Goal: Task Accomplishment & Management: Use online tool/utility

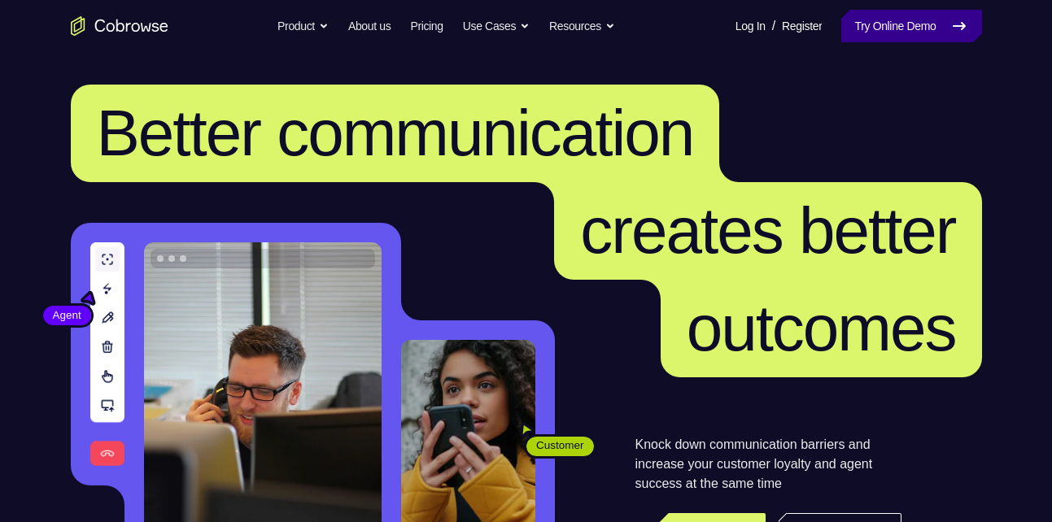
click at [884, 14] on link "Try Online Demo" at bounding box center [911, 26] width 140 height 33
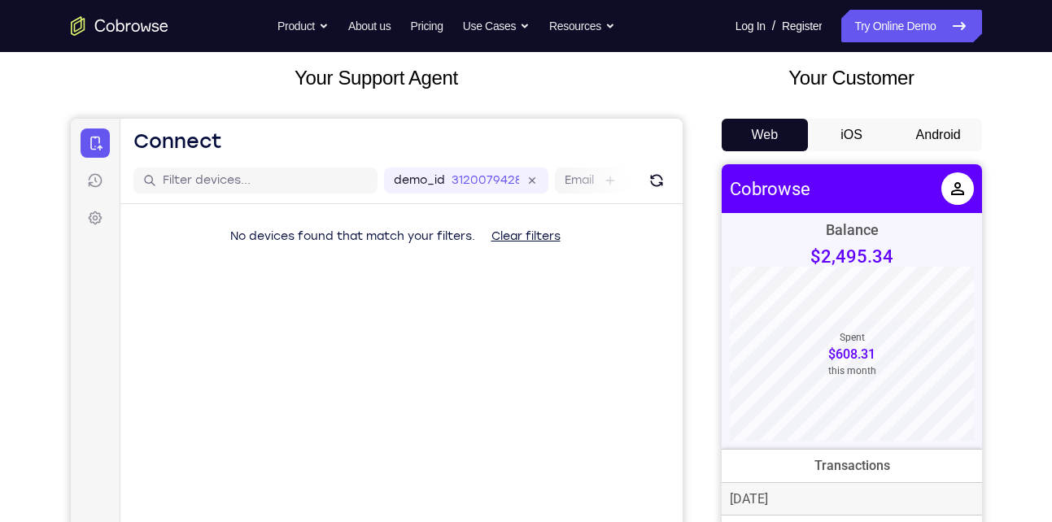
scroll to position [89, 0]
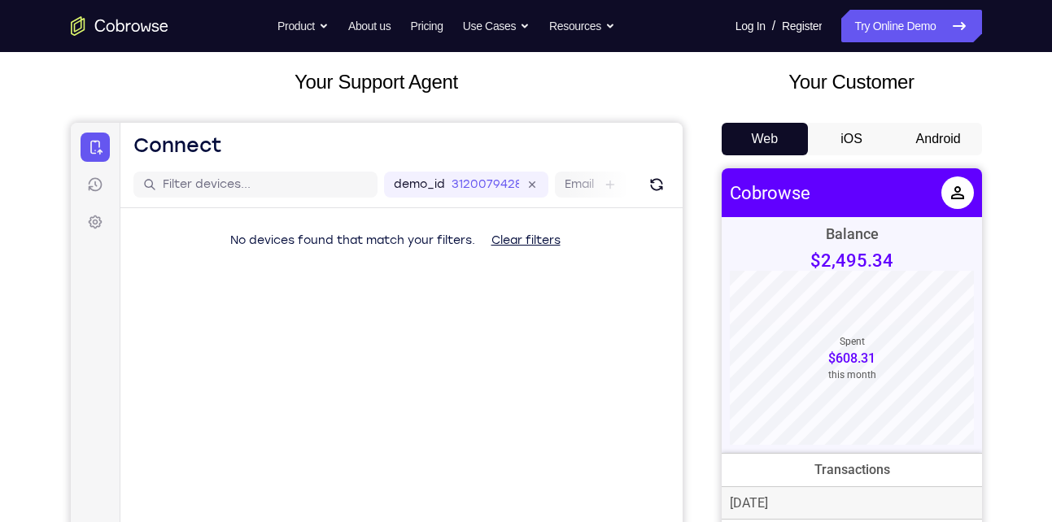
click at [935, 150] on button "Android" at bounding box center [938, 139] width 87 height 33
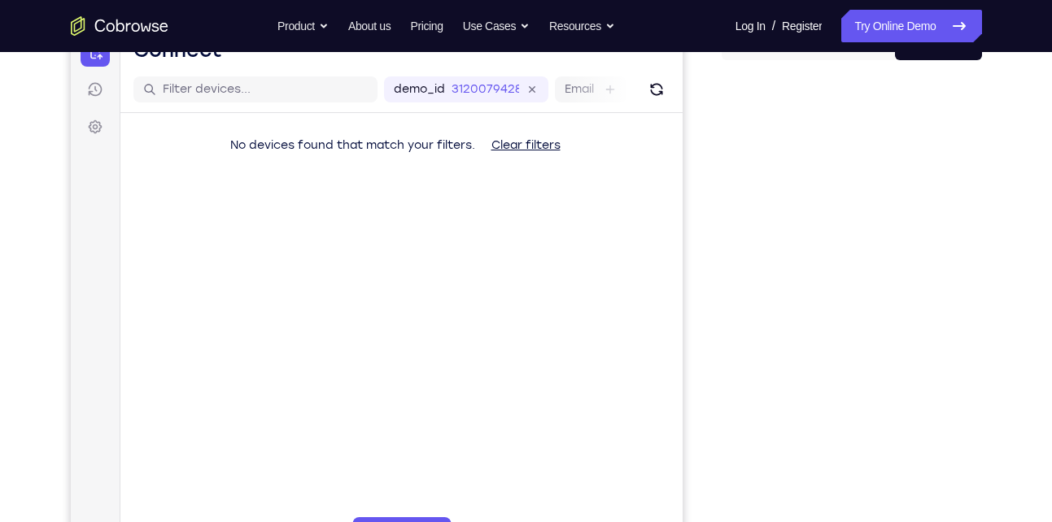
scroll to position [185, 0]
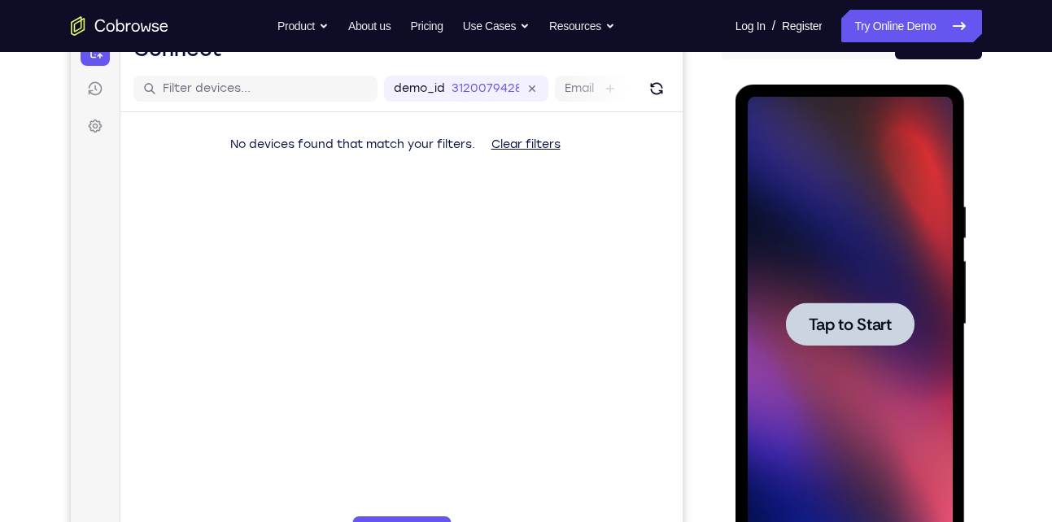
click at [832, 316] on span "Tap to Start" at bounding box center [850, 324] width 83 height 16
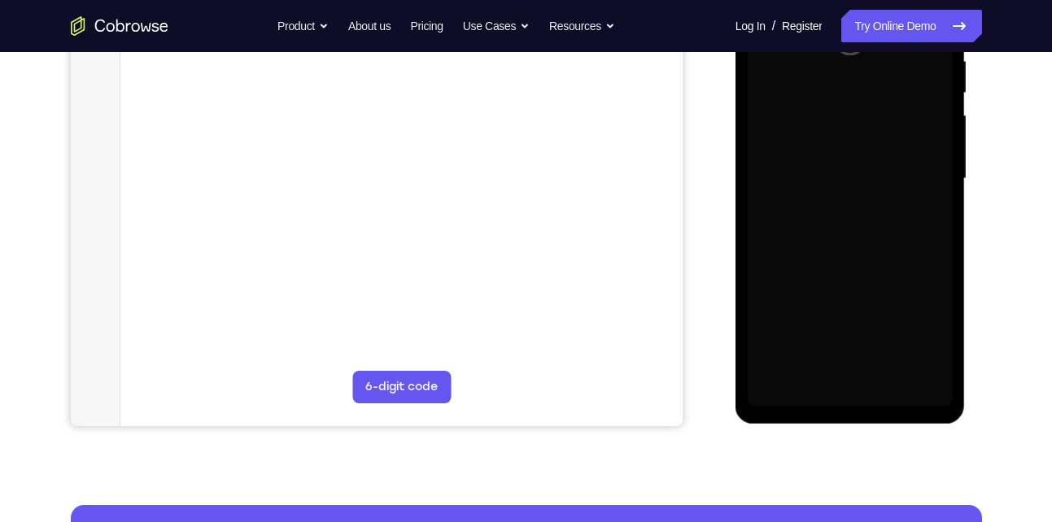
scroll to position [338, 0]
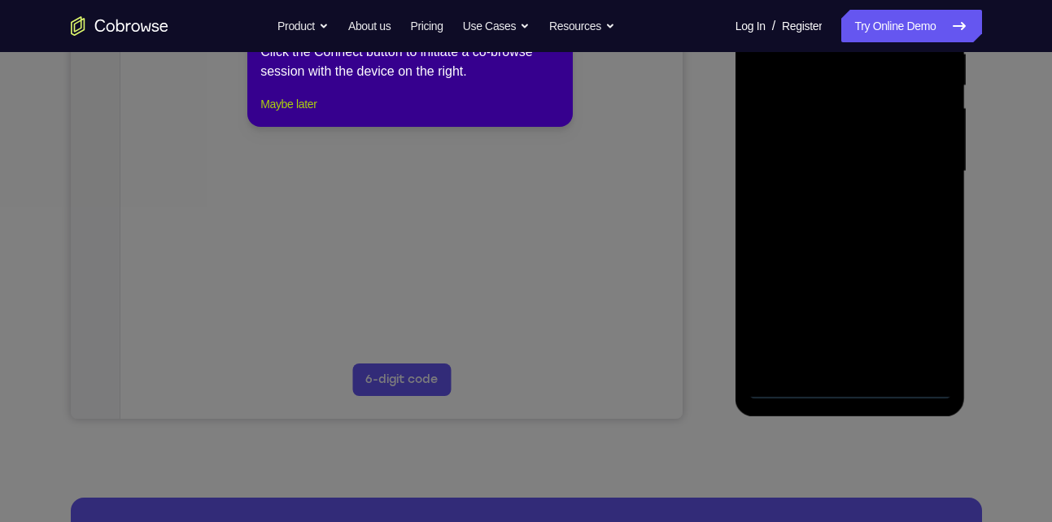
click at [316, 114] on button "Maybe later" at bounding box center [288, 104] width 56 height 20
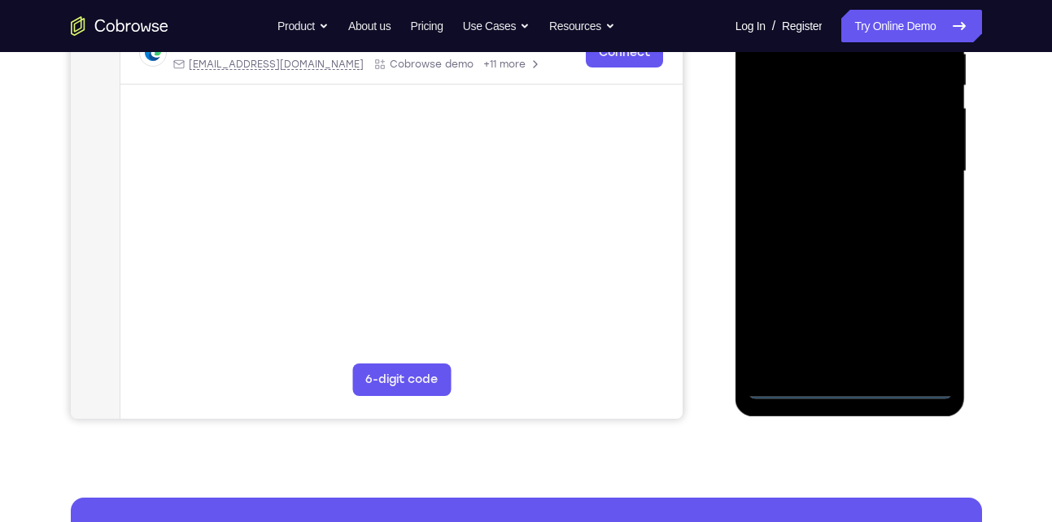
click at [848, 380] on div at bounding box center [850, 172] width 205 height 456
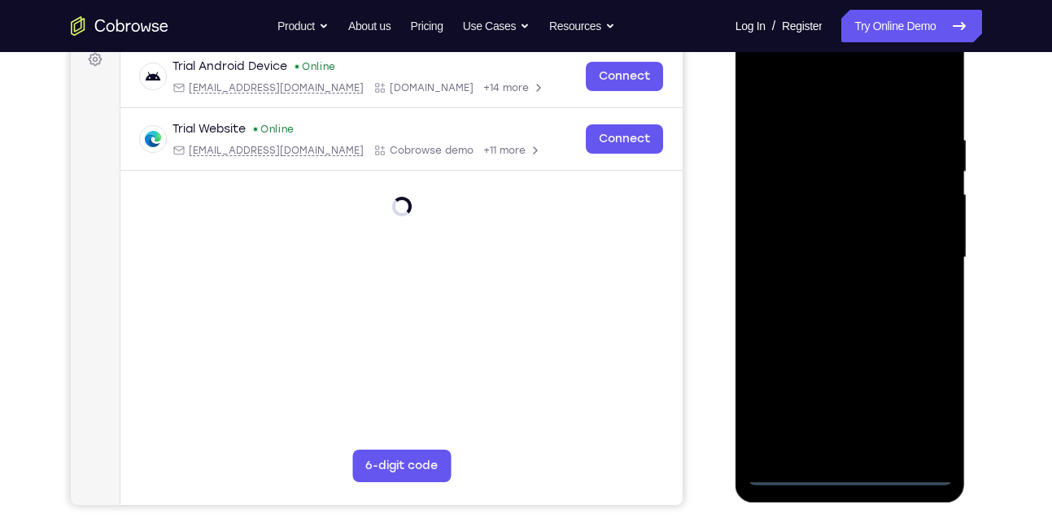
scroll to position [247, 0]
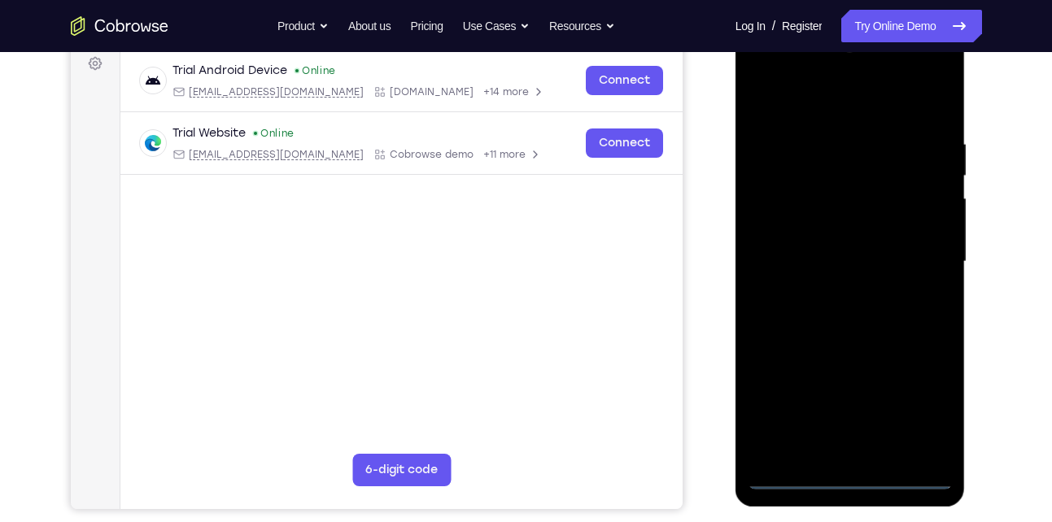
click at [854, 475] on div at bounding box center [850, 262] width 205 height 456
click at [913, 402] on div at bounding box center [850, 262] width 205 height 456
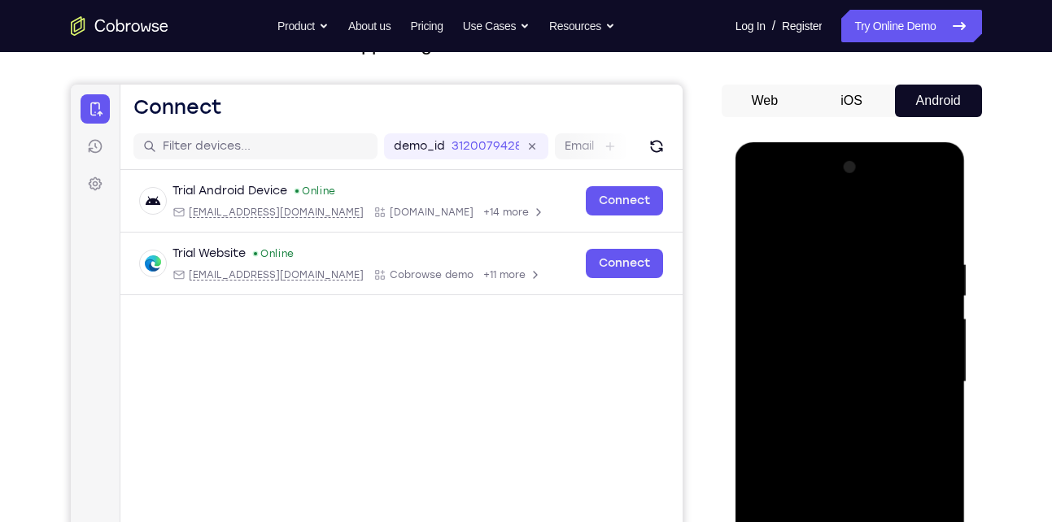
scroll to position [116, 0]
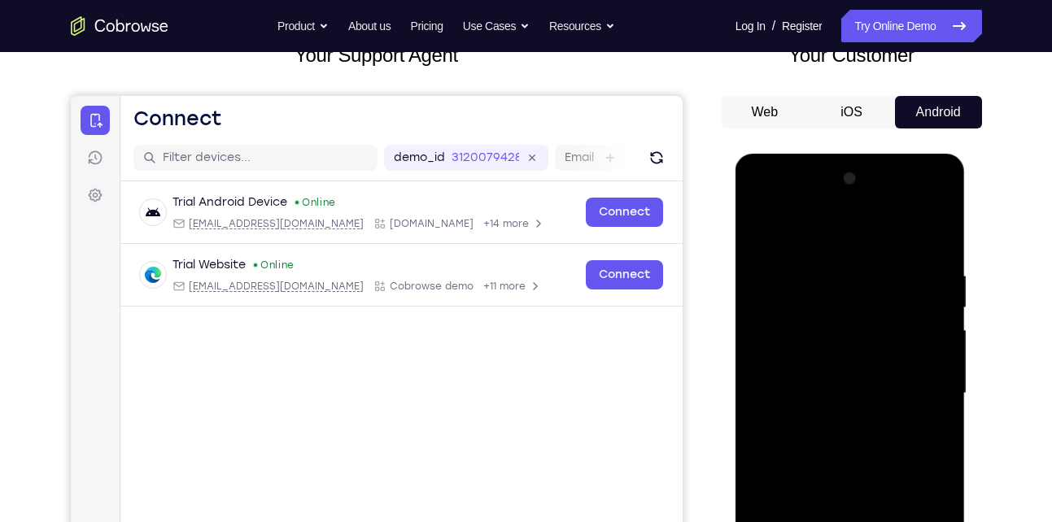
click at [810, 227] on div at bounding box center [850, 394] width 205 height 456
click at [920, 387] on div at bounding box center [850, 394] width 205 height 456
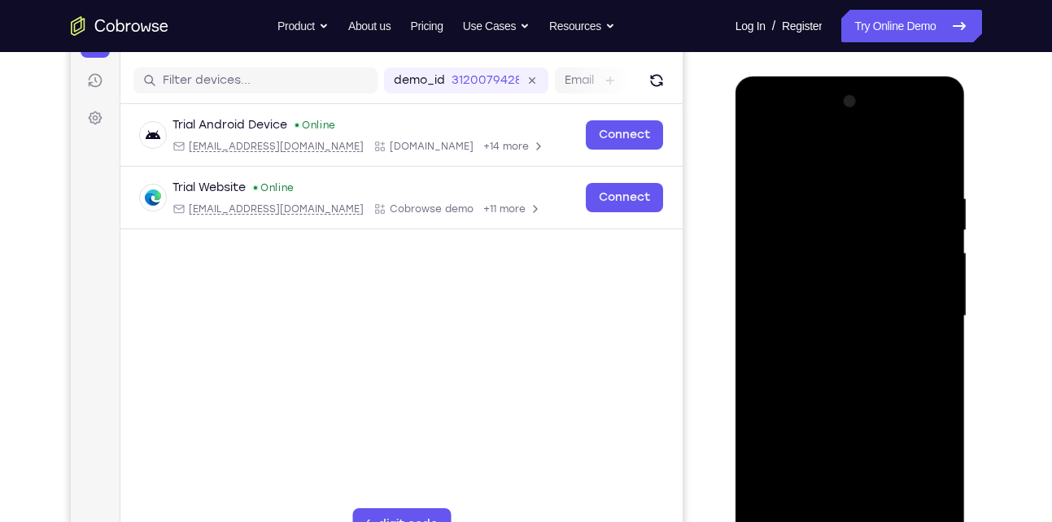
scroll to position [194, 0]
click at [827, 342] on div at bounding box center [850, 316] width 205 height 456
click at [818, 300] on div at bounding box center [850, 316] width 205 height 456
click at [799, 282] on div at bounding box center [850, 316] width 205 height 456
click at [933, 279] on div at bounding box center [850, 316] width 205 height 456
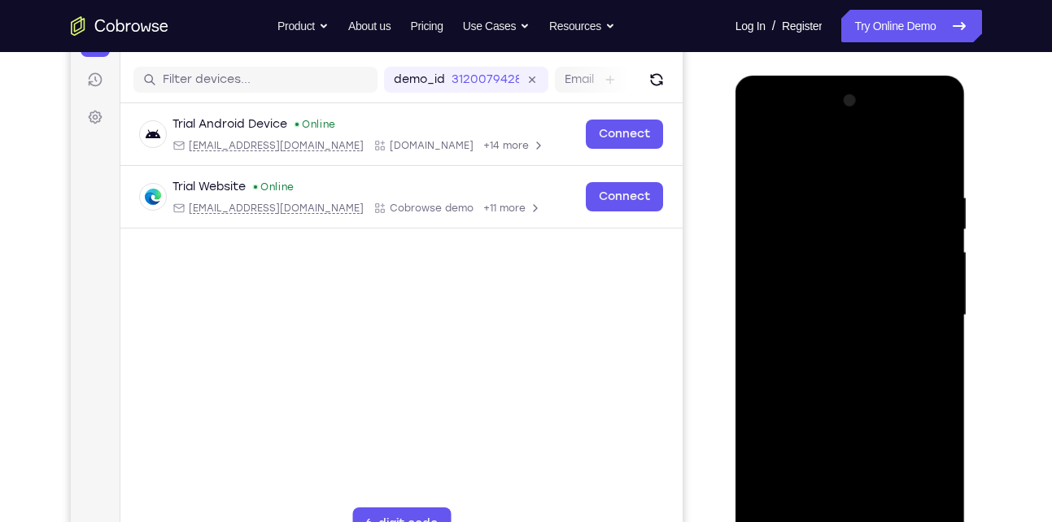
click at [837, 316] on div at bounding box center [850, 316] width 205 height 456
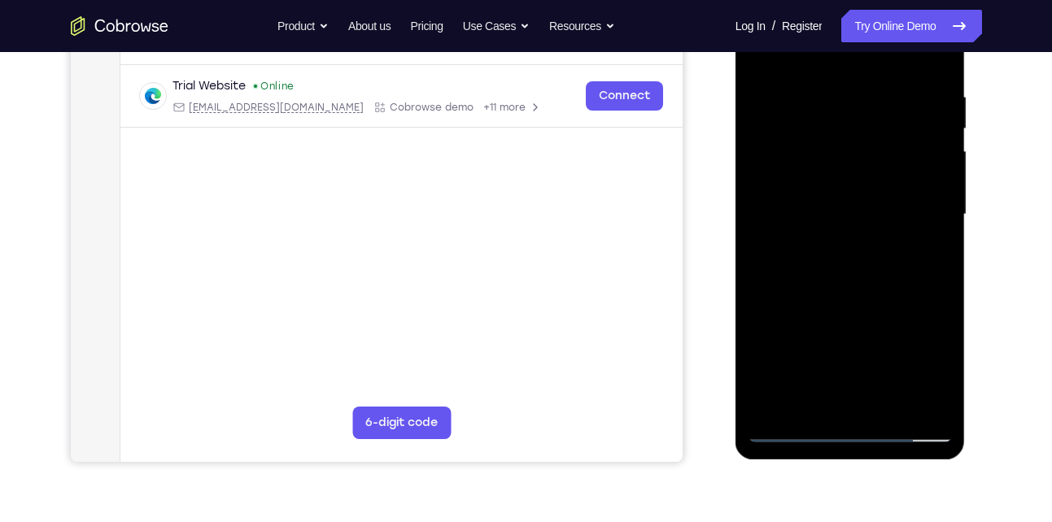
scroll to position [299, 0]
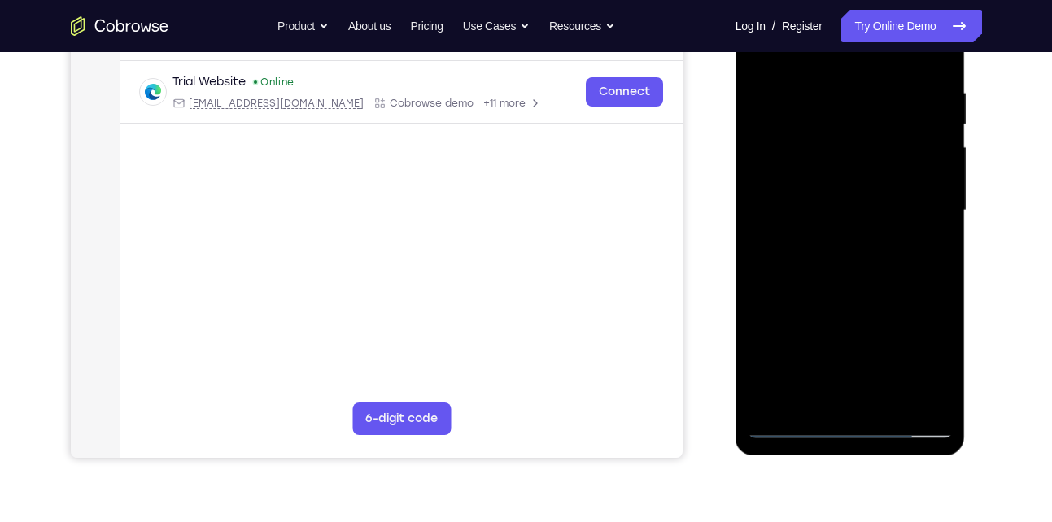
click at [827, 268] on div at bounding box center [850, 211] width 205 height 456
click at [842, 259] on div at bounding box center [850, 211] width 205 height 456
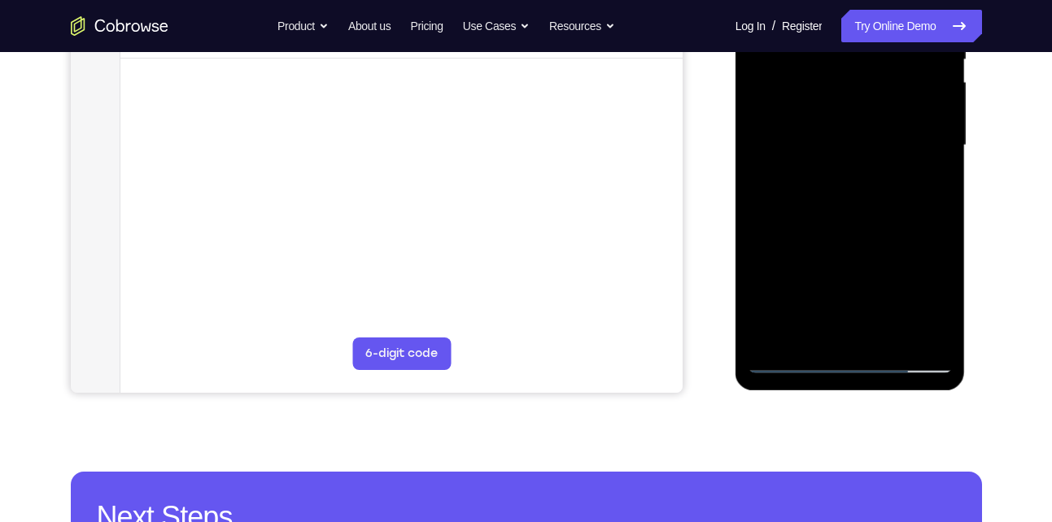
scroll to position [364, 0]
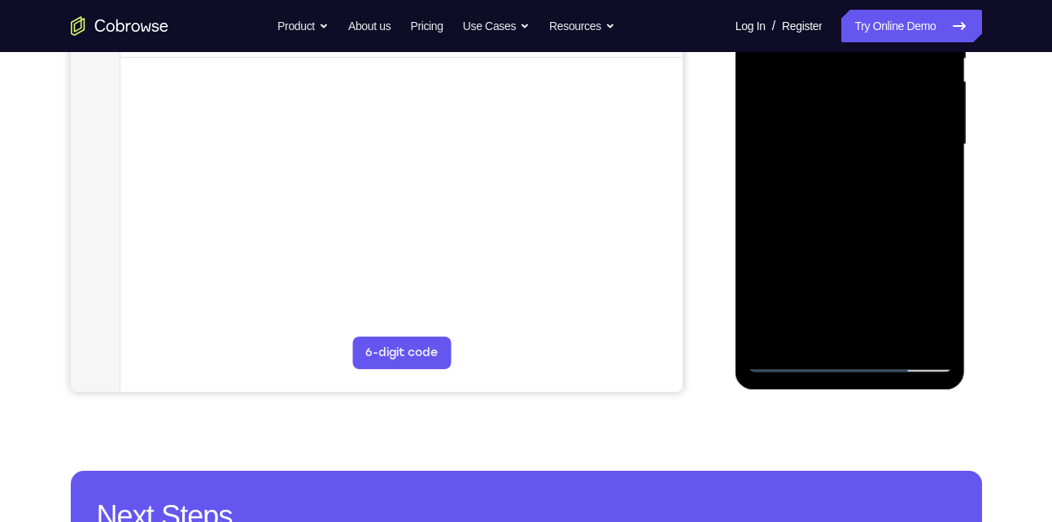
click at [830, 328] on div at bounding box center [850, 145] width 205 height 456
click at [832, 198] on div at bounding box center [850, 145] width 205 height 456
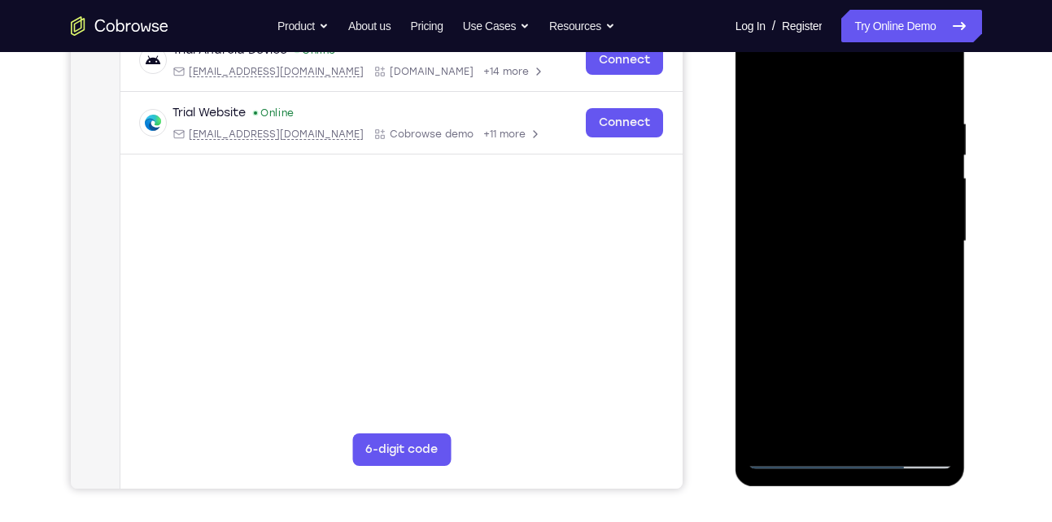
scroll to position [268, 0]
click at [861, 423] on div at bounding box center [850, 241] width 205 height 456
click at [834, 317] on div at bounding box center [850, 241] width 205 height 456
click at [846, 421] on div at bounding box center [850, 241] width 205 height 456
click at [844, 159] on div at bounding box center [850, 241] width 205 height 456
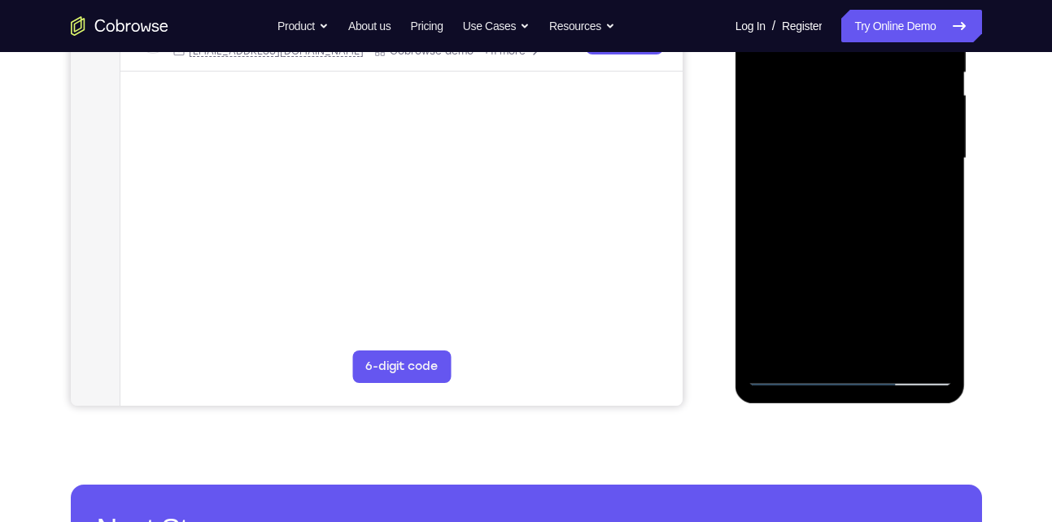
scroll to position [356, 0]
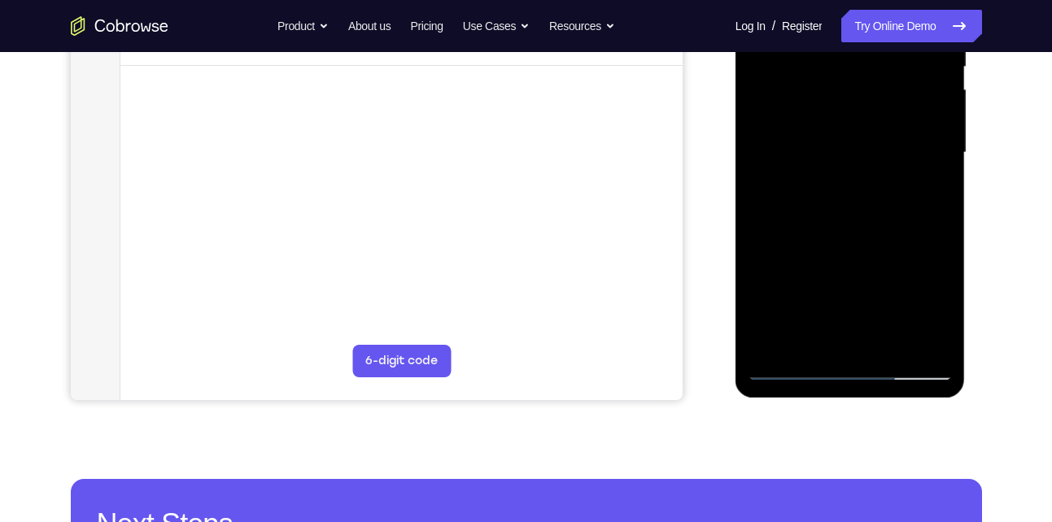
click at [848, 225] on div at bounding box center [850, 153] width 205 height 456
click at [892, 342] on div at bounding box center [850, 153] width 205 height 456
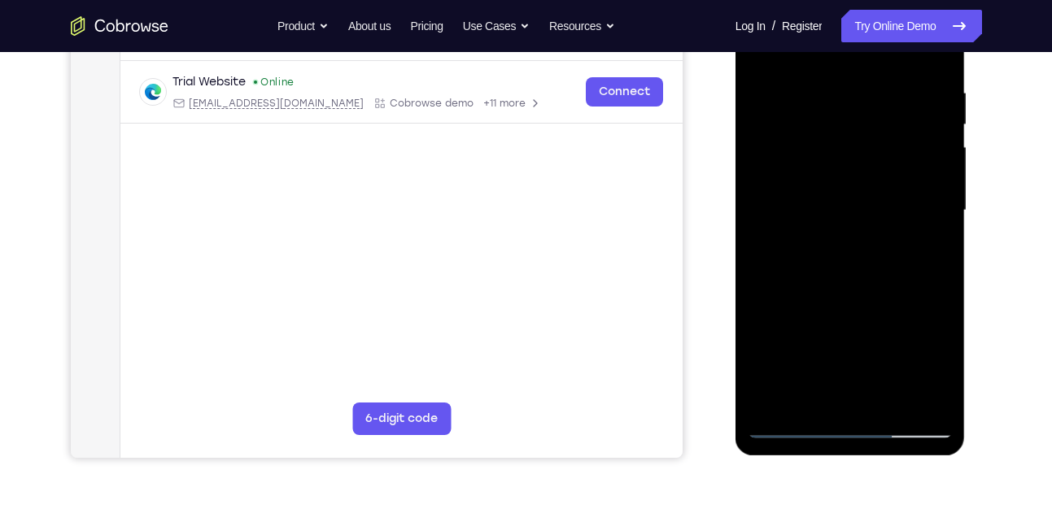
scroll to position [298, 0]
click at [848, 295] on div at bounding box center [850, 212] width 205 height 456
click at [822, 161] on div at bounding box center [850, 212] width 205 height 456
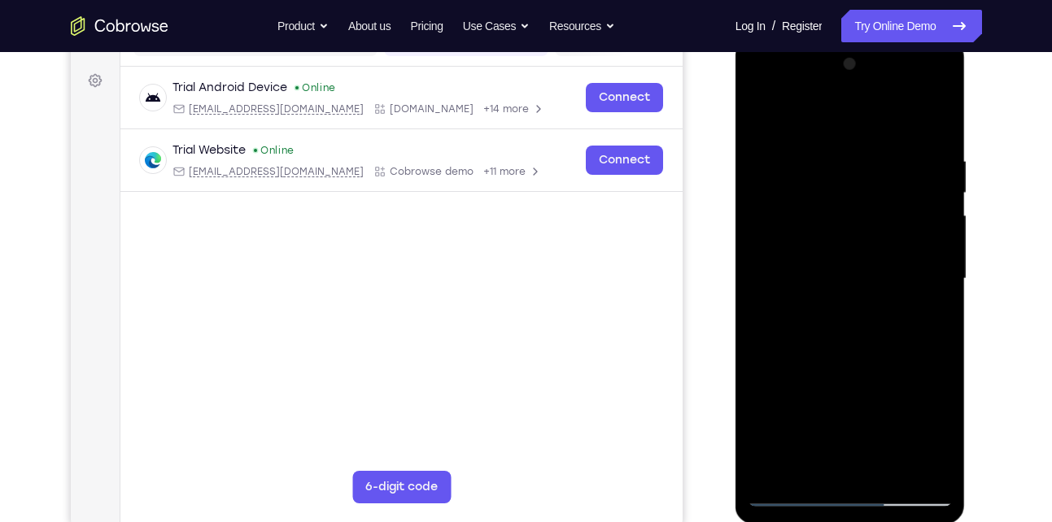
scroll to position [218, 0]
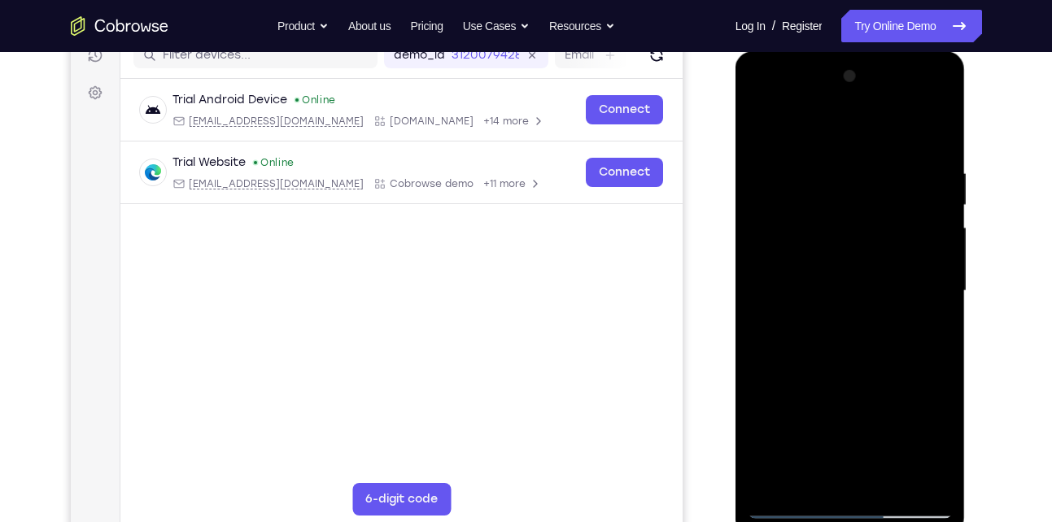
drag, startPoint x: 811, startPoint y: 187, endPoint x: 813, endPoint y: 275, distance: 87.9
click at [813, 275] on div at bounding box center [850, 291] width 205 height 456
drag, startPoint x: 835, startPoint y: 263, endPoint x: 836, endPoint y: 309, distance: 46.4
click at [836, 309] on div at bounding box center [850, 291] width 205 height 456
drag, startPoint x: 812, startPoint y: 321, endPoint x: 809, endPoint y: 242, distance: 78.9
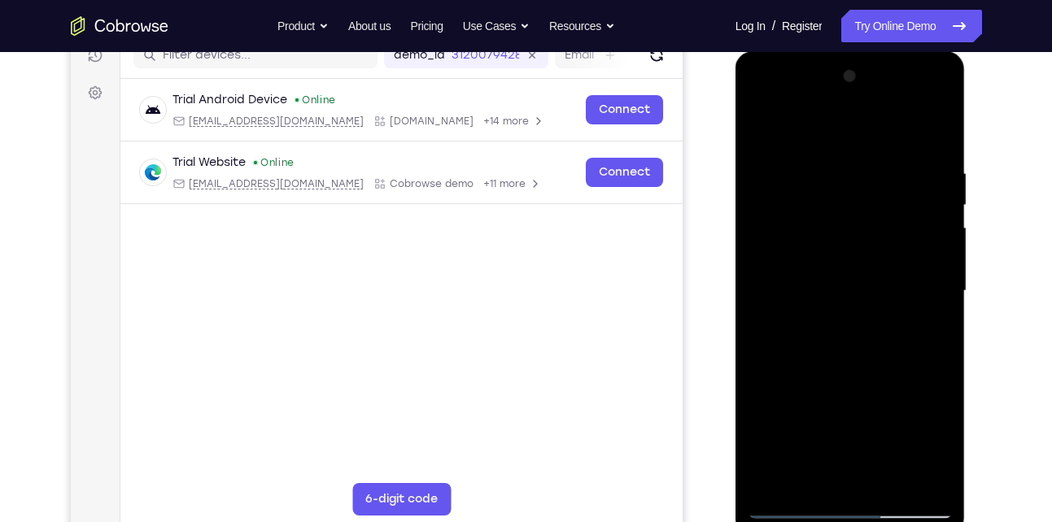
click at [809, 242] on div at bounding box center [850, 291] width 205 height 456
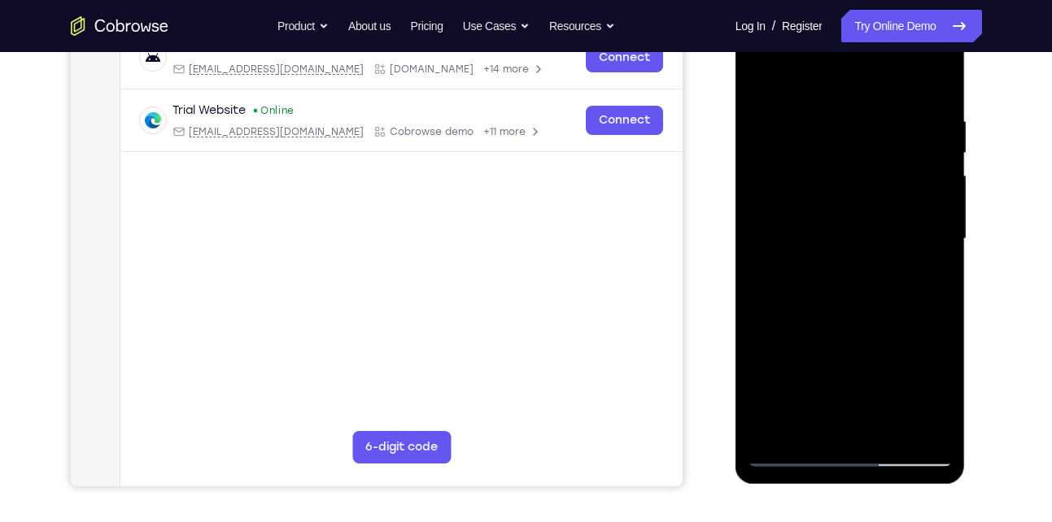
scroll to position [271, 0]
drag, startPoint x: 878, startPoint y: 318, endPoint x: 884, endPoint y: 227, distance: 91.3
click at [884, 227] on div at bounding box center [850, 239] width 205 height 456
drag, startPoint x: 899, startPoint y: 282, endPoint x: 896, endPoint y: 207, distance: 75.7
click at [896, 207] on div at bounding box center [850, 239] width 205 height 456
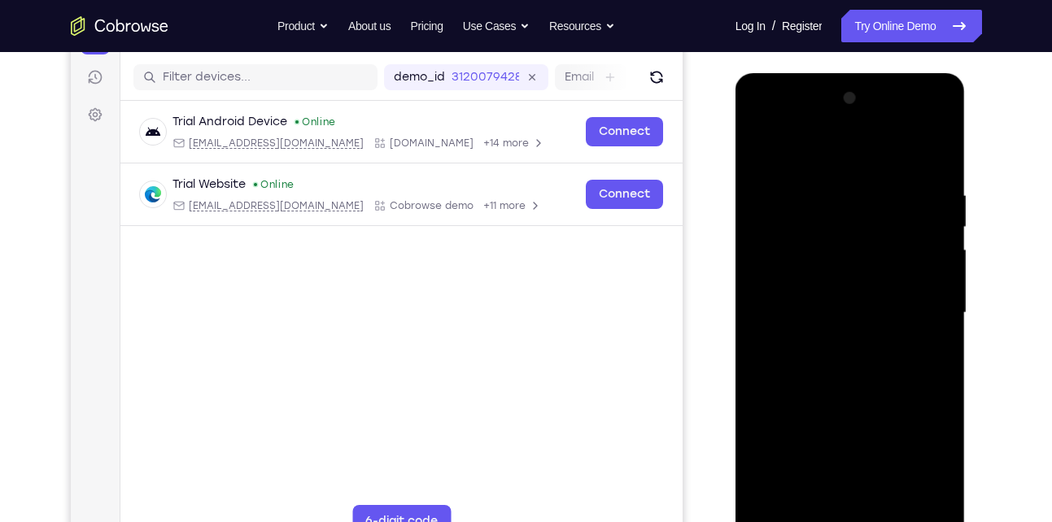
scroll to position [195, 0]
drag, startPoint x: 789, startPoint y: 259, endPoint x: 792, endPoint y: 337, distance: 77.3
click at [792, 337] on div at bounding box center [850, 314] width 205 height 456
drag, startPoint x: 792, startPoint y: 337, endPoint x: 794, endPoint y: 170, distance: 166.8
click at [794, 170] on div at bounding box center [850, 314] width 205 height 456
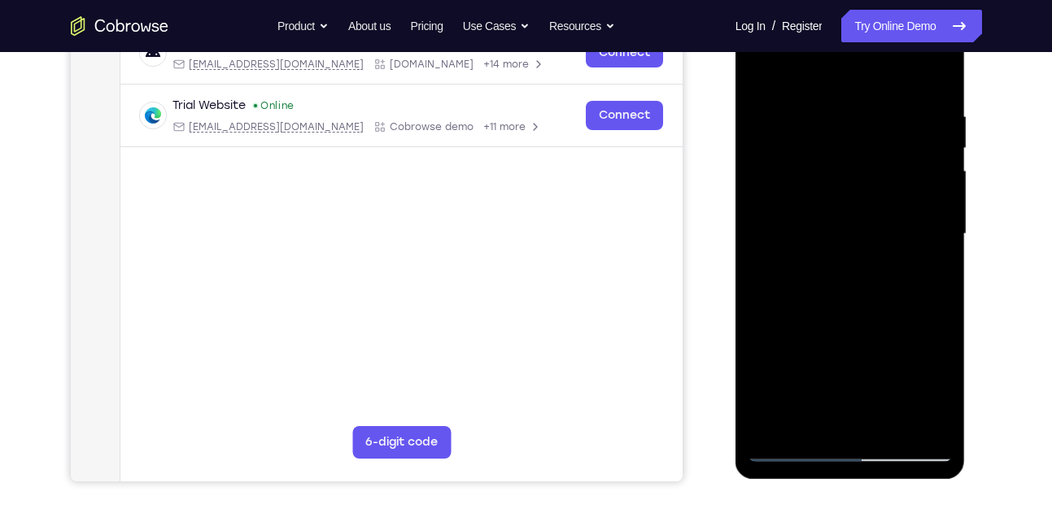
scroll to position [277, 0]
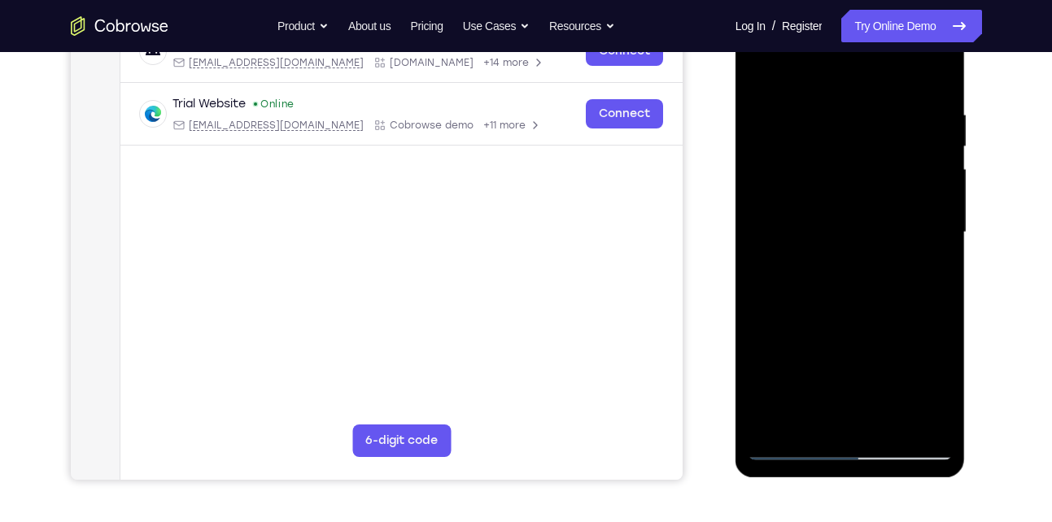
drag, startPoint x: 908, startPoint y: 251, endPoint x: 906, endPoint y: 382, distance: 131.0
click at [906, 382] on div at bounding box center [850, 233] width 205 height 456
drag, startPoint x: 844, startPoint y: 163, endPoint x: 852, endPoint y: 288, distance: 125.5
click at [852, 288] on div at bounding box center [850, 233] width 205 height 456
drag, startPoint x: 840, startPoint y: 158, endPoint x: 842, endPoint y: 298, distance: 139.9
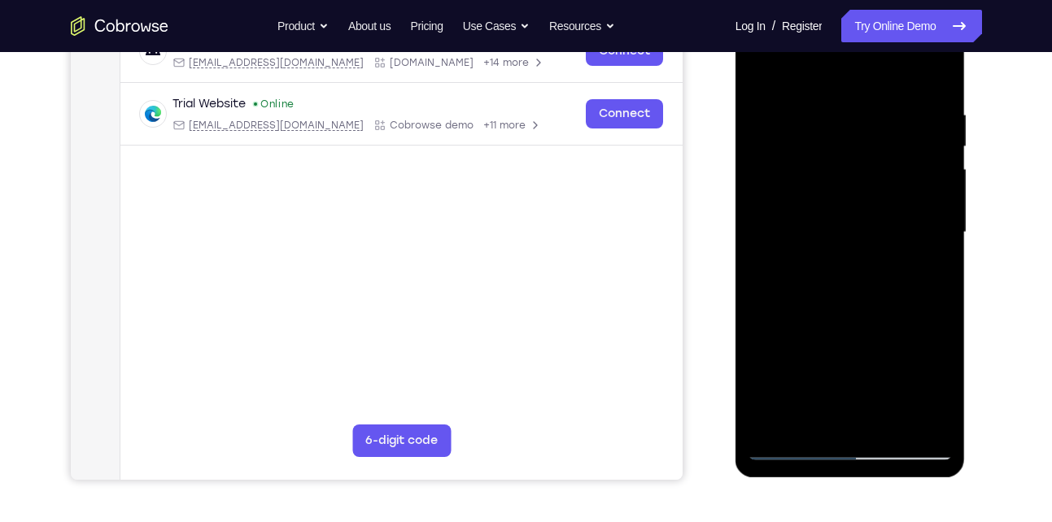
click at [842, 298] on div at bounding box center [850, 233] width 205 height 456
drag, startPoint x: 827, startPoint y: 155, endPoint x: 833, endPoint y: 227, distance: 72.6
click at [833, 227] on div at bounding box center [850, 233] width 205 height 456
drag, startPoint x: 922, startPoint y: 225, endPoint x: 922, endPoint y: 98, distance: 126.9
click at [922, 98] on div at bounding box center [850, 233] width 205 height 456
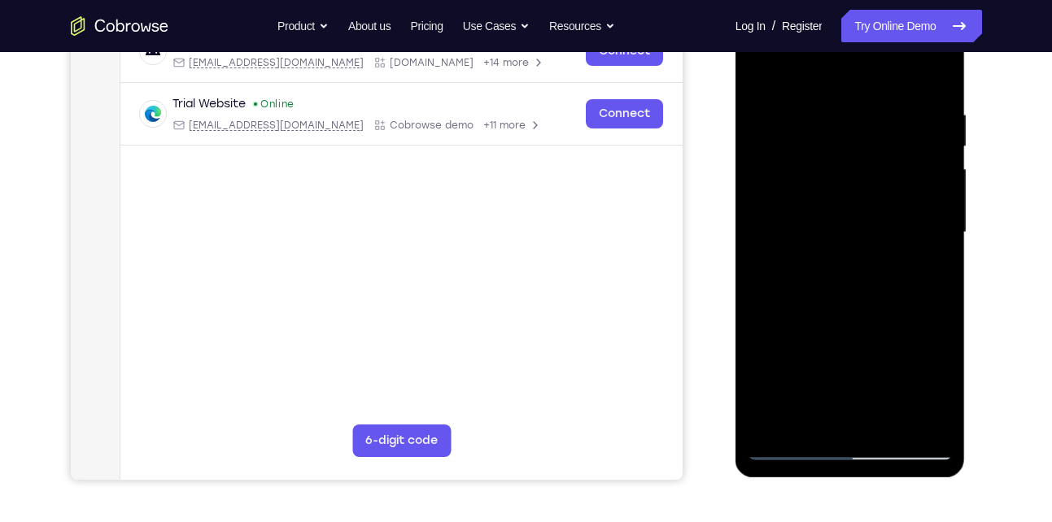
drag, startPoint x: 921, startPoint y: 260, endPoint x: 923, endPoint y: 139, distance: 121.2
drag, startPoint x: 923, startPoint y: 139, endPoint x: 800, endPoint y: 144, distance: 122.9
click at [800, 144] on div at bounding box center [850, 233] width 205 height 456
drag, startPoint x: 852, startPoint y: 299, endPoint x: 866, endPoint y: 185, distance: 115.6
click at [866, 185] on div at bounding box center [850, 233] width 205 height 456
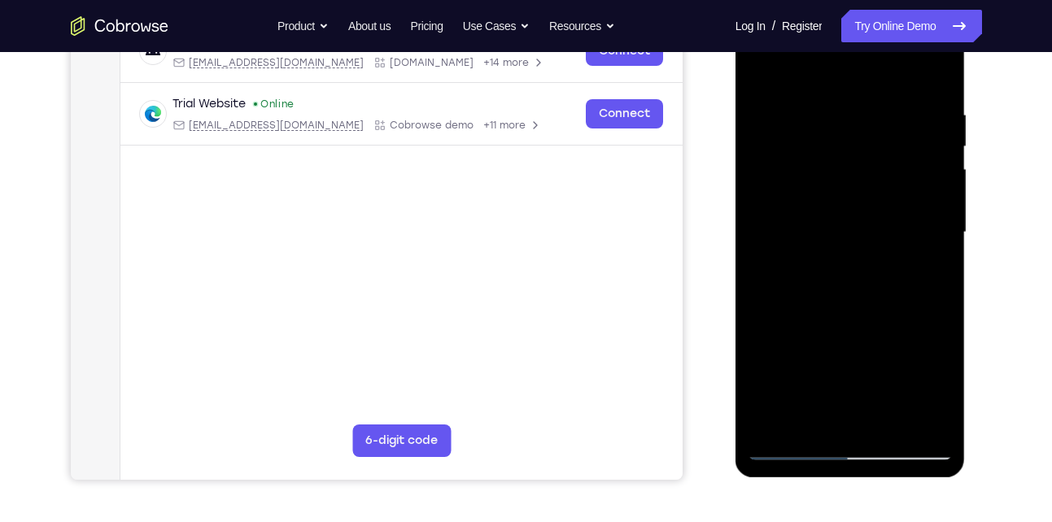
drag, startPoint x: 762, startPoint y: 333, endPoint x: 783, endPoint y: 198, distance: 135.9
click at [783, 198] on div at bounding box center [850, 233] width 205 height 456
drag, startPoint x: 889, startPoint y: 277, endPoint x: 905, endPoint y: 126, distance: 152.2
click at [905, 126] on div at bounding box center [850, 233] width 205 height 456
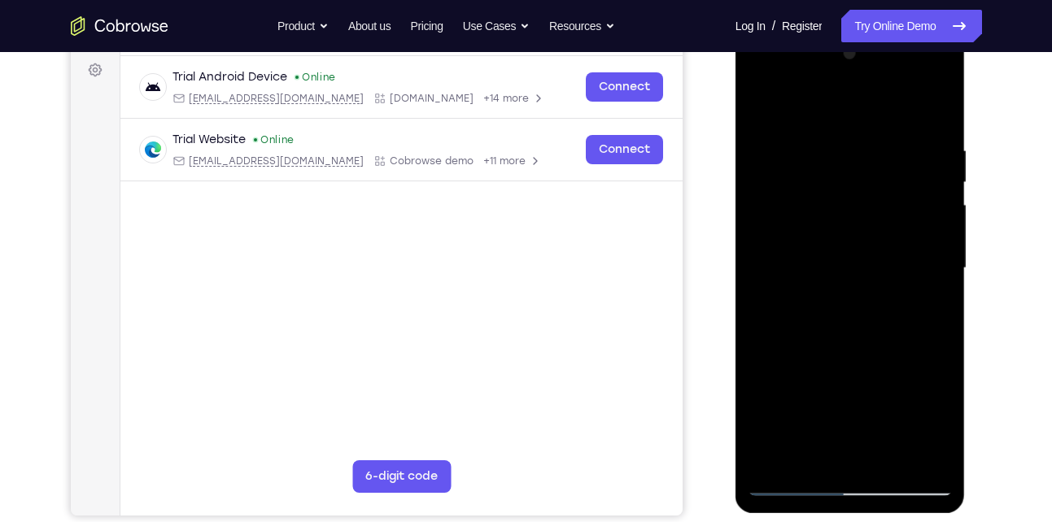
scroll to position [240, 0]
click at [764, 113] on div at bounding box center [850, 269] width 205 height 456
click at [830, 260] on div at bounding box center [850, 269] width 205 height 456
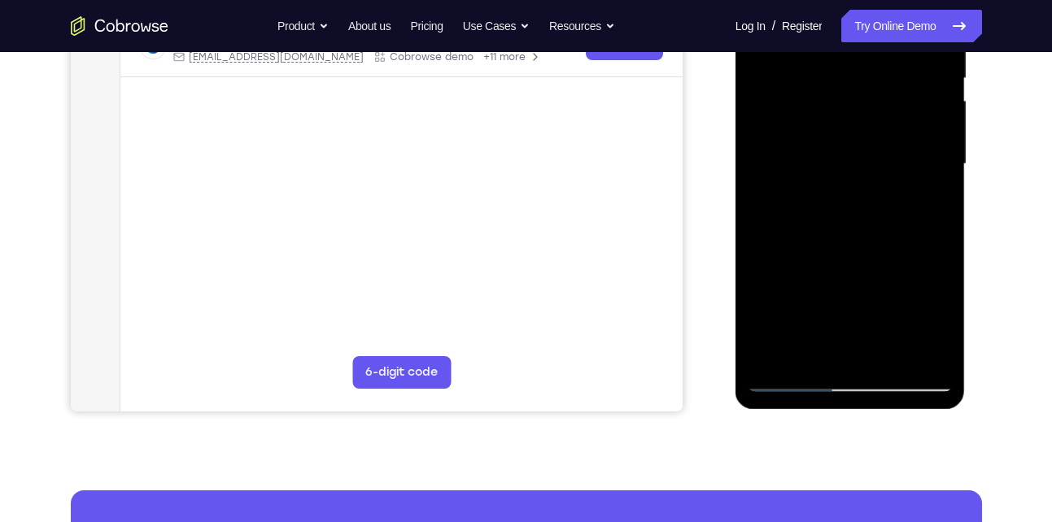
scroll to position [341, 0]
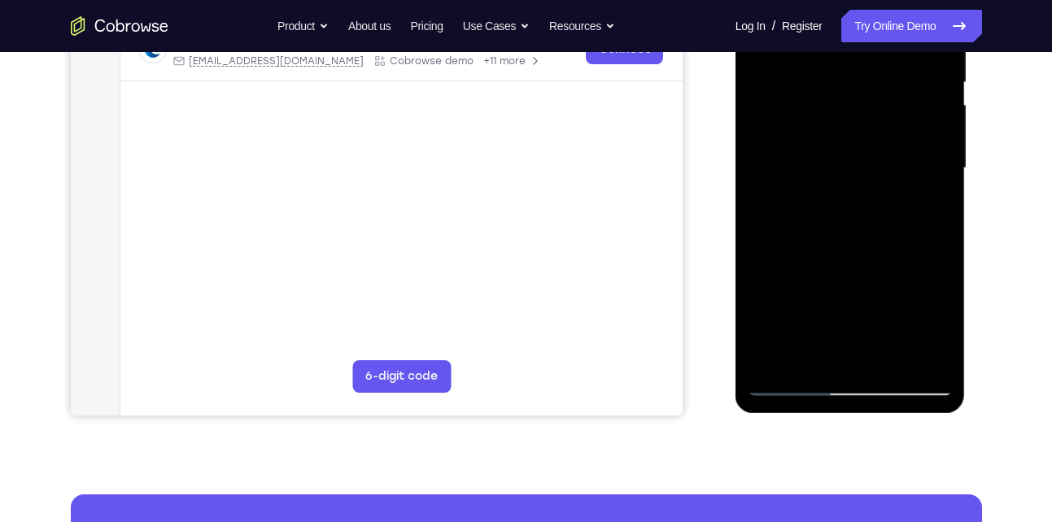
click at [809, 354] on div at bounding box center [850, 169] width 205 height 456
click at [848, 282] on div at bounding box center [850, 169] width 205 height 456
click at [931, 196] on div at bounding box center [850, 169] width 205 height 456
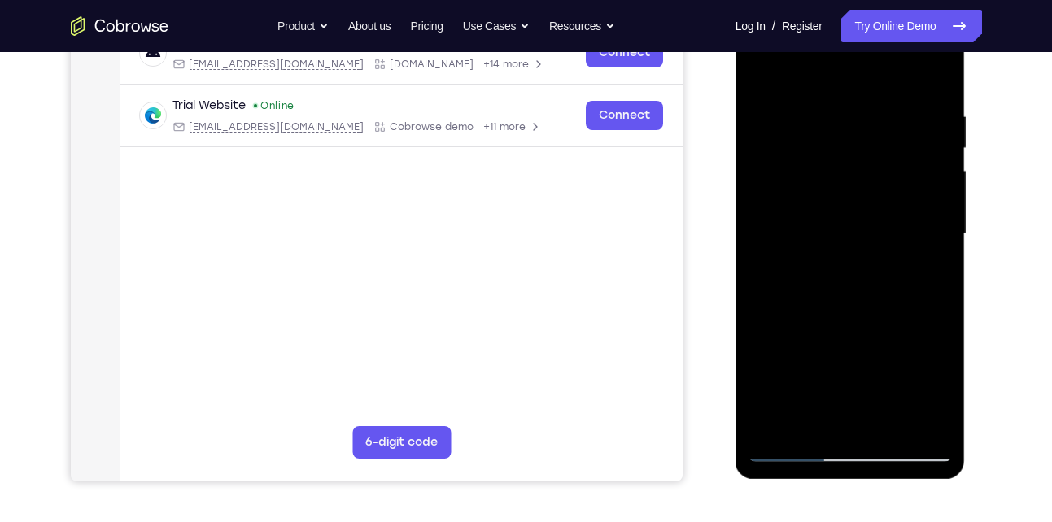
scroll to position [241, 0]
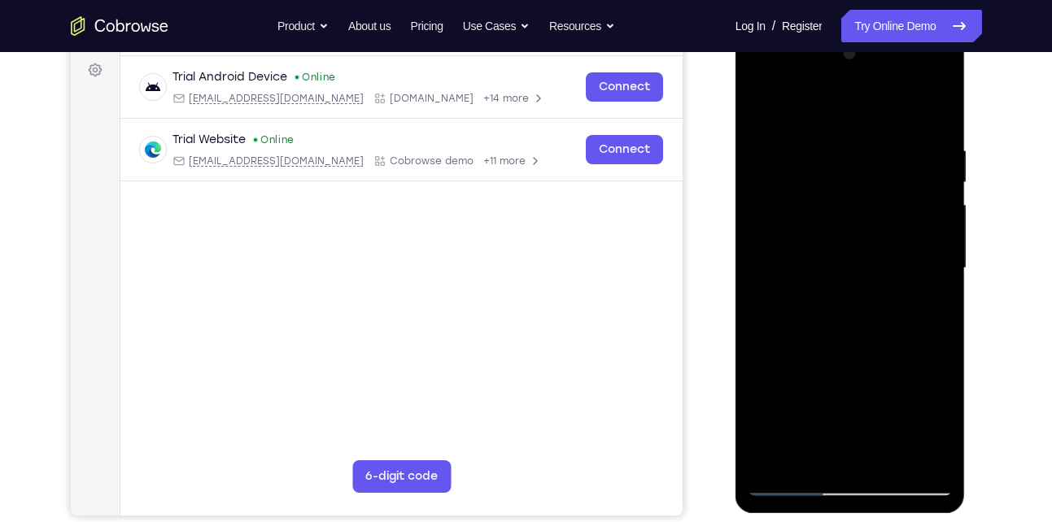
click at [761, 100] on div at bounding box center [850, 269] width 205 height 456
click at [809, 218] on div at bounding box center [850, 269] width 205 height 456
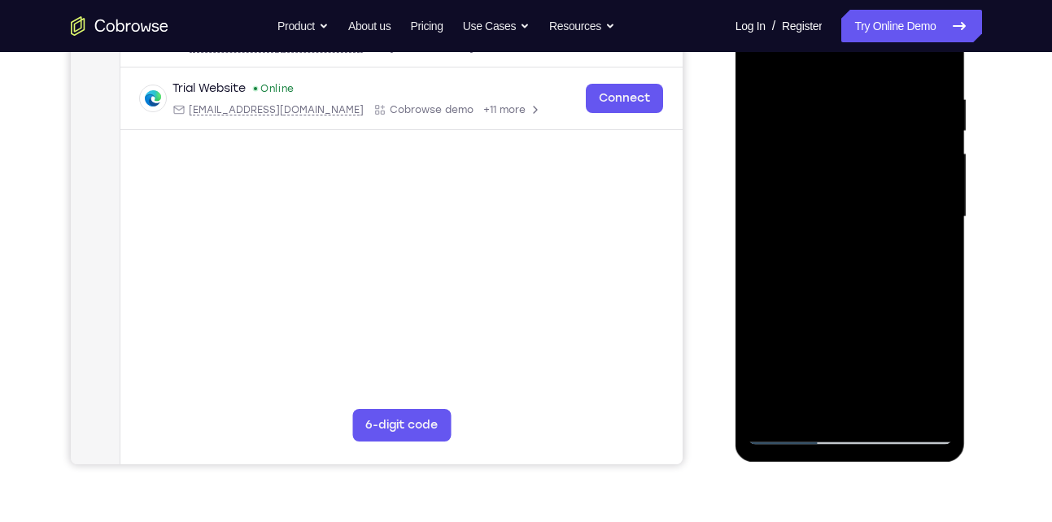
scroll to position [293, 0]
click at [809, 401] on div at bounding box center [850, 217] width 205 height 456
click at [898, 342] on div at bounding box center [850, 217] width 205 height 456
click at [931, 245] on div at bounding box center [850, 217] width 205 height 456
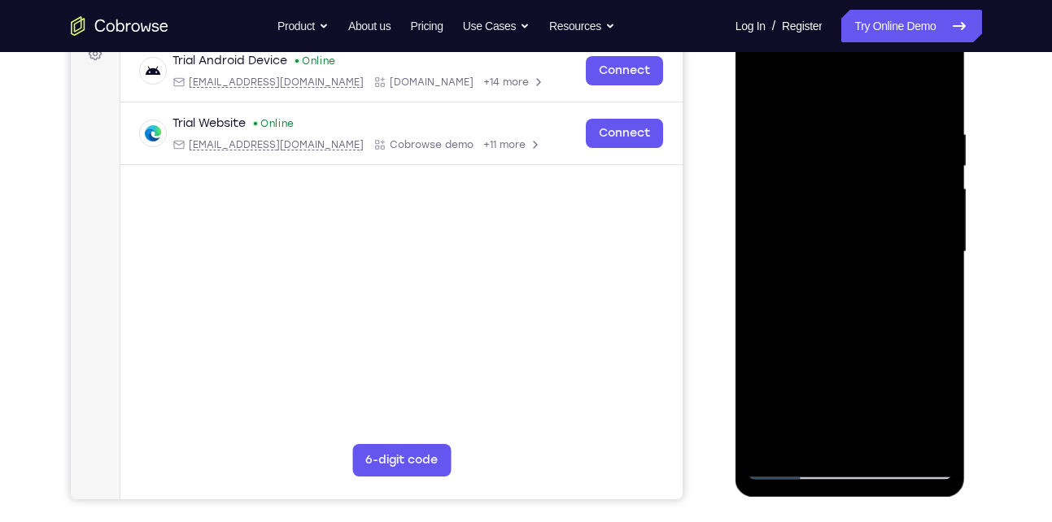
scroll to position [255, 0]
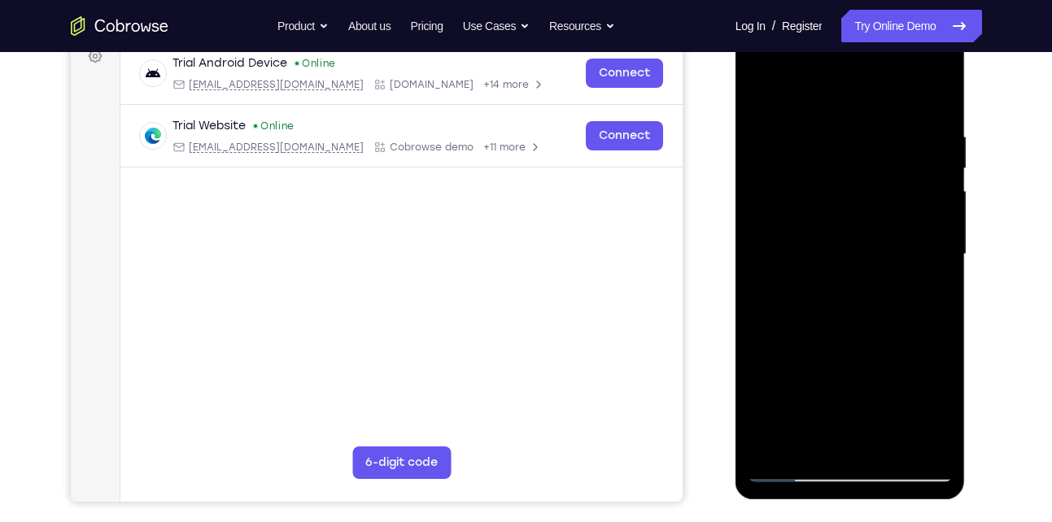
click at [761, 92] on div at bounding box center [850, 255] width 205 height 456
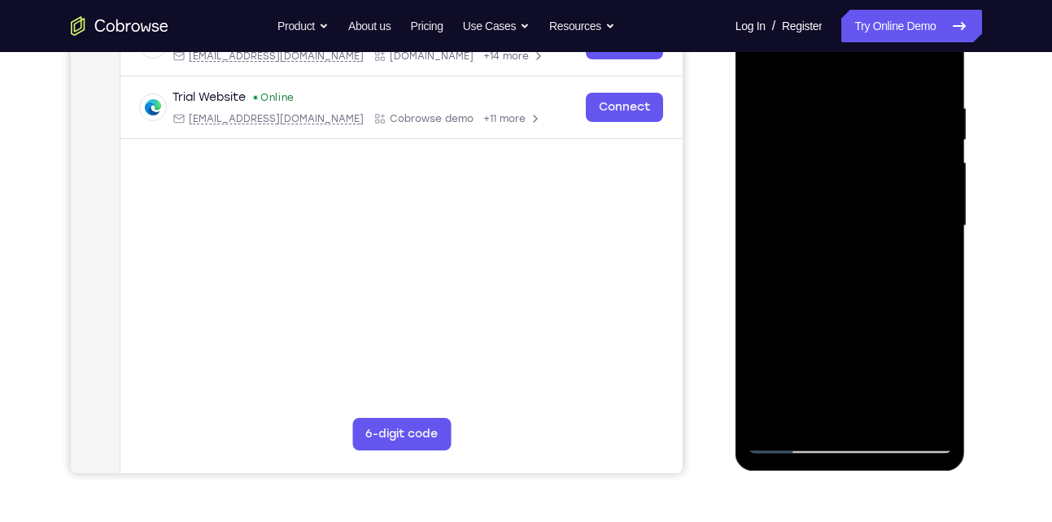
scroll to position [284, 0]
click at [809, 282] on div at bounding box center [850, 226] width 205 height 456
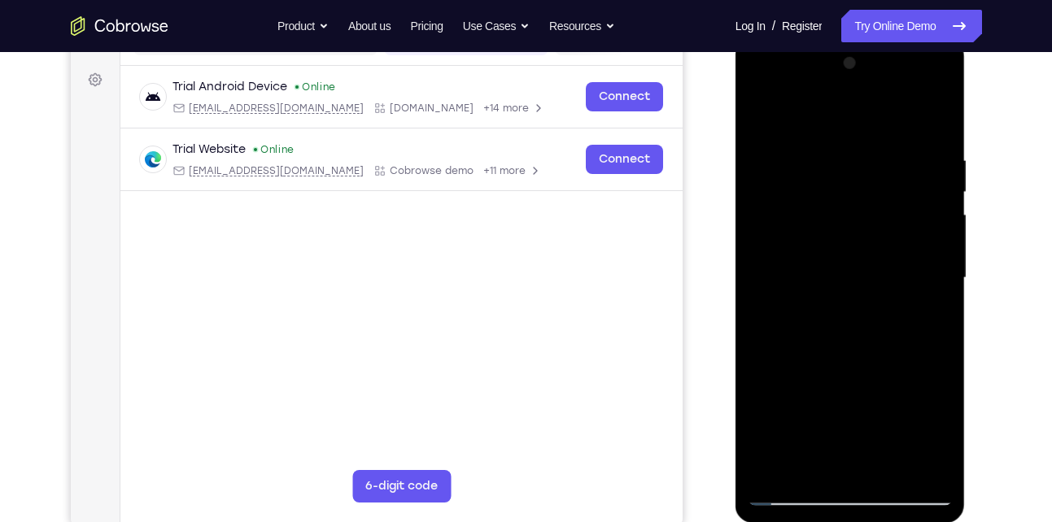
scroll to position [196, 0]
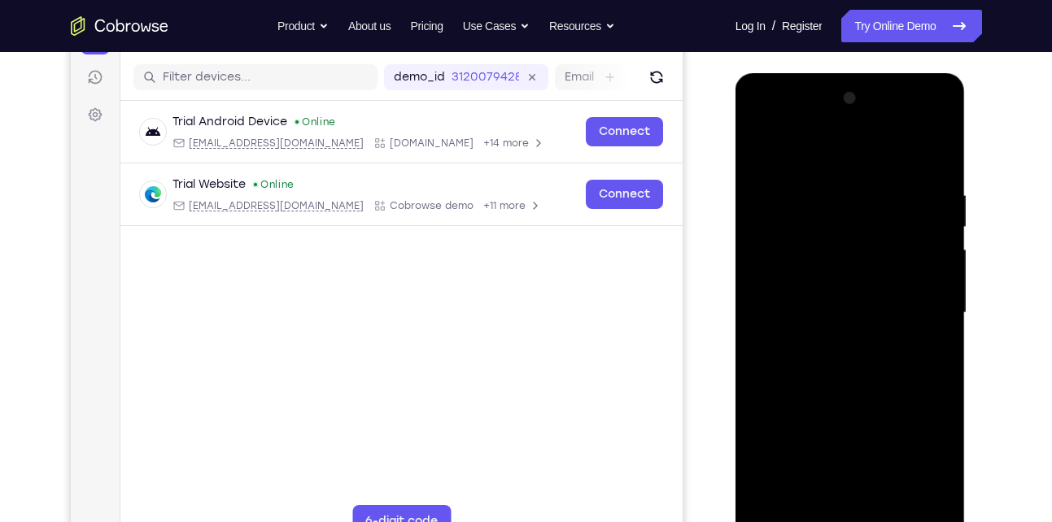
click at [759, 147] on div at bounding box center [850, 313] width 205 height 456
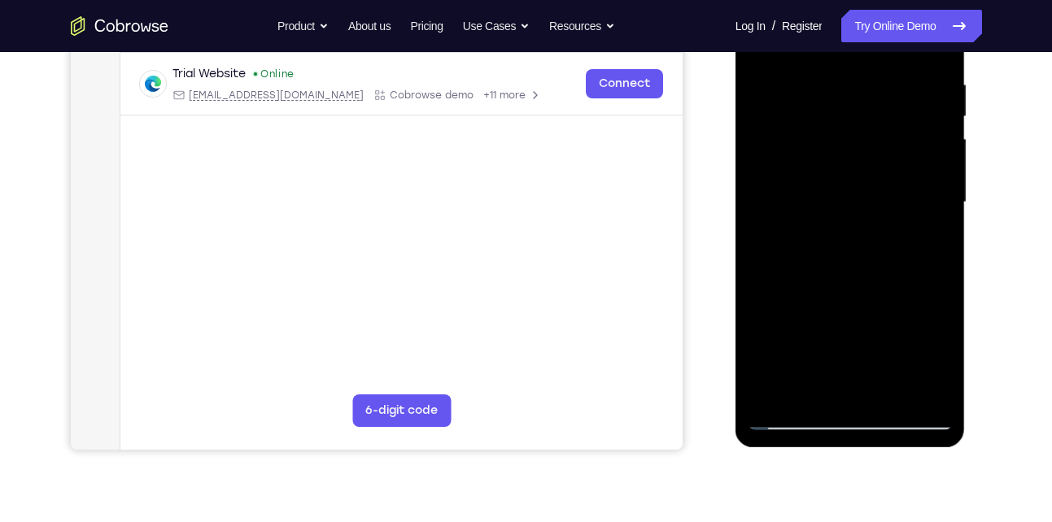
scroll to position [310, 0]
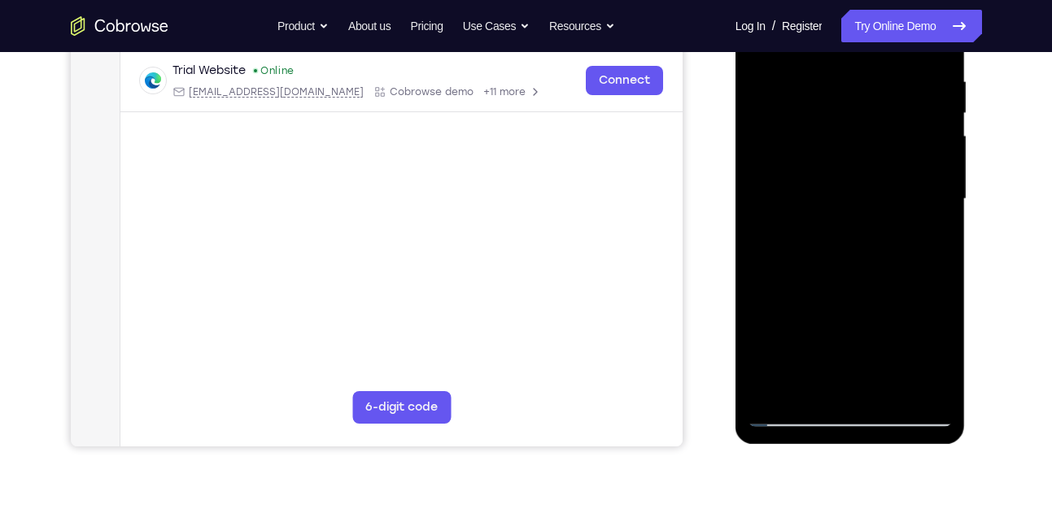
click at [823, 181] on div at bounding box center [850, 200] width 205 height 456
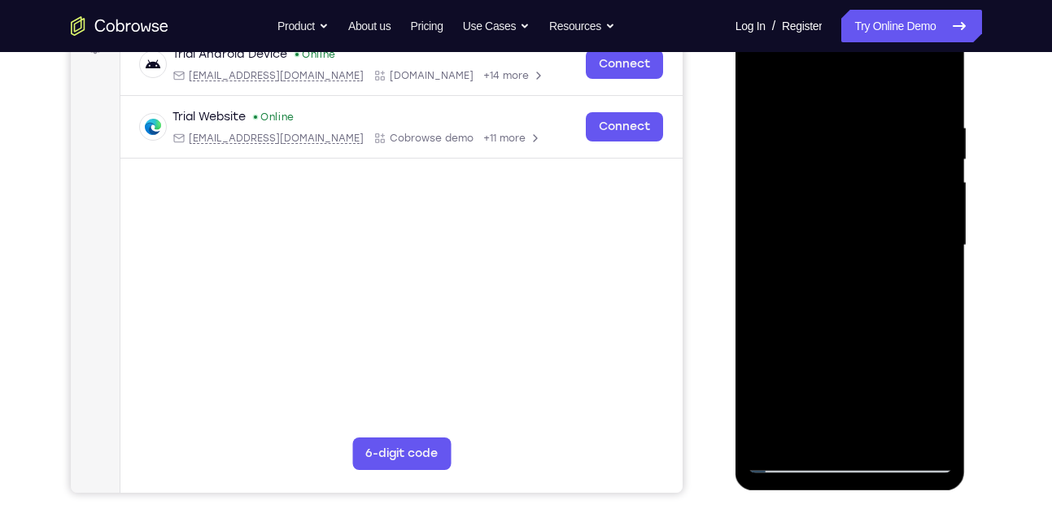
scroll to position [263, 0]
click at [765, 83] on div at bounding box center [850, 247] width 205 height 456
click at [818, 194] on div at bounding box center [850, 247] width 205 height 456
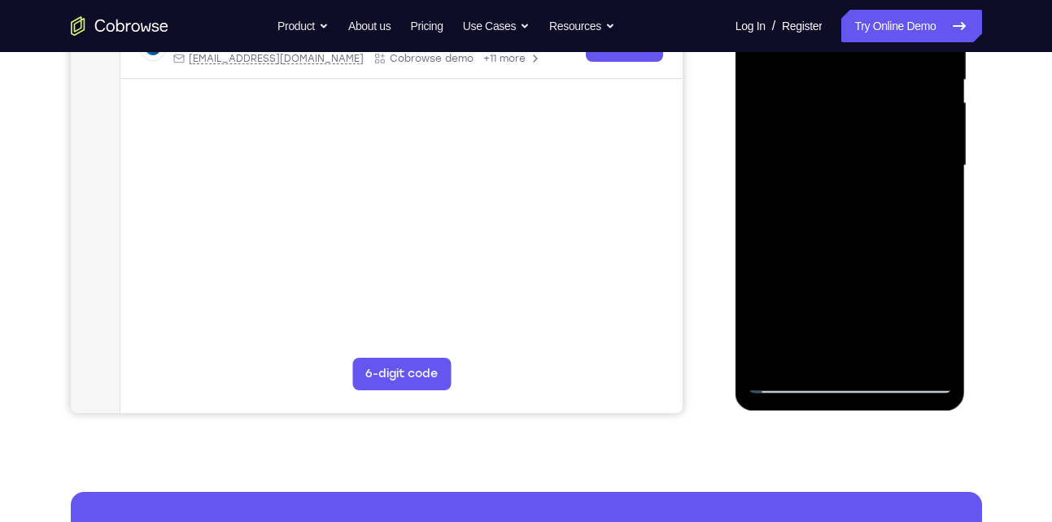
scroll to position [346, 0]
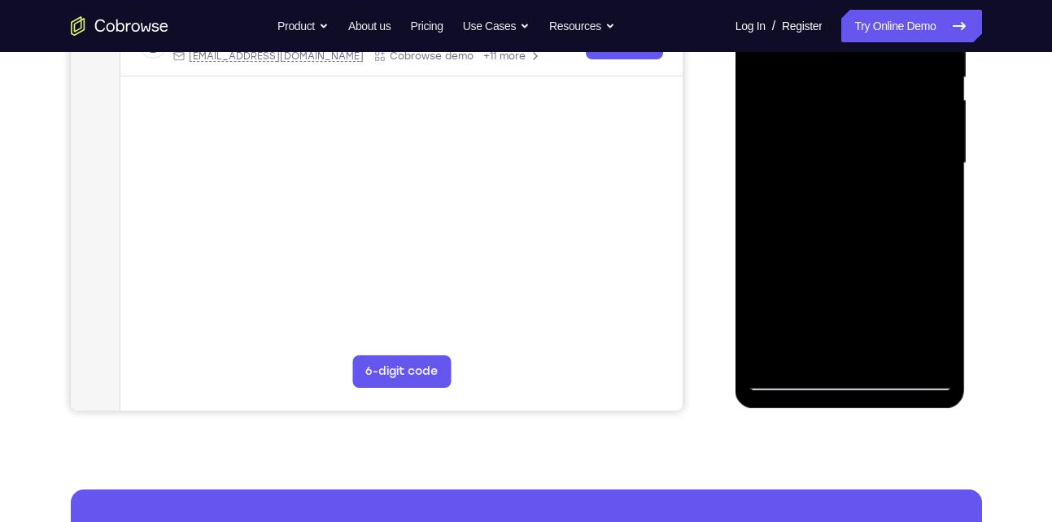
click at [939, 324] on div at bounding box center [850, 164] width 205 height 456
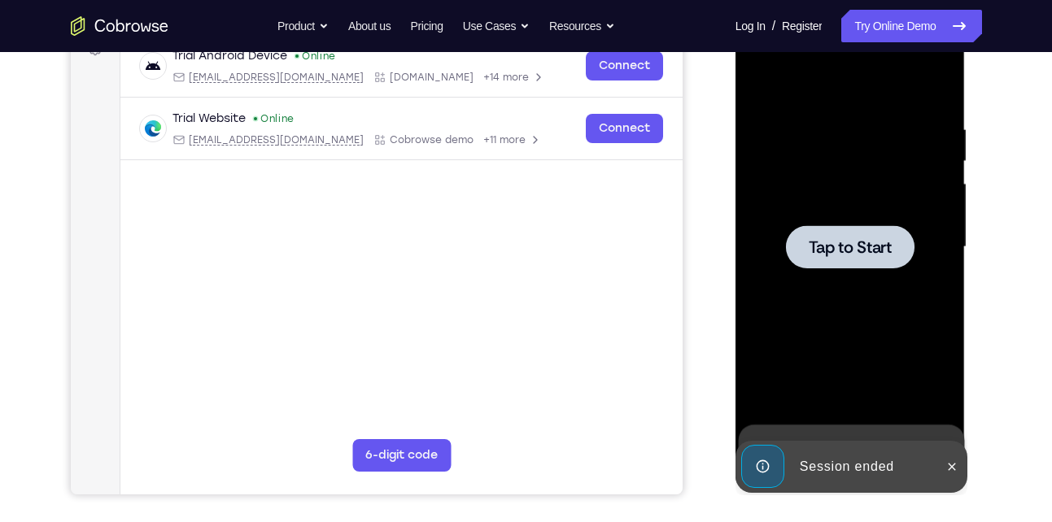
scroll to position [259, 0]
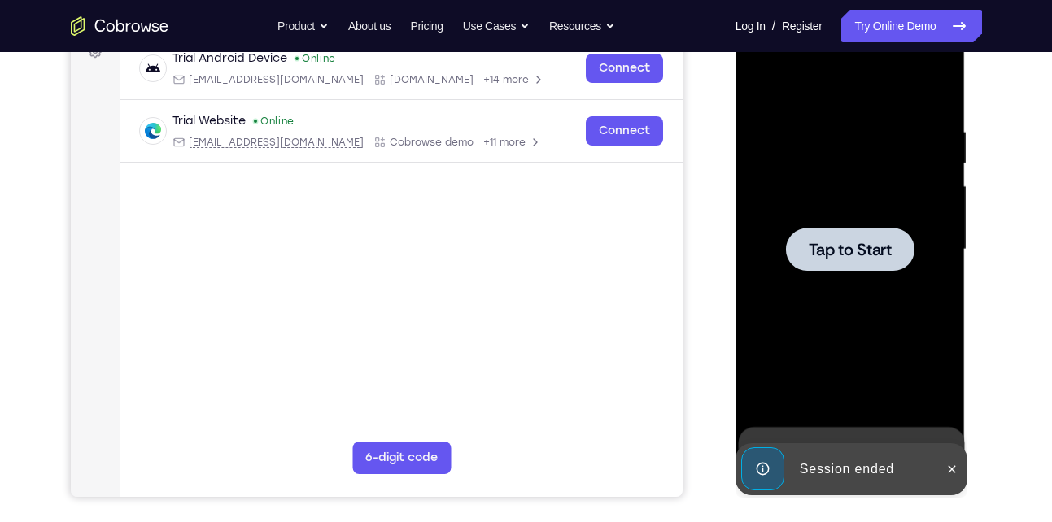
click at [854, 251] on span "Tap to Start" at bounding box center [850, 250] width 83 height 16
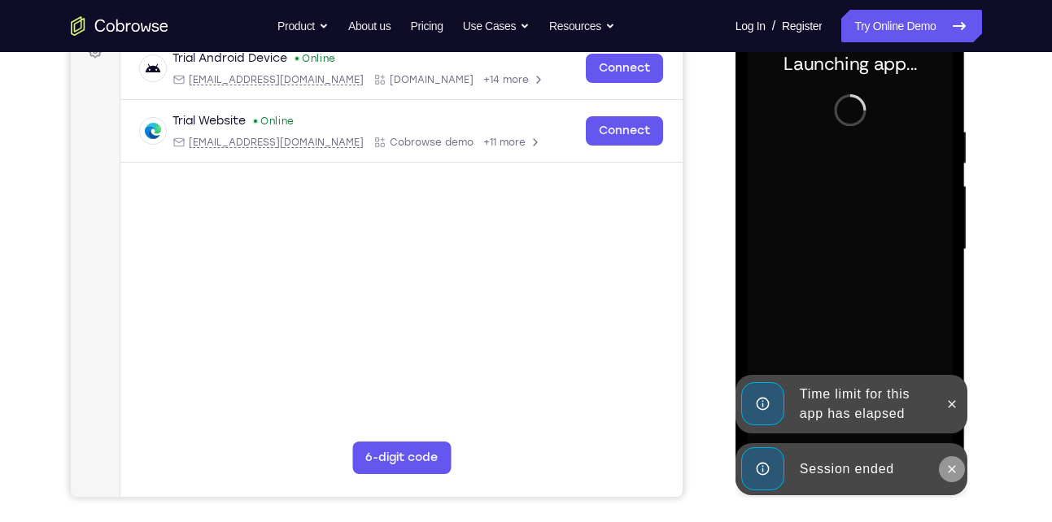
click at [960, 464] on button at bounding box center [952, 469] width 26 height 26
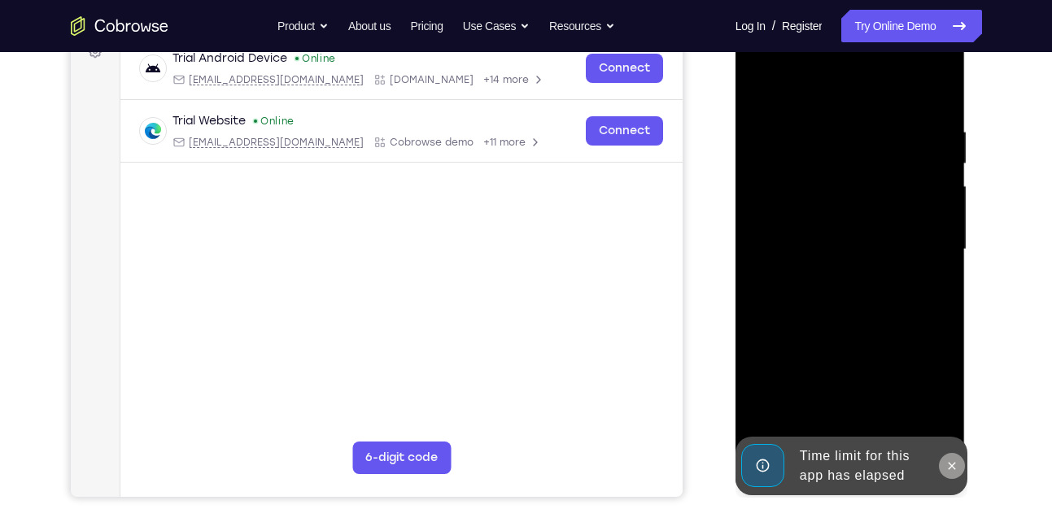
click at [954, 404] on div "Online web based iOS Simulators and Android Emulators. Run iPhone, iPad, Mobile…" at bounding box center [851, 254] width 232 height 488
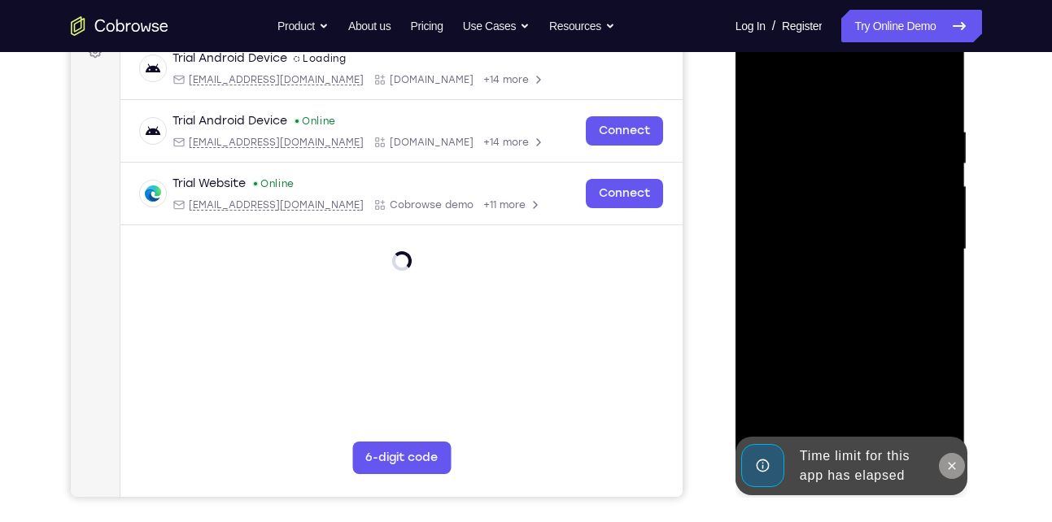
click at [949, 460] on icon at bounding box center [951, 466] width 13 height 13
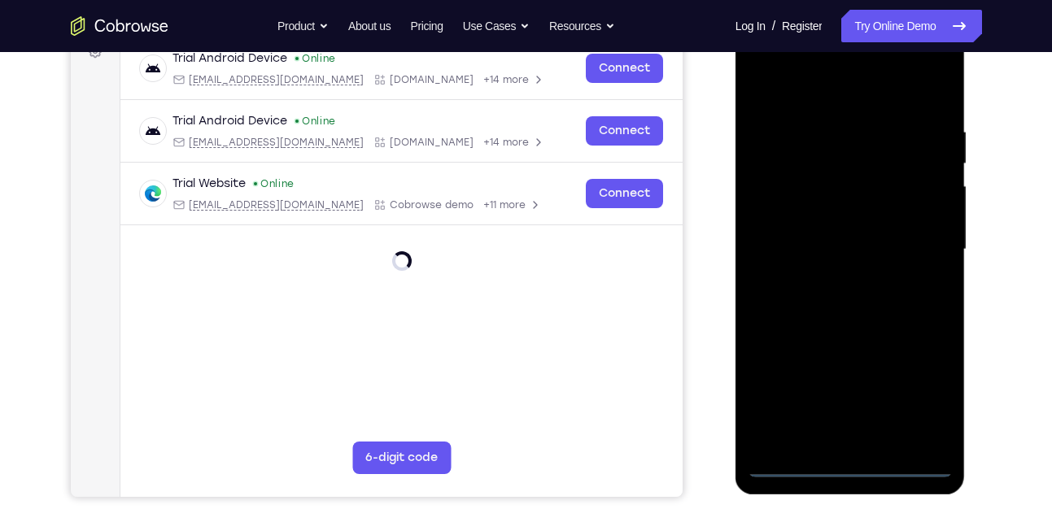
click at [851, 459] on div at bounding box center [850, 250] width 205 height 456
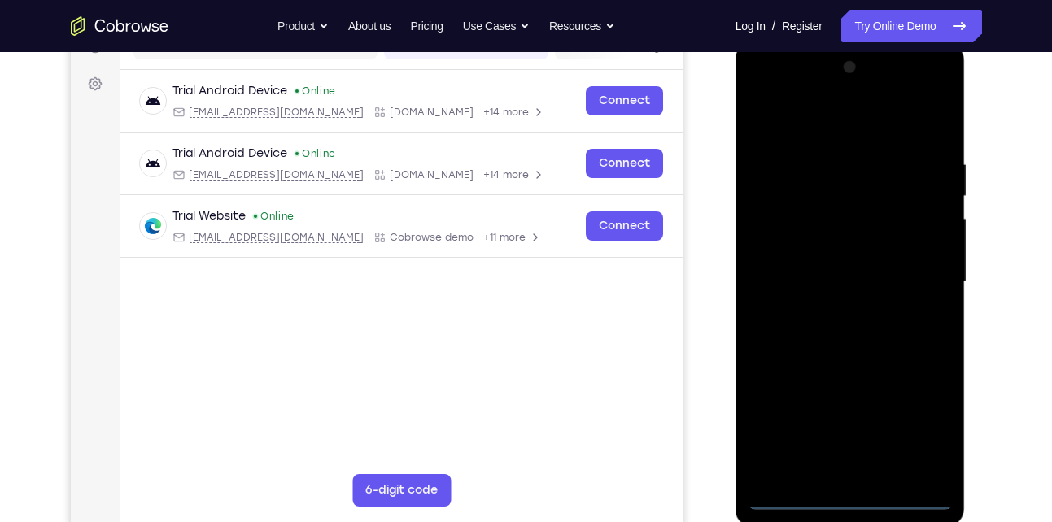
scroll to position [223, 0]
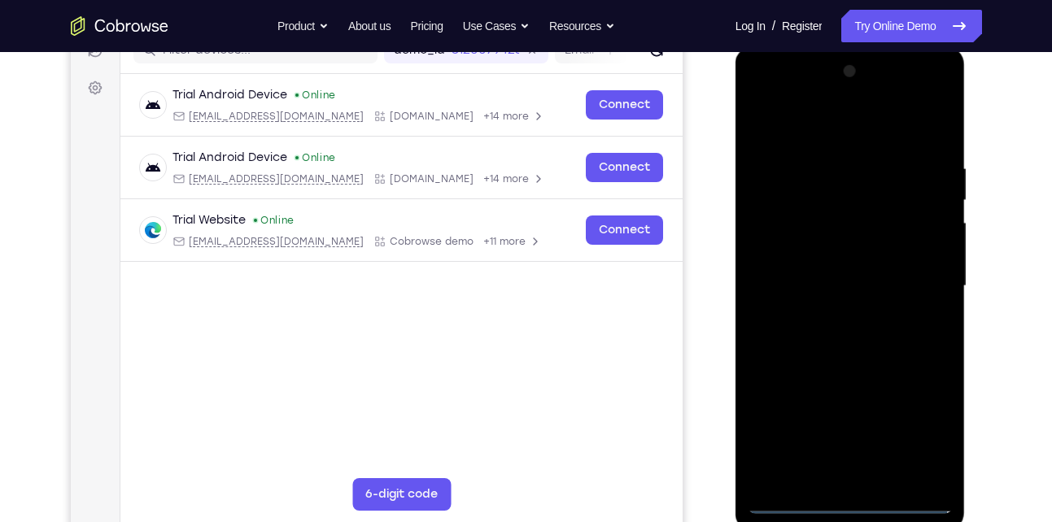
click at [848, 498] on div at bounding box center [850, 287] width 205 height 456
click at [927, 426] on div at bounding box center [850, 287] width 205 height 456
click at [823, 118] on div at bounding box center [850, 287] width 205 height 456
click at [916, 281] on div at bounding box center [850, 287] width 205 height 456
click at [833, 313] on div at bounding box center [850, 287] width 205 height 456
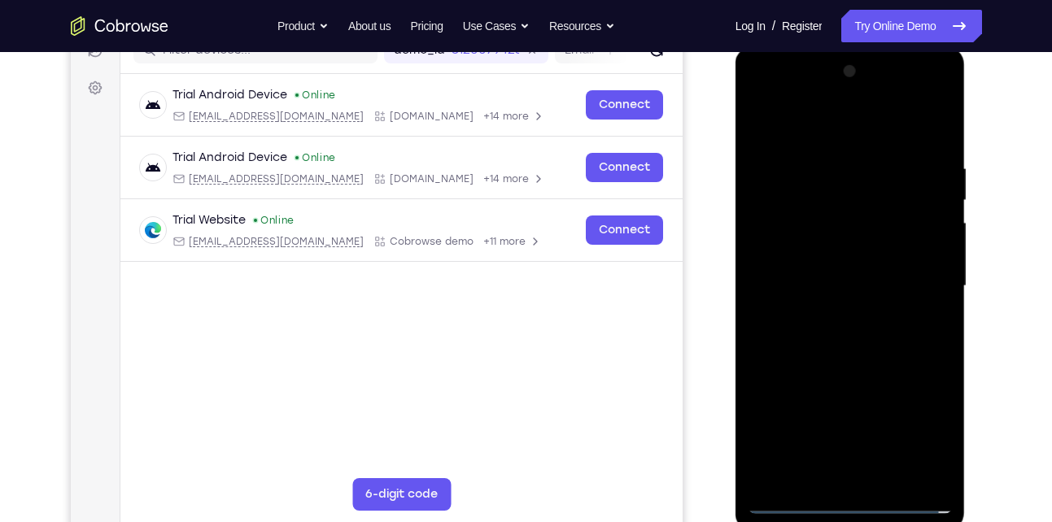
click at [828, 254] on div at bounding box center [850, 287] width 205 height 456
click at [815, 272] on div at bounding box center [850, 287] width 205 height 456
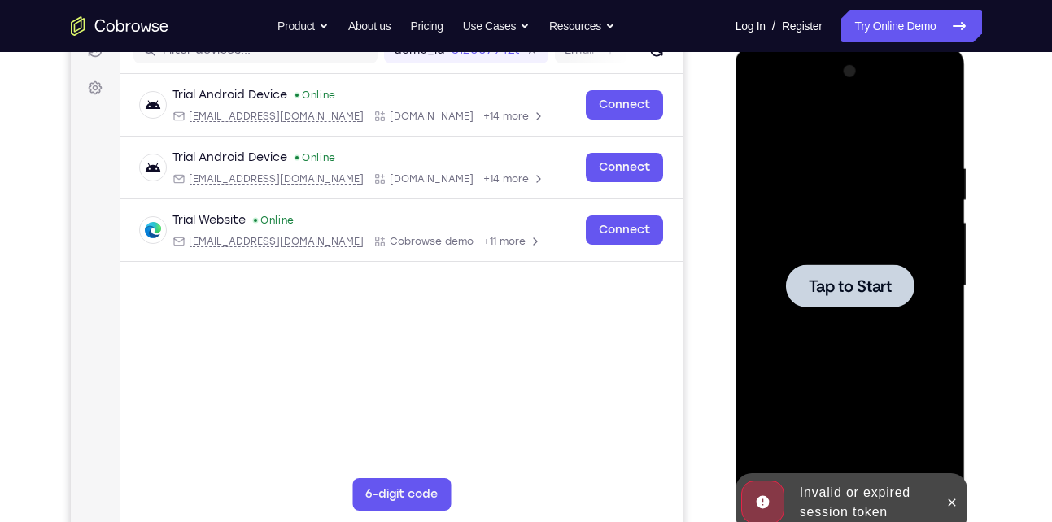
click at [859, 280] on span "Tap to Start" at bounding box center [850, 286] width 83 height 16
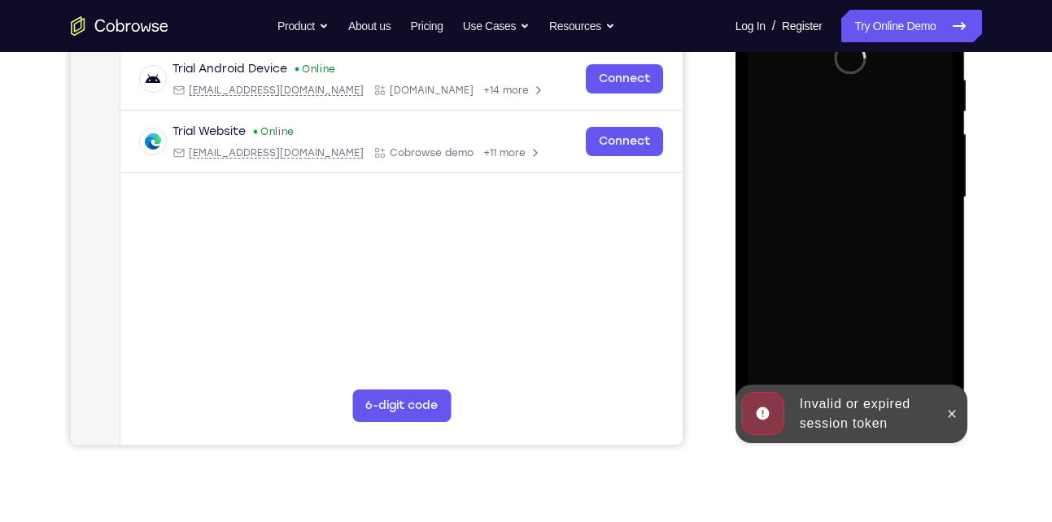
scroll to position [312, 0]
click at [948, 415] on icon at bounding box center [951, 413] width 13 height 13
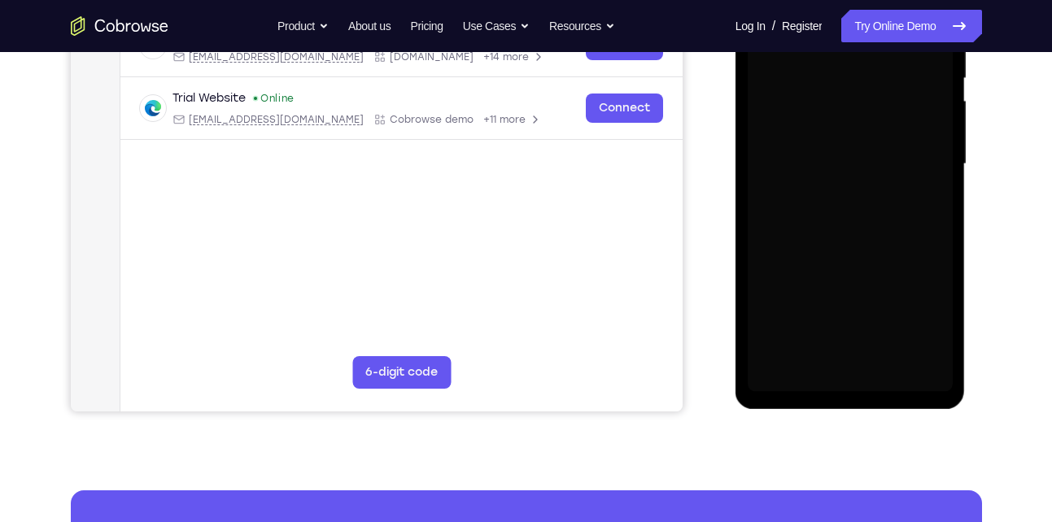
scroll to position [350, 0]
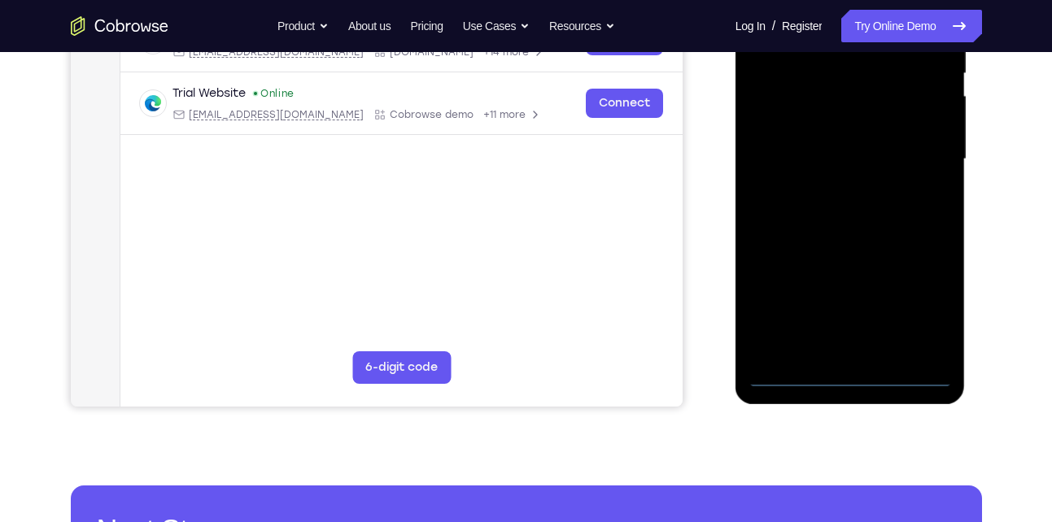
click at [844, 381] on div at bounding box center [850, 160] width 205 height 456
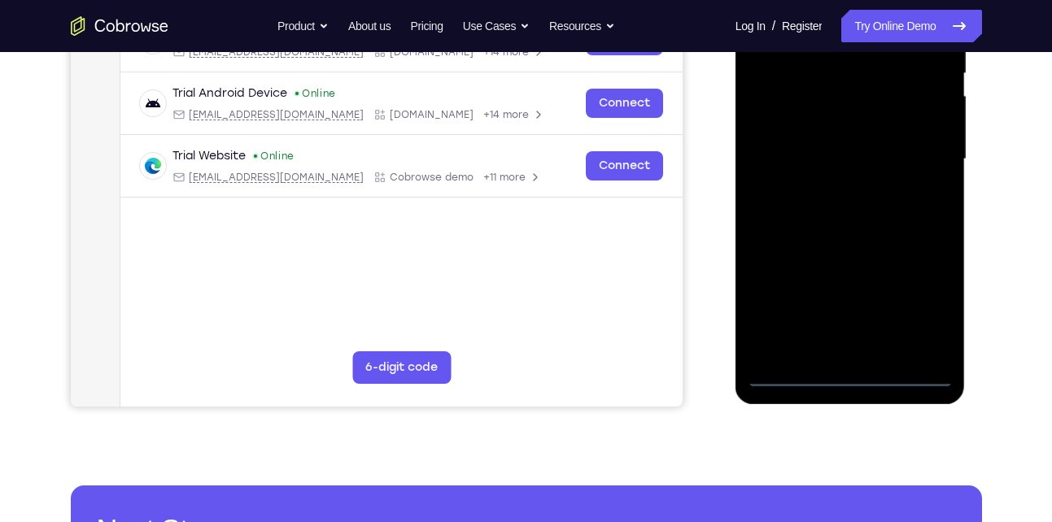
click at [917, 303] on div at bounding box center [850, 160] width 205 height 456
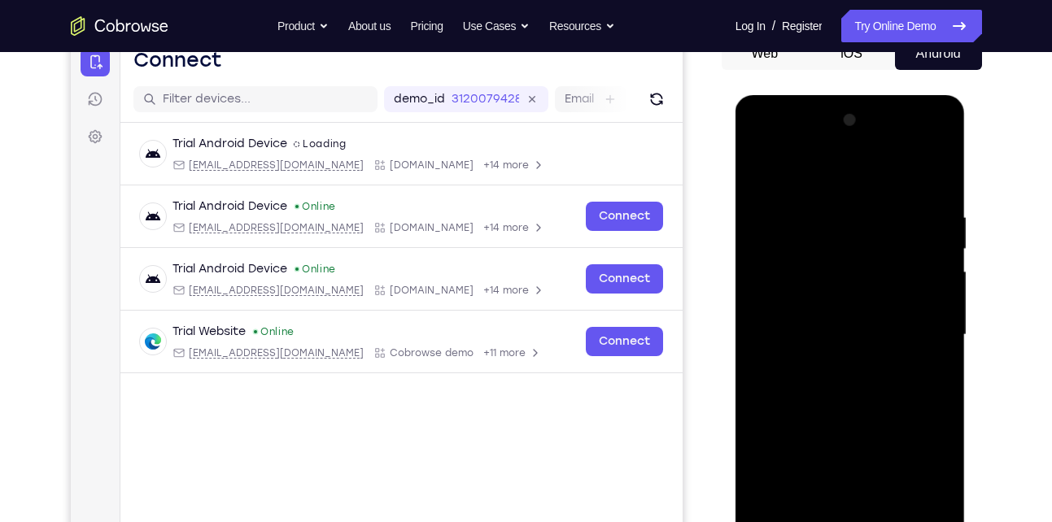
scroll to position [152, 0]
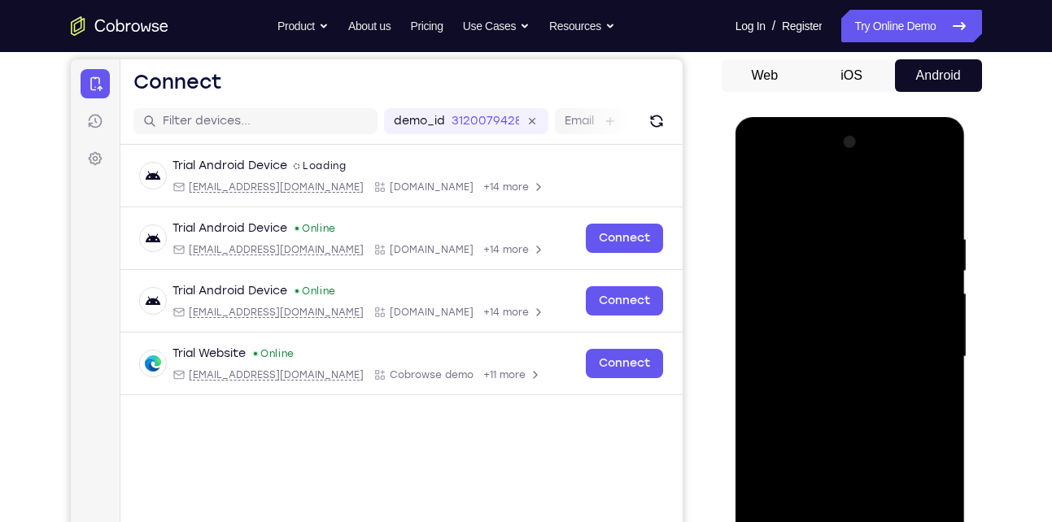
click at [822, 196] on div at bounding box center [850, 357] width 205 height 456
click at [922, 361] on div at bounding box center [850, 357] width 205 height 456
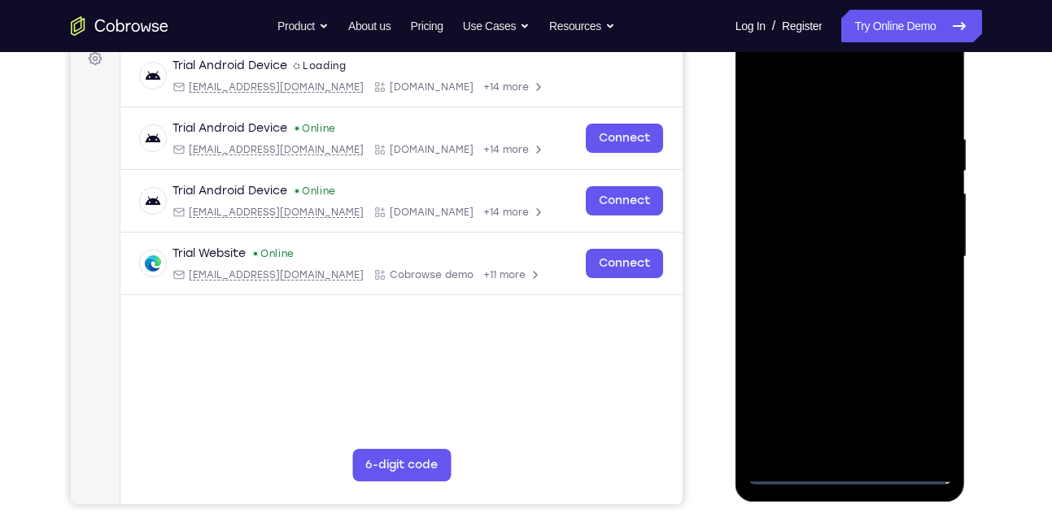
scroll to position [255, 0]
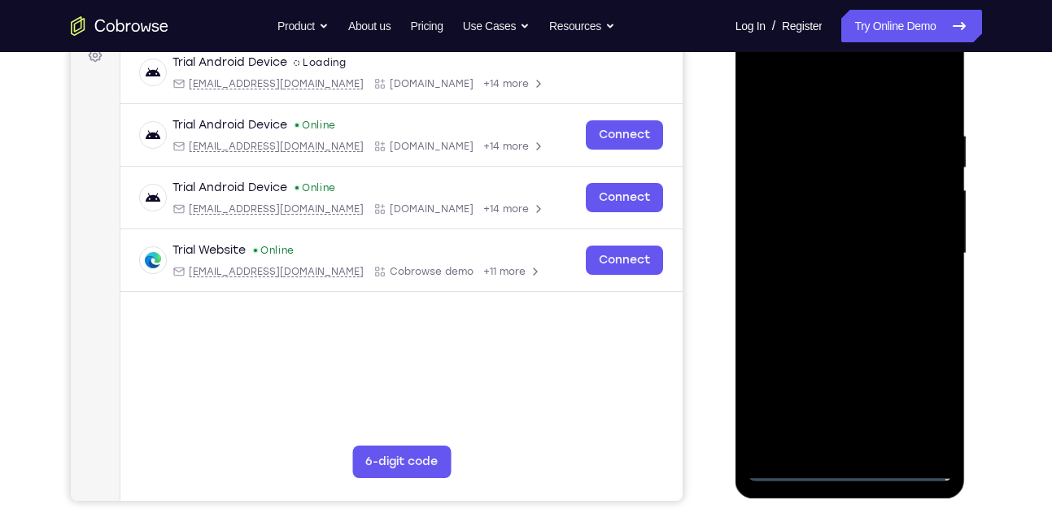
click at [823, 278] on div at bounding box center [850, 254] width 205 height 456
click at [811, 240] on div at bounding box center [850, 254] width 205 height 456
click at [805, 219] on div at bounding box center [850, 254] width 205 height 456
click at [827, 250] on div at bounding box center [850, 254] width 205 height 456
click at [833, 317] on div at bounding box center [850, 254] width 205 height 456
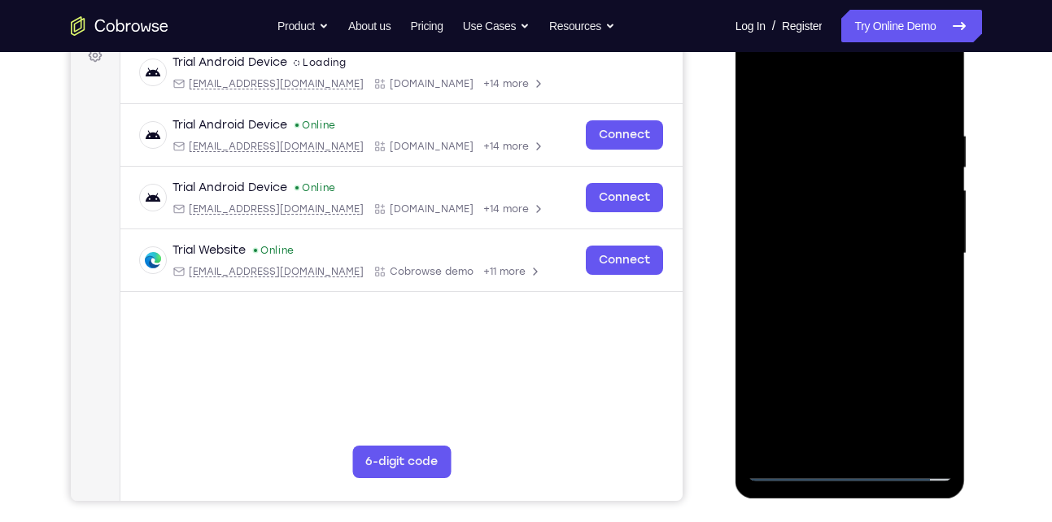
click at [841, 299] on div at bounding box center [850, 254] width 205 height 456
click at [931, 273] on div at bounding box center [850, 254] width 205 height 456
click at [822, 120] on div at bounding box center [850, 254] width 205 height 456
click at [935, 91] on div at bounding box center [850, 254] width 205 height 456
click at [842, 323] on div at bounding box center [850, 254] width 205 height 456
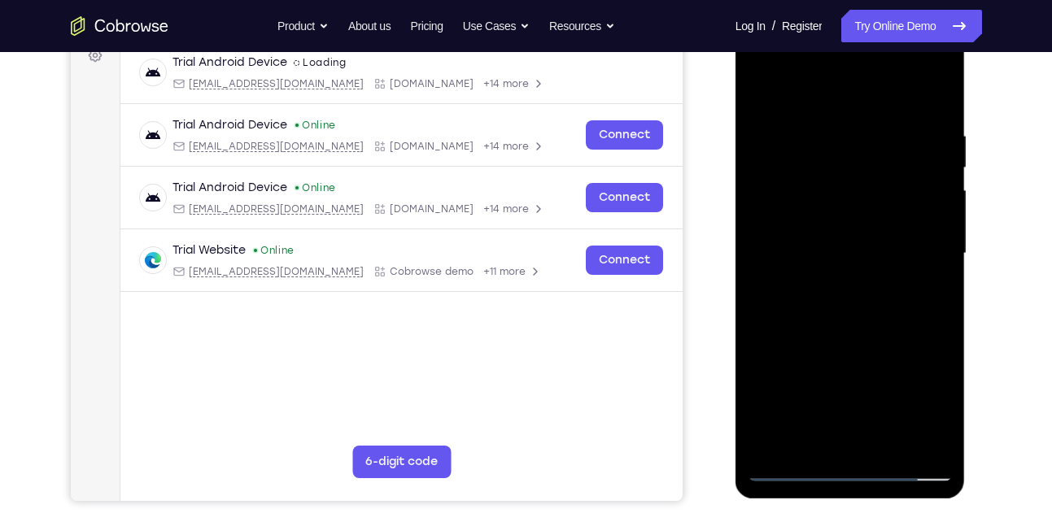
click at [825, 128] on div at bounding box center [850, 254] width 205 height 456
click at [767, 91] on div at bounding box center [850, 254] width 205 height 456
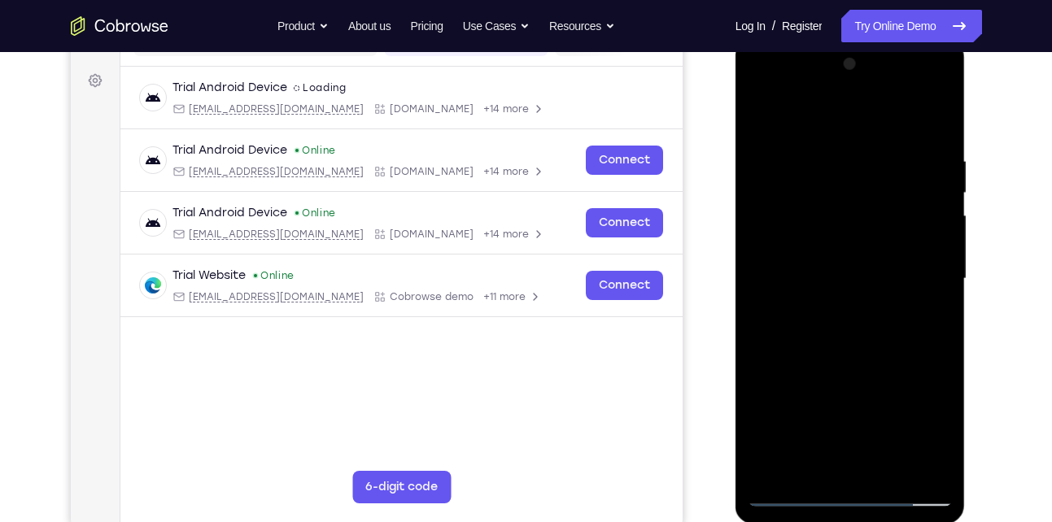
scroll to position [228, 0]
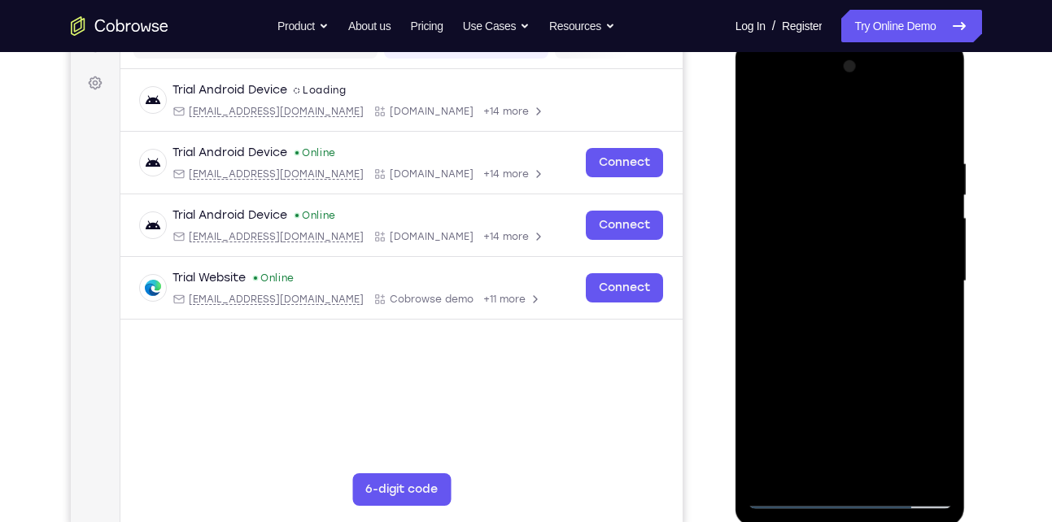
drag, startPoint x: 891, startPoint y: 212, endPoint x: 886, endPoint y: 106, distance: 106.7
click at [886, 106] on div at bounding box center [850, 282] width 205 height 456
drag, startPoint x: 862, startPoint y: 312, endPoint x: 873, endPoint y: 237, distance: 76.4
click at [873, 237] on div at bounding box center [850, 282] width 205 height 456
click at [883, 464] on div at bounding box center [850, 282] width 205 height 456
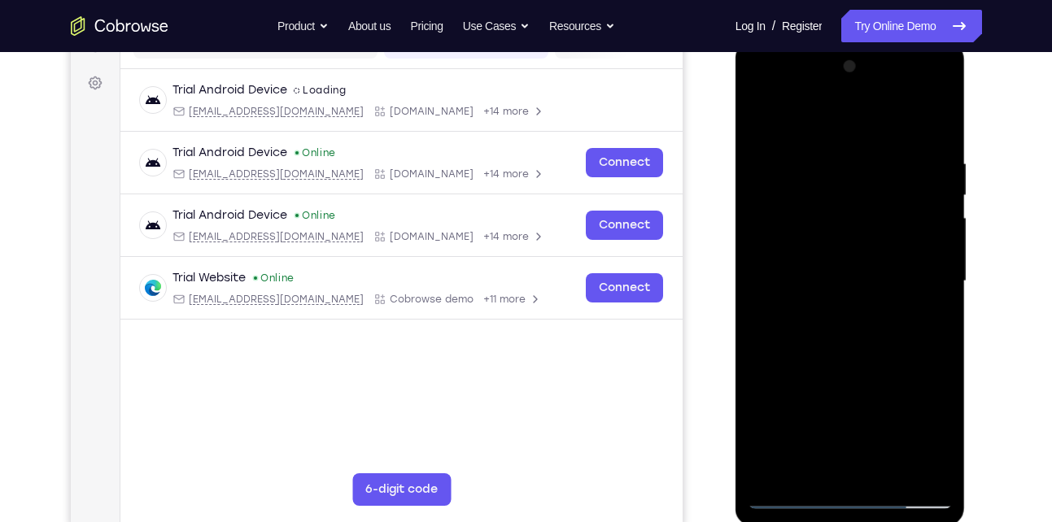
click at [840, 371] on div at bounding box center [850, 282] width 205 height 456
click at [835, 227] on div at bounding box center [850, 282] width 205 height 456
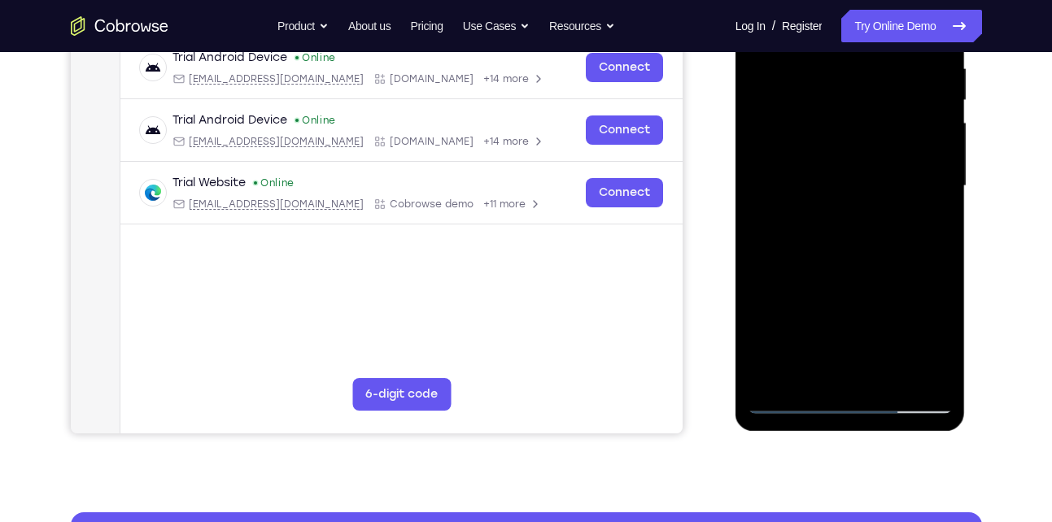
scroll to position [302, 0]
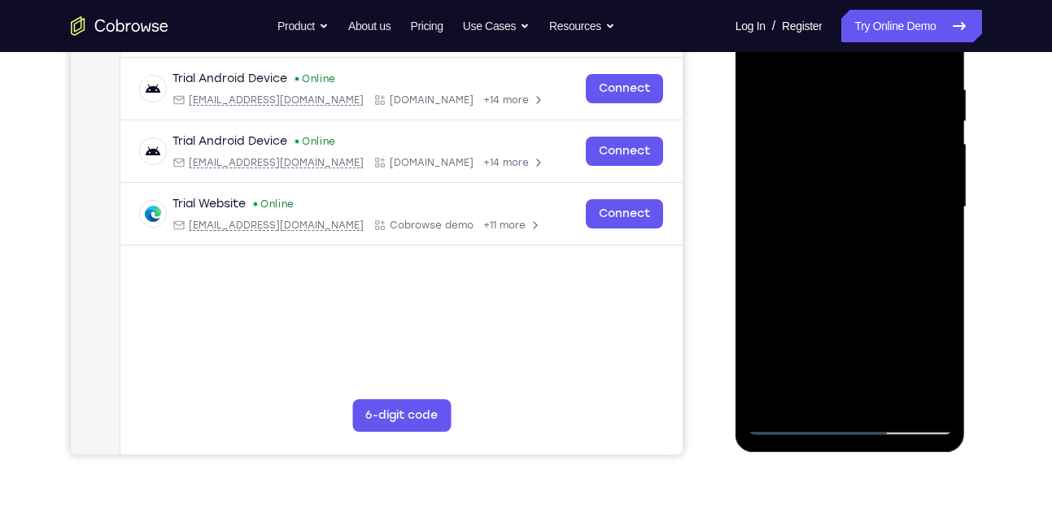
click at [935, 360] on div at bounding box center [850, 208] width 205 height 456
click at [938, 359] on div at bounding box center [850, 208] width 205 height 456
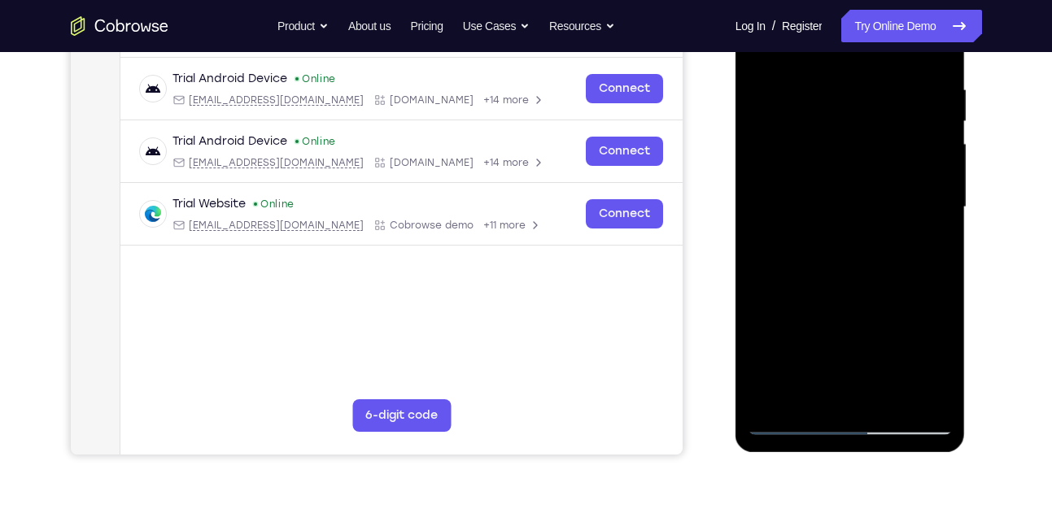
click at [932, 247] on div at bounding box center [850, 208] width 205 height 456
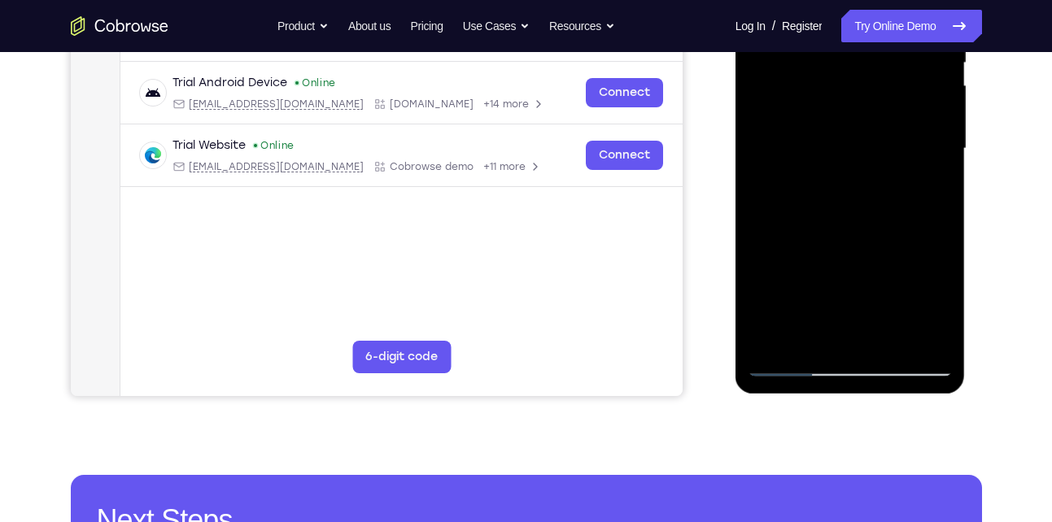
scroll to position [361, 0]
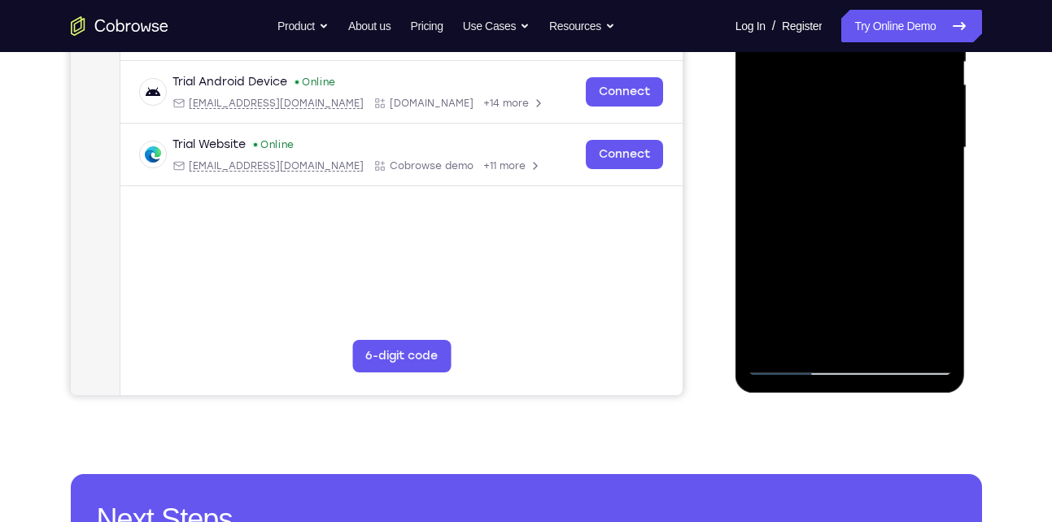
click at [809, 337] on div at bounding box center [850, 148] width 205 height 456
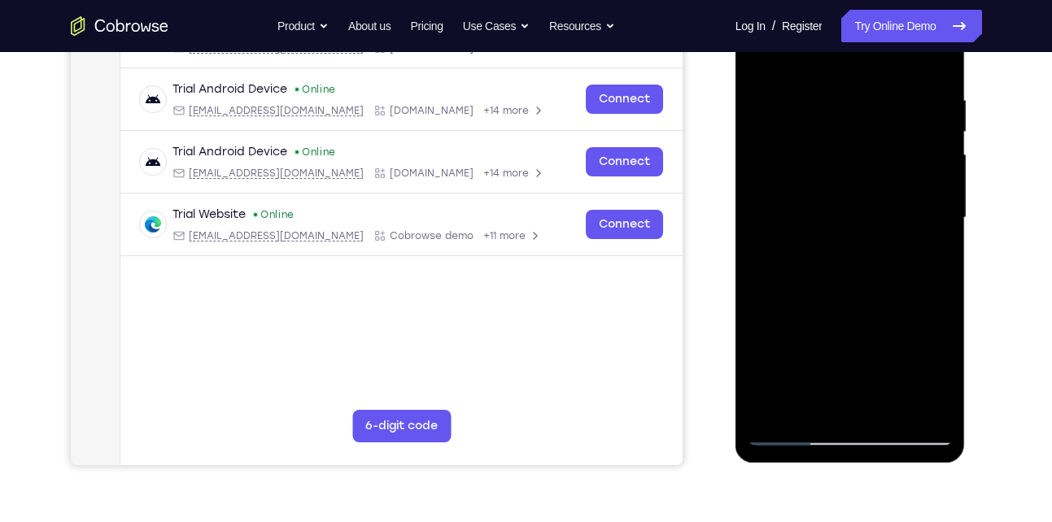
scroll to position [289, 0]
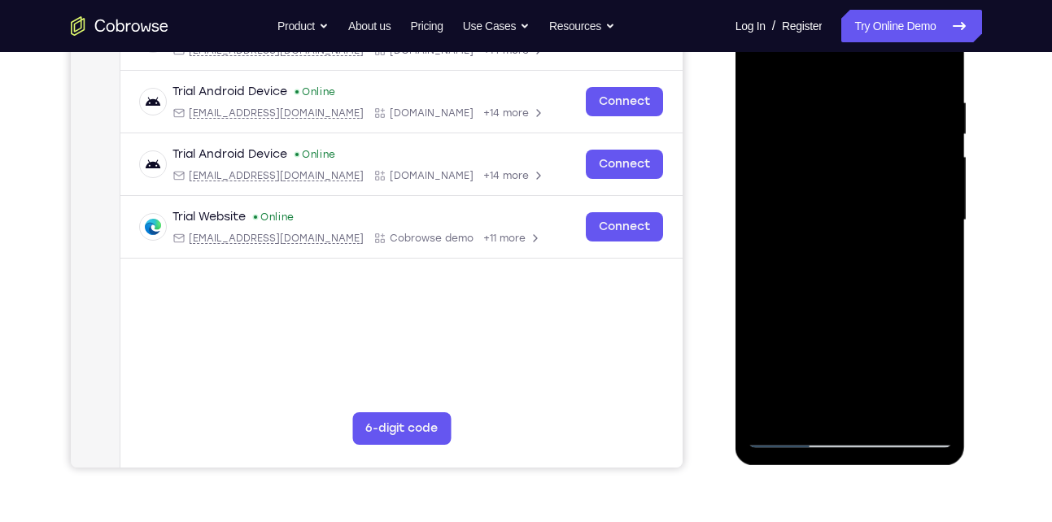
click at [896, 310] on div at bounding box center [850, 221] width 205 height 456
click at [931, 248] on div at bounding box center [850, 221] width 205 height 456
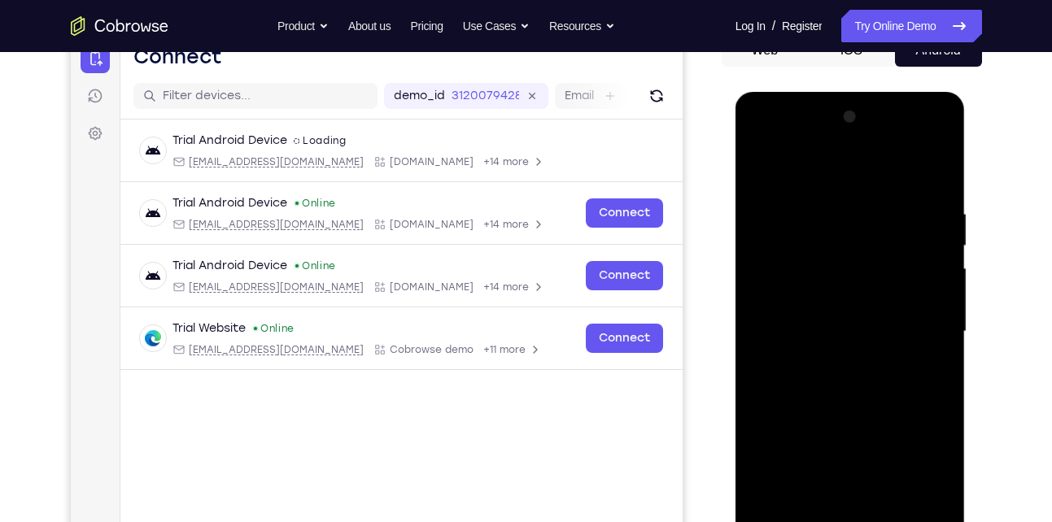
scroll to position [177, 0]
click at [762, 172] on div at bounding box center [850, 333] width 205 height 456
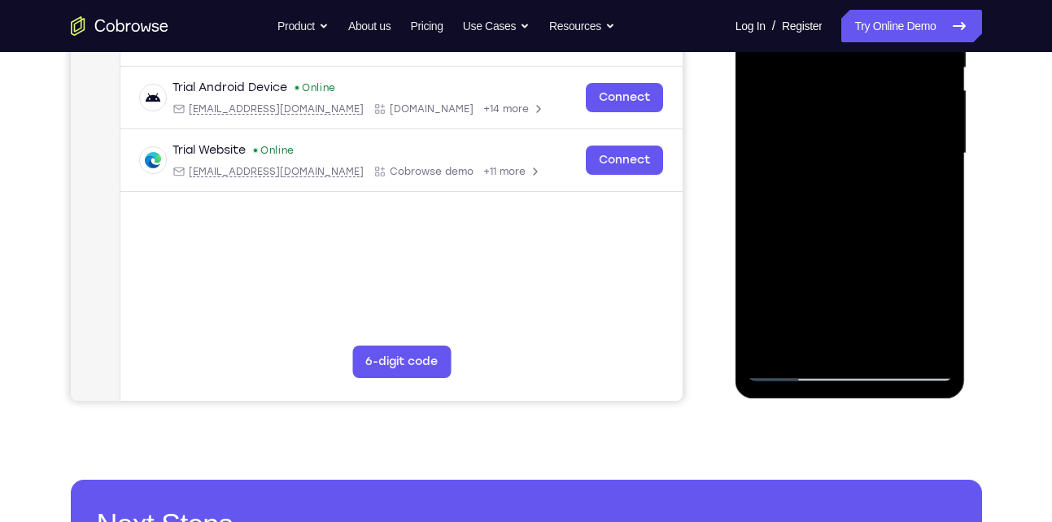
scroll to position [359, 0]
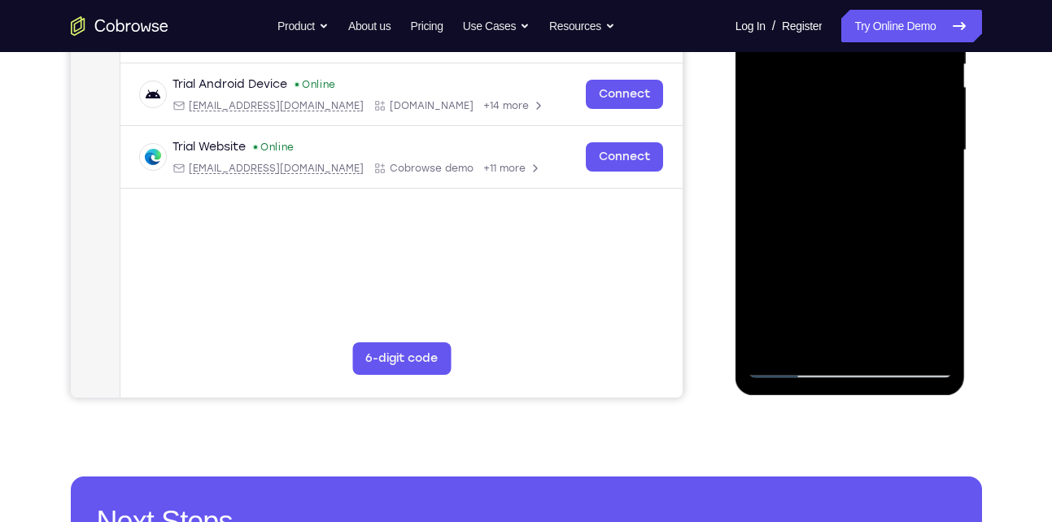
click at [803, 285] on div at bounding box center [850, 151] width 205 height 456
click at [924, 194] on div at bounding box center [850, 151] width 205 height 456
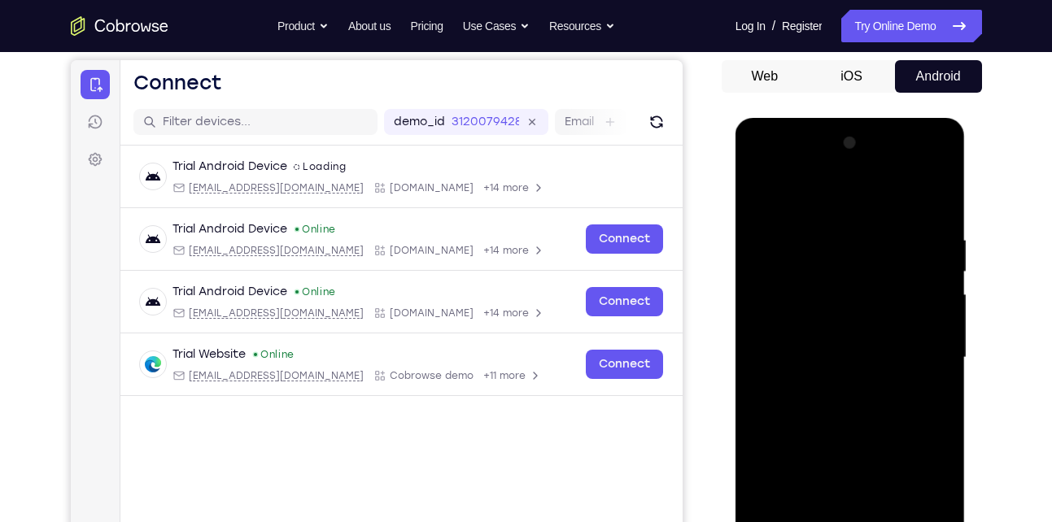
scroll to position [150, 0]
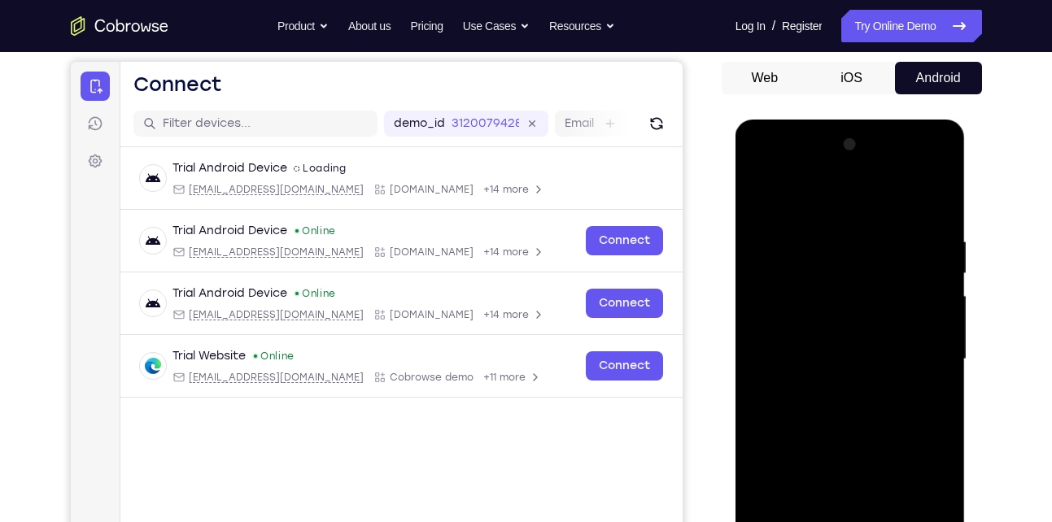
click at [759, 196] on div at bounding box center [850, 360] width 205 height 456
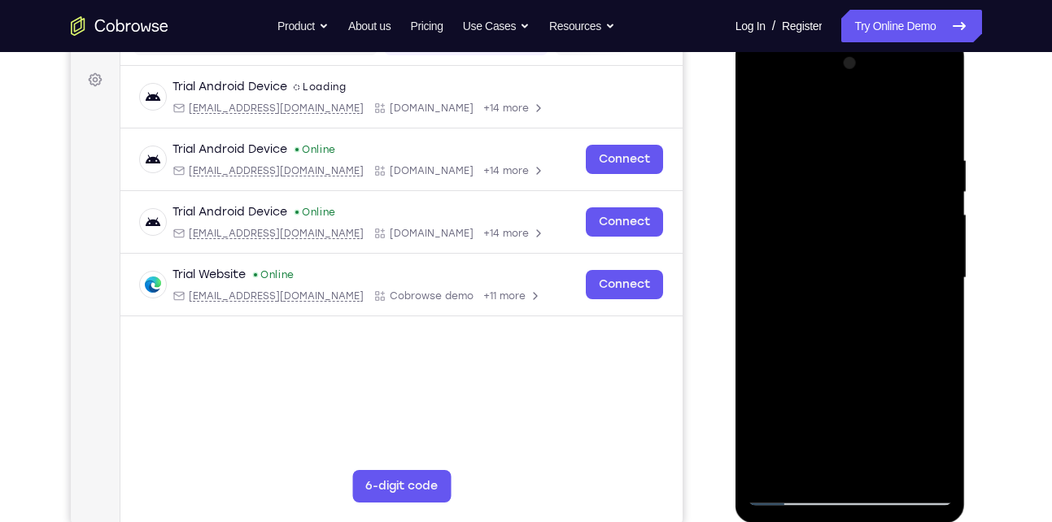
scroll to position [233, 0]
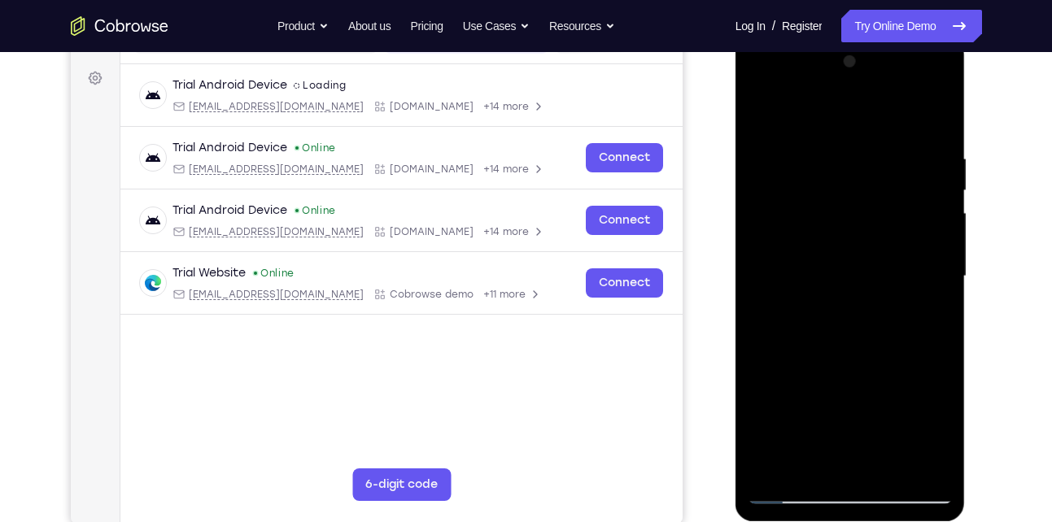
click at [824, 256] on div at bounding box center [850, 277] width 205 height 456
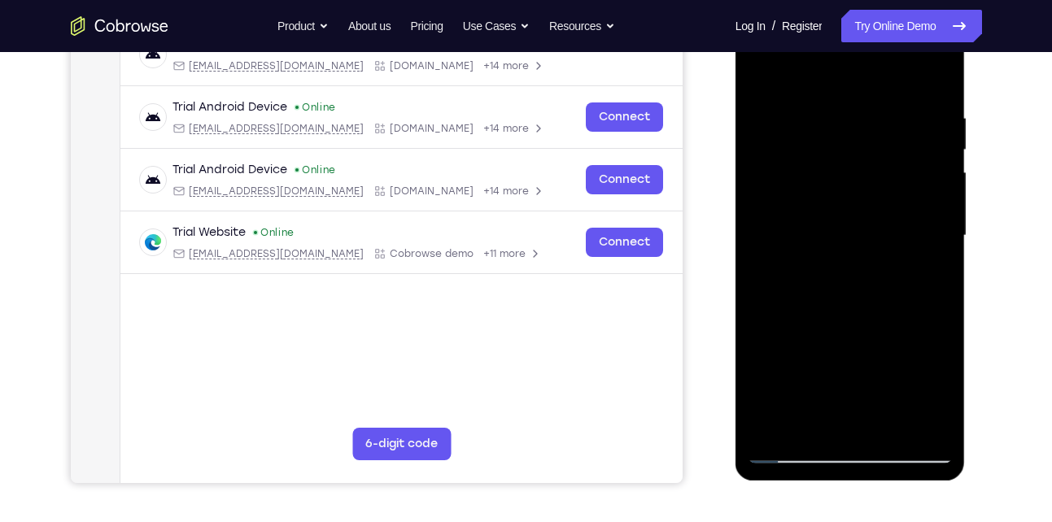
scroll to position [273, 0]
click at [759, 74] on div at bounding box center [850, 237] width 205 height 456
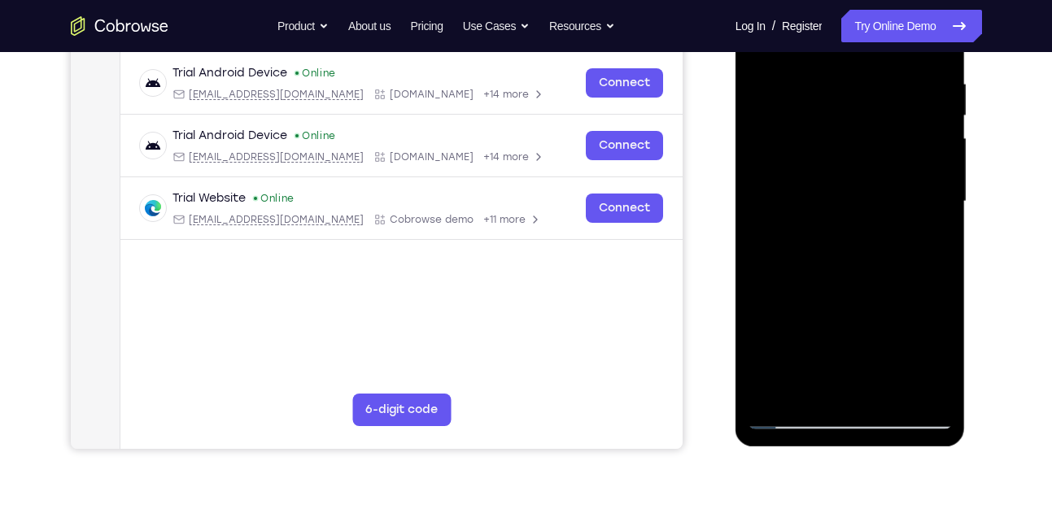
scroll to position [309, 0]
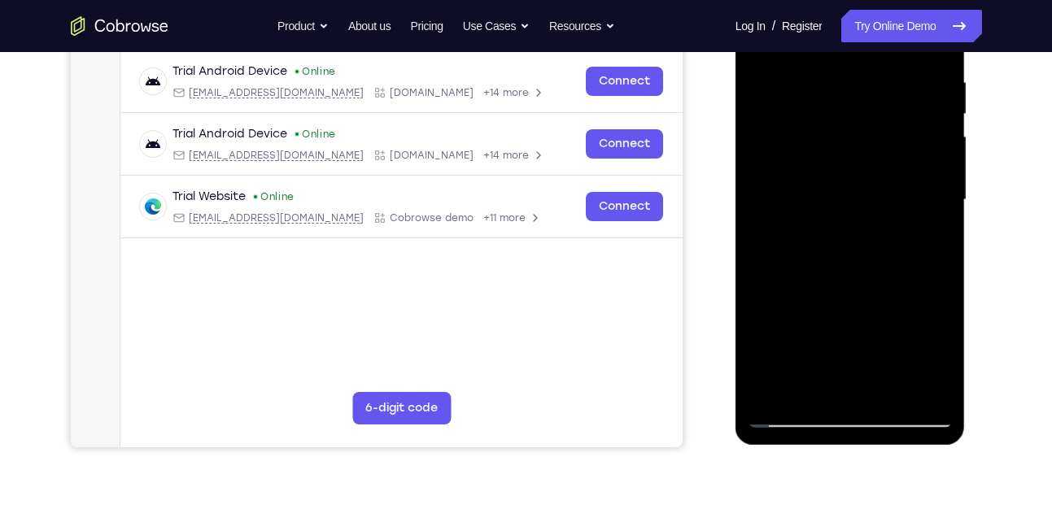
click at [813, 187] on div at bounding box center [850, 200] width 205 height 456
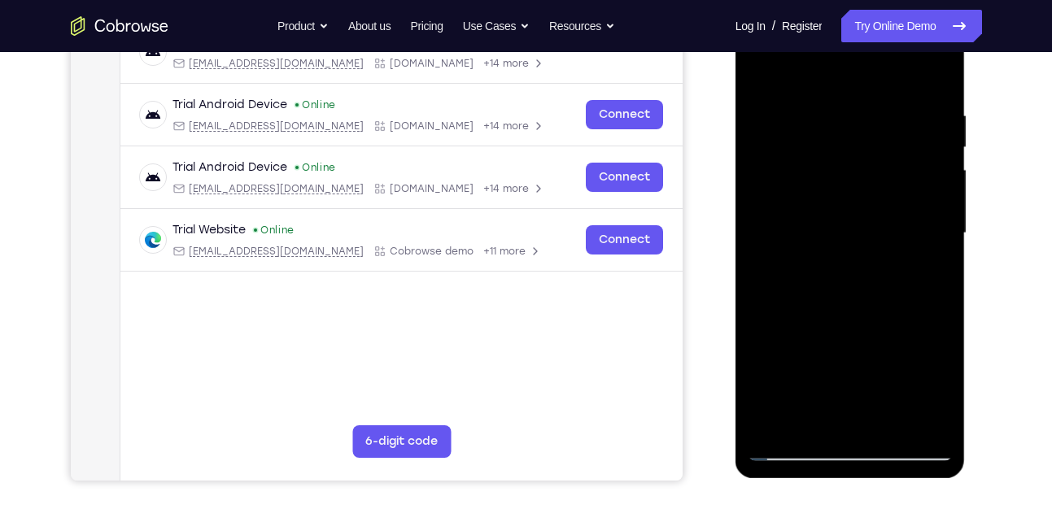
scroll to position [275, 0]
click at [761, 72] on div at bounding box center [850, 235] width 205 height 456
click at [822, 189] on div at bounding box center [850, 235] width 205 height 456
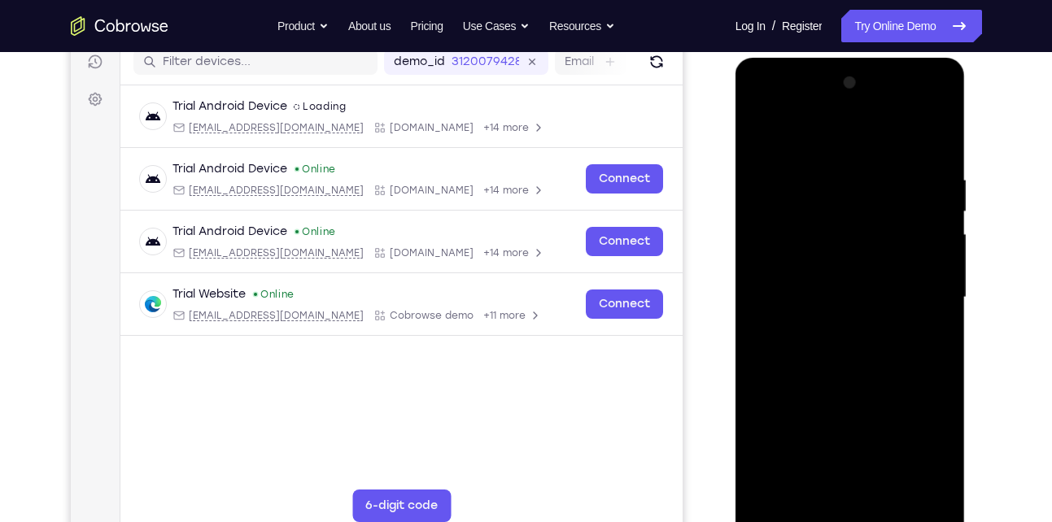
scroll to position [207, 0]
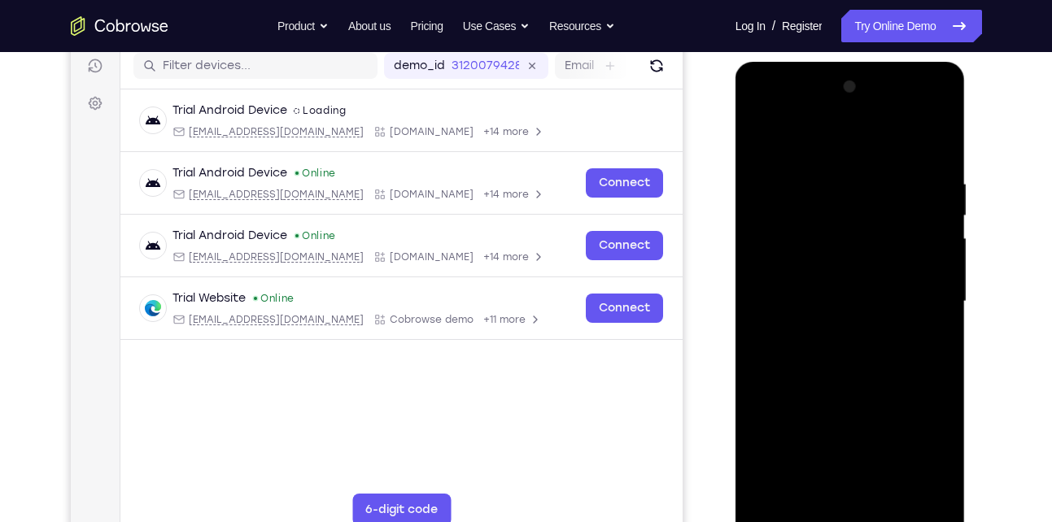
click at [762, 139] on div at bounding box center [850, 302] width 205 height 456
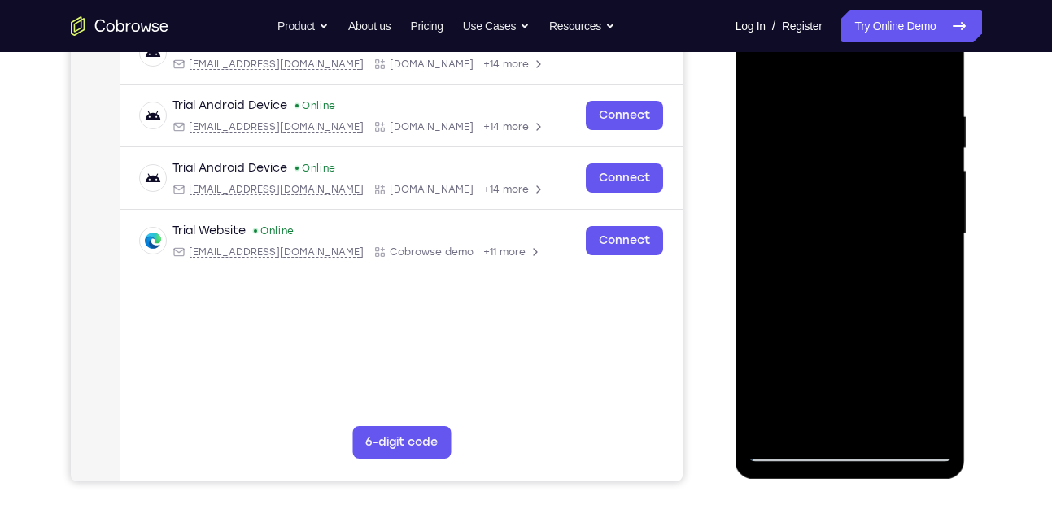
scroll to position [276, 0]
click at [802, 220] on div at bounding box center [850, 234] width 205 height 456
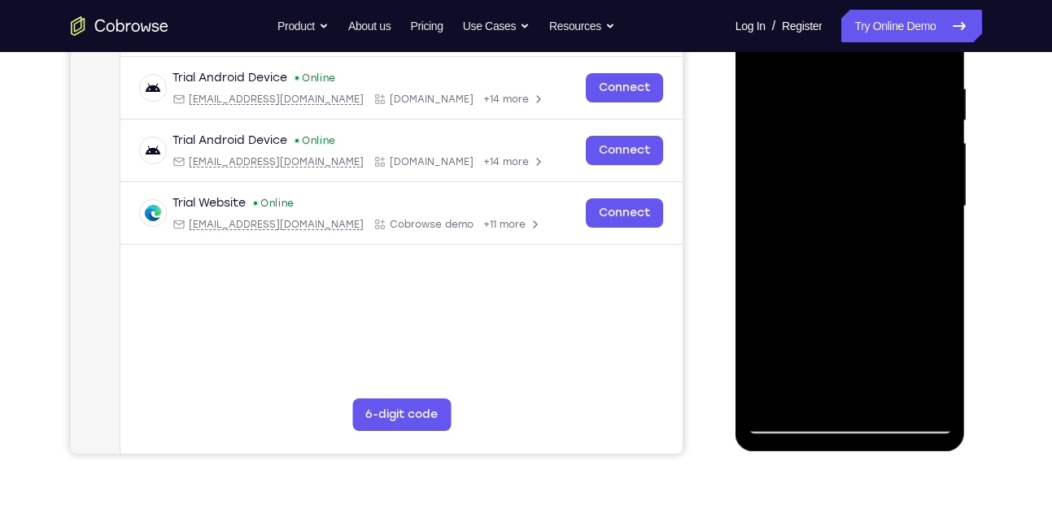
scroll to position [265, 0]
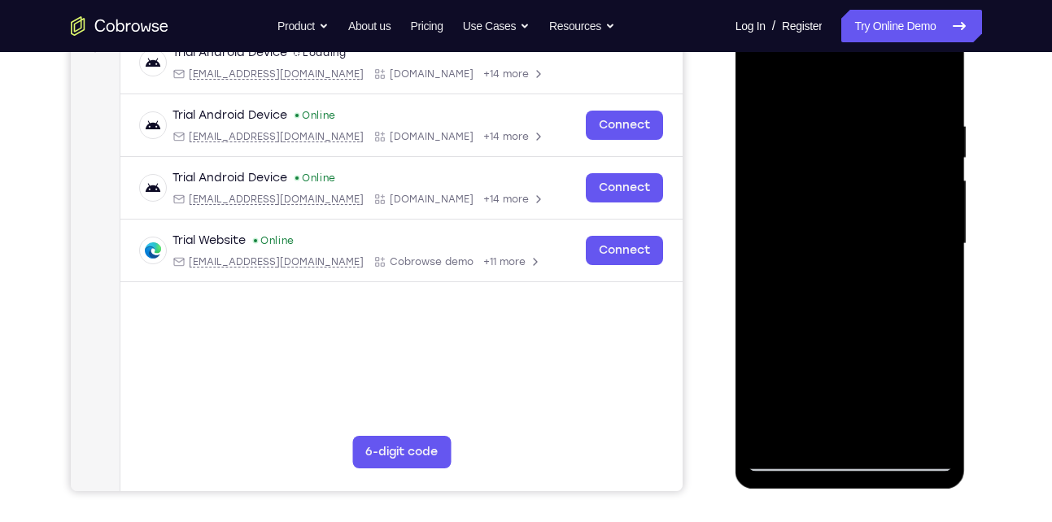
click at [764, 82] on div at bounding box center [850, 244] width 205 height 456
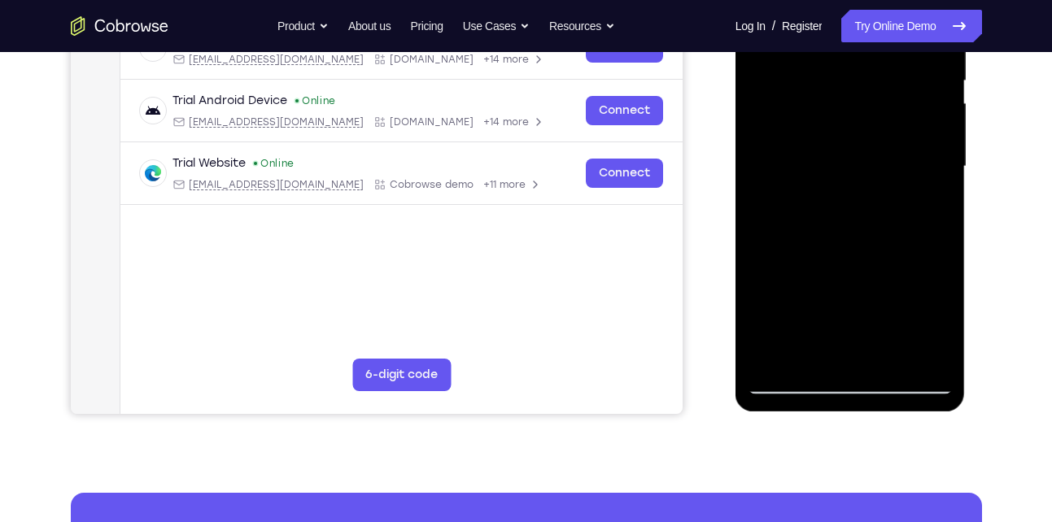
scroll to position [366, 0]
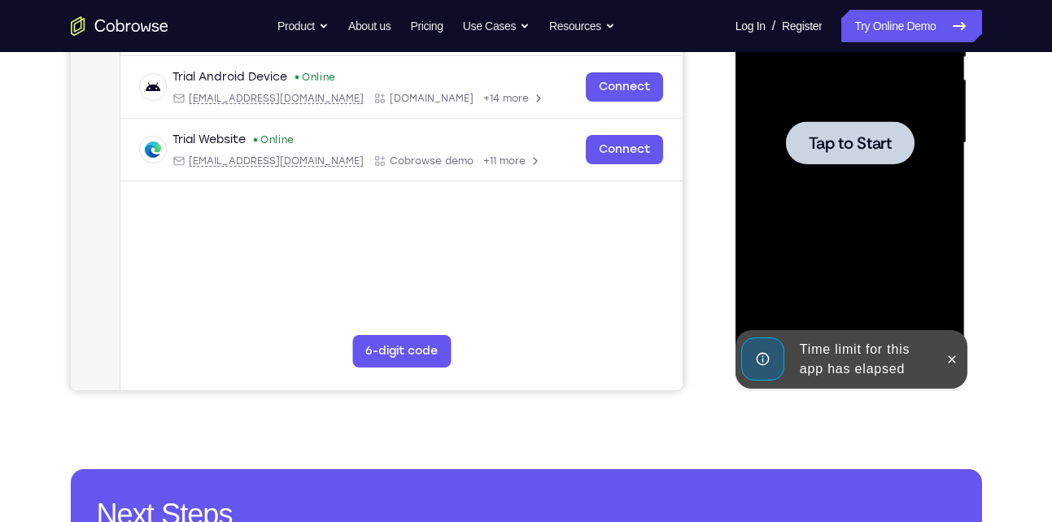
click at [835, 145] on span "Tap to Start" at bounding box center [850, 143] width 83 height 16
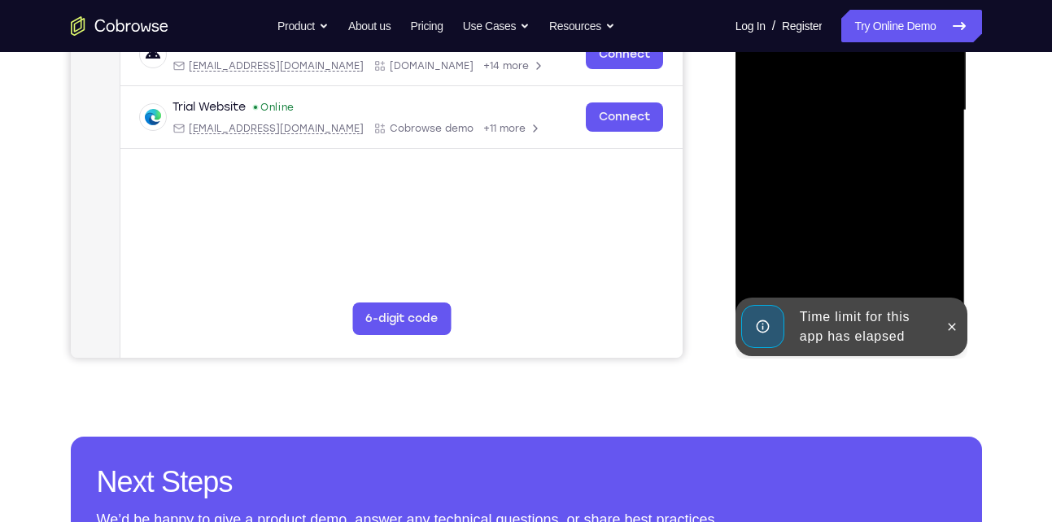
scroll to position [400, 0]
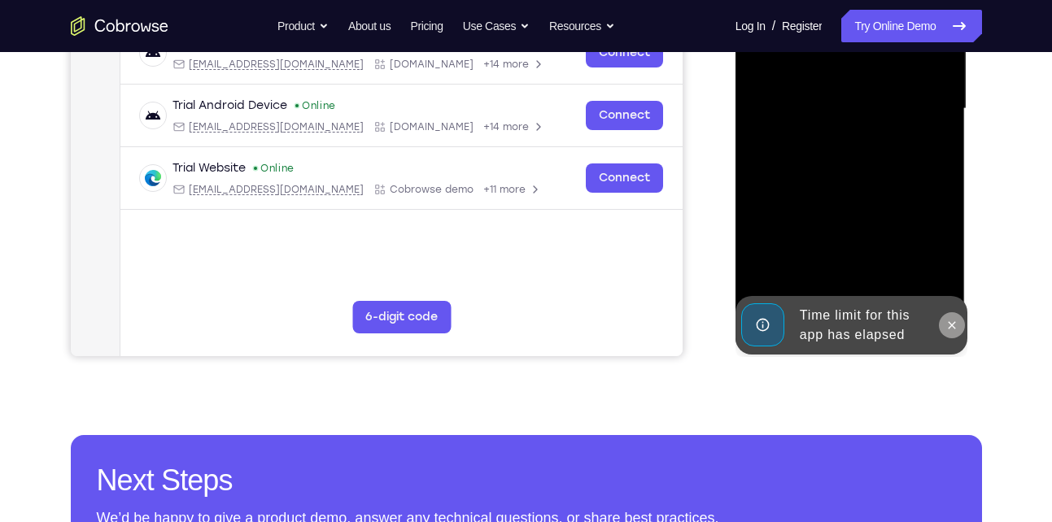
click at [947, 316] on button at bounding box center [952, 325] width 26 height 26
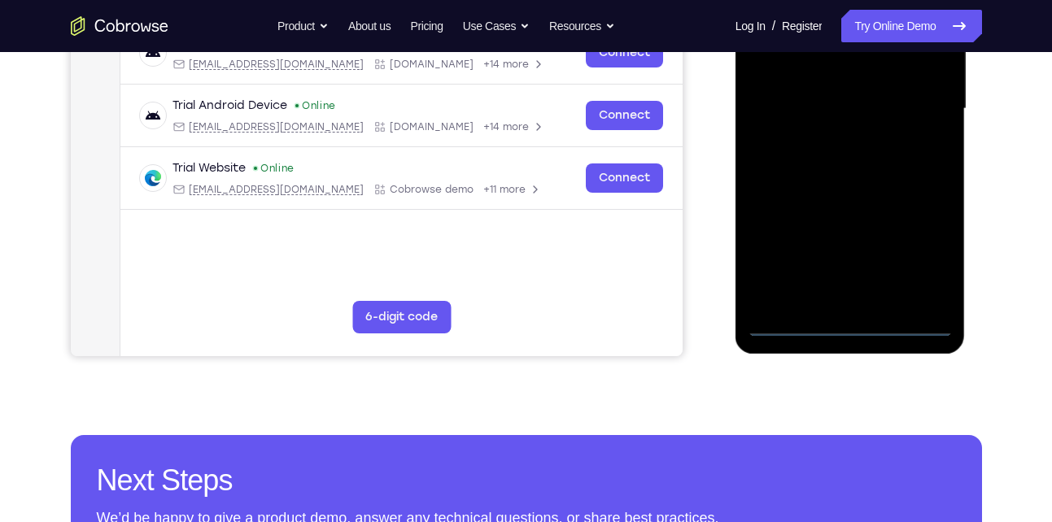
click at [856, 321] on div at bounding box center [850, 109] width 205 height 456
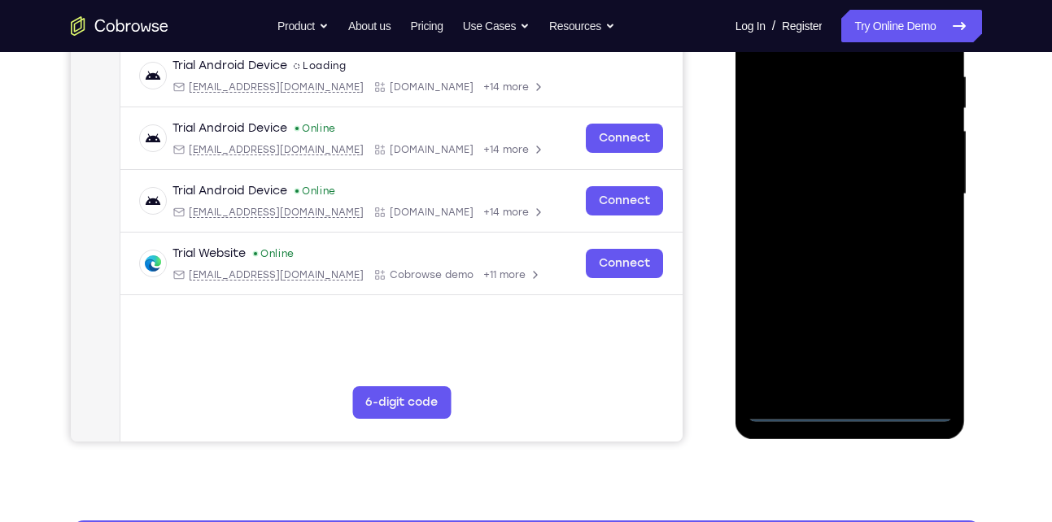
scroll to position [314, 0]
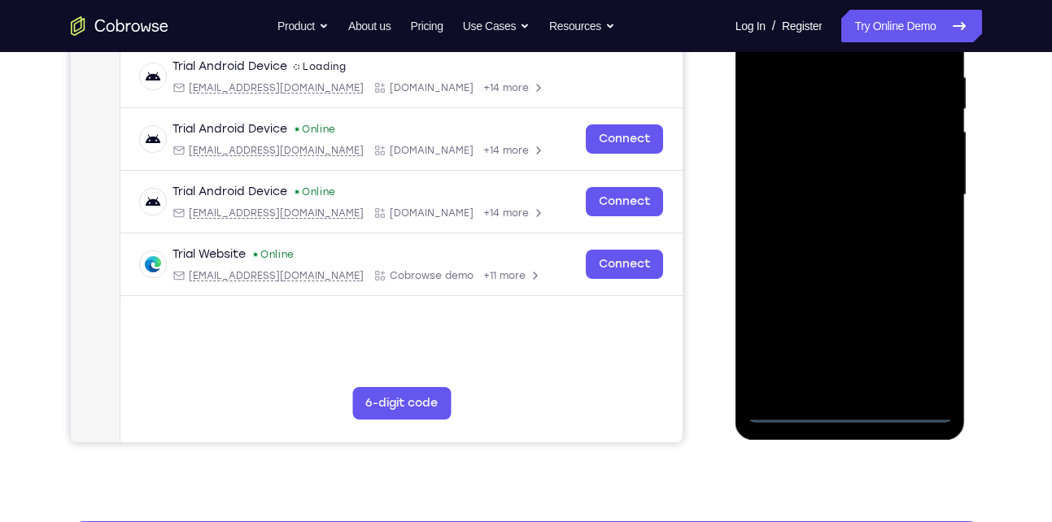
click at [926, 329] on div at bounding box center [850, 195] width 205 height 456
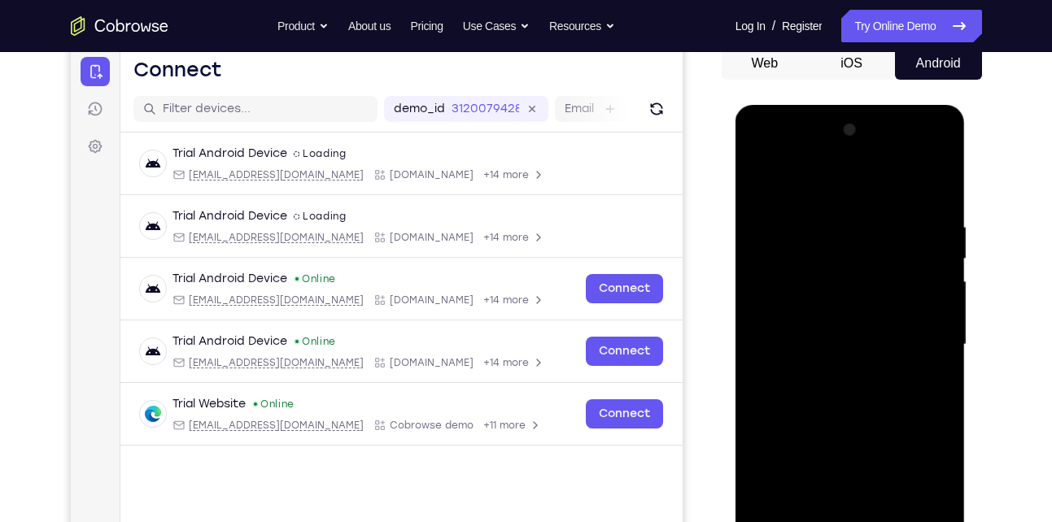
scroll to position [160, 0]
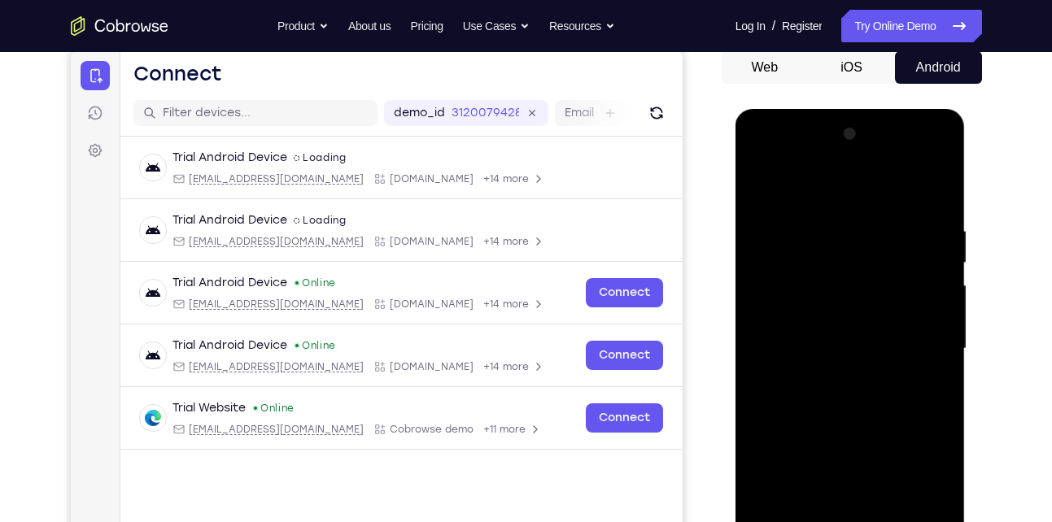
click at [823, 197] on div at bounding box center [850, 349] width 205 height 456
click at [913, 333] on div at bounding box center [850, 349] width 205 height 456
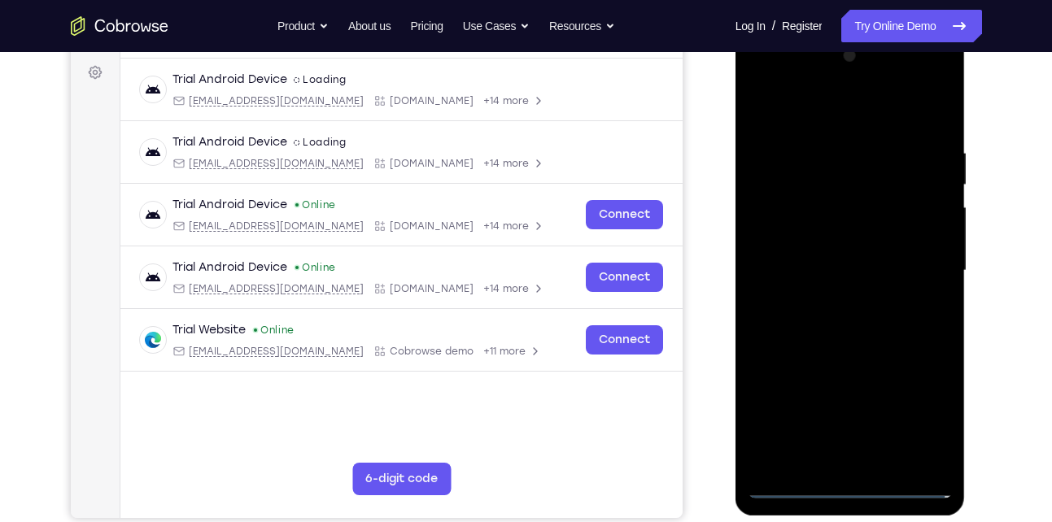
scroll to position [244, 0]
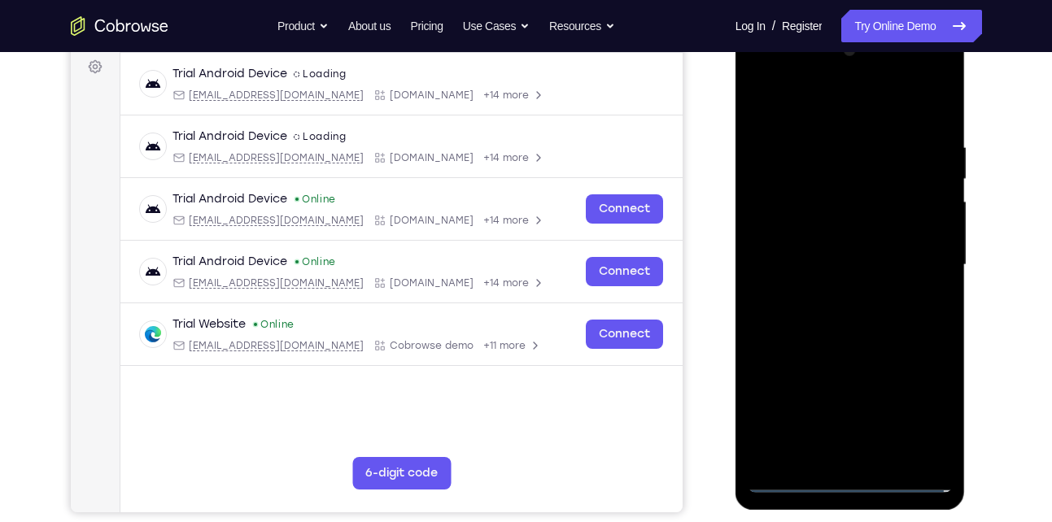
click at [828, 290] on div at bounding box center [850, 265] width 205 height 456
click at [832, 246] on div at bounding box center [850, 265] width 205 height 456
click at [805, 227] on div at bounding box center [850, 265] width 205 height 456
click at [928, 227] on div at bounding box center [850, 265] width 205 height 456
click at [922, 137] on div at bounding box center [850, 265] width 205 height 456
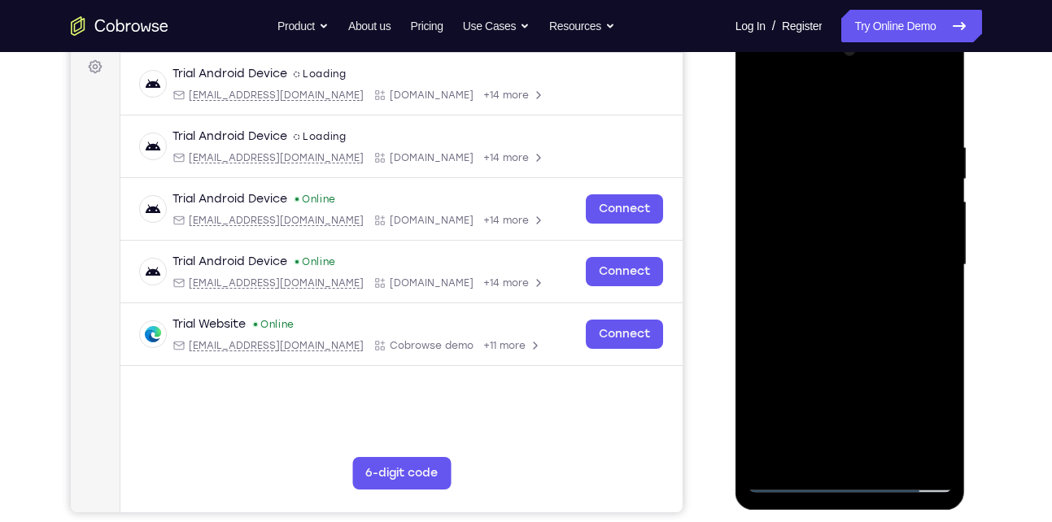
click at [837, 317] on div at bounding box center [850, 265] width 205 height 456
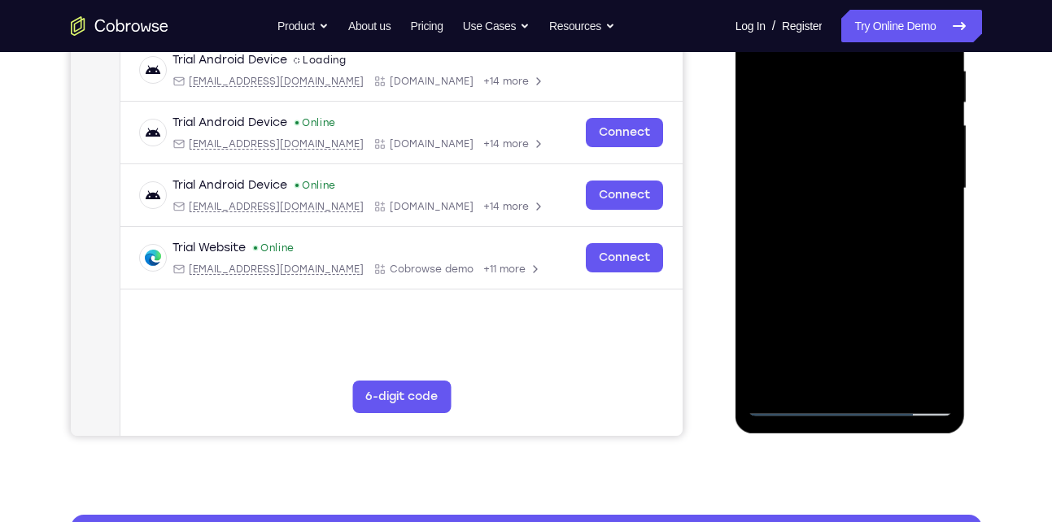
scroll to position [322, 0]
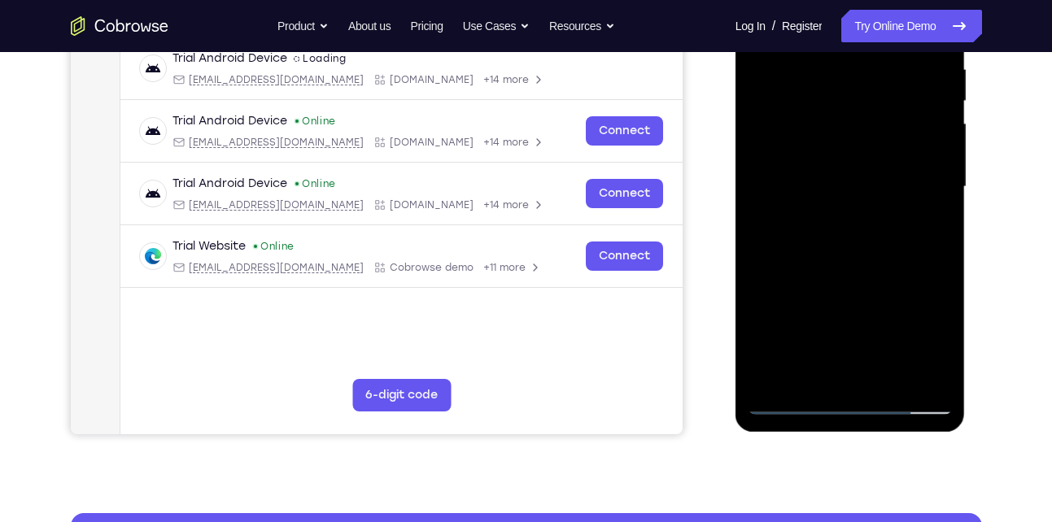
click at [857, 261] on div at bounding box center [850, 187] width 205 height 456
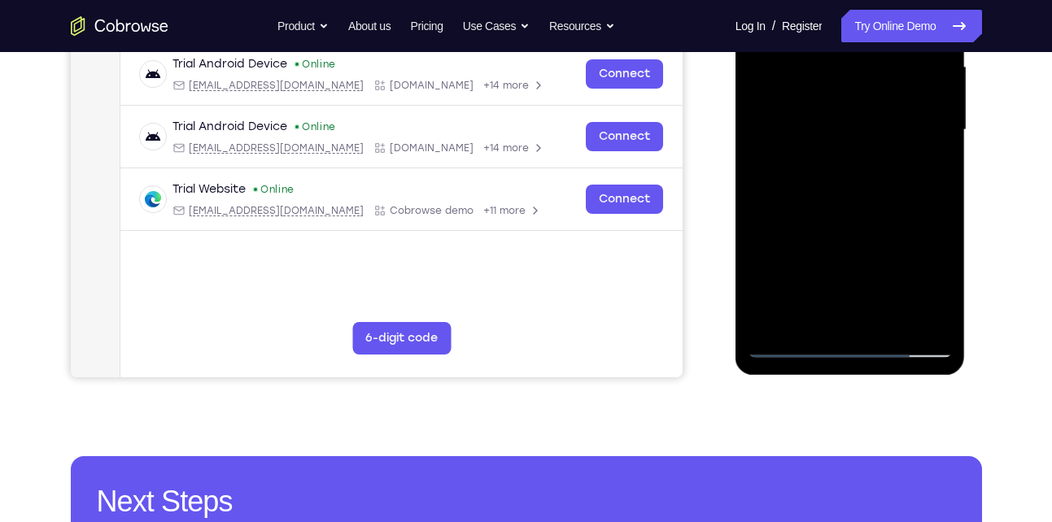
scroll to position [380, 0]
click at [885, 312] on div at bounding box center [850, 130] width 205 height 456
click at [840, 219] on div at bounding box center [850, 130] width 205 height 456
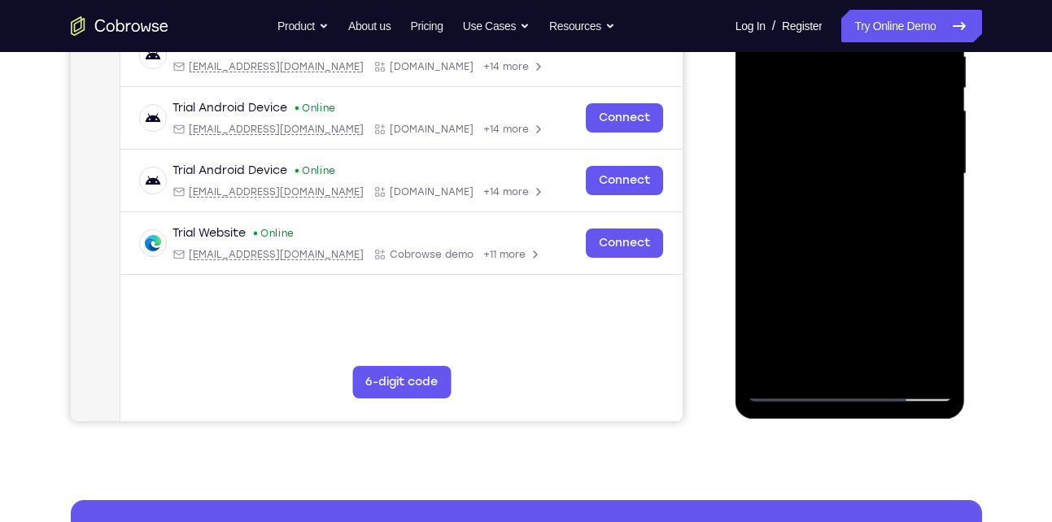
scroll to position [334, 0]
click at [847, 130] on div at bounding box center [850, 175] width 205 height 456
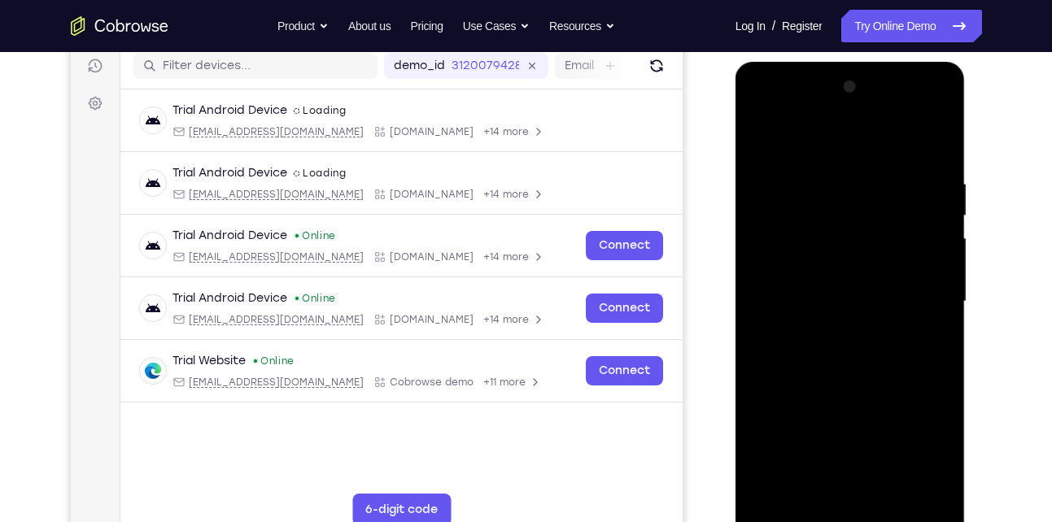
scroll to position [198, 0]
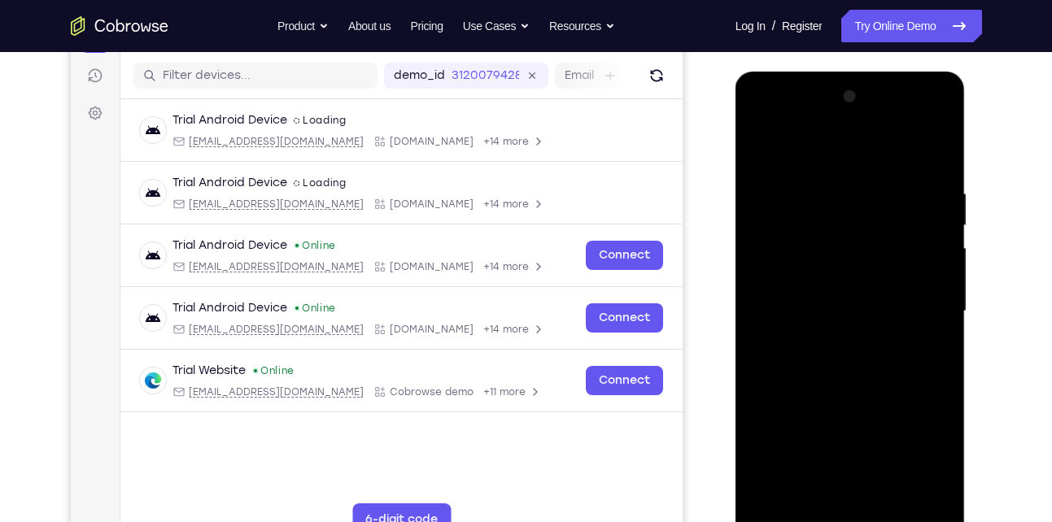
click at [809, 141] on div at bounding box center [850, 312] width 205 height 456
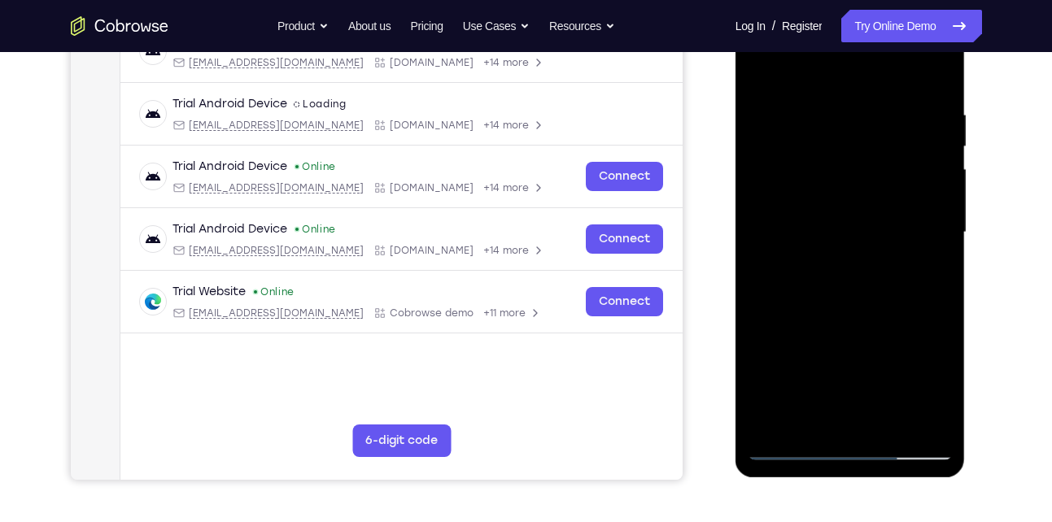
scroll to position [277, 0]
click at [761, 70] on div at bounding box center [850, 232] width 205 height 456
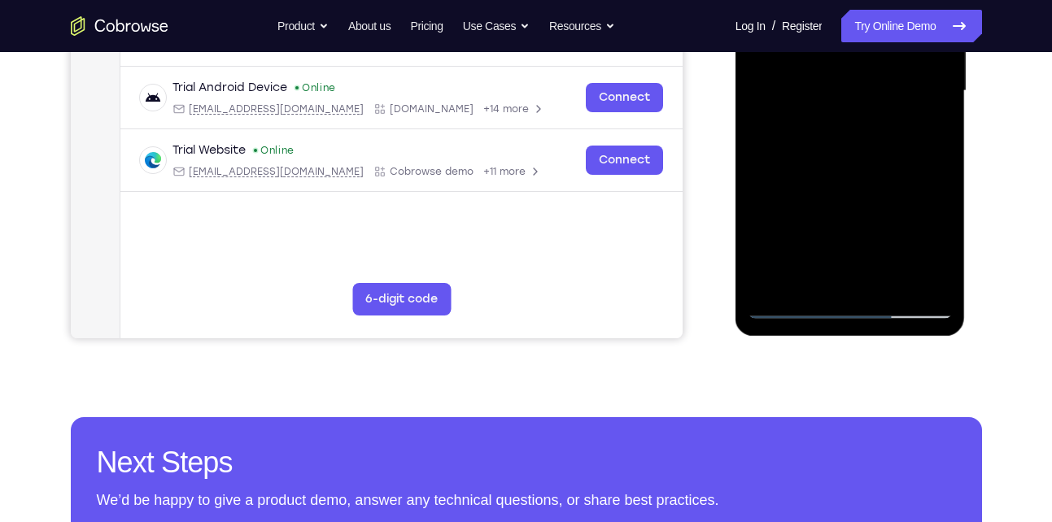
scroll to position [340, 0]
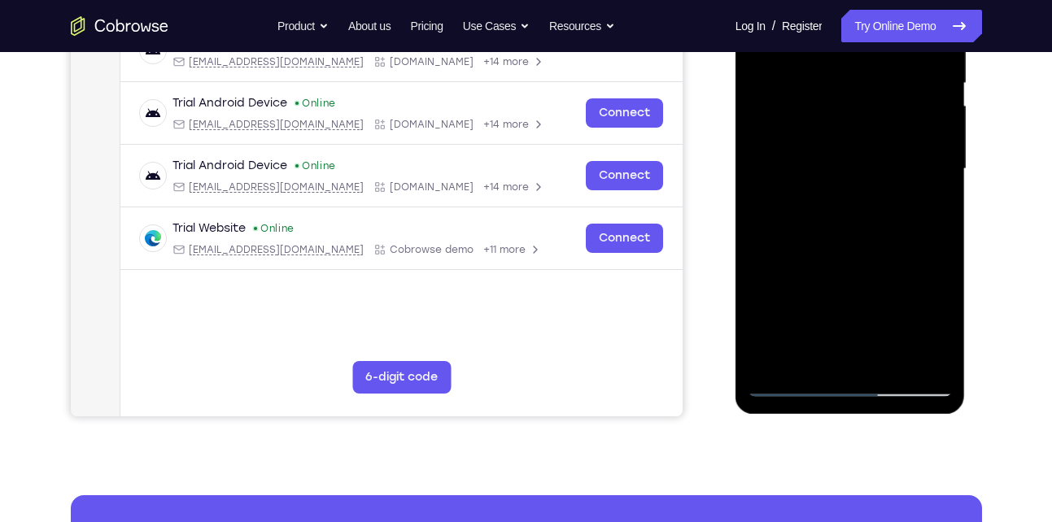
click at [933, 328] on div at bounding box center [850, 169] width 205 height 456
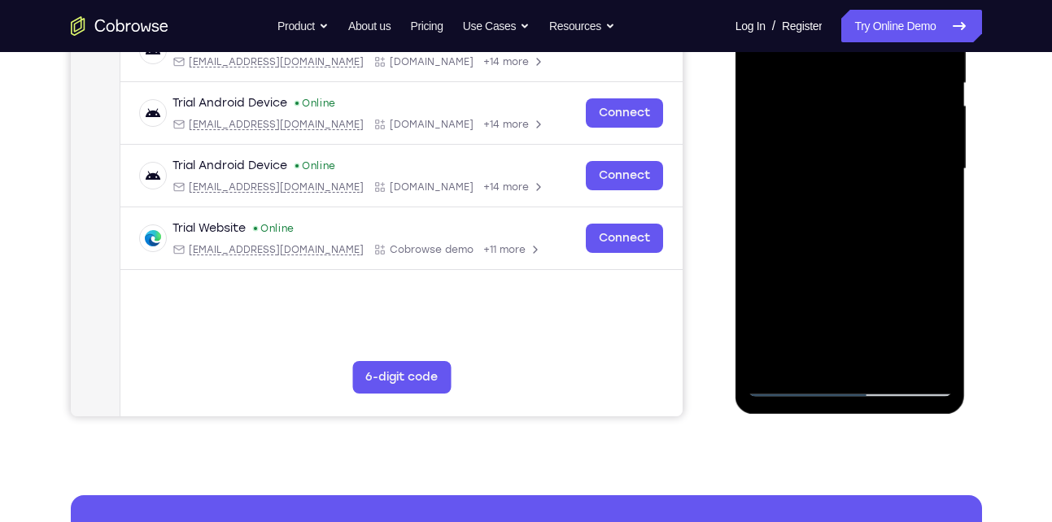
click at [800, 208] on div at bounding box center [850, 169] width 205 height 456
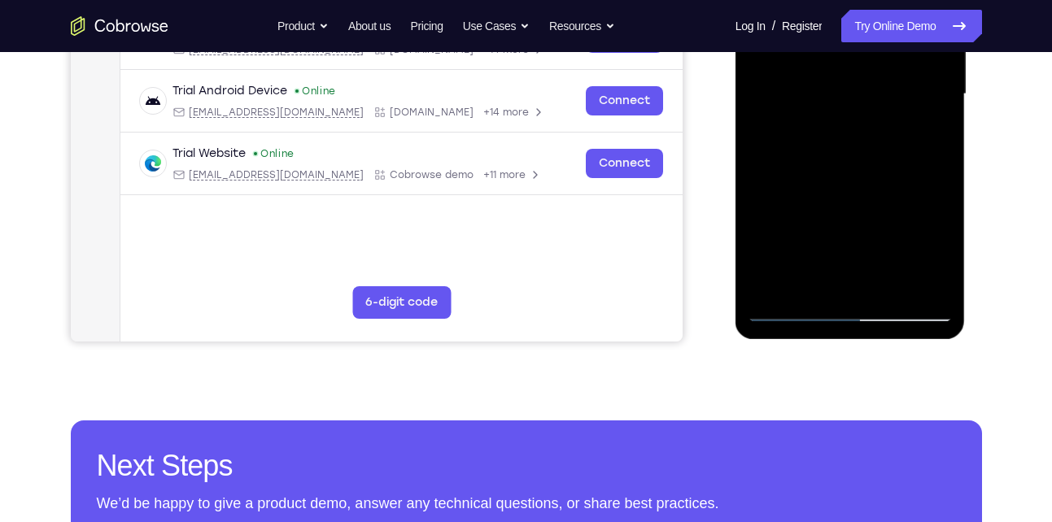
scroll to position [418, 0]
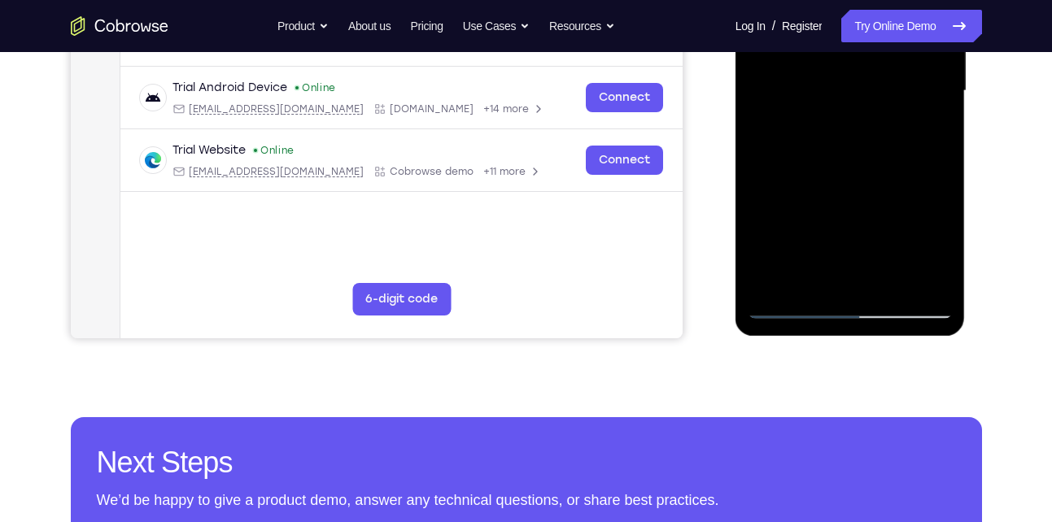
click at [809, 277] on div at bounding box center [850, 91] width 205 height 456
click at [827, 246] on div at bounding box center [850, 91] width 205 height 456
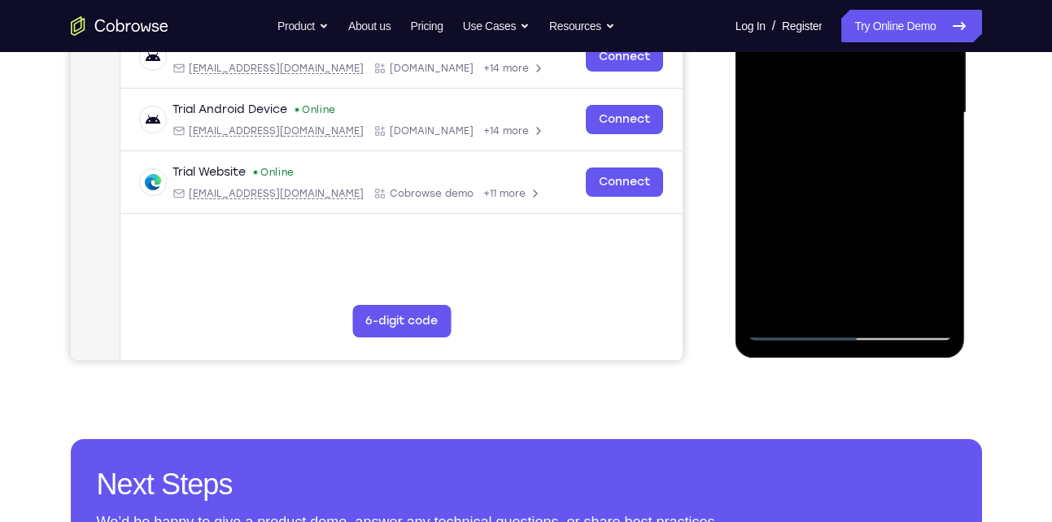
scroll to position [391, 0]
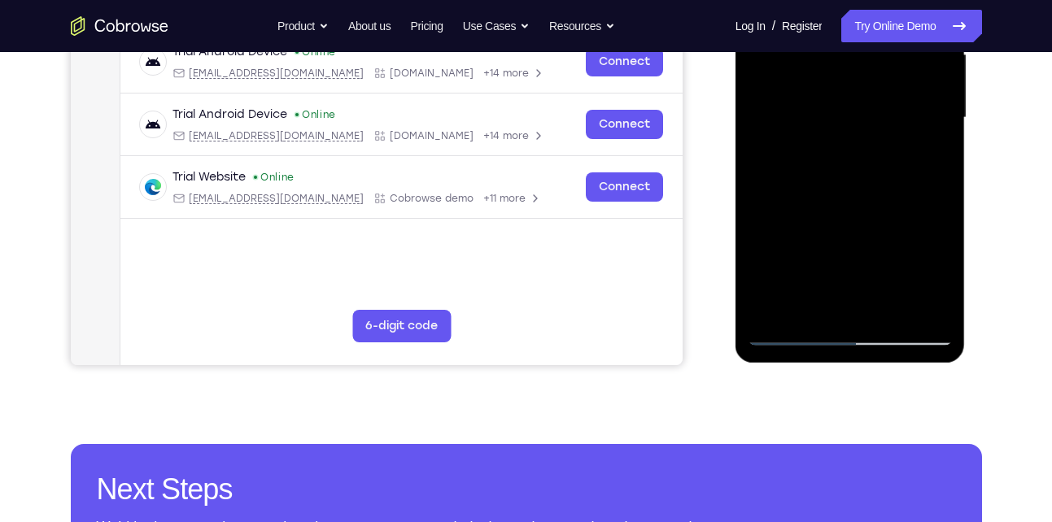
click at [921, 146] on div at bounding box center [850, 118] width 205 height 456
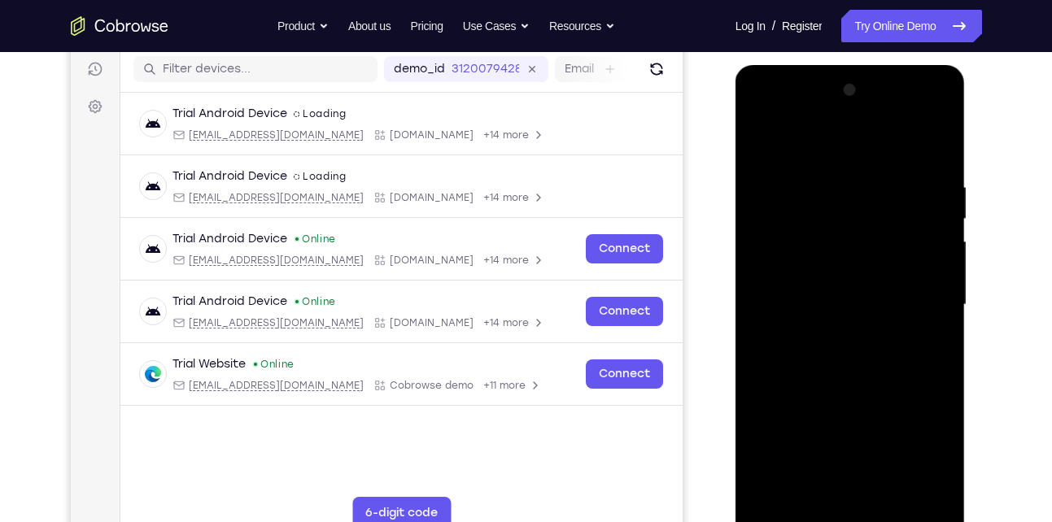
scroll to position [201, 0]
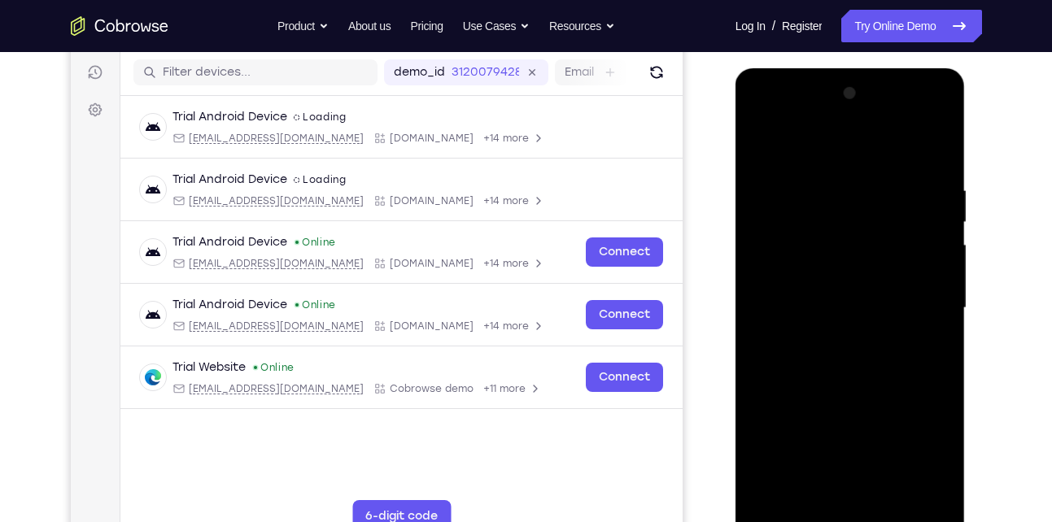
click at [763, 146] on div at bounding box center [850, 309] width 205 height 456
click at [818, 254] on div at bounding box center [850, 309] width 205 height 456
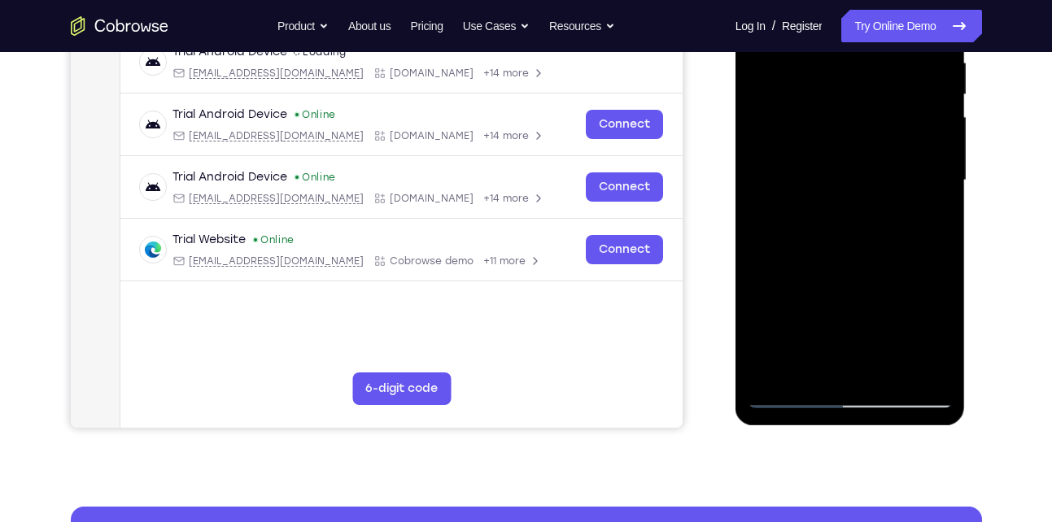
scroll to position [324, 0]
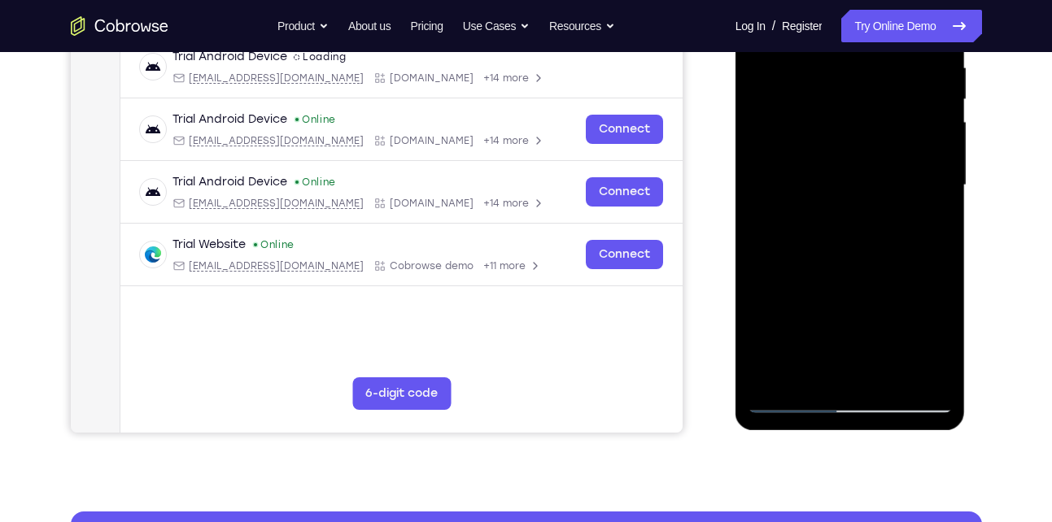
click at [937, 338] on div at bounding box center [850, 186] width 205 height 456
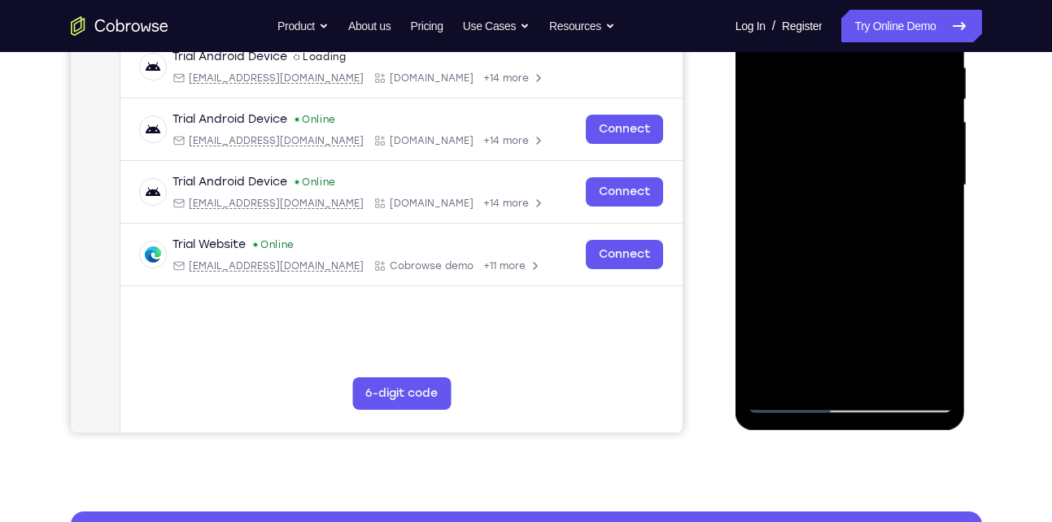
click at [846, 226] on div at bounding box center [850, 186] width 205 height 456
click at [934, 339] on div at bounding box center [850, 186] width 205 height 456
click at [901, 225] on div at bounding box center [850, 186] width 205 height 456
click at [927, 225] on div at bounding box center [850, 186] width 205 height 456
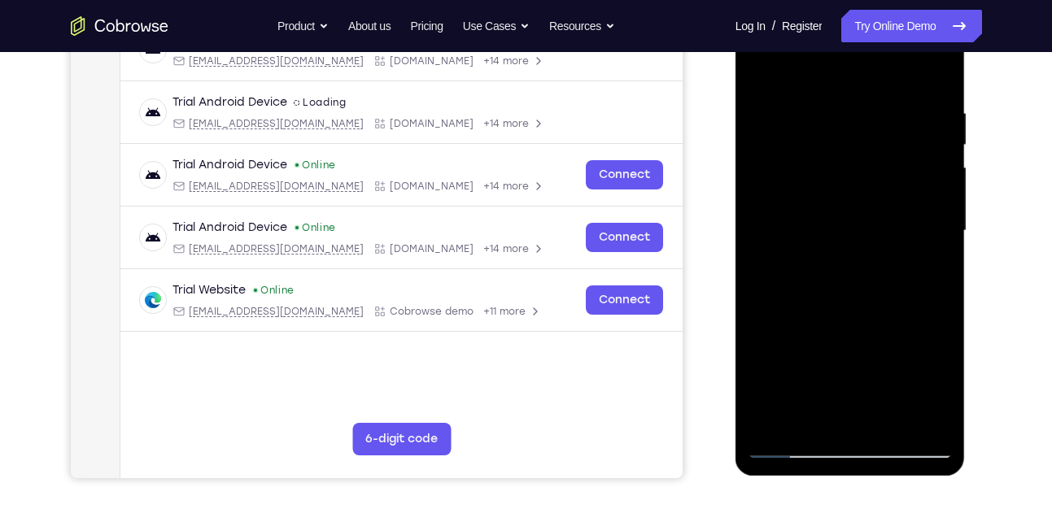
scroll to position [203, 0]
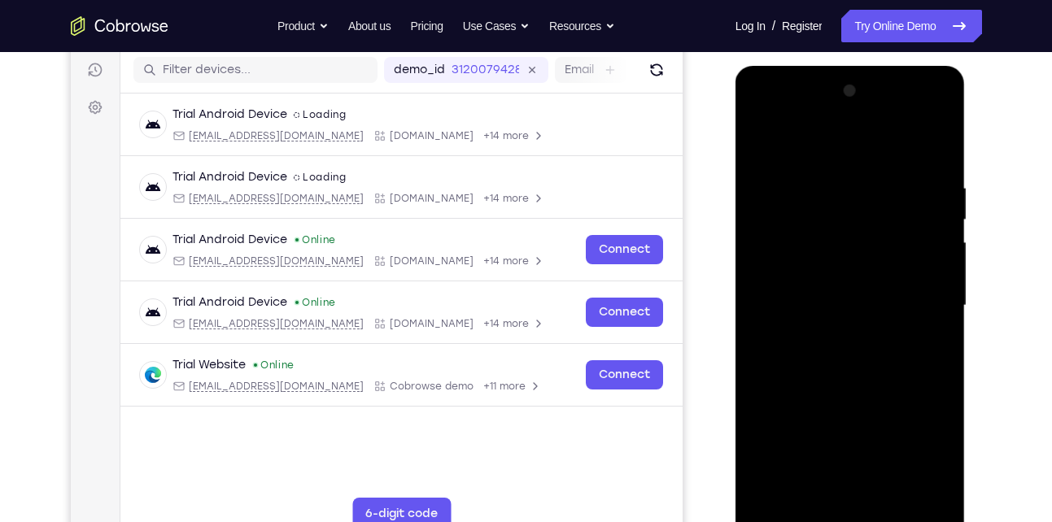
click at [760, 146] on div at bounding box center [850, 306] width 205 height 456
click at [806, 294] on div at bounding box center [850, 306] width 205 height 456
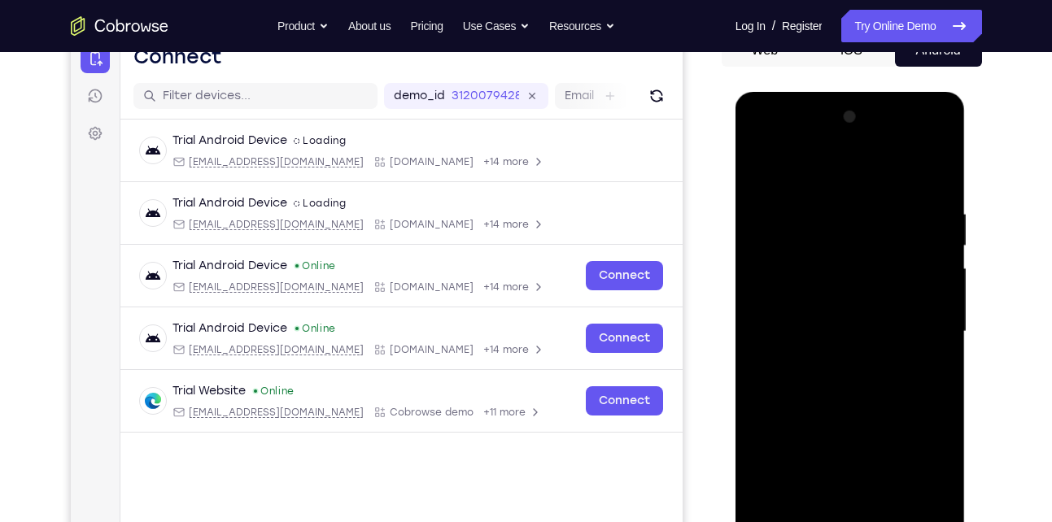
scroll to position [168, 0]
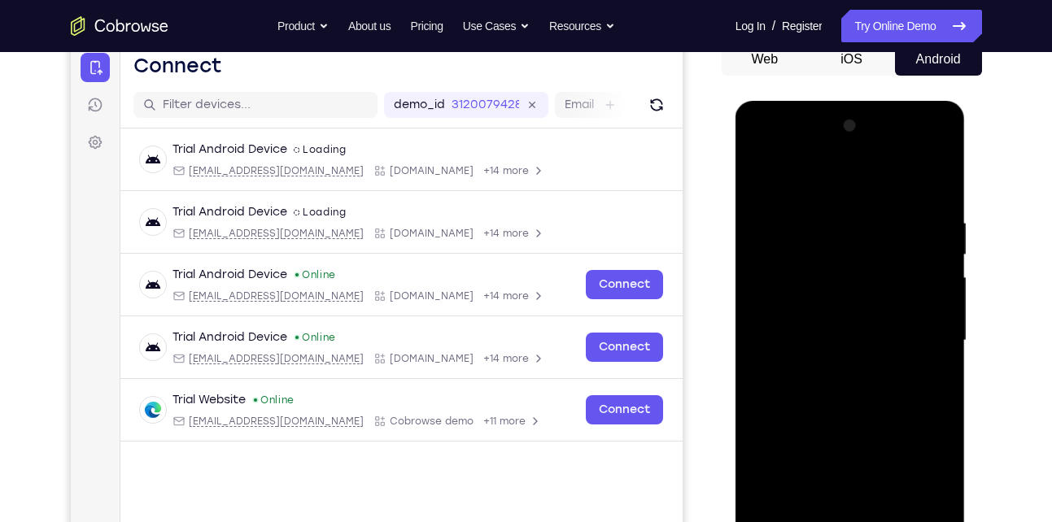
click at [761, 175] on div at bounding box center [850, 341] width 205 height 456
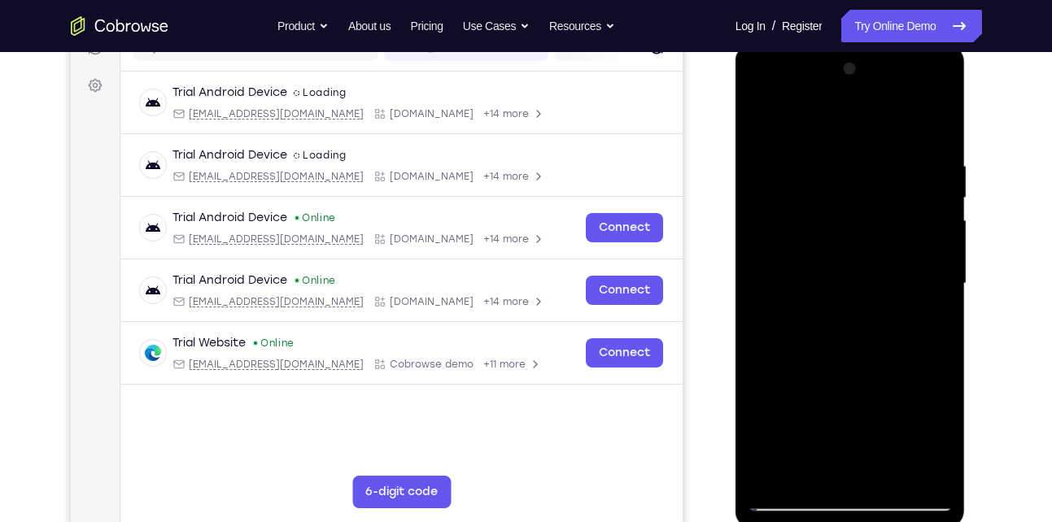
scroll to position [239, 0]
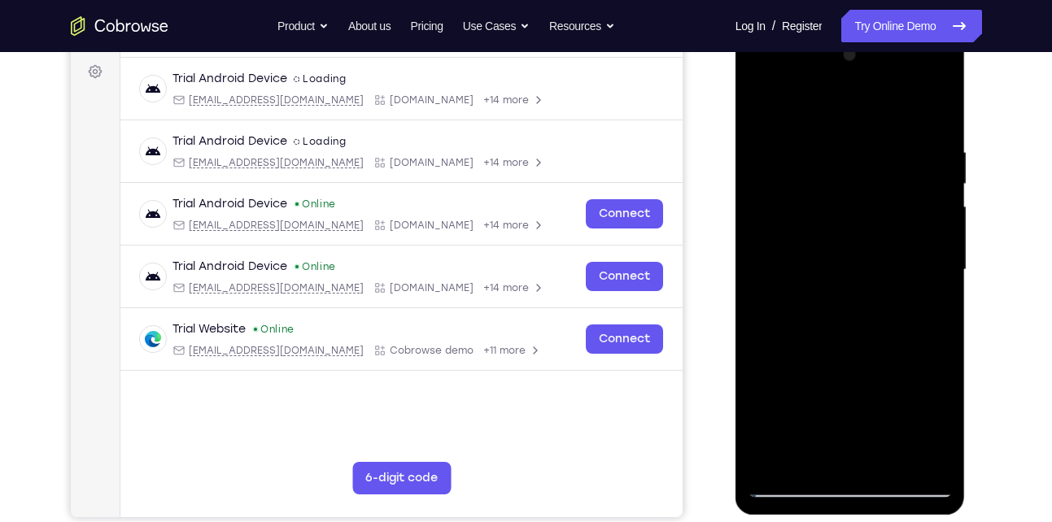
click at [812, 251] on div at bounding box center [850, 270] width 205 height 456
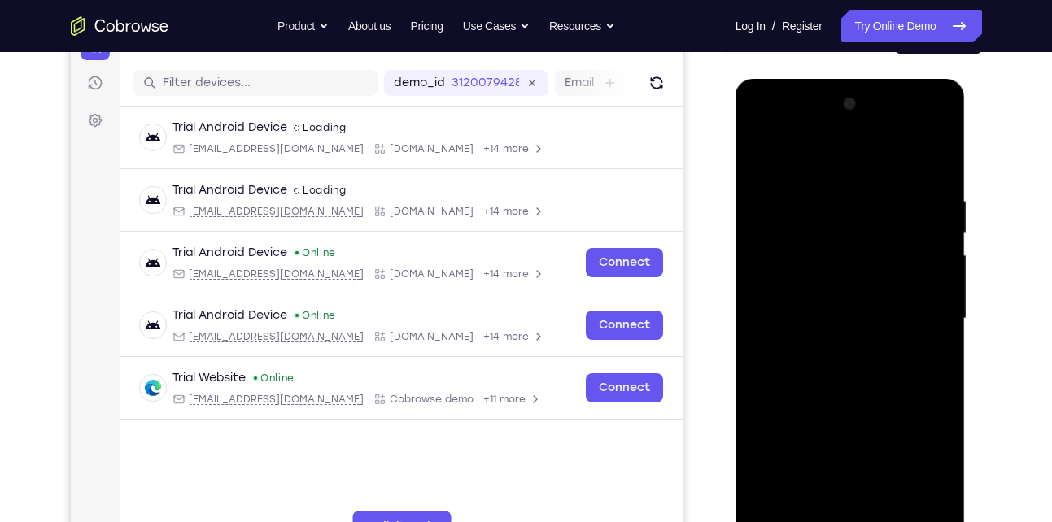
scroll to position [189, 0]
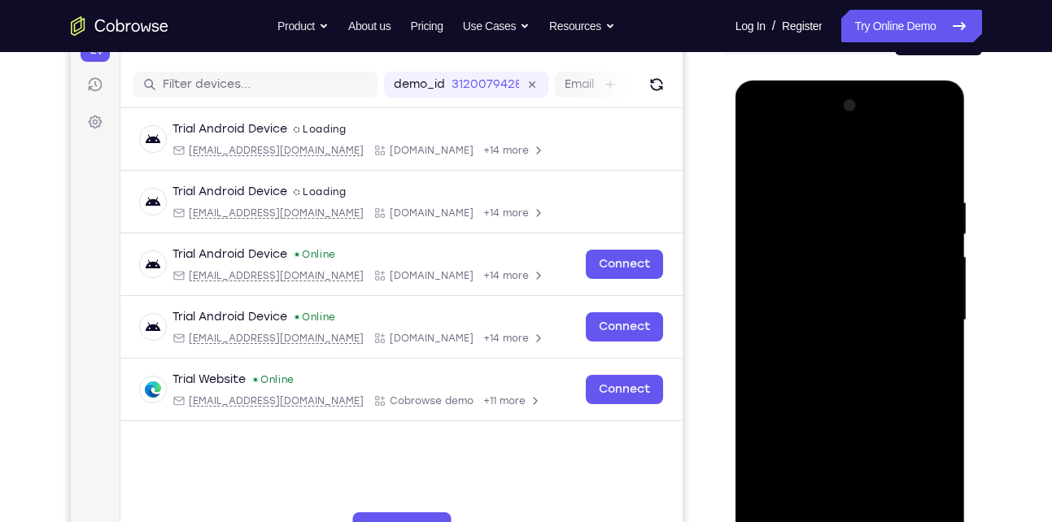
click at [760, 160] on div at bounding box center [850, 321] width 205 height 456
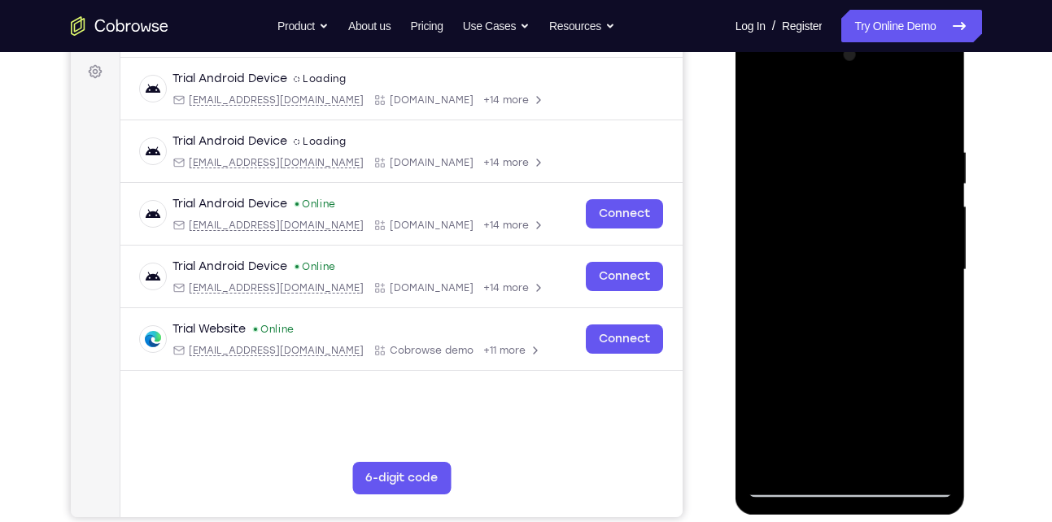
scroll to position [242, 0]
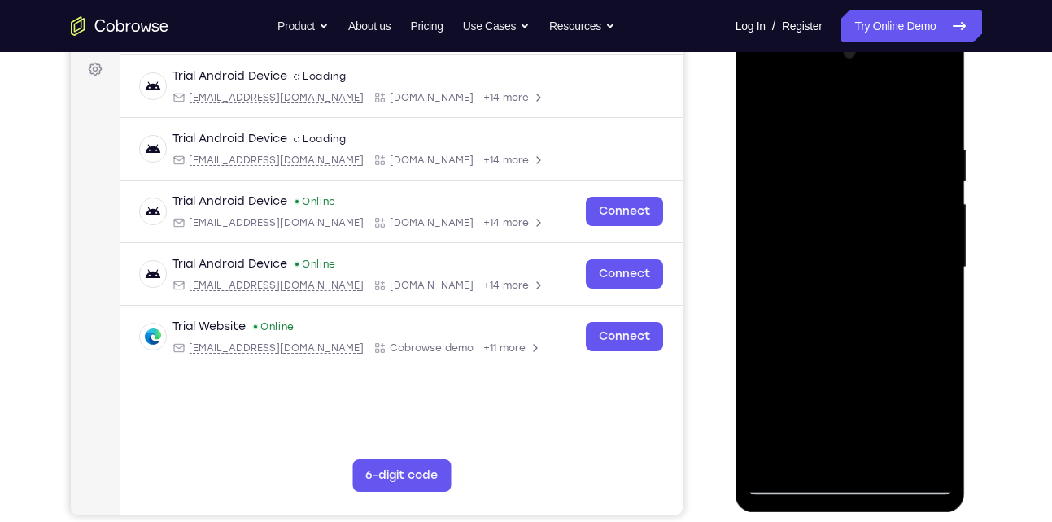
click at [832, 295] on div at bounding box center [850, 268] width 205 height 456
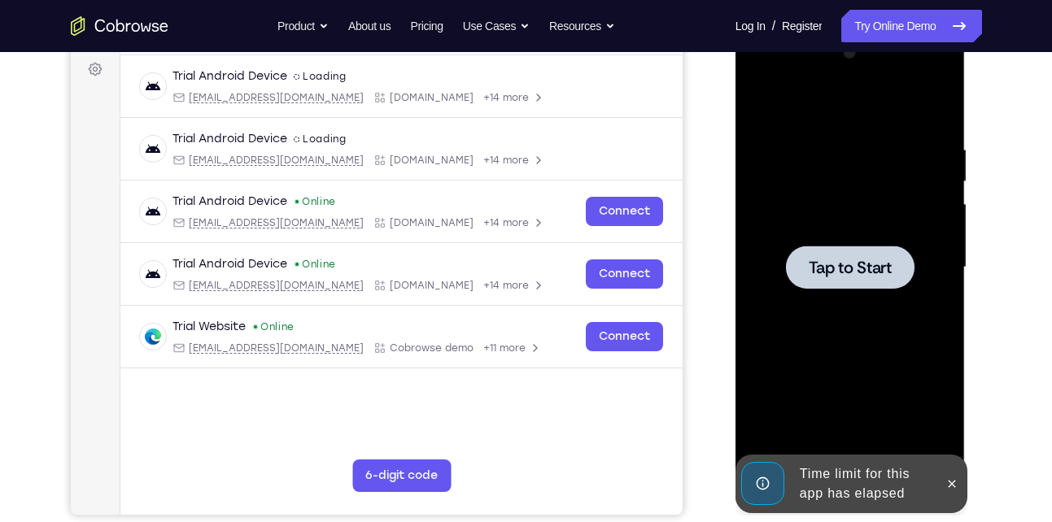
click at [839, 275] on span "Tap to Start" at bounding box center [850, 267] width 83 height 16
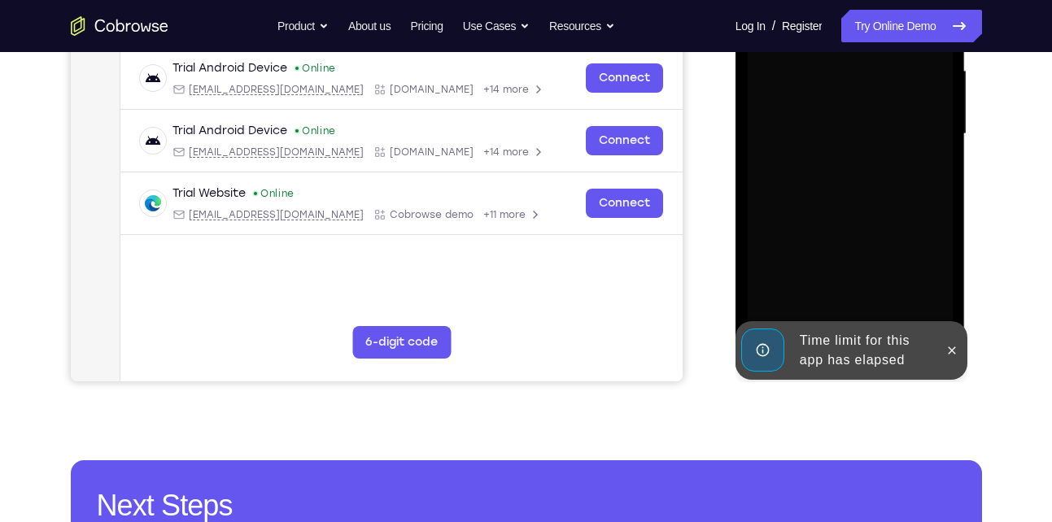
scroll to position [429, 0]
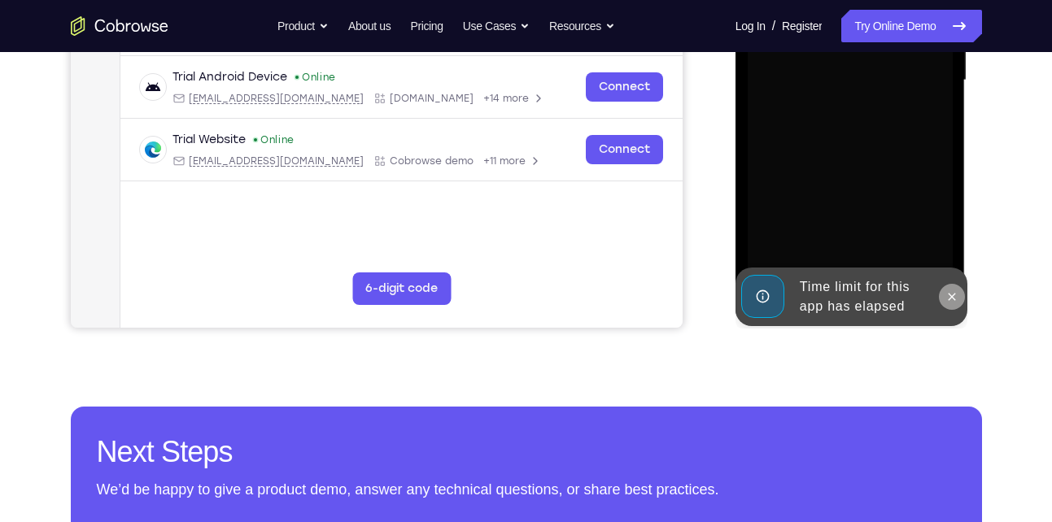
click at [953, 290] on icon at bounding box center [951, 296] width 13 height 13
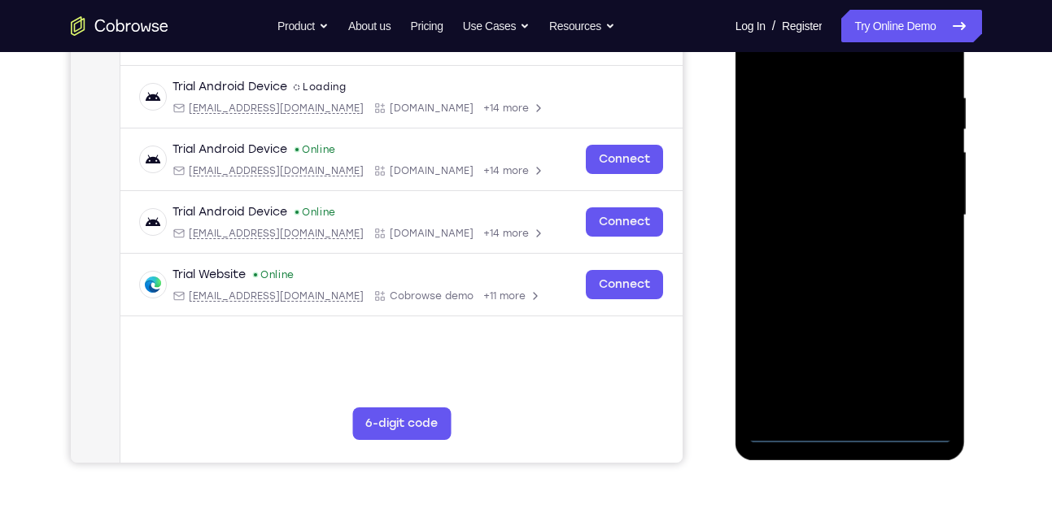
scroll to position [293, 0]
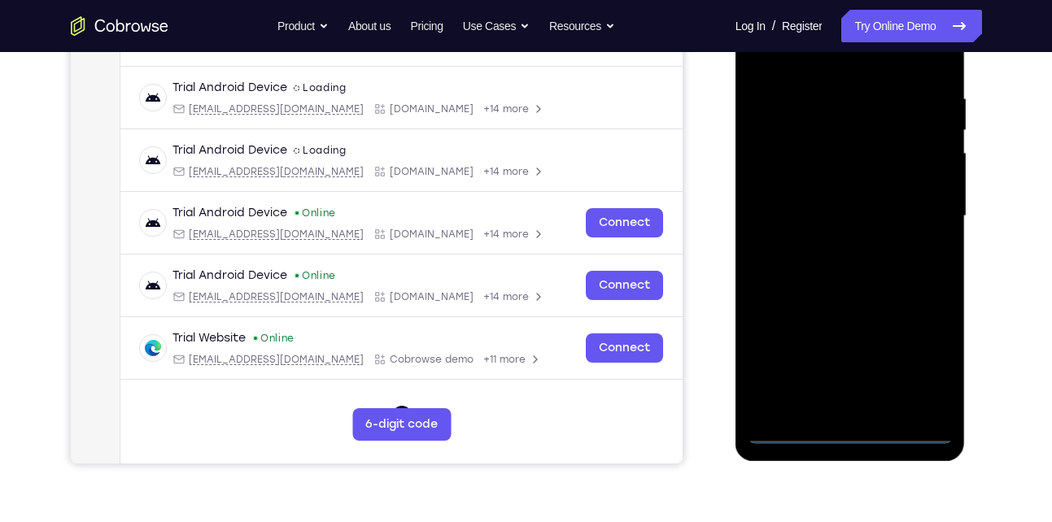
click at [848, 428] on div at bounding box center [850, 217] width 205 height 456
click at [925, 351] on div at bounding box center [850, 217] width 205 height 456
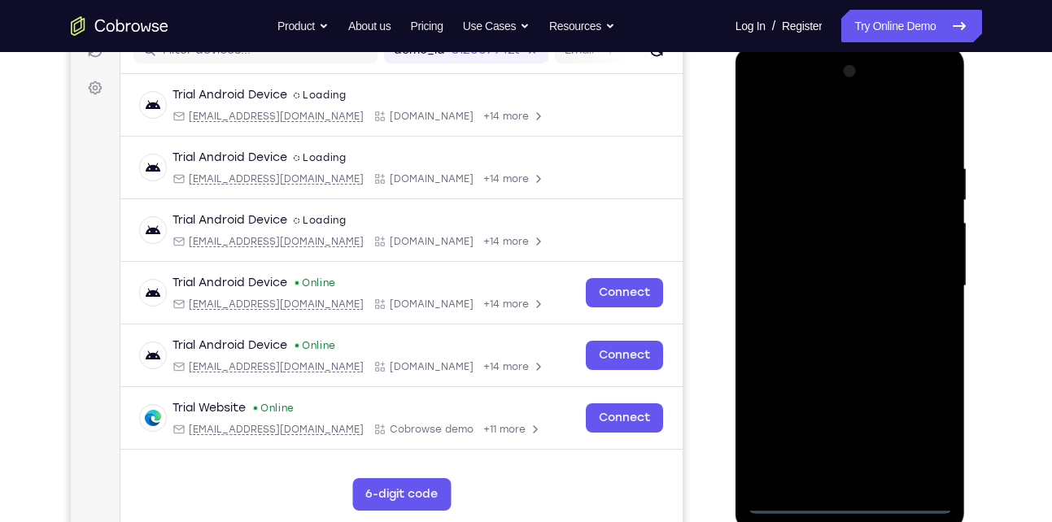
scroll to position [222, 0]
click at [822, 115] on div at bounding box center [850, 287] width 205 height 456
click at [926, 285] on div at bounding box center [850, 287] width 205 height 456
click at [836, 316] on div at bounding box center [850, 287] width 205 height 456
click at [814, 267] on div at bounding box center [850, 287] width 205 height 456
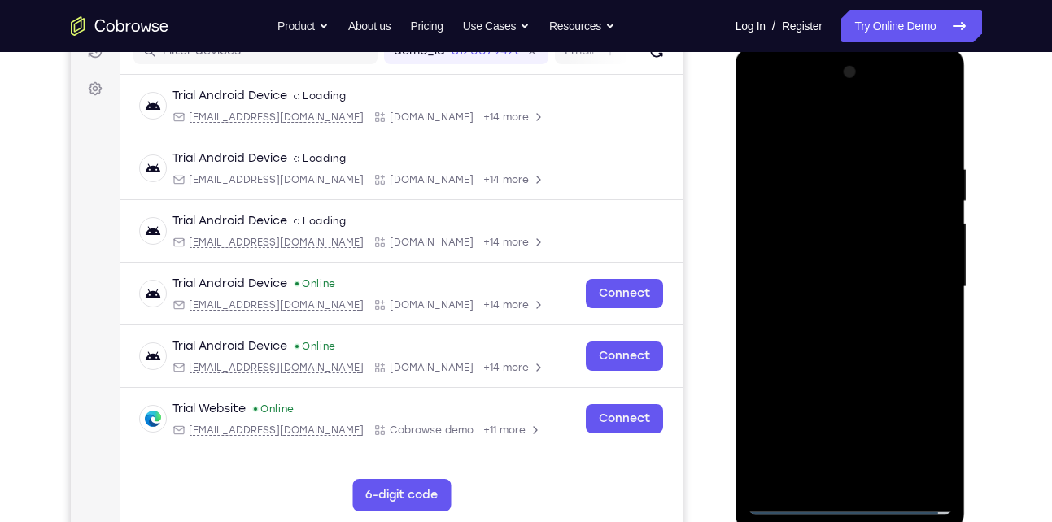
click at [799, 256] on div at bounding box center [850, 287] width 205 height 456
click at [851, 286] on div at bounding box center [850, 287] width 205 height 456
click at [844, 340] on div at bounding box center [850, 287] width 205 height 456
click at [929, 150] on div at bounding box center [850, 287] width 205 height 456
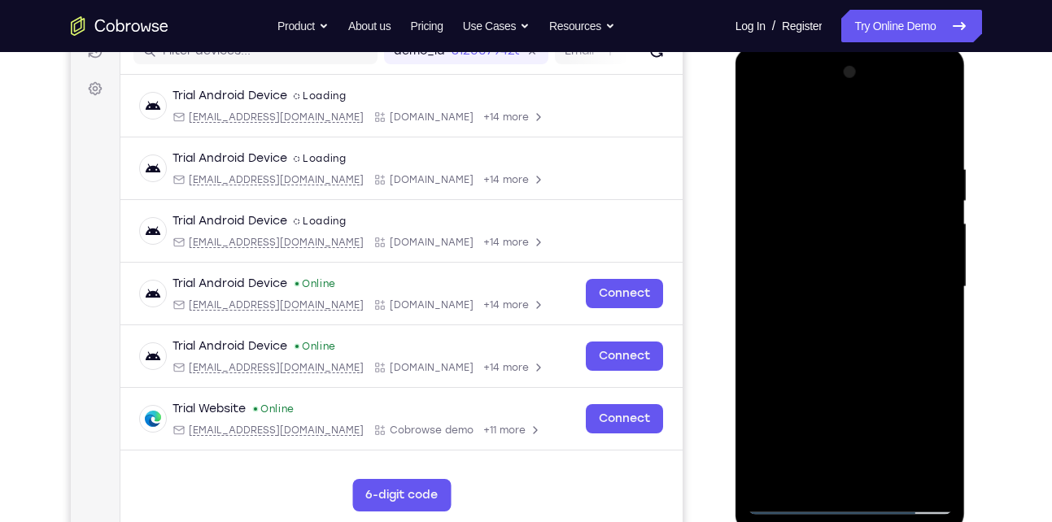
click at [934, 156] on div at bounding box center [850, 287] width 205 height 456
click at [826, 480] on div at bounding box center [850, 287] width 205 height 456
click at [852, 334] on div at bounding box center [850, 287] width 205 height 456
click at [844, 475] on div at bounding box center [850, 287] width 205 height 456
click at [848, 338] on div at bounding box center [850, 287] width 205 height 456
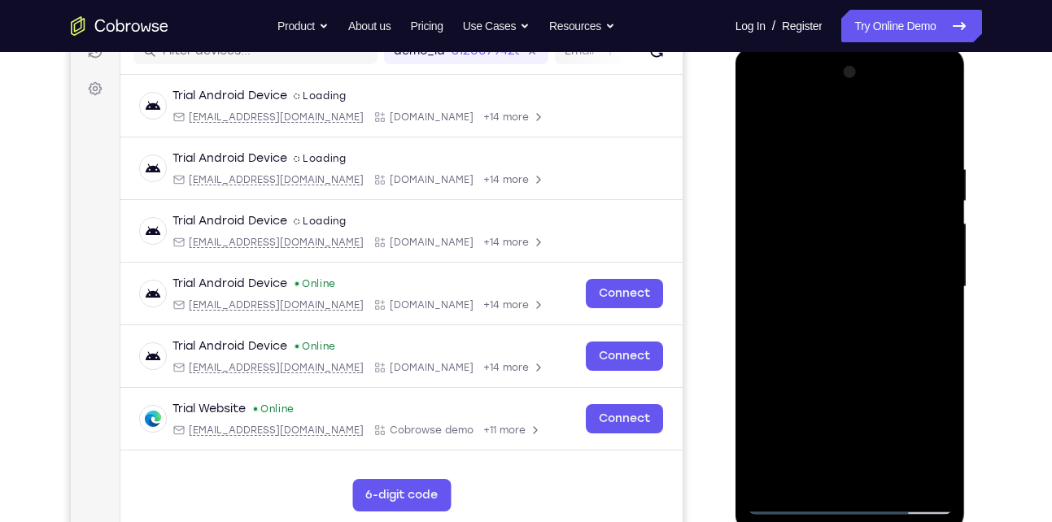
click at [928, 129] on div at bounding box center [850, 287] width 205 height 456
click at [822, 475] on div at bounding box center [850, 287] width 205 height 456
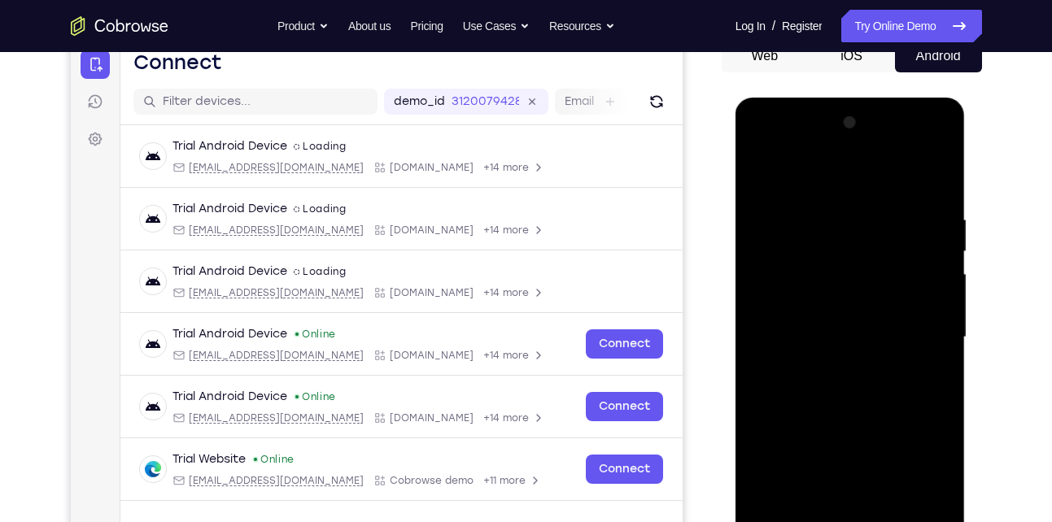
scroll to position [171, 0]
click at [797, 142] on div at bounding box center [850, 339] width 205 height 456
click at [847, 182] on div at bounding box center [850, 339] width 205 height 456
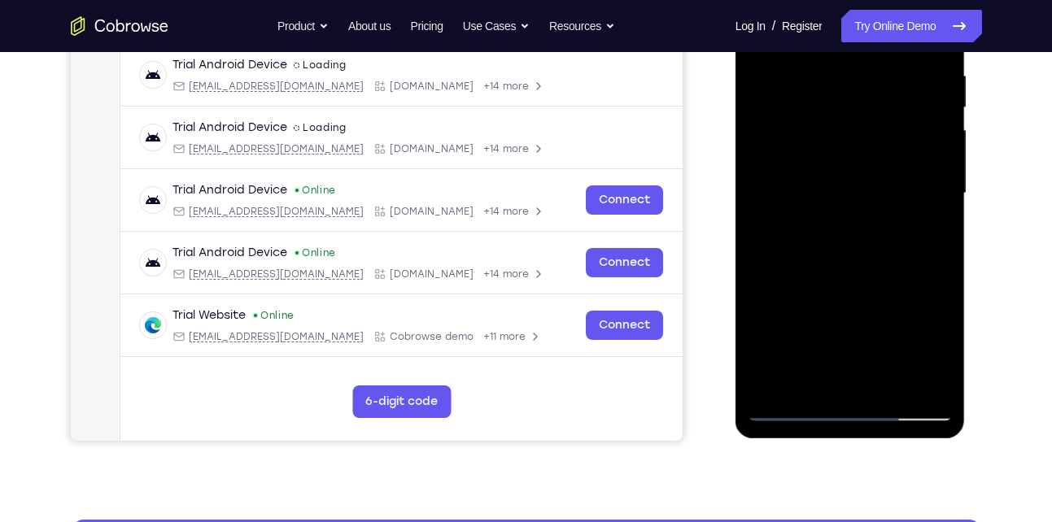
scroll to position [319, 0]
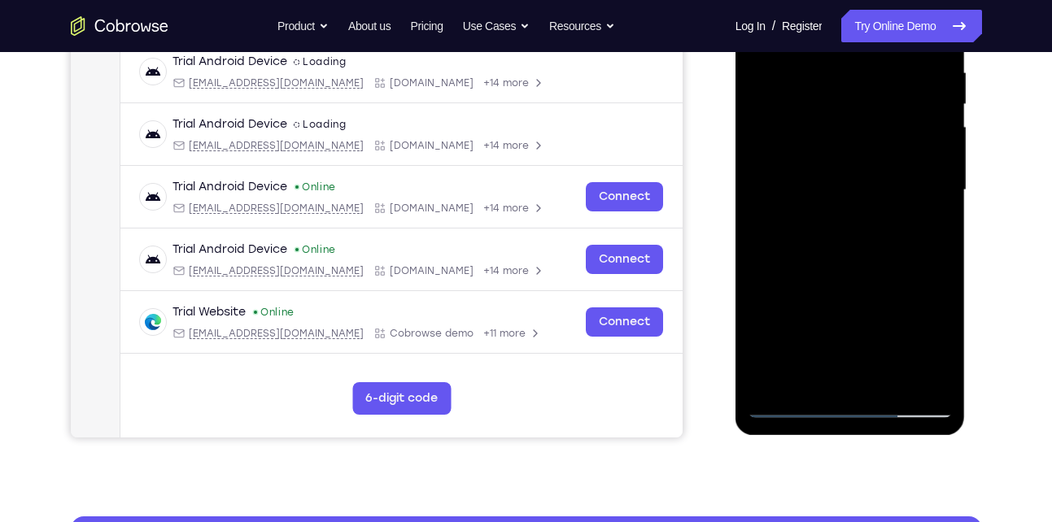
click at [866, 264] on div at bounding box center [850, 191] width 205 height 456
click at [883, 380] on div at bounding box center [850, 191] width 205 height 456
click at [889, 375] on div at bounding box center [850, 191] width 205 height 456
click at [849, 275] on div at bounding box center [850, 191] width 205 height 456
click at [835, 146] on div at bounding box center [850, 191] width 205 height 456
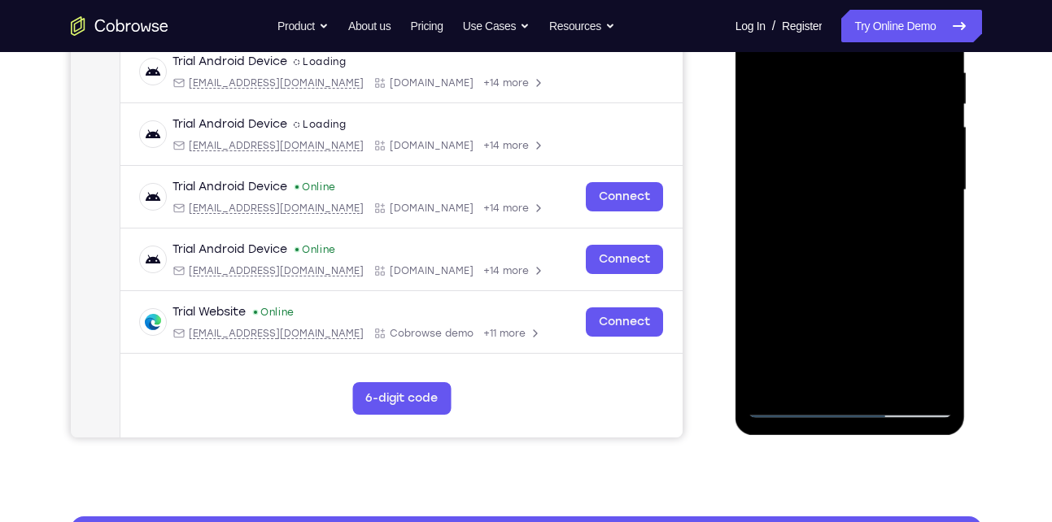
scroll to position [373, 0]
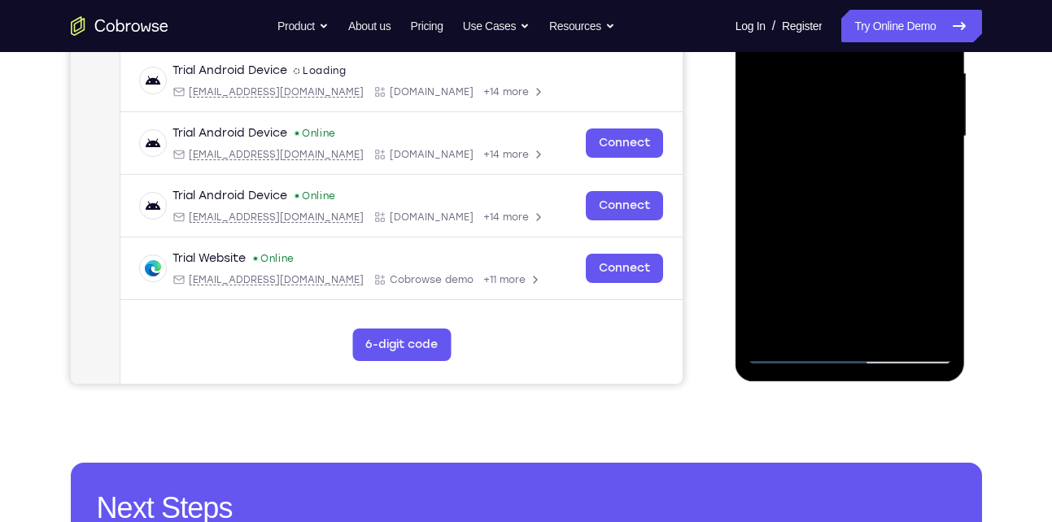
click at [811, 322] on div at bounding box center [850, 137] width 205 height 456
click at [892, 232] on div at bounding box center [850, 137] width 205 height 456
click at [927, 164] on div at bounding box center [850, 137] width 205 height 456
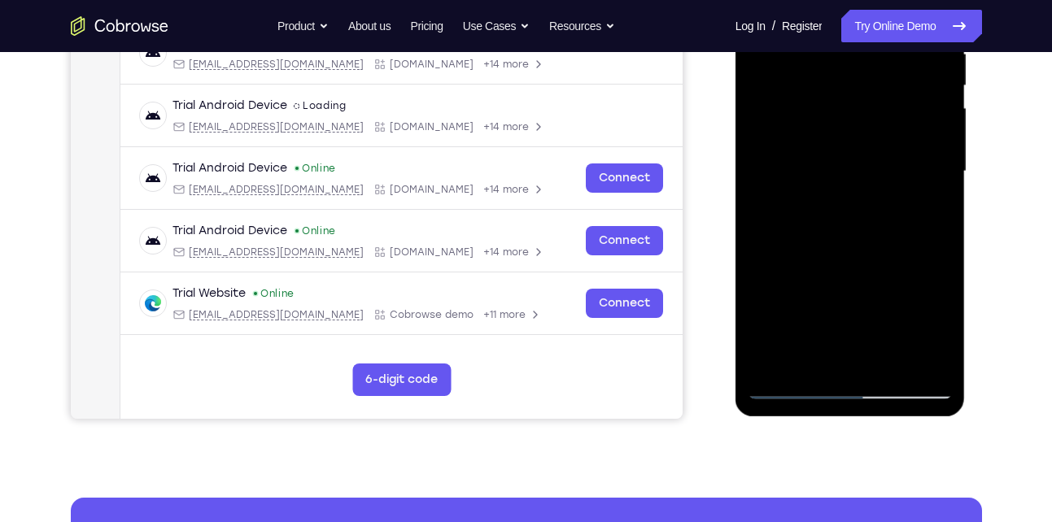
scroll to position [283, 0]
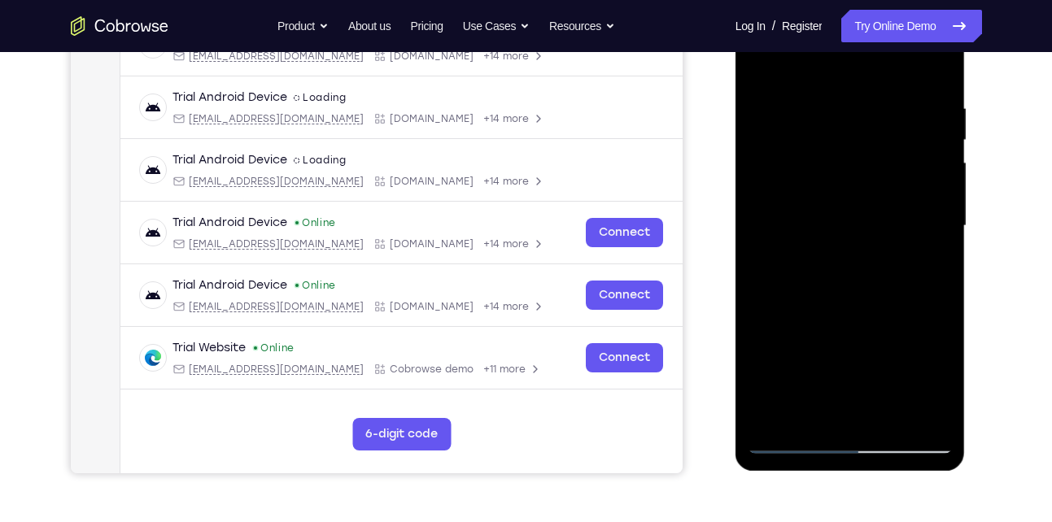
click at [761, 65] on div at bounding box center [850, 226] width 205 height 456
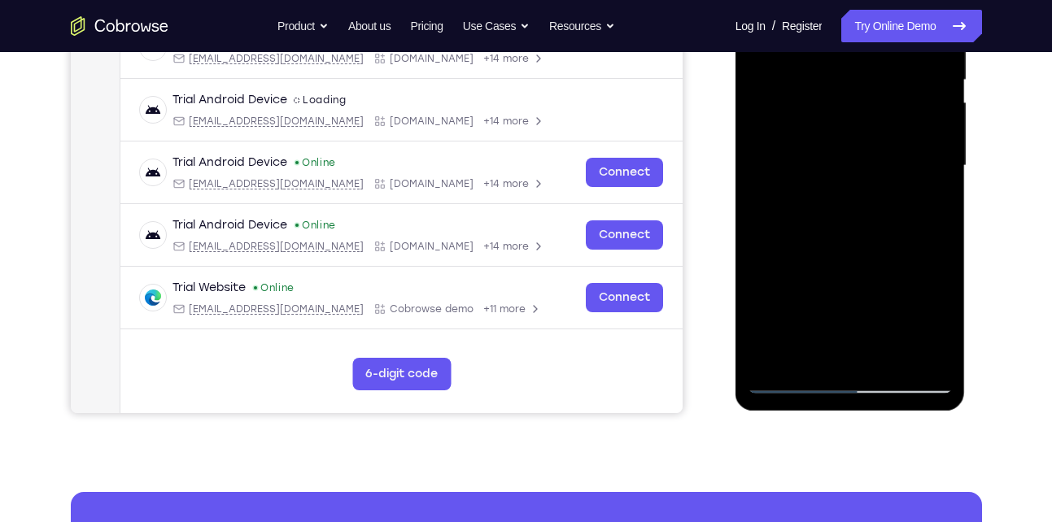
scroll to position [344, 0]
click at [805, 164] on div at bounding box center [850, 165] width 205 height 456
click at [923, 206] on div at bounding box center [850, 165] width 205 height 456
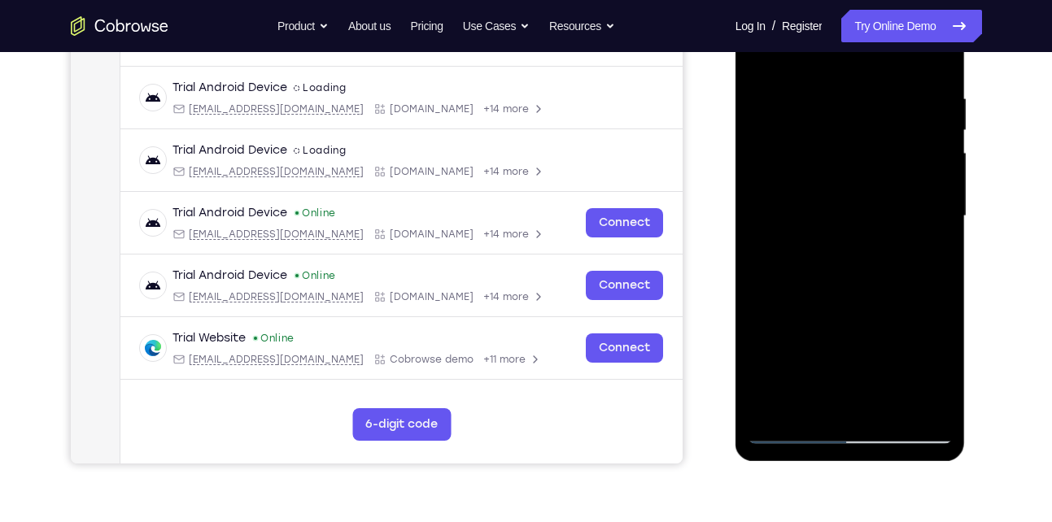
scroll to position [259, 0]
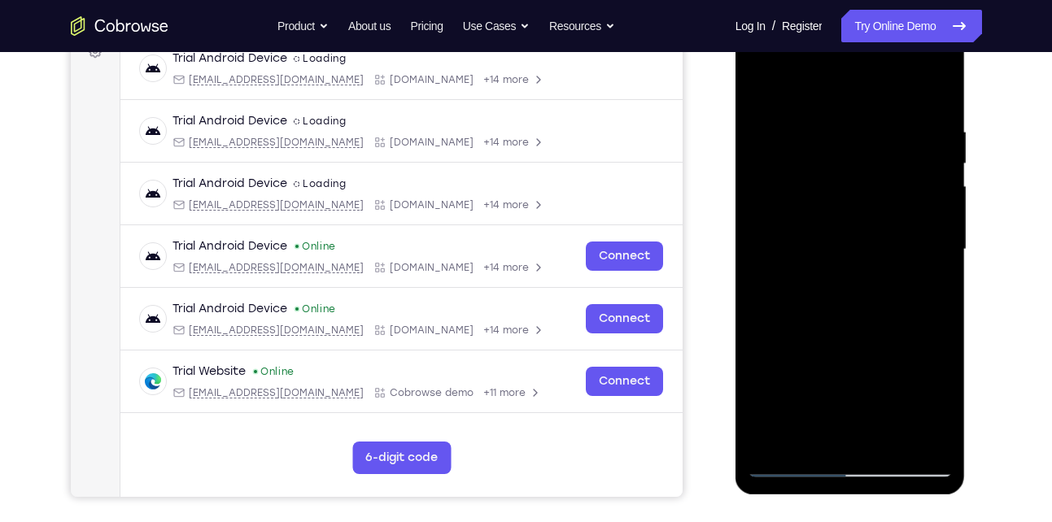
click at [764, 83] on div at bounding box center [850, 250] width 205 height 456
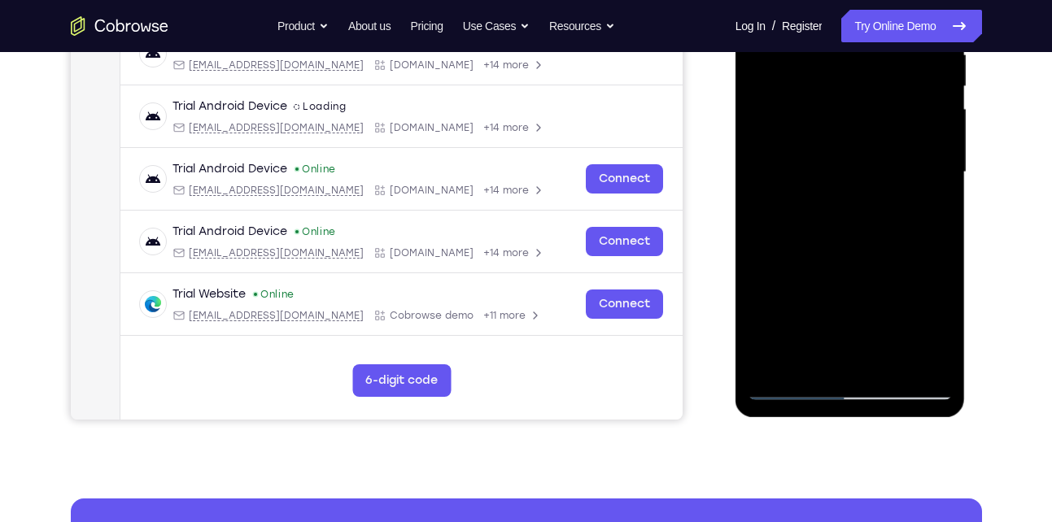
scroll to position [338, 0]
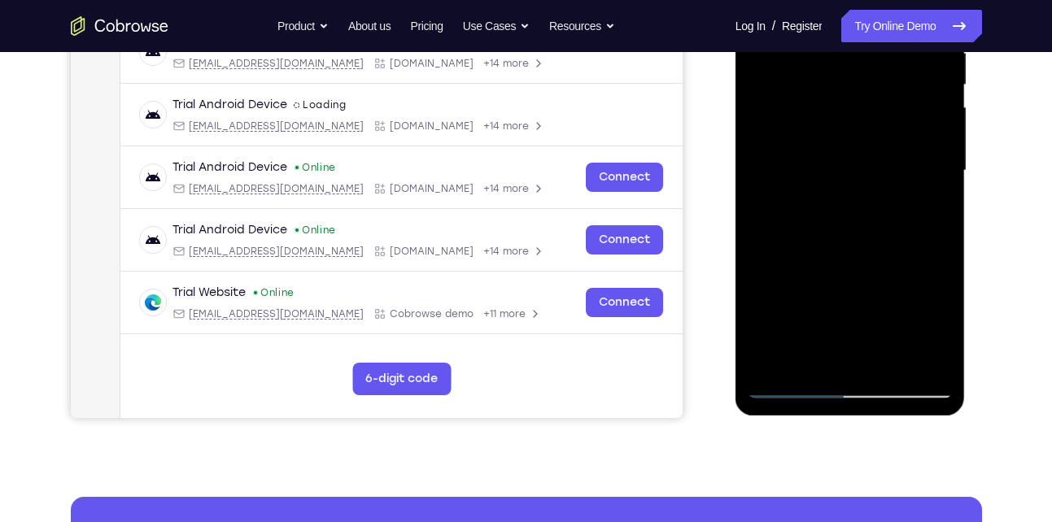
click at [811, 160] on div at bounding box center [850, 171] width 205 height 456
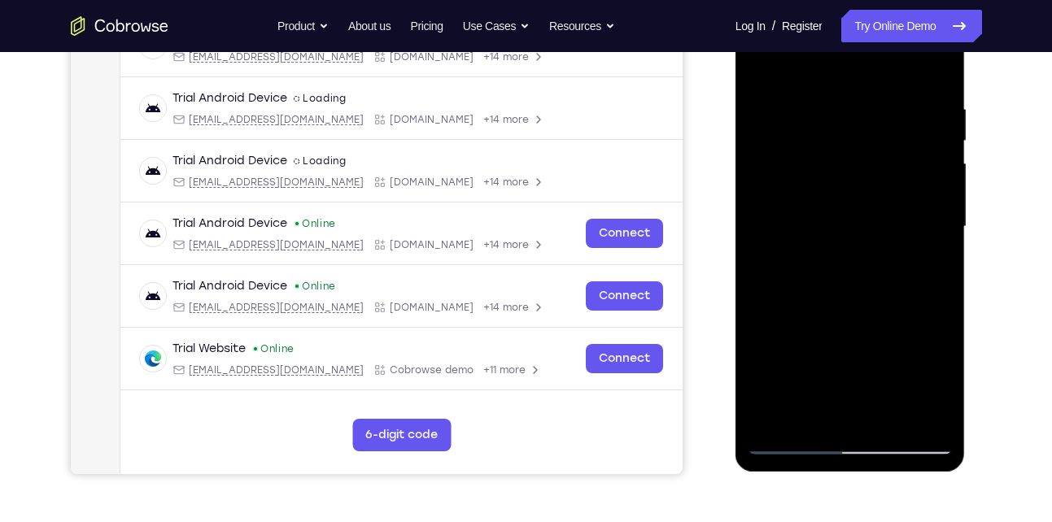
click at [762, 67] on div at bounding box center [850, 227] width 205 height 456
click at [813, 172] on div at bounding box center [850, 227] width 205 height 456
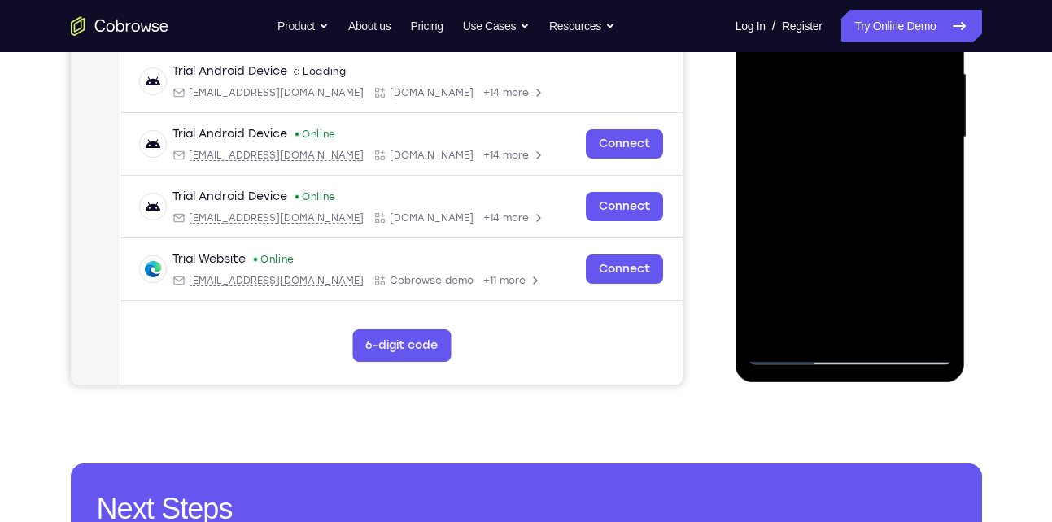
click at [935, 300] on div at bounding box center [850, 138] width 205 height 456
click at [928, 175] on div at bounding box center [850, 138] width 205 height 456
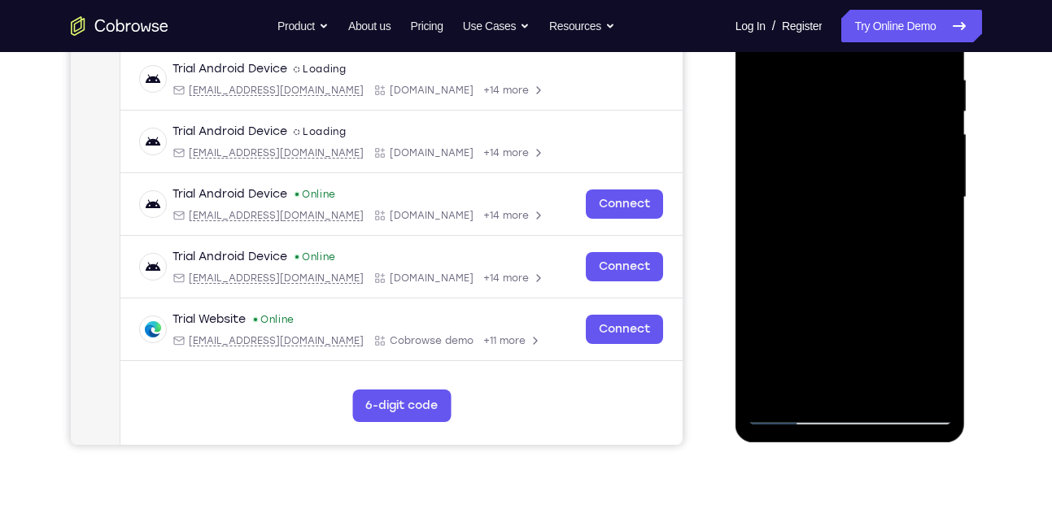
scroll to position [310, 0]
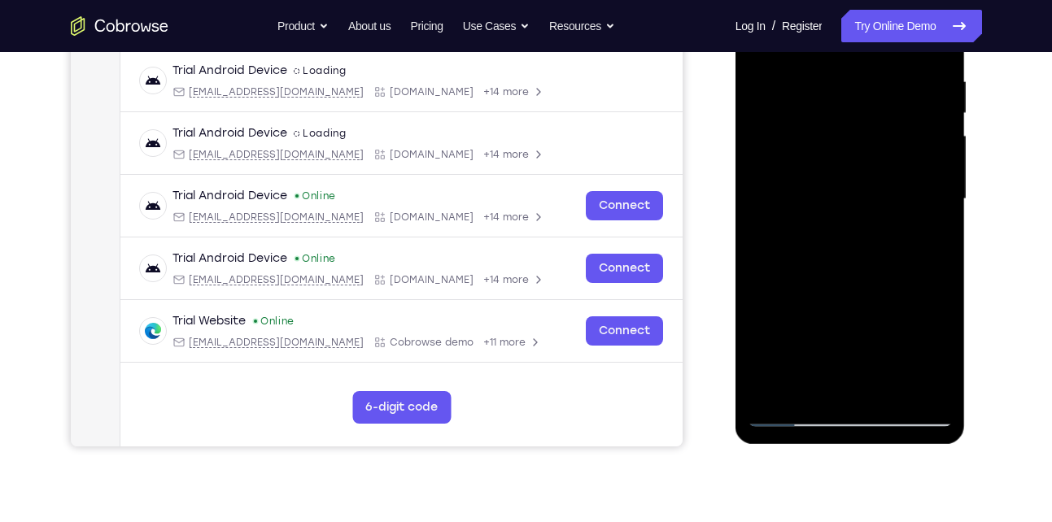
click at [933, 351] on div at bounding box center [850, 200] width 205 height 456
click at [925, 233] on div at bounding box center [850, 200] width 205 height 456
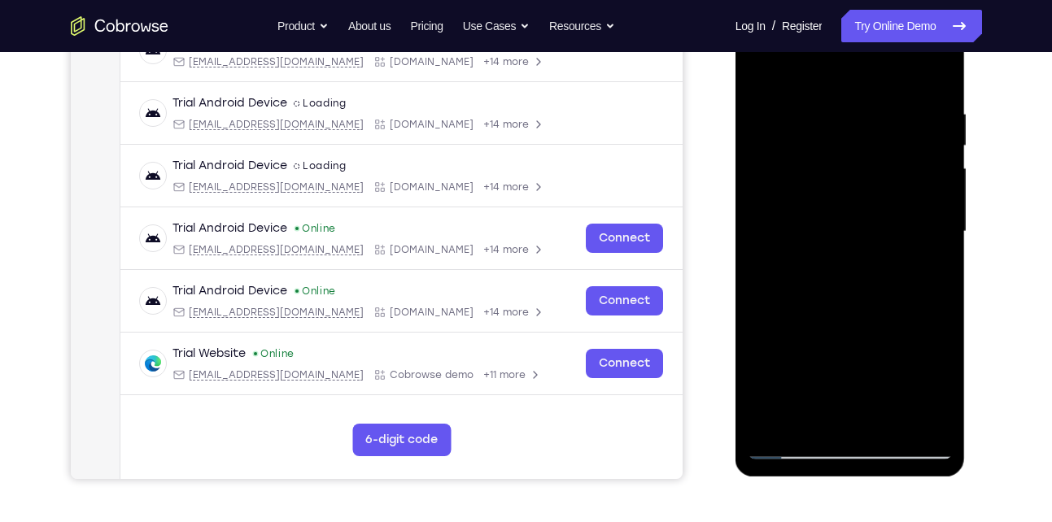
scroll to position [274, 0]
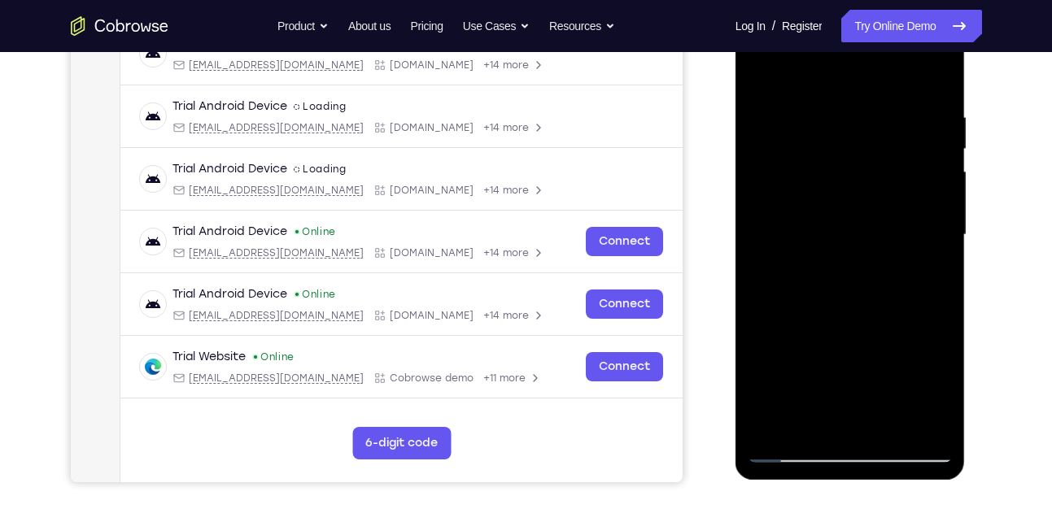
click at [758, 67] on div at bounding box center [850, 235] width 205 height 456
click at [811, 220] on div at bounding box center [850, 235] width 205 height 456
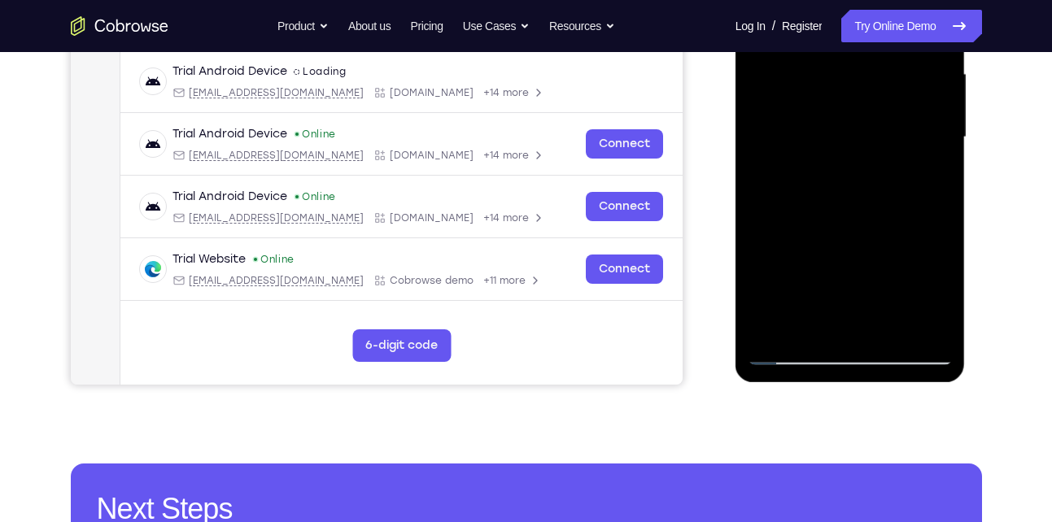
scroll to position [373, 0]
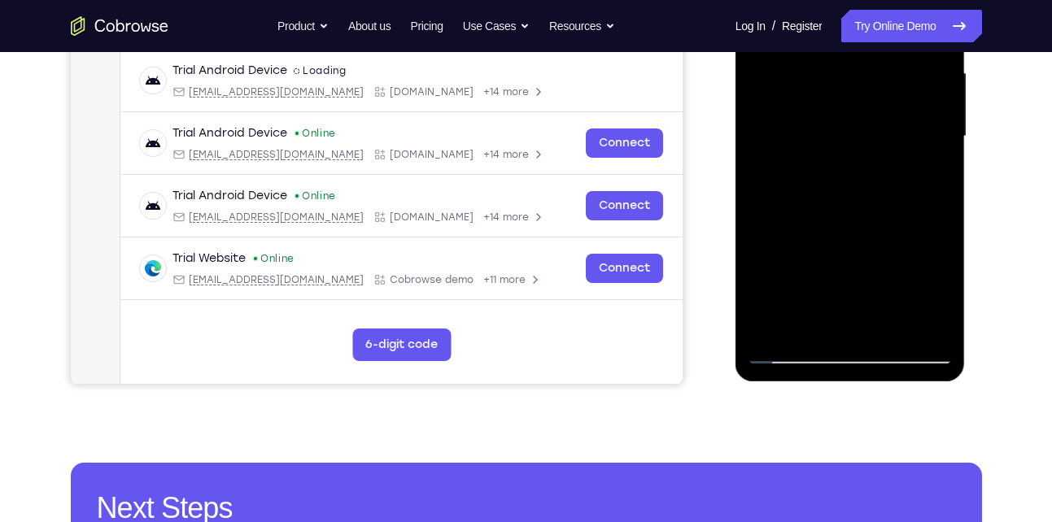
click at [818, 319] on div at bounding box center [850, 137] width 205 height 456
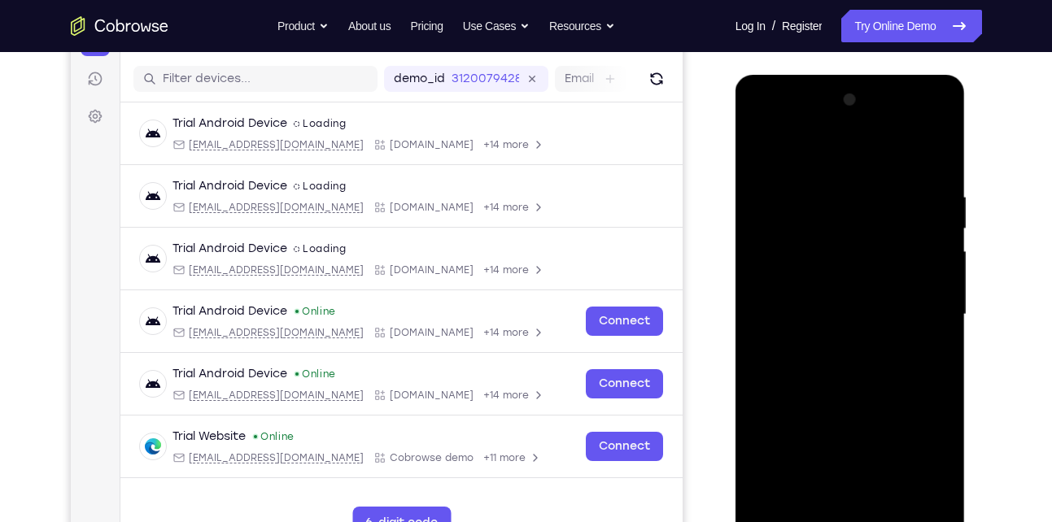
scroll to position [194, 0]
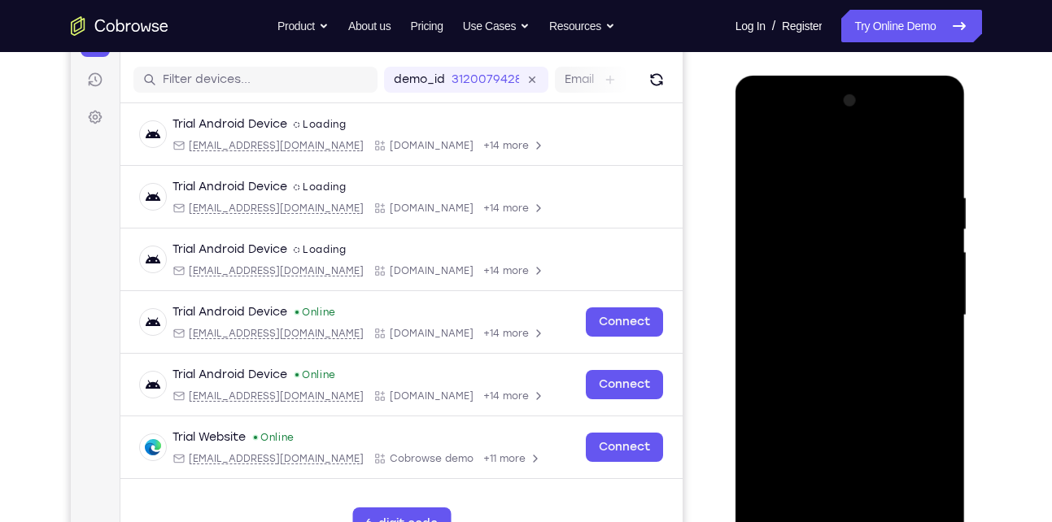
click at [761, 155] on div at bounding box center [850, 316] width 205 height 456
click at [819, 296] on div at bounding box center [850, 316] width 205 height 456
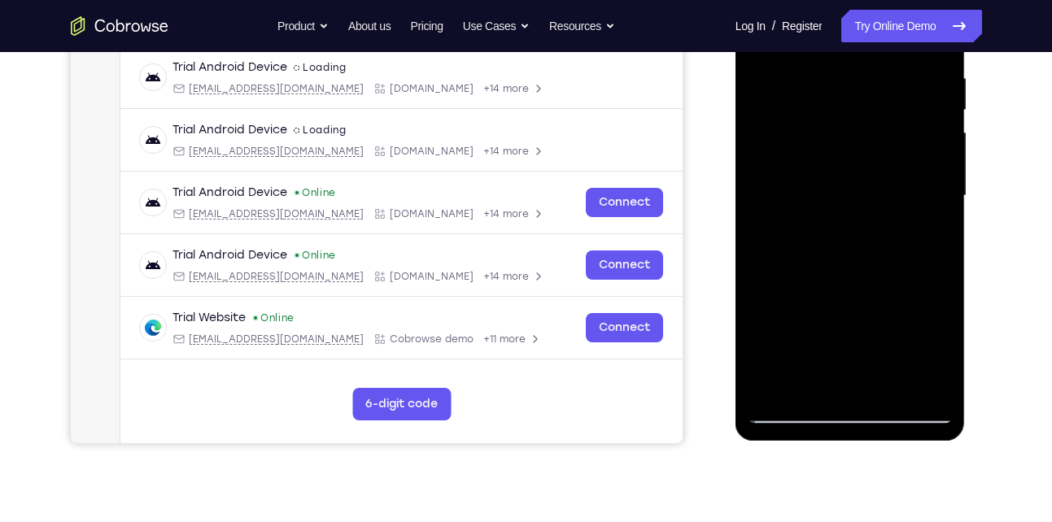
scroll to position [312, 0]
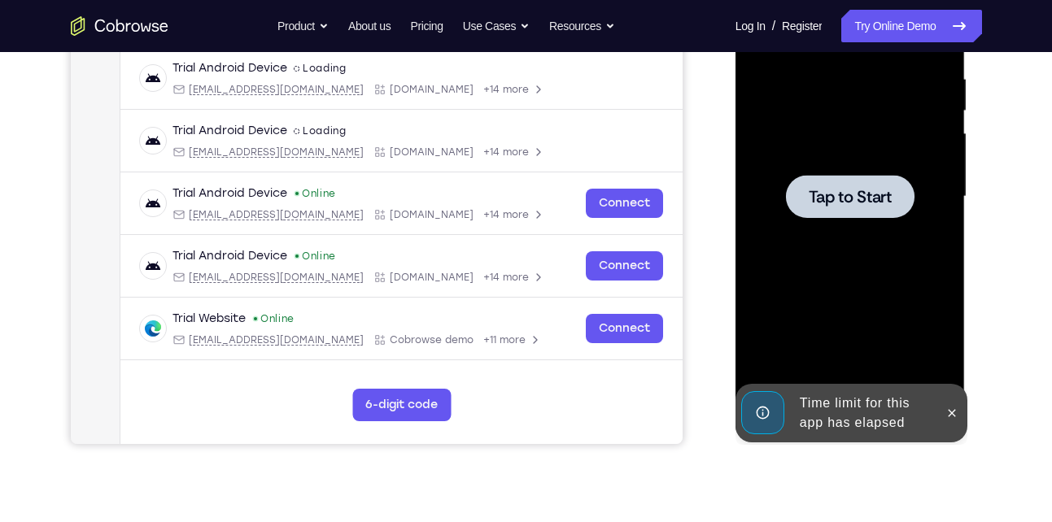
click at [851, 189] on span "Tap to Start" at bounding box center [850, 197] width 83 height 16
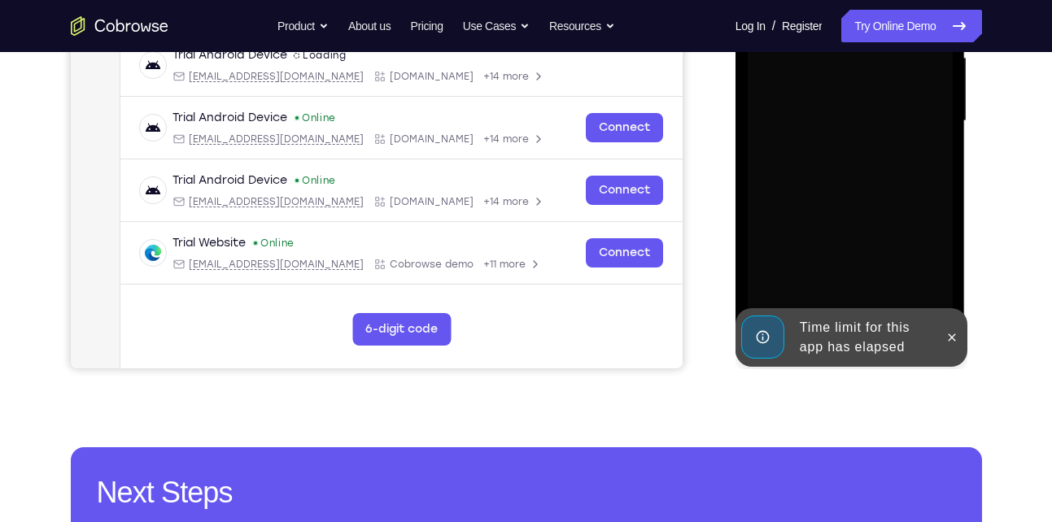
scroll to position [389, 0]
click at [955, 326] on button at bounding box center [952, 337] width 26 height 26
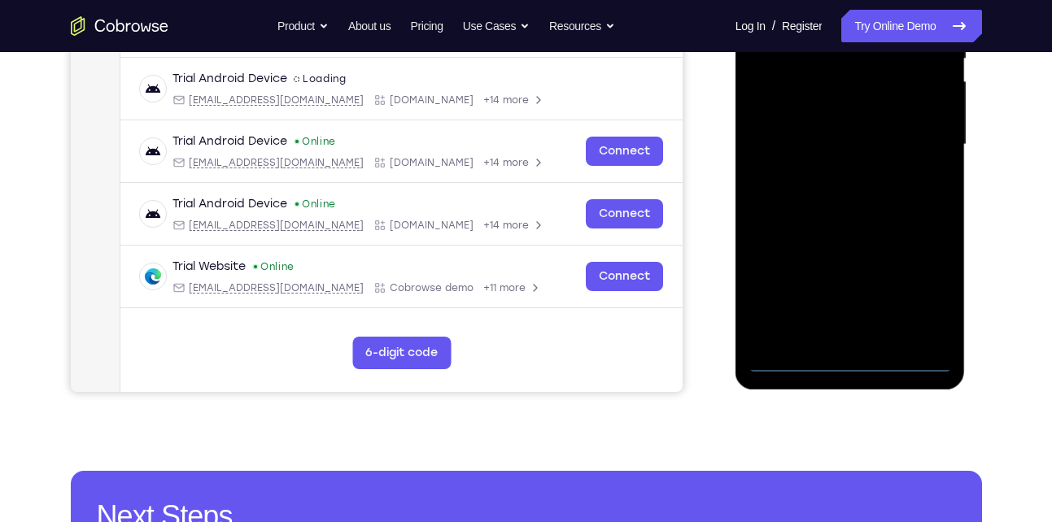
scroll to position [369, 0]
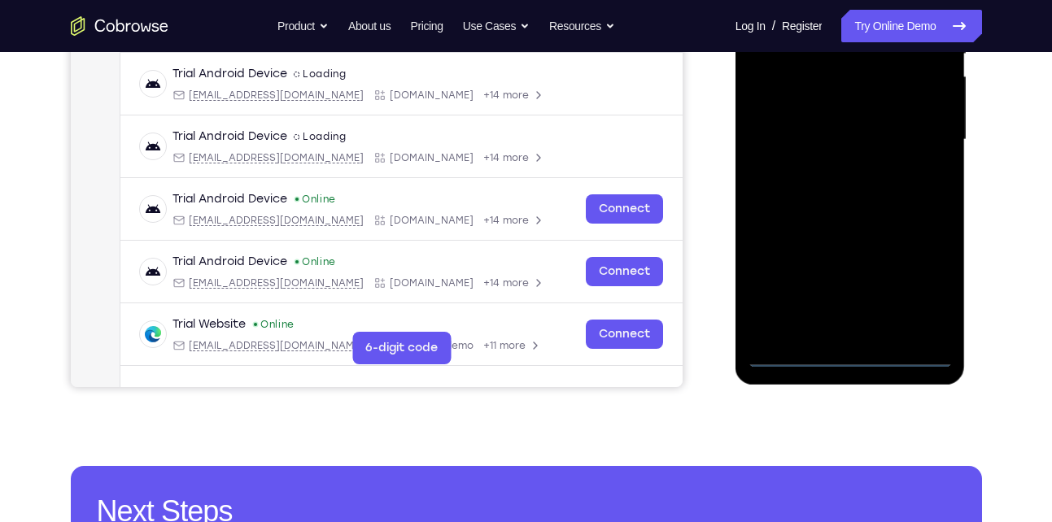
click at [851, 343] on div at bounding box center [850, 140] width 205 height 456
click at [852, 351] on div at bounding box center [850, 140] width 205 height 456
click at [935, 273] on div at bounding box center [850, 140] width 205 height 456
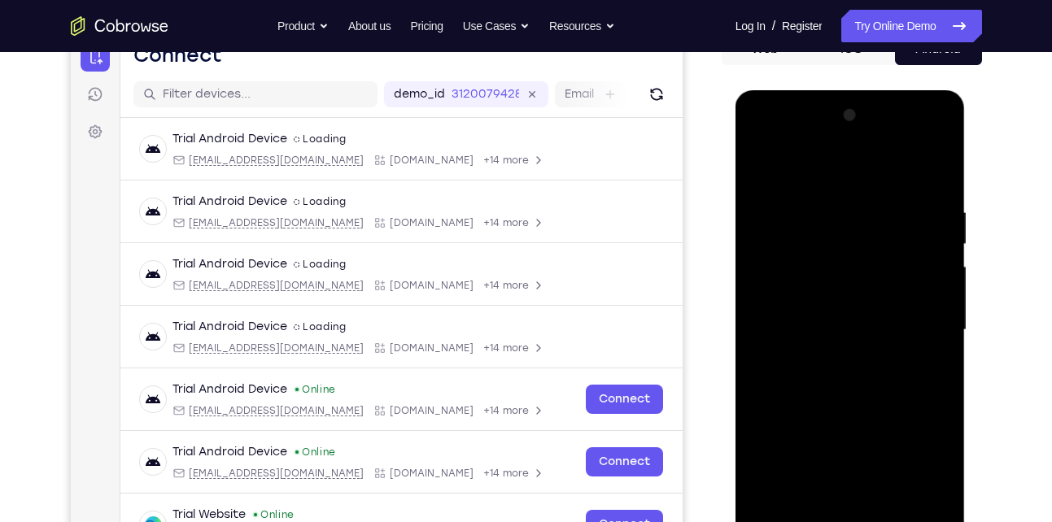
scroll to position [177, 0]
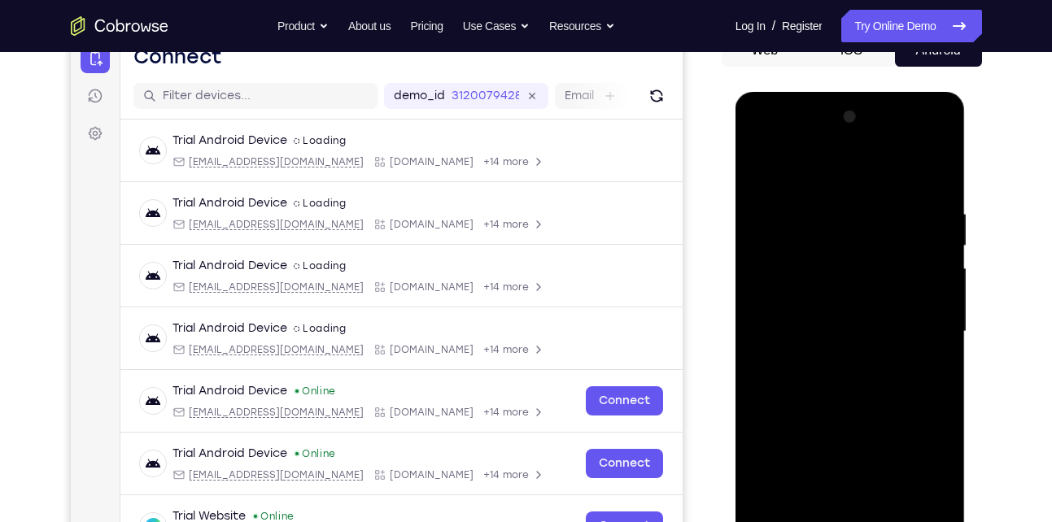
click at [853, 174] on div at bounding box center [850, 332] width 205 height 456
click at [918, 324] on div at bounding box center [850, 332] width 205 height 456
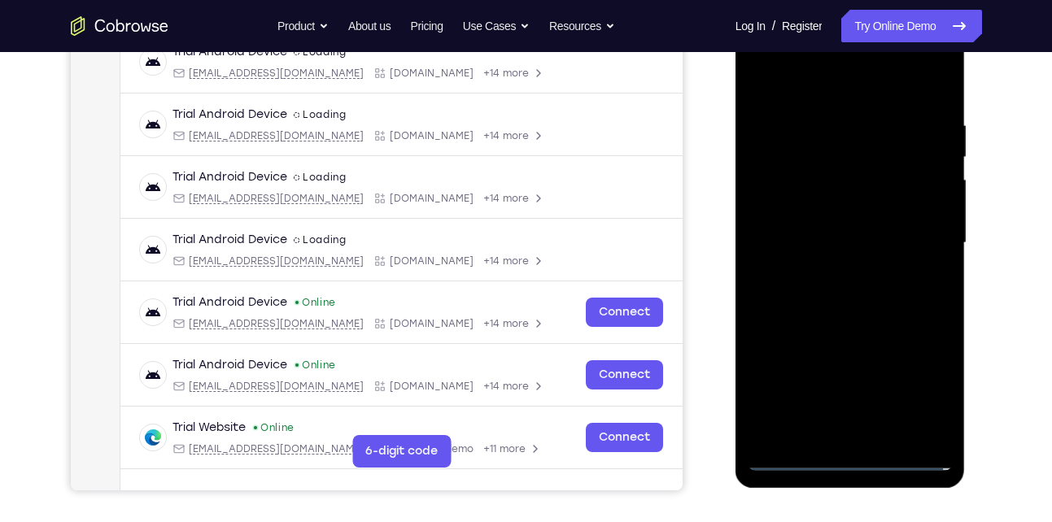
scroll to position [273, 0]
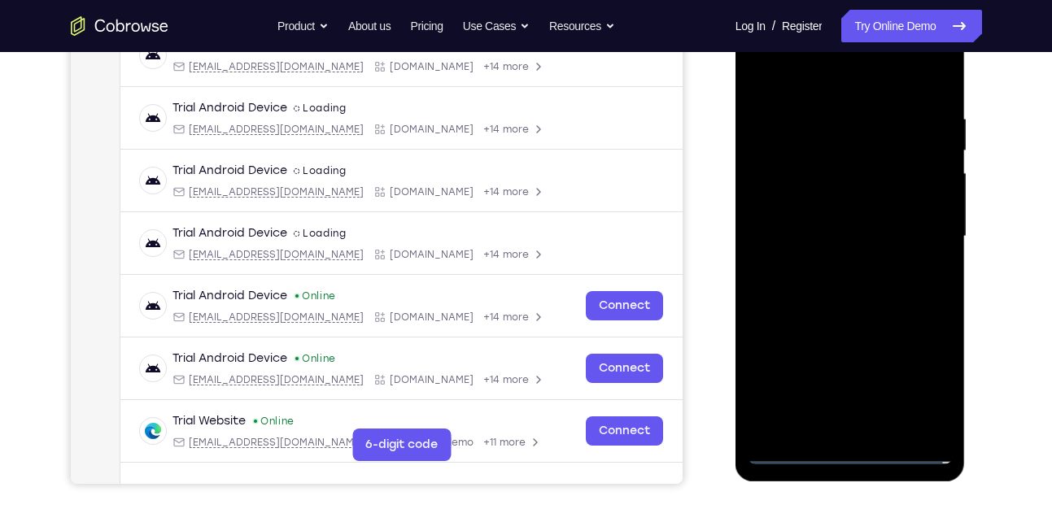
click at [833, 269] on div at bounding box center [850, 237] width 205 height 456
click at [819, 223] on div at bounding box center [850, 237] width 205 height 456
click at [809, 211] on div at bounding box center [850, 237] width 205 height 456
click at [924, 202] on div at bounding box center [850, 237] width 205 height 456
click at [857, 233] on div at bounding box center [850, 237] width 205 height 456
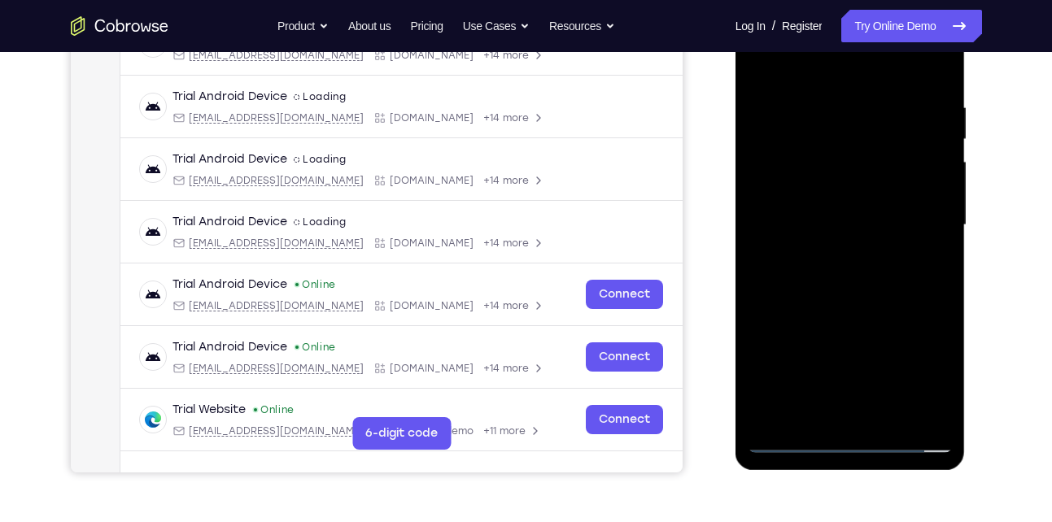
scroll to position [298, 0]
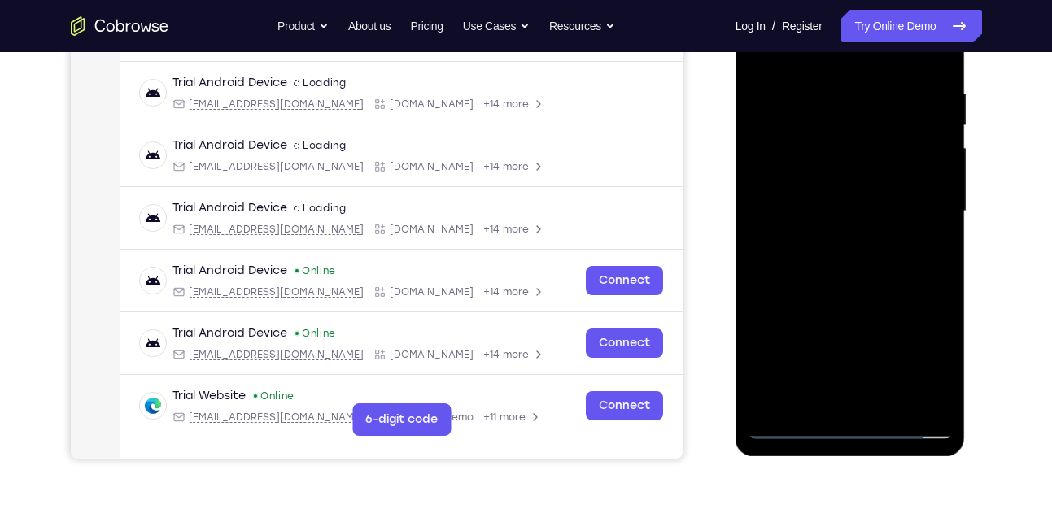
click at [841, 279] on div at bounding box center [850, 212] width 205 height 456
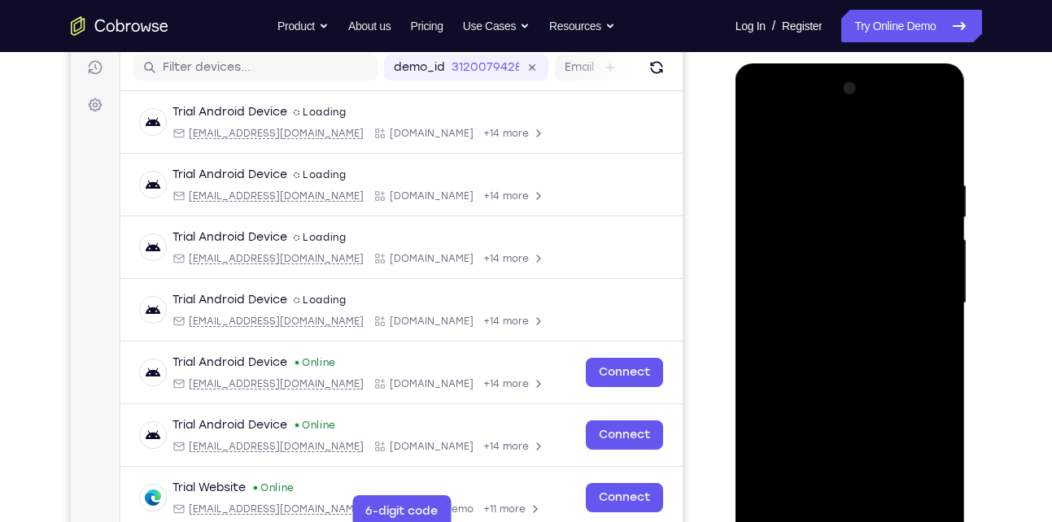
scroll to position [200, 0]
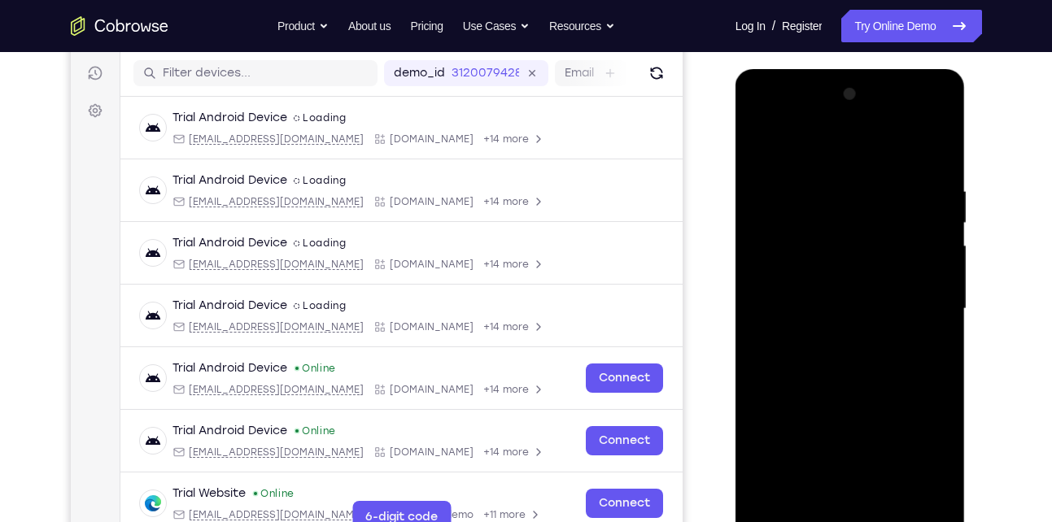
click at [924, 144] on div at bounding box center [850, 309] width 205 height 456
click at [940, 138] on div at bounding box center [850, 309] width 205 height 456
click at [853, 172] on div at bounding box center [850, 309] width 205 height 456
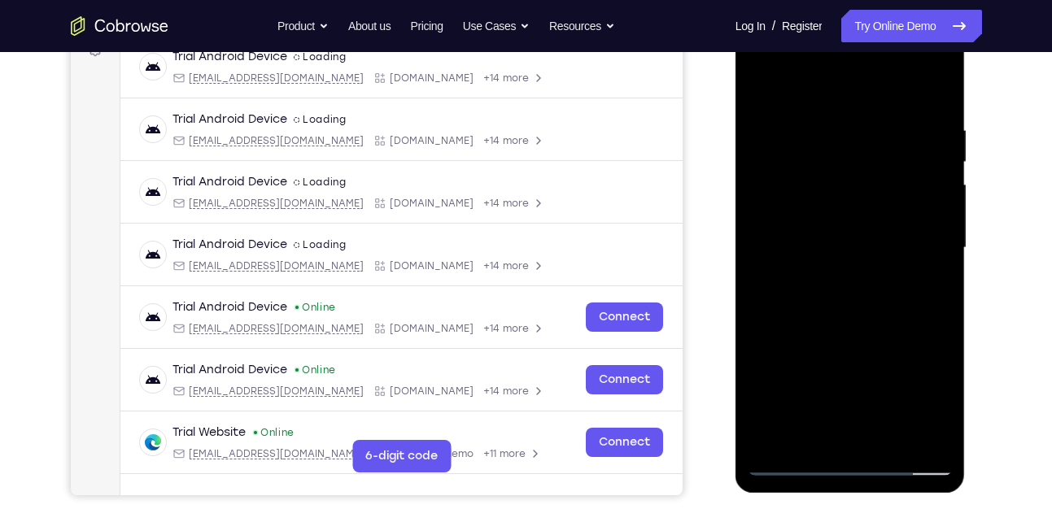
scroll to position [282, 0]
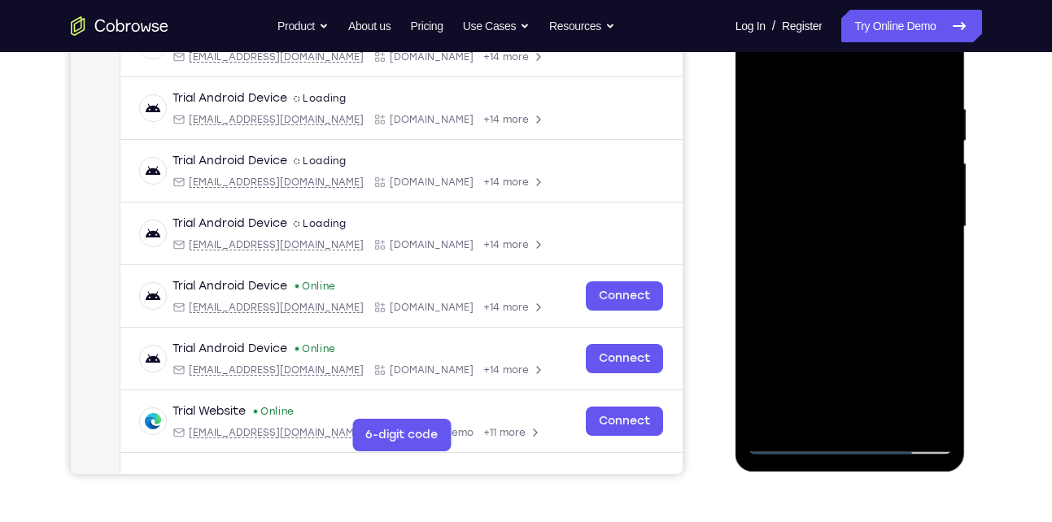
click at [809, 142] on div at bounding box center [850, 227] width 205 height 456
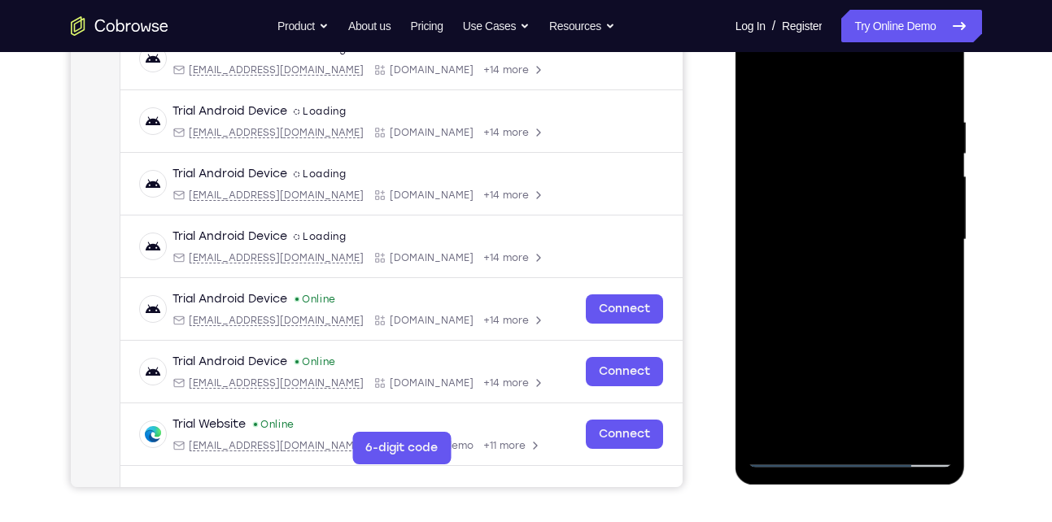
scroll to position [268, 0]
click at [866, 192] on div at bounding box center [850, 241] width 205 height 456
click at [762, 76] on div at bounding box center [850, 241] width 205 height 456
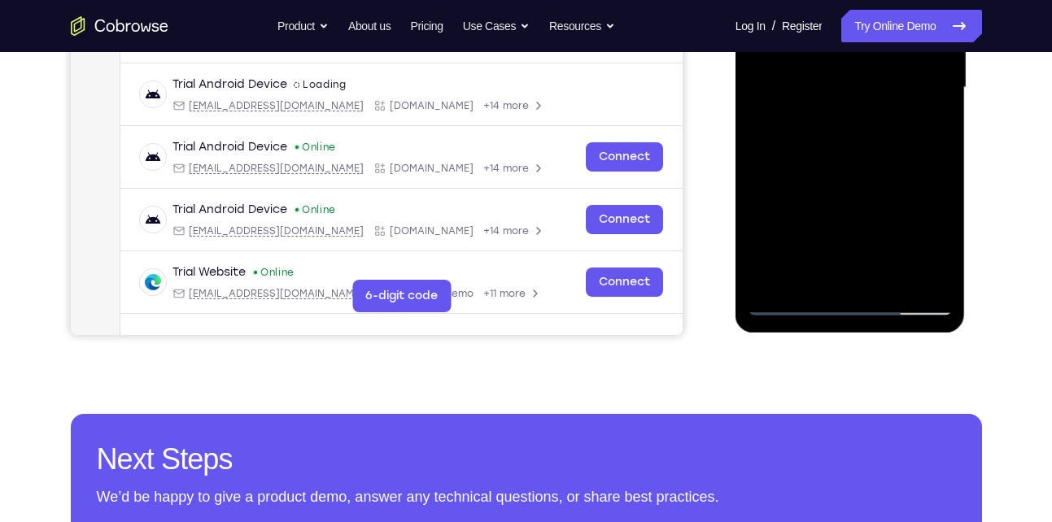
scroll to position [423, 0]
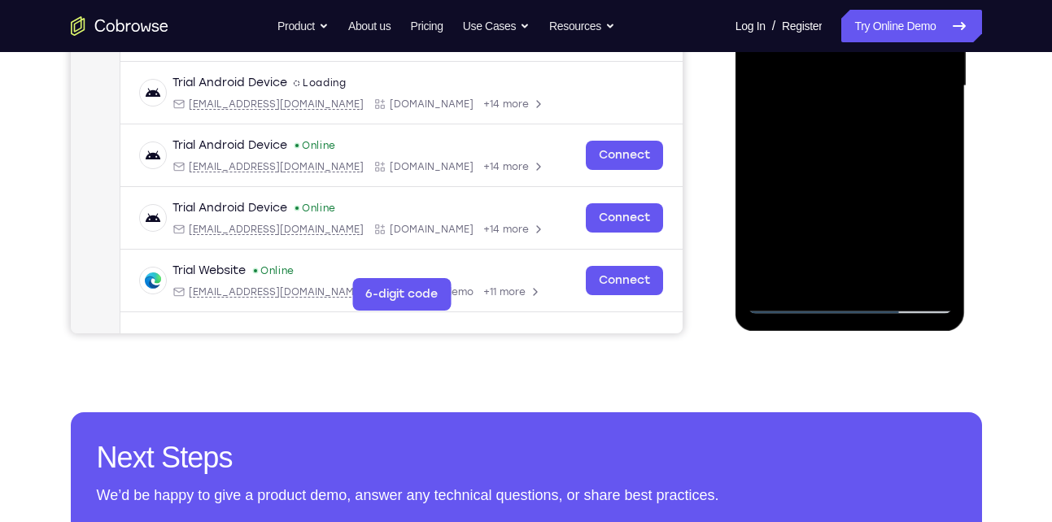
click at [892, 273] on div at bounding box center [850, 86] width 205 height 456
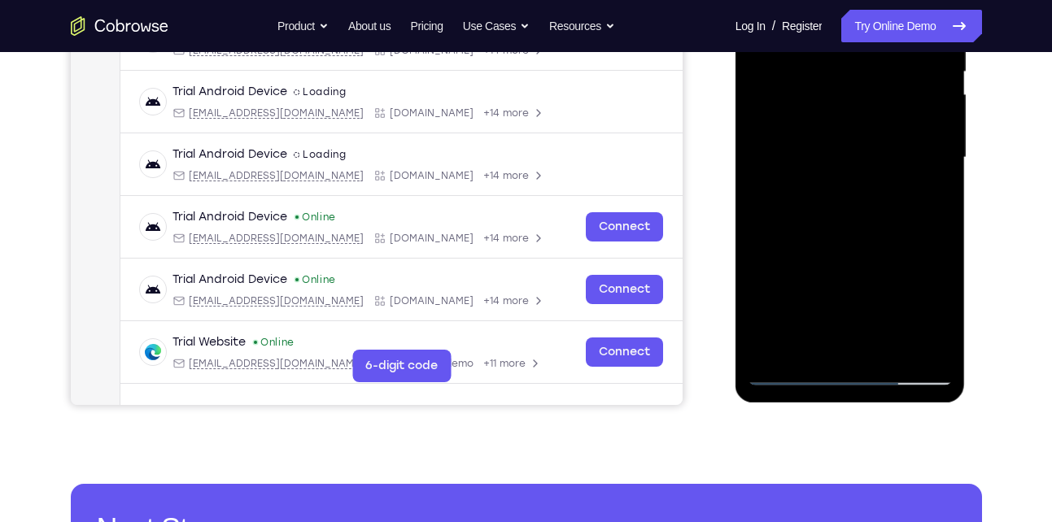
scroll to position [348, 0]
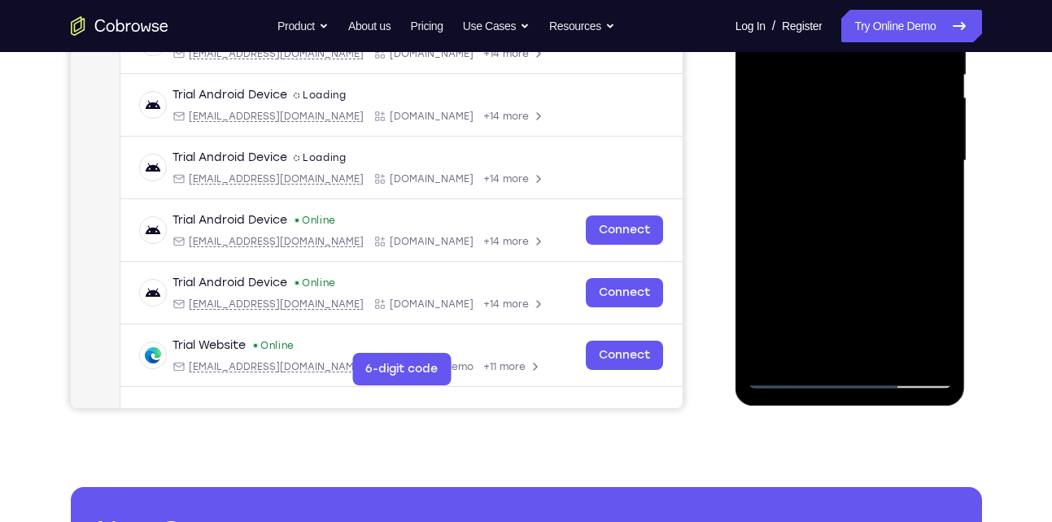
click at [843, 246] on div at bounding box center [850, 161] width 205 height 456
click at [828, 192] on div at bounding box center [850, 161] width 205 height 456
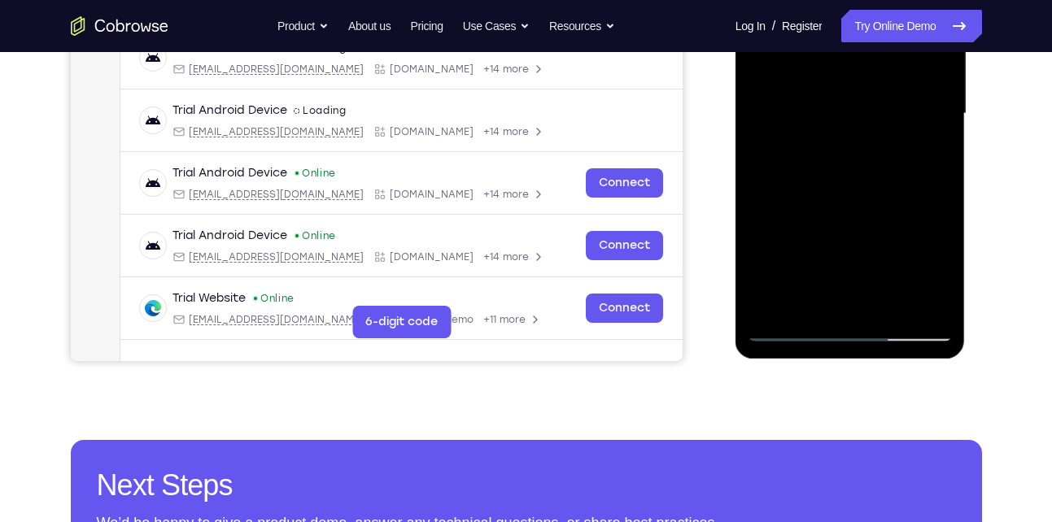
scroll to position [382, 0]
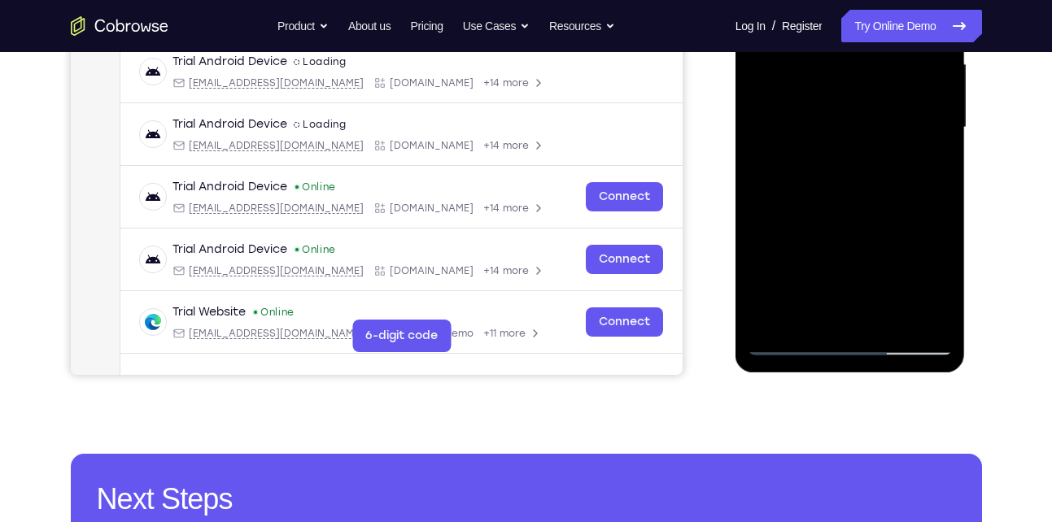
click at [933, 286] on div at bounding box center [850, 128] width 205 height 456
click at [932, 168] on div at bounding box center [850, 128] width 205 height 456
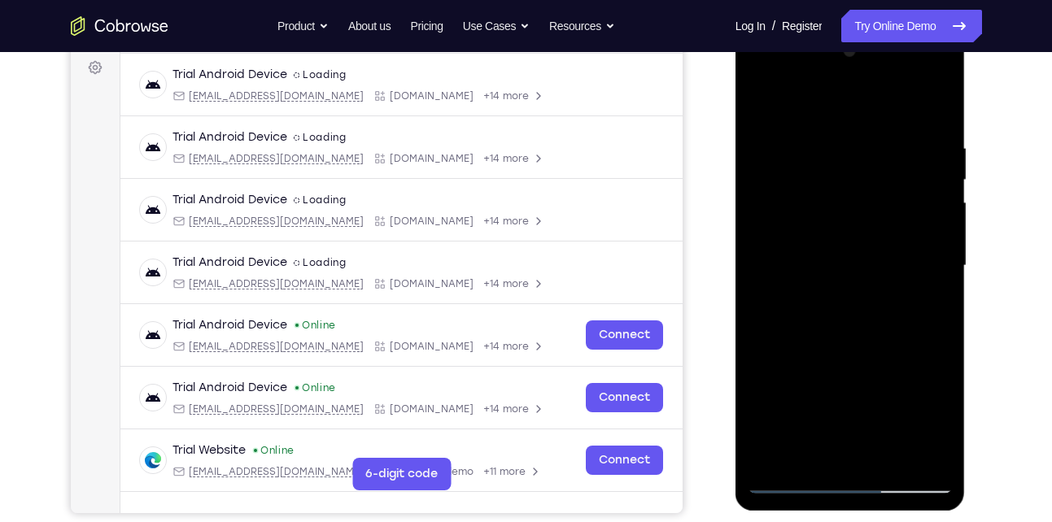
scroll to position [207, 0]
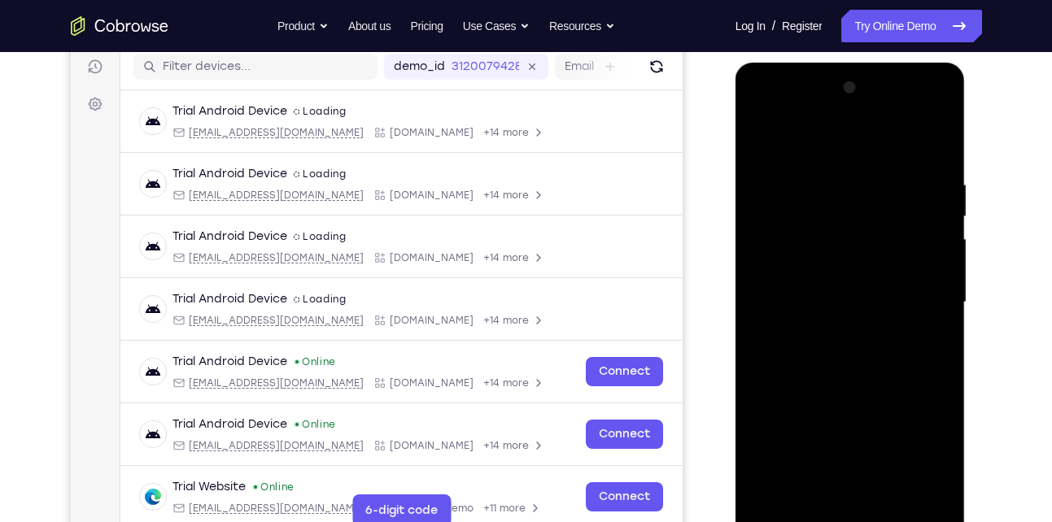
click at [758, 138] on div at bounding box center [850, 303] width 205 height 456
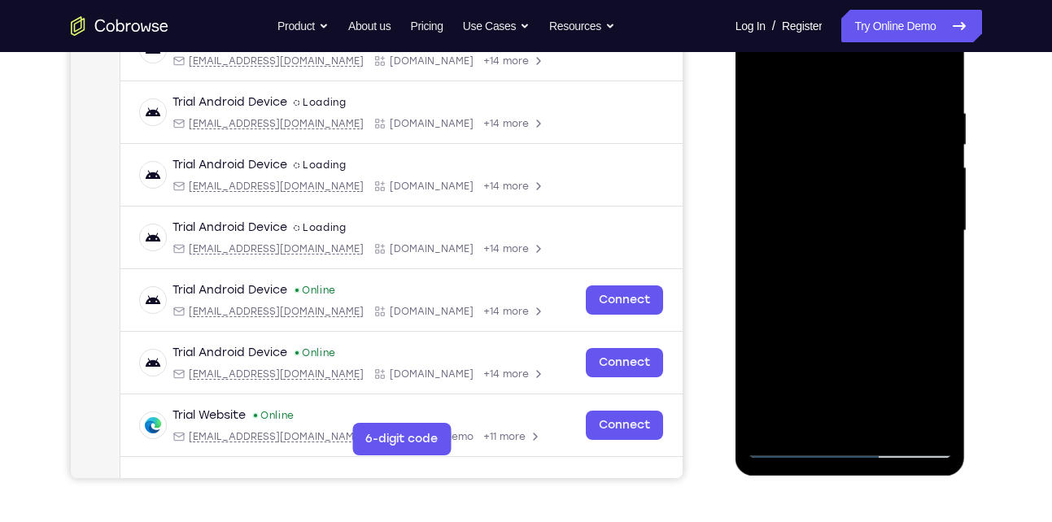
scroll to position [280, 0]
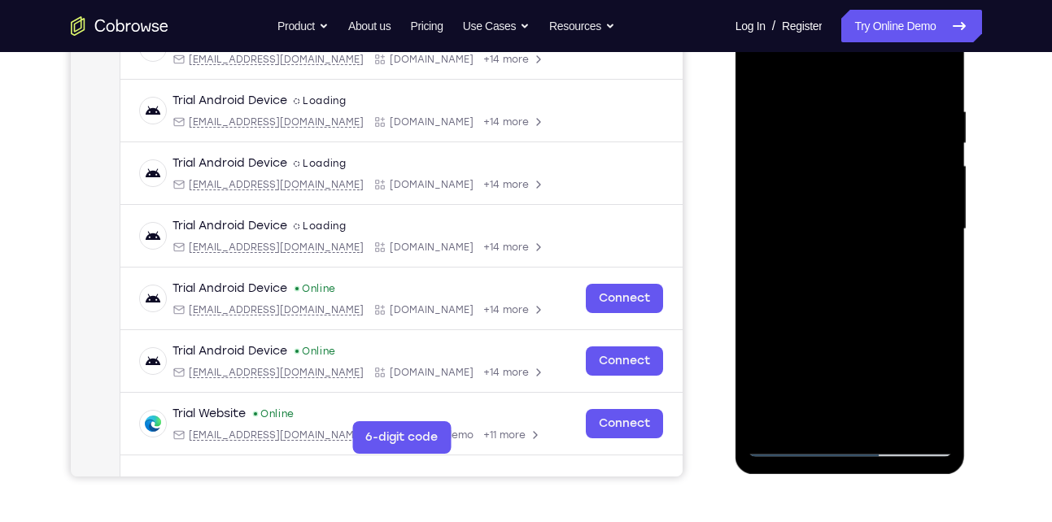
click at [839, 216] on div at bounding box center [850, 230] width 205 height 456
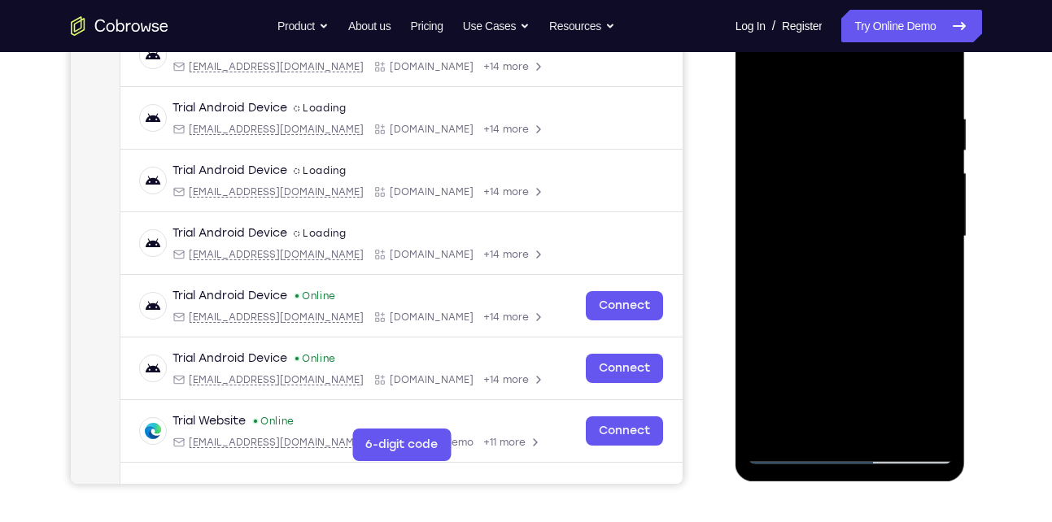
scroll to position [268, 0]
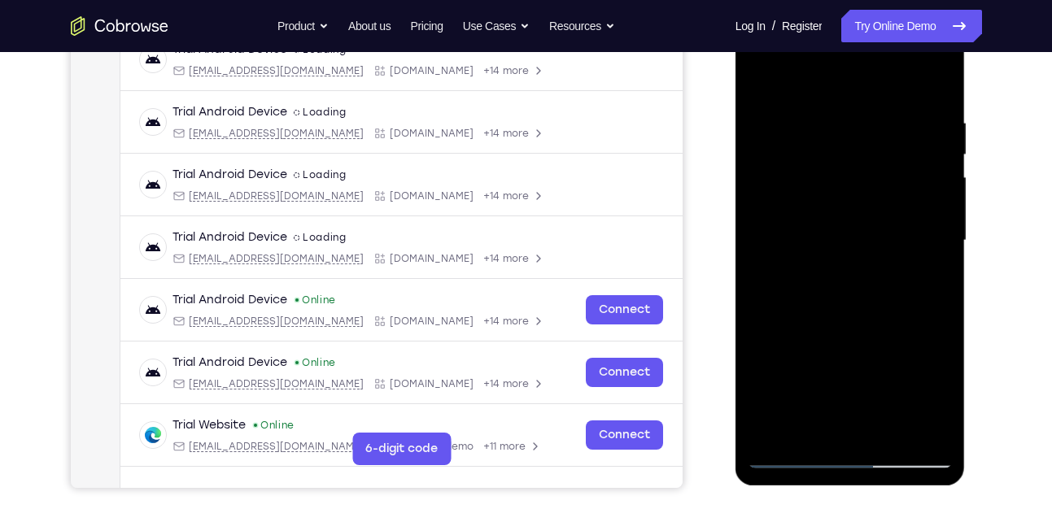
click at [760, 76] on div at bounding box center [850, 241] width 205 height 456
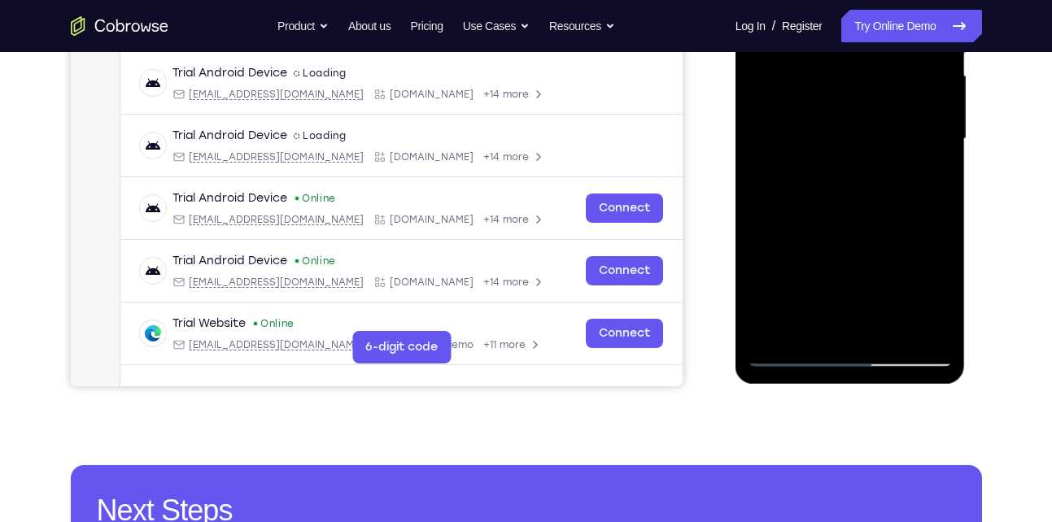
scroll to position [372, 0]
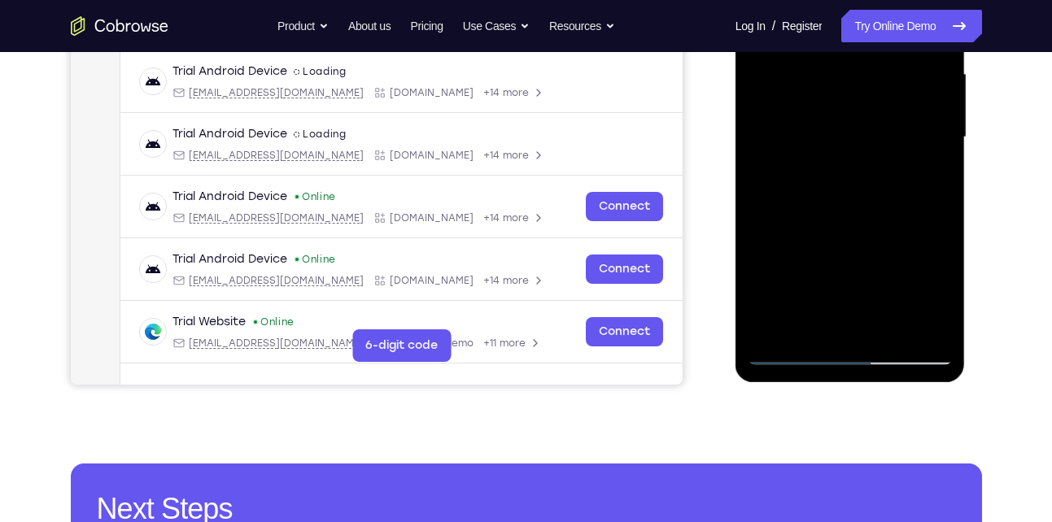
click at [814, 92] on div at bounding box center [850, 138] width 205 height 456
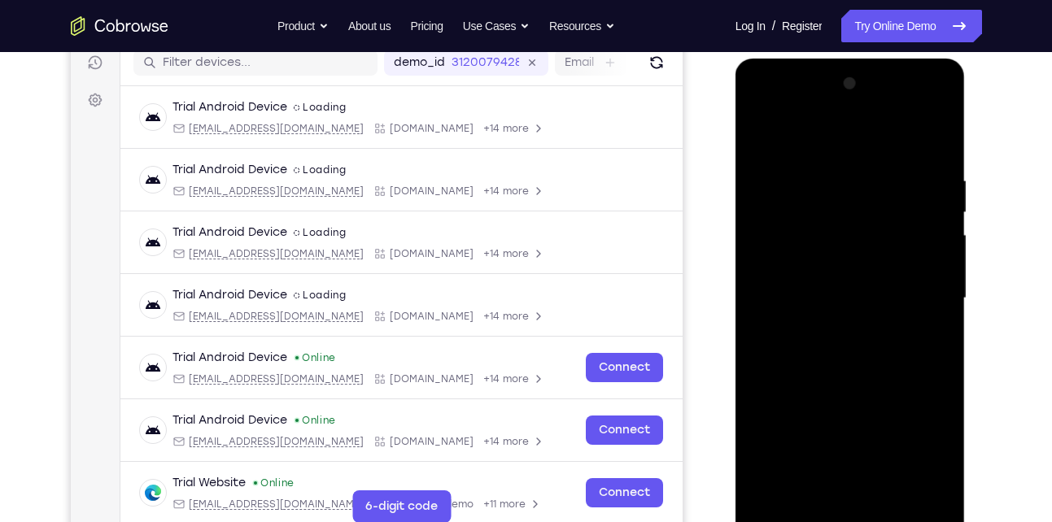
scroll to position [210, 0]
click at [761, 133] on div at bounding box center [850, 300] width 205 height 456
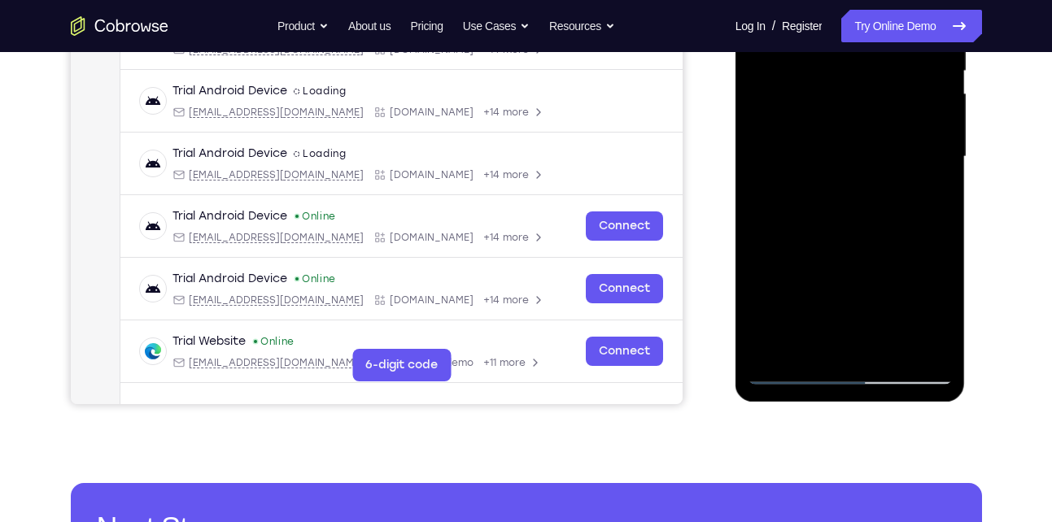
scroll to position [356, 0]
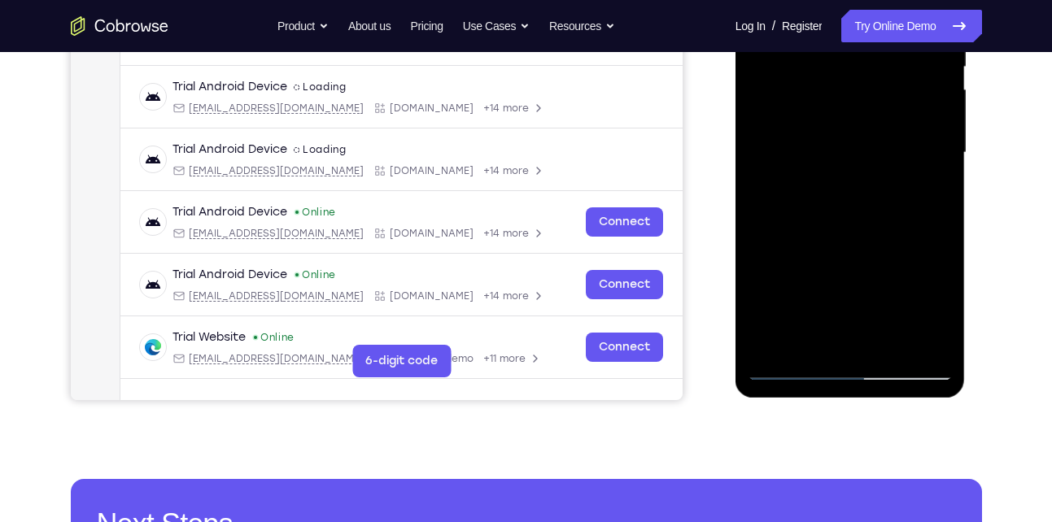
click at [804, 219] on div at bounding box center [850, 153] width 205 height 456
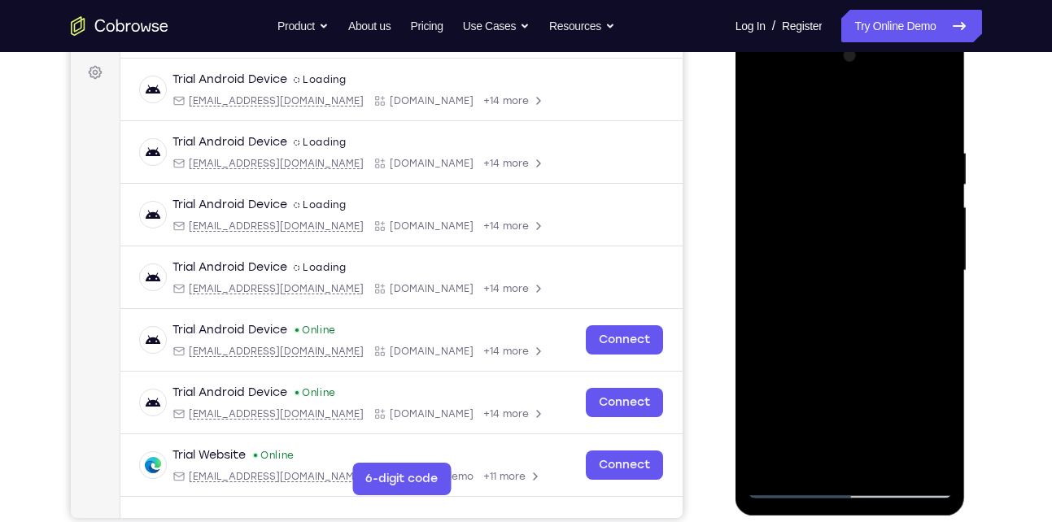
scroll to position [237, 0]
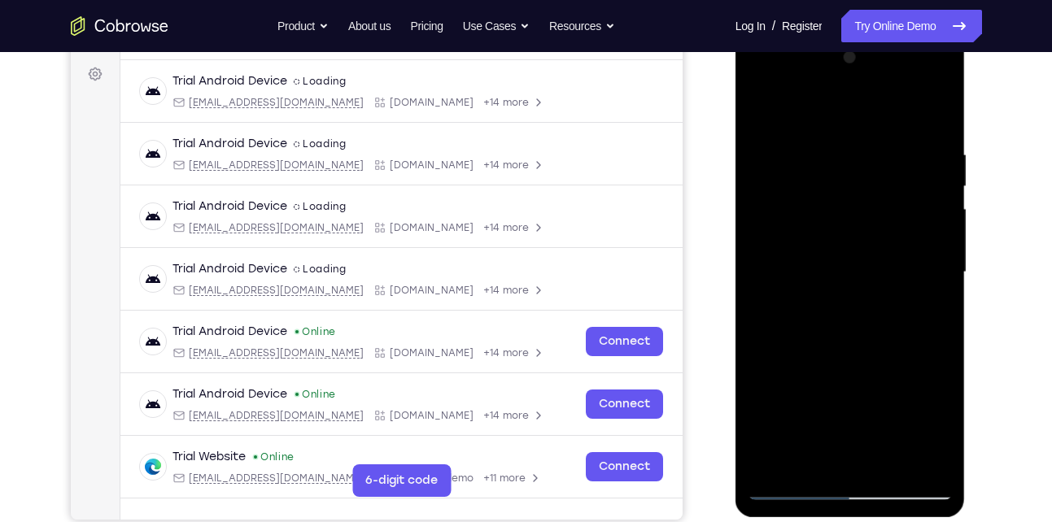
click at [758, 107] on div at bounding box center [850, 273] width 205 height 456
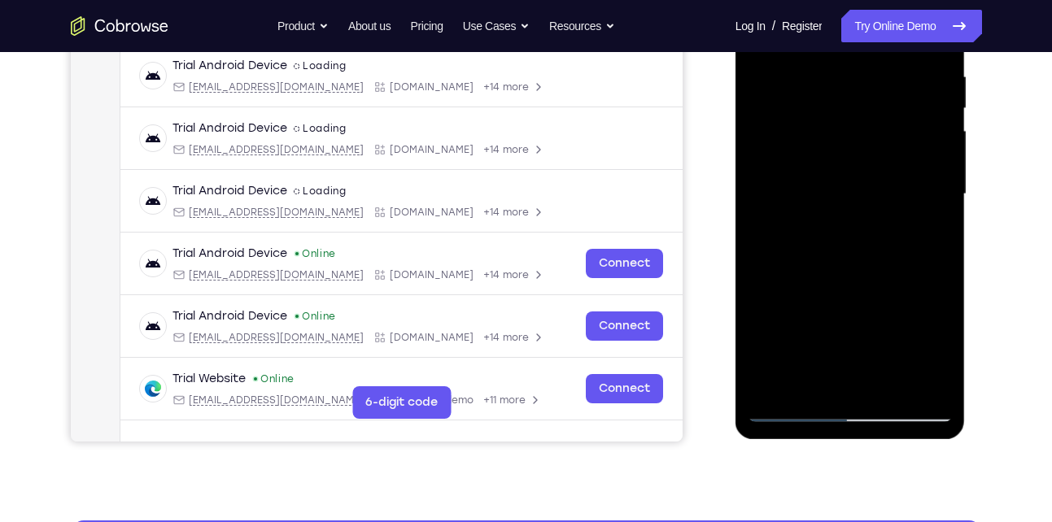
scroll to position [316, 0]
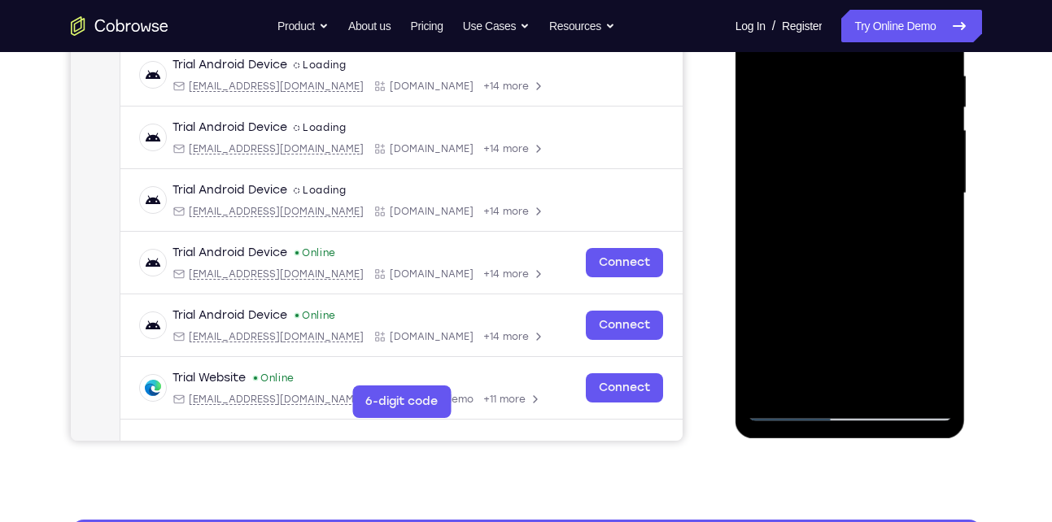
click at [819, 156] on div at bounding box center [850, 194] width 205 height 456
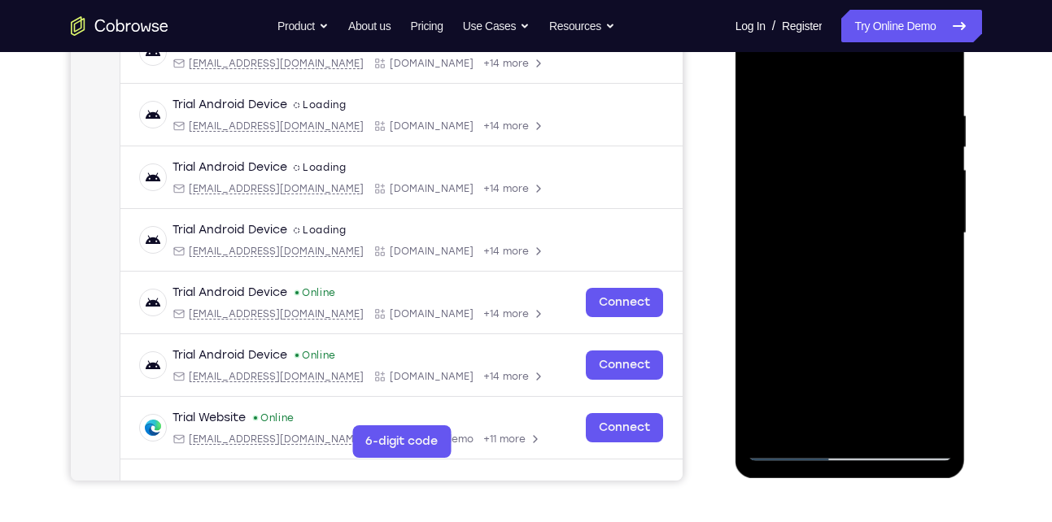
scroll to position [273, 0]
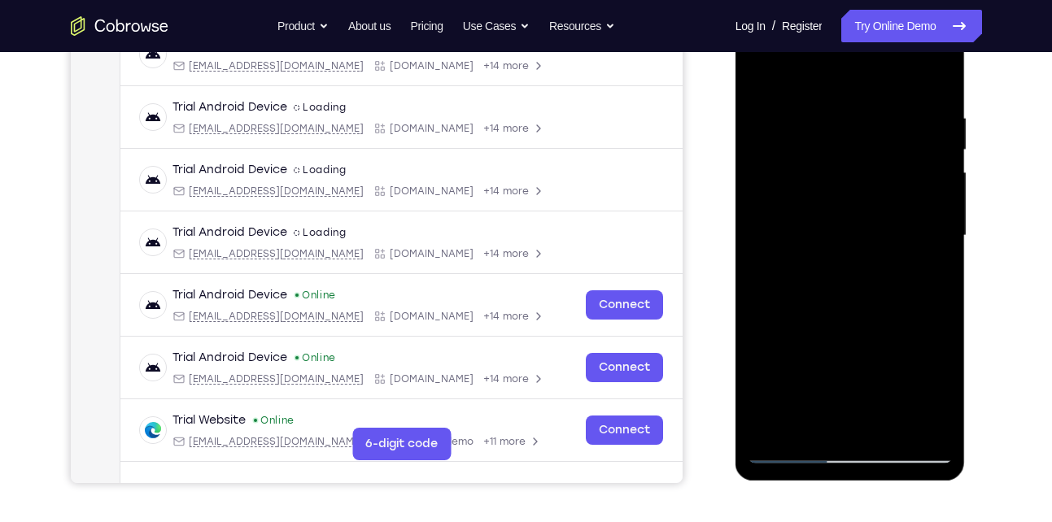
click at [756, 75] on div at bounding box center [850, 236] width 205 height 456
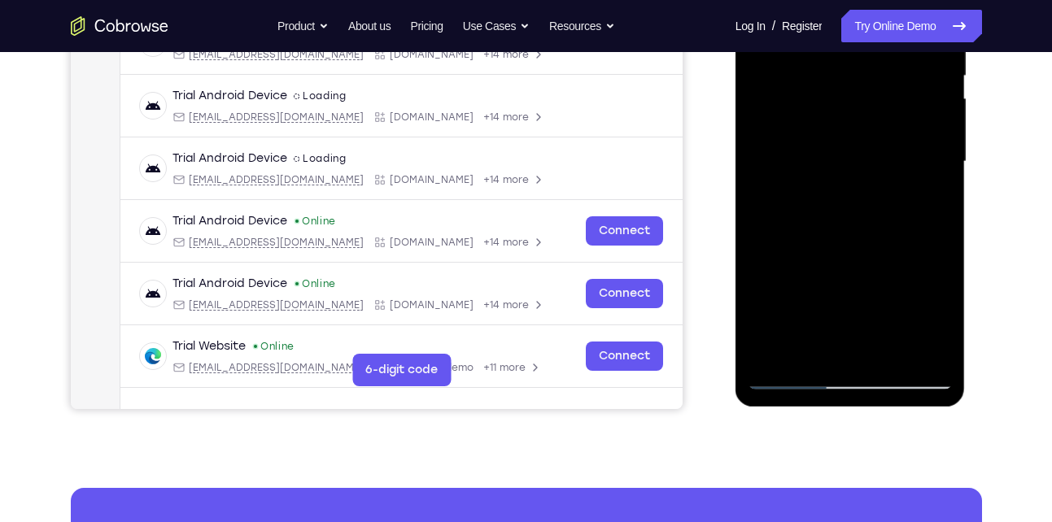
scroll to position [354, 0]
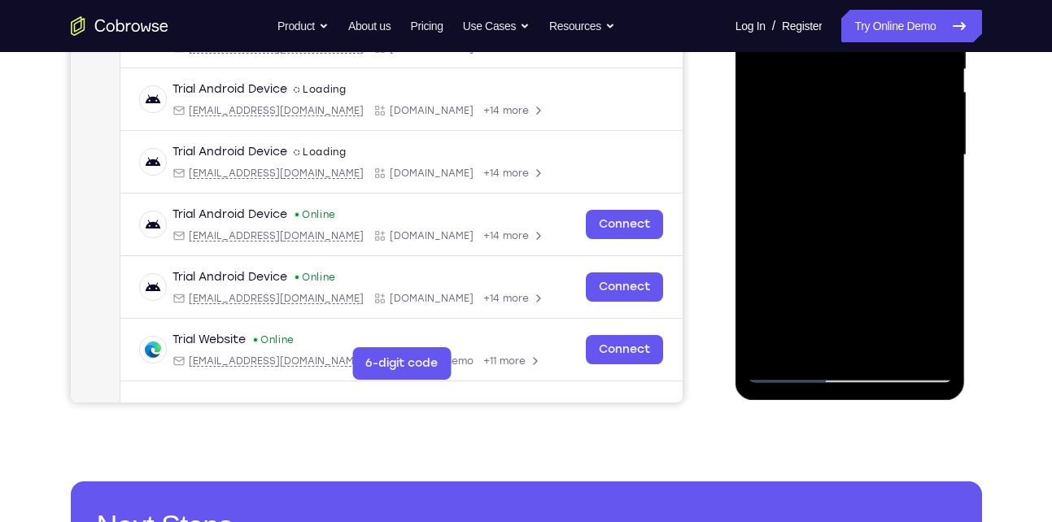
click at [810, 140] on div at bounding box center [850, 156] width 205 height 456
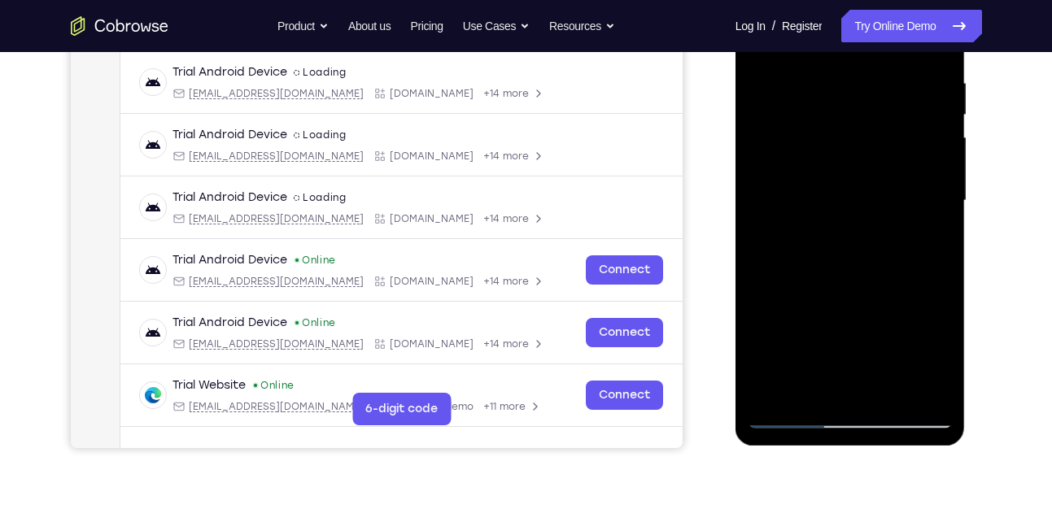
scroll to position [229, 0]
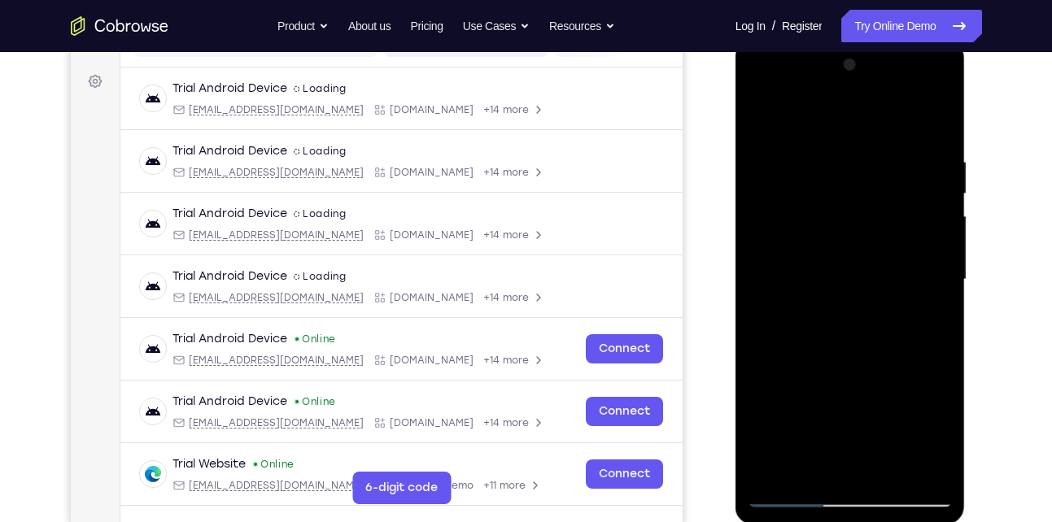
click at [760, 116] on div at bounding box center [850, 280] width 205 height 456
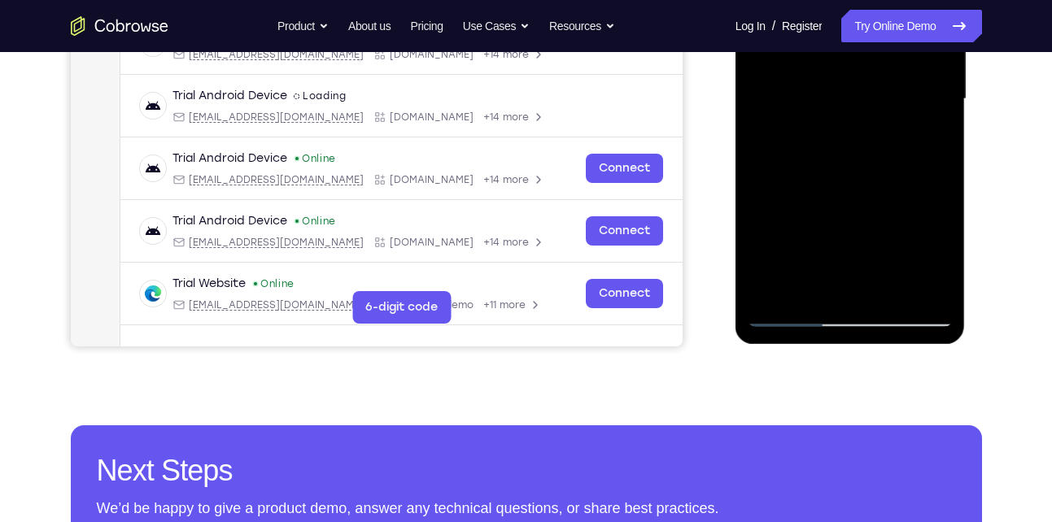
scroll to position [411, 0]
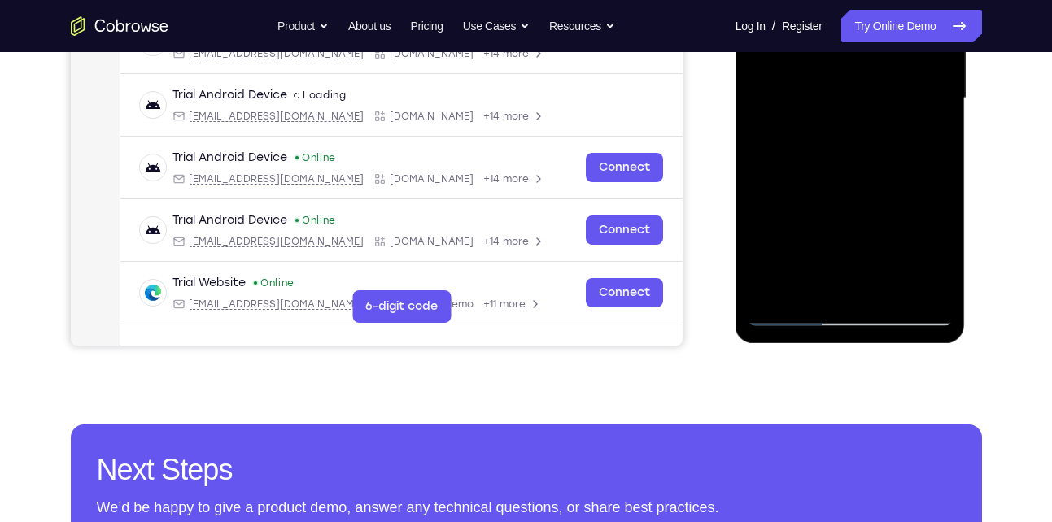
click at [795, 117] on div at bounding box center [850, 99] width 205 height 456
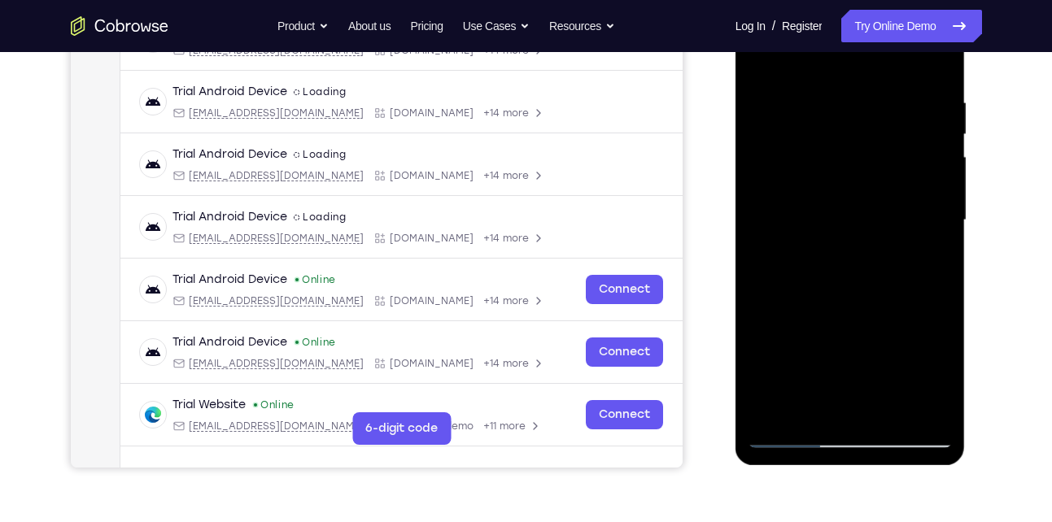
scroll to position [286, 0]
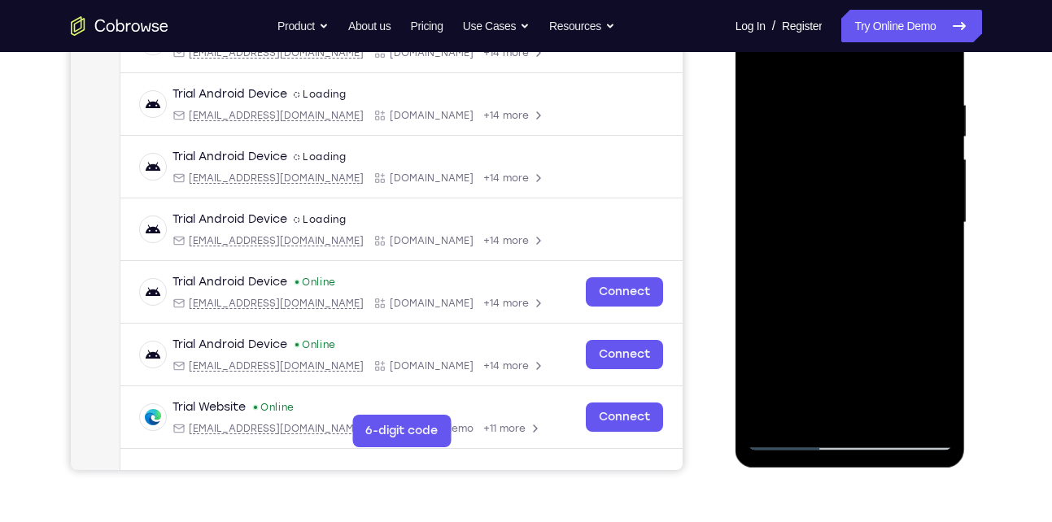
click at [764, 58] on div at bounding box center [850, 223] width 205 height 456
click at [836, 176] on div at bounding box center [850, 223] width 205 height 456
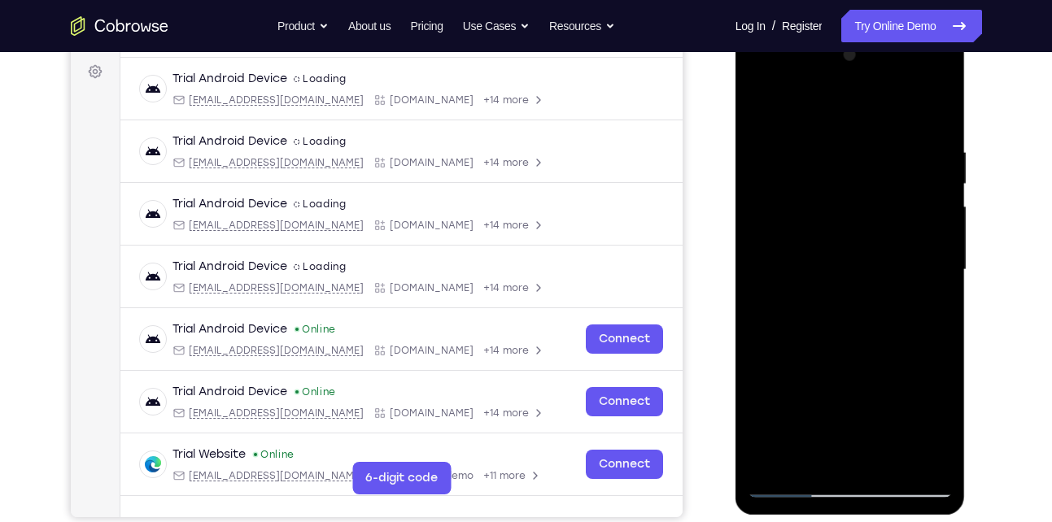
scroll to position [238, 0]
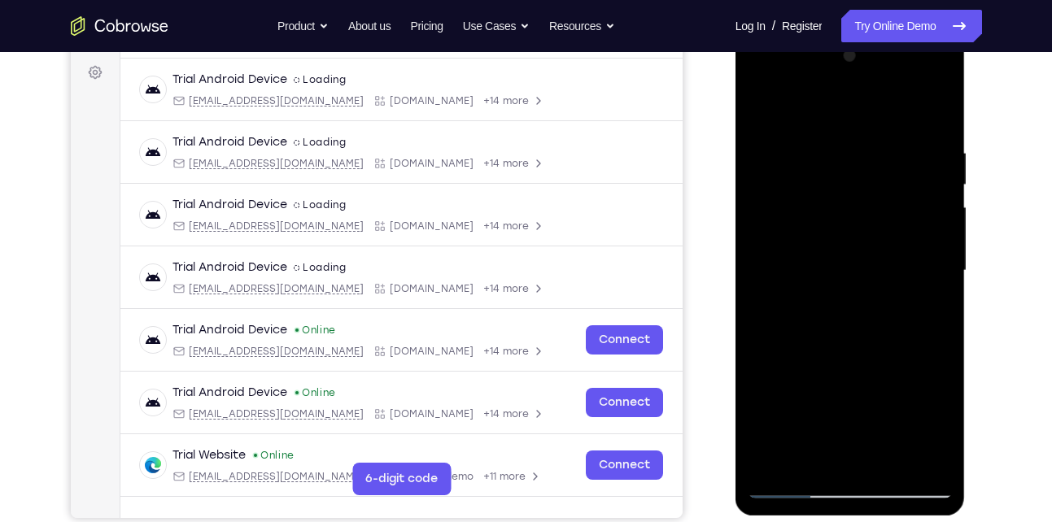
click at [758, 109] on div at bounding box center [850, 271] width 205 height 456
click at [821, 248] on div at bounding box center [850, 271] width 205 height 456
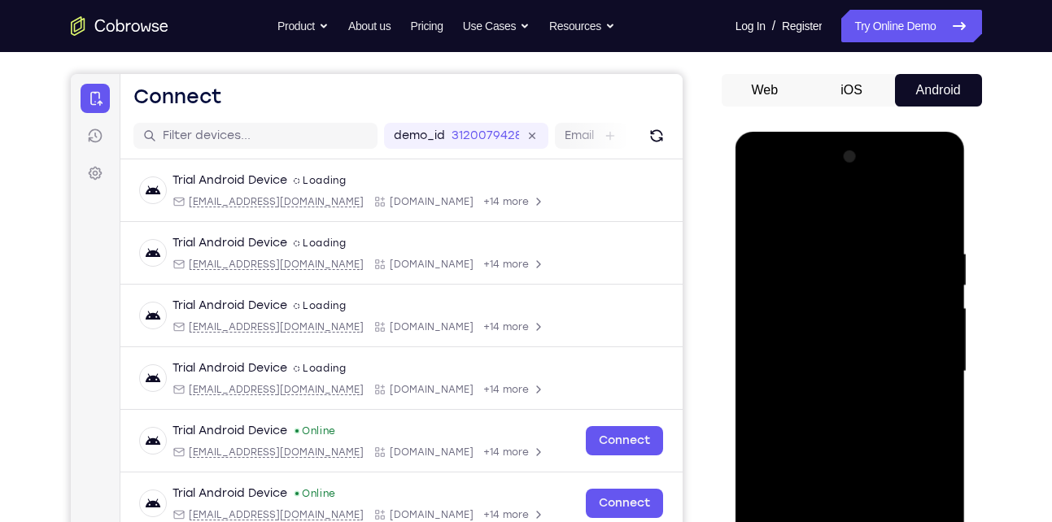
scroll to position [137, 0]
click at [764, 211] on div at bounding box center [850, 373] width 205 height 456
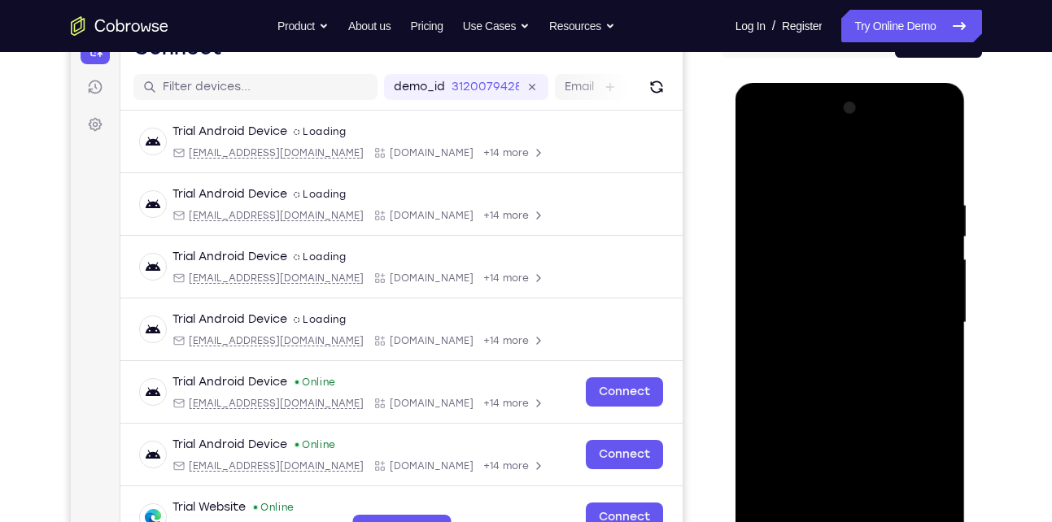
scroll to position [187, 0]
click at [871, 188] on div at bounding box center [850, 322] width 205 height 456
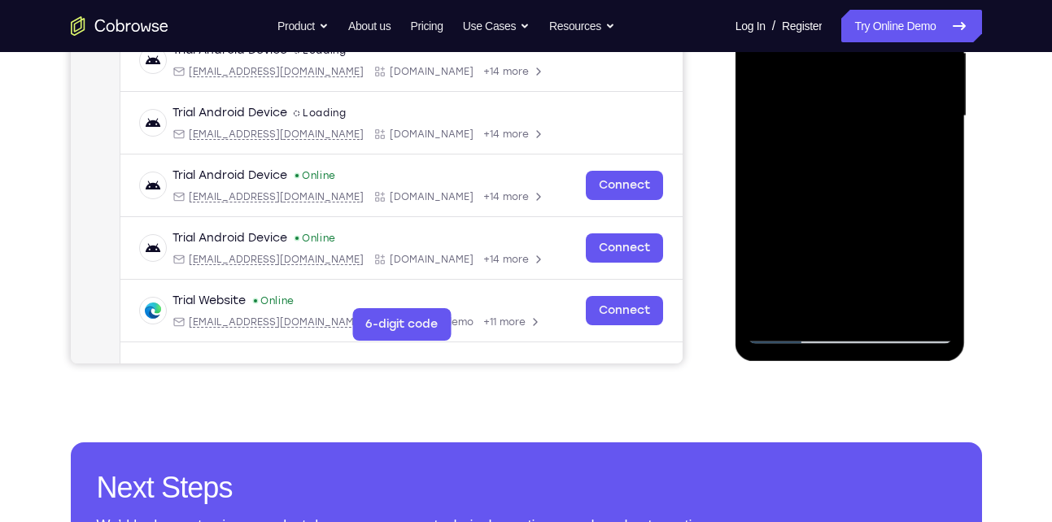
scroll to position [399, 0]
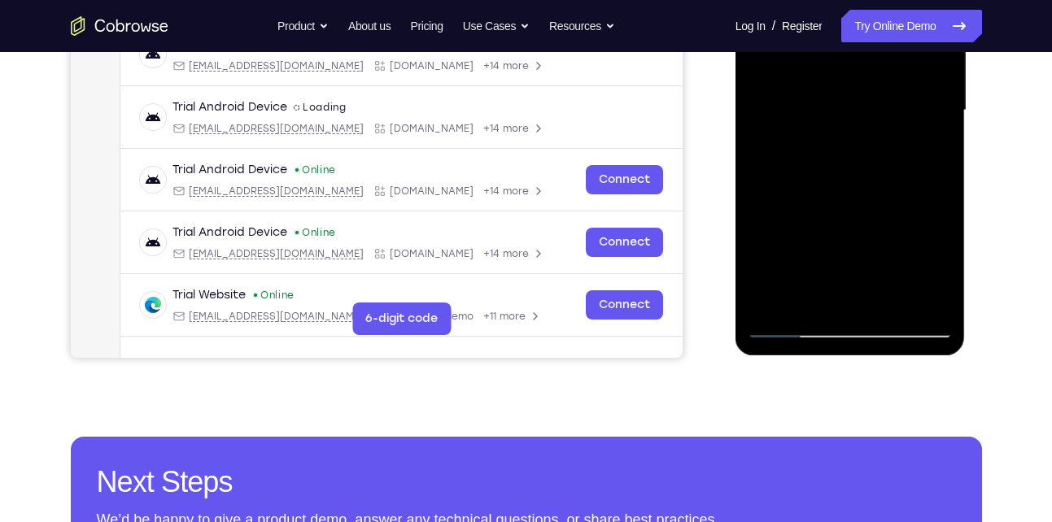
click at [829, 293] on div at bounding box center [850, 111] width 205 height 456
click at [934, 291] on div at bounding box center [850, 111] width 205 height 456
click at [780, 107] on div at bounding box center [850, 111] width 205 height 456
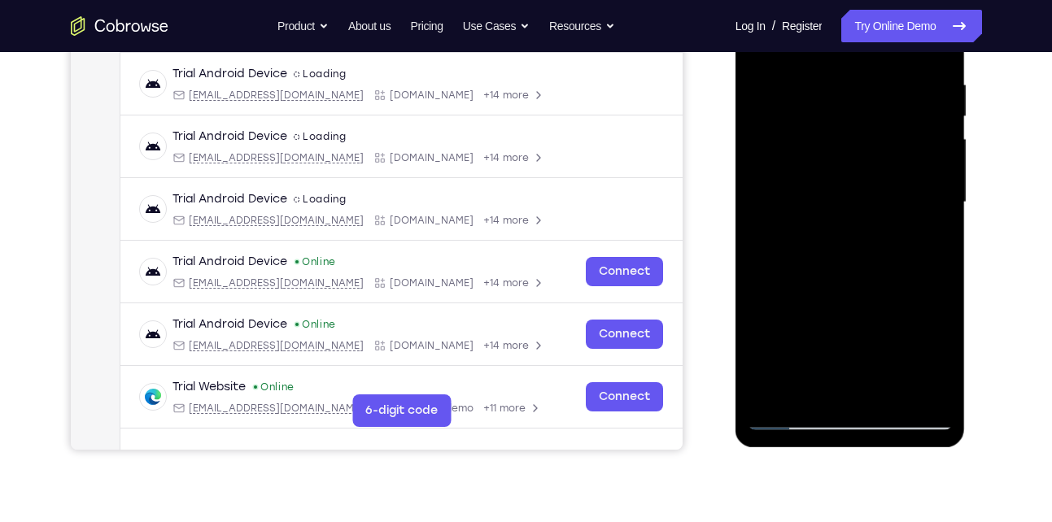
scroll to position [251, 0]
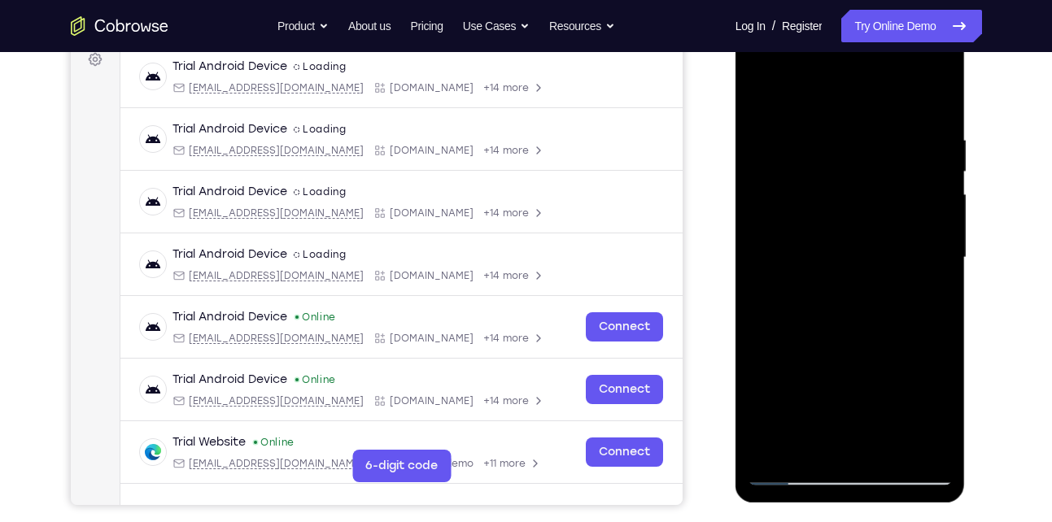
click at [939, 102] on div at bounding box center [850, 258] width 205 height 456
click at [880, 121] on div at bounding box center [850, 258] width 205 height 456
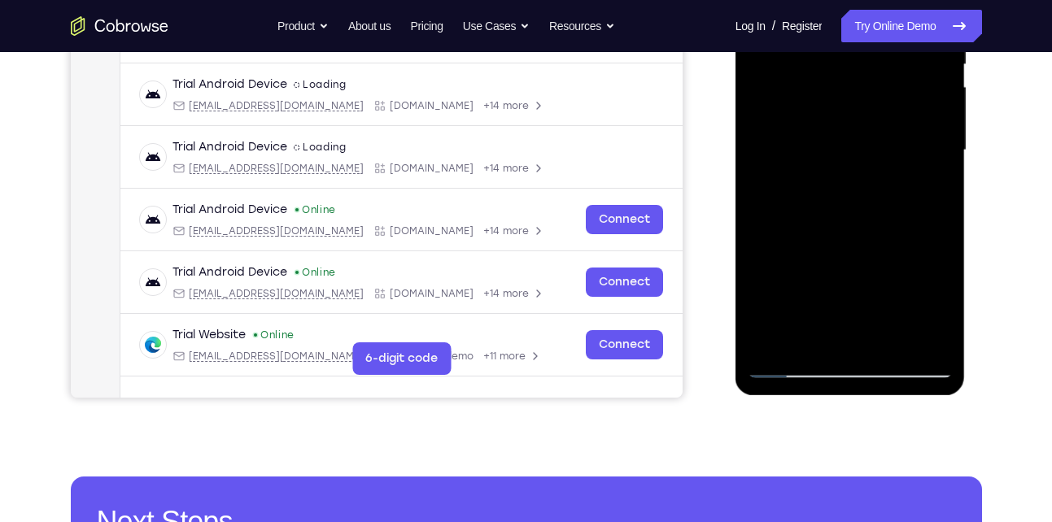
scroll to position [379, 0]
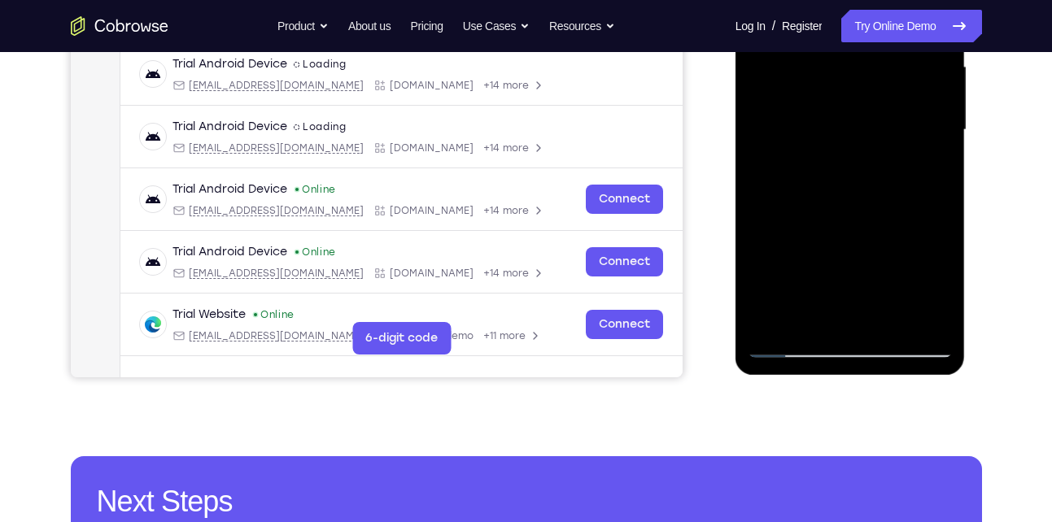
click at [830, 307] on div at bounding box center [850, 130] width 205 height 456
click at [848, 146] on div at bounding box center [850, 130] width 205 height 456
click at [931, 311] on div at bounding box center [850, 130] width 205 height 456
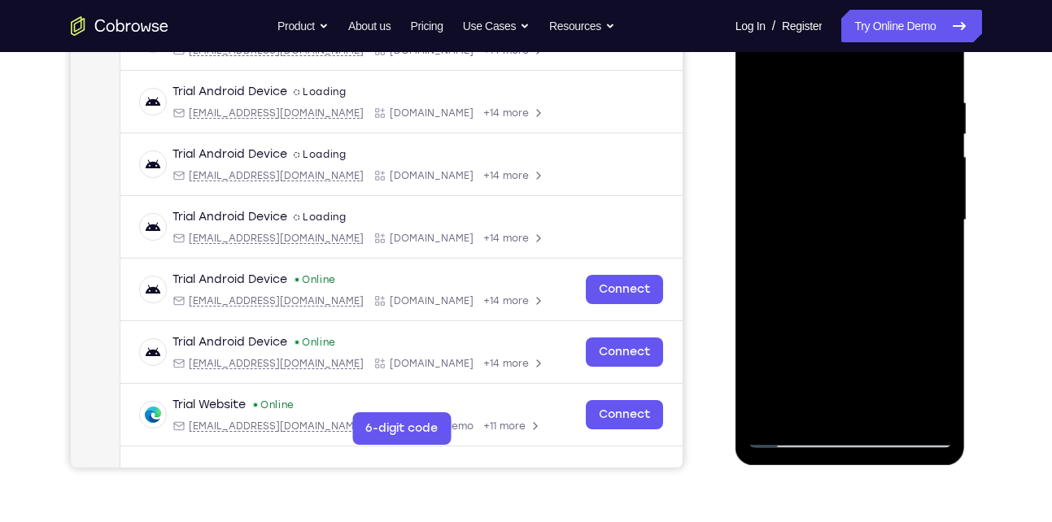
scroll to position [288, 0]
click at [921, 57] on div at bounding box center [850, 221] width 205 height 456
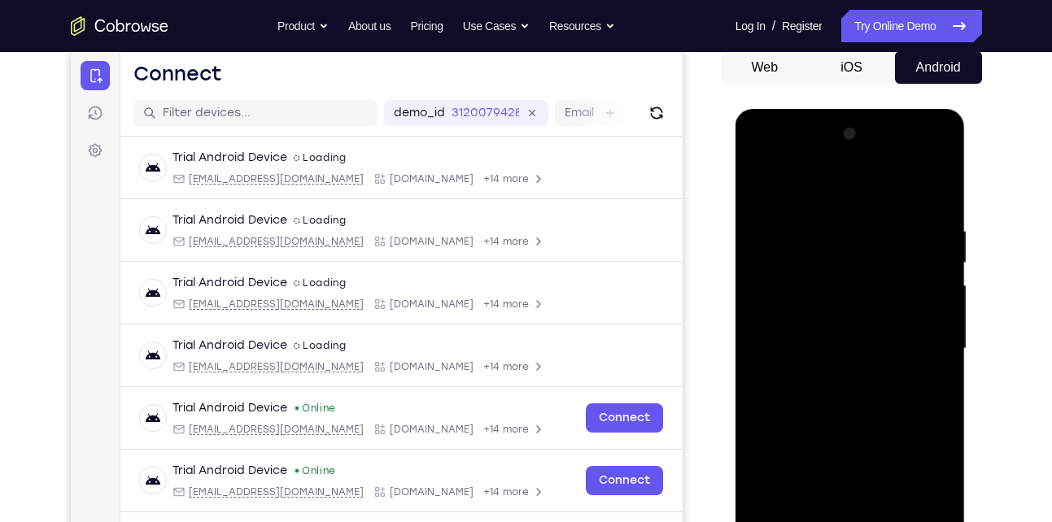
scroll to position [159, 0]
click at [933, 189] on div at bounding box center [850, 350] width 205 height 456
click at [877, 216] on div at bounding box center [850, 350] width 205 height 456
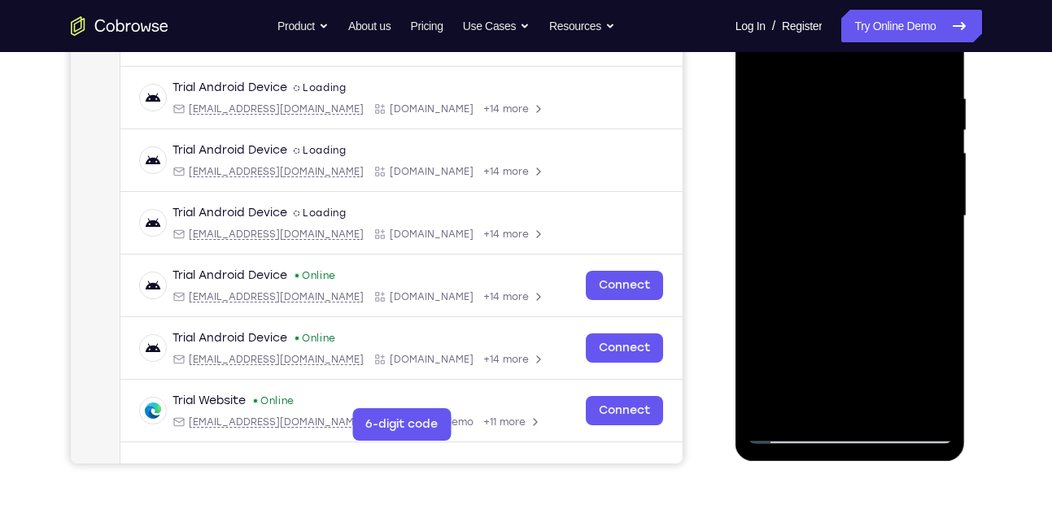
scroll to position [295, 0]
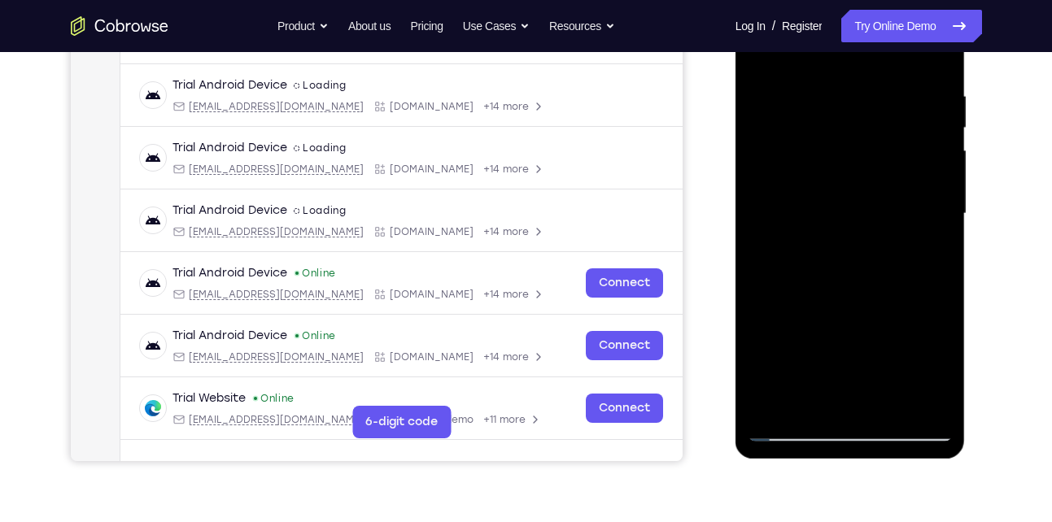
click at [813, 391] on div at bounding box center [850, 214] width 205 height 456
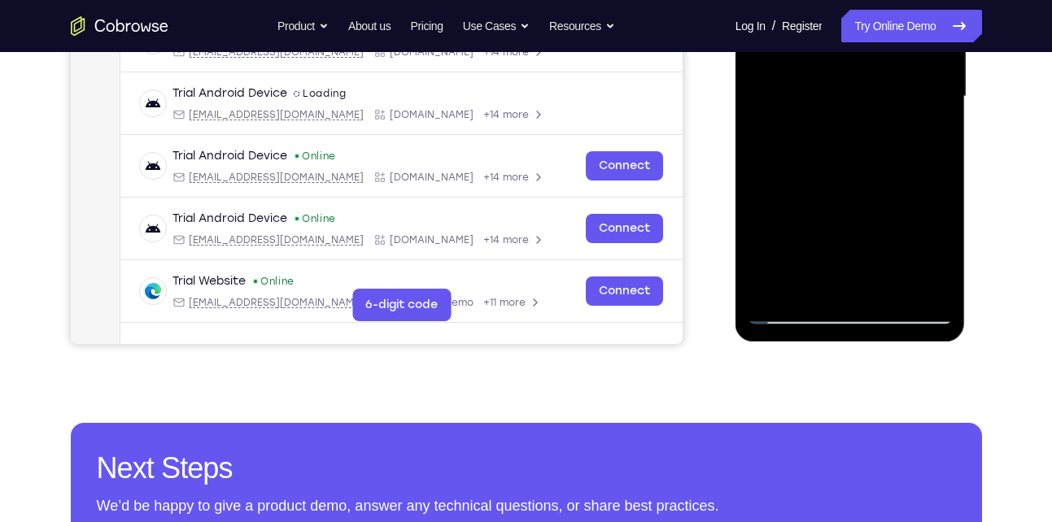
scroll to position [417, 0]
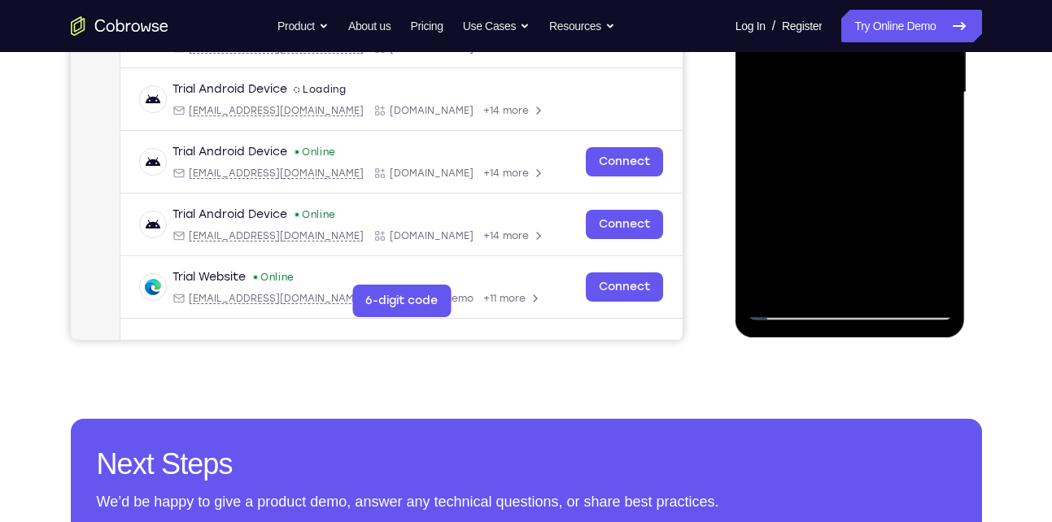
click at [860, 93] on div at bounding box center [850, 93] width 205 height 456
click at [883, 277] on div at bounding box center [850, 93] width 205 height 456
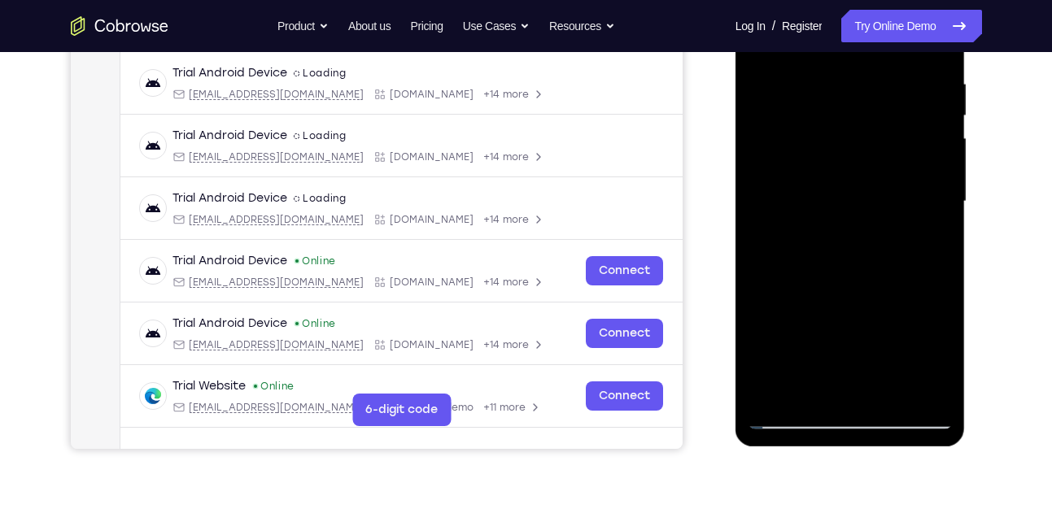
scroll to position [305, 0]
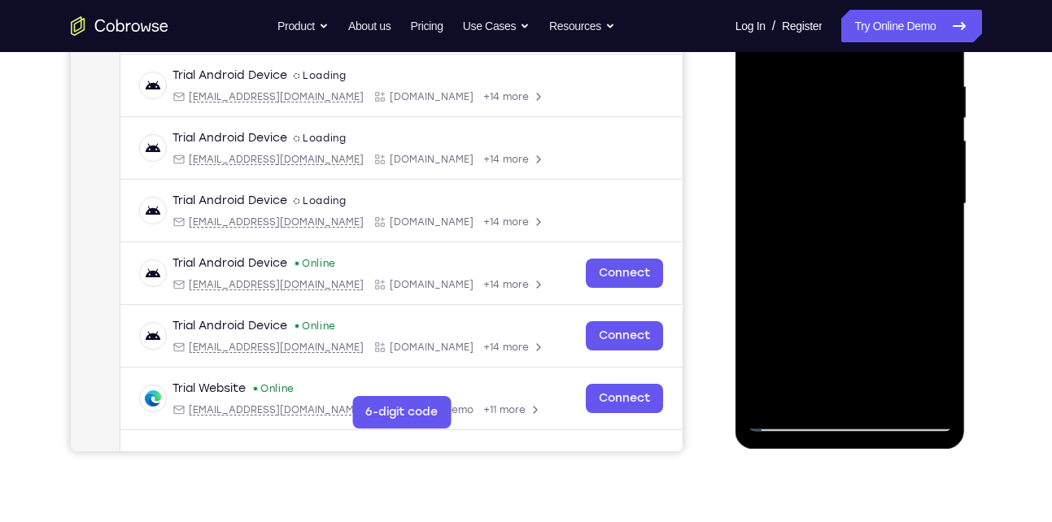
click at [925, 390] on div at bounding box center [850, 204] width 205 height 456
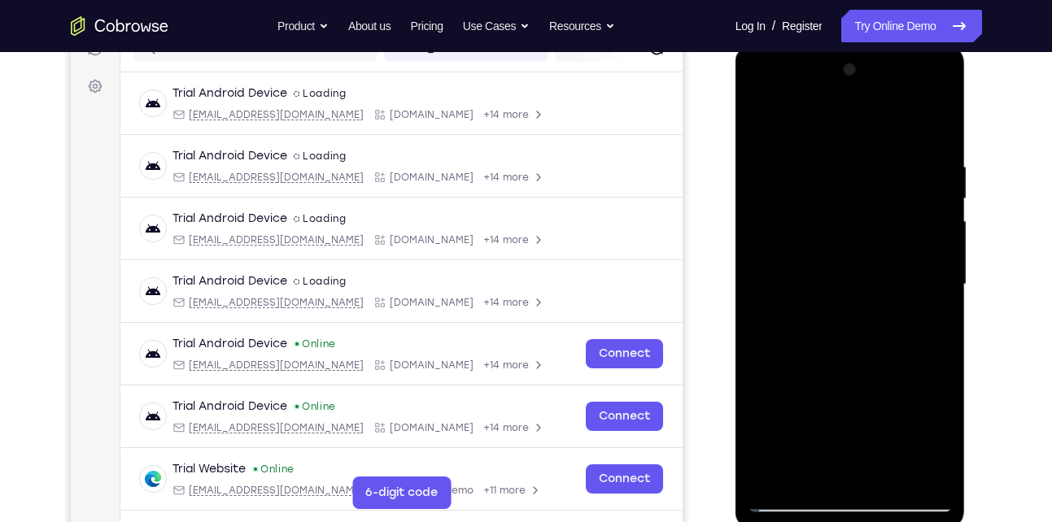
click at [931, 130] on div at bounding box center [850, 285] width 205 height 456
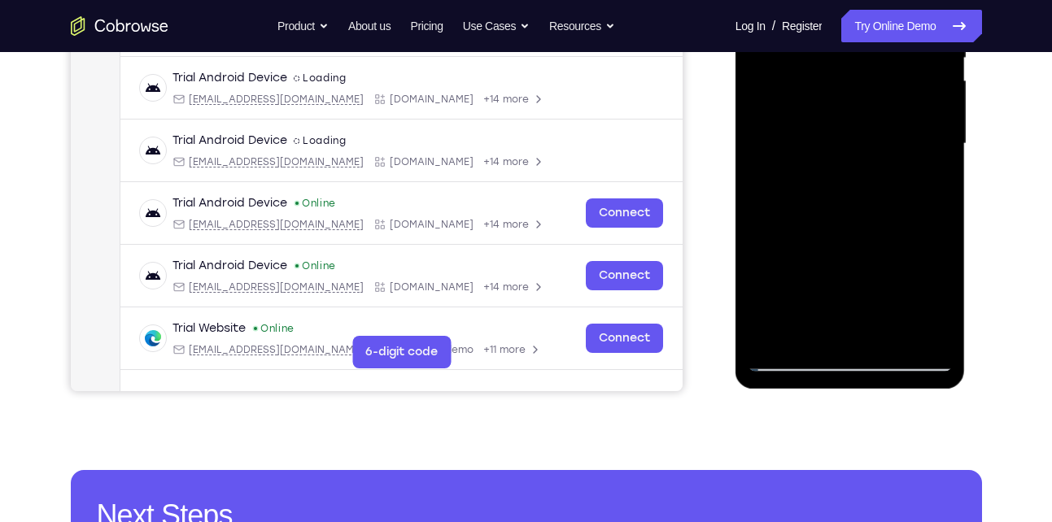
scroll to position [366, 0]
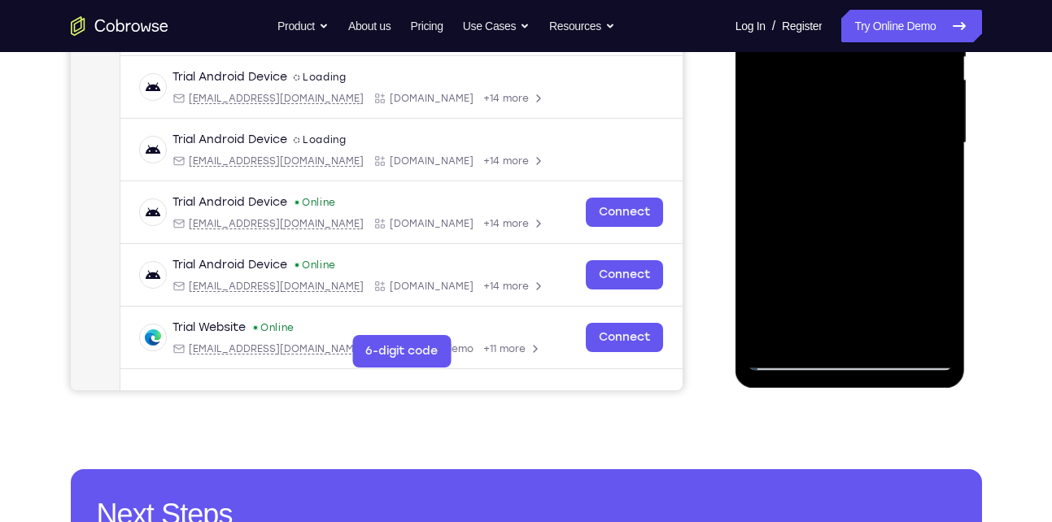
click at [890, 328] on div at bounding box center [850, 143] width 205 height 456
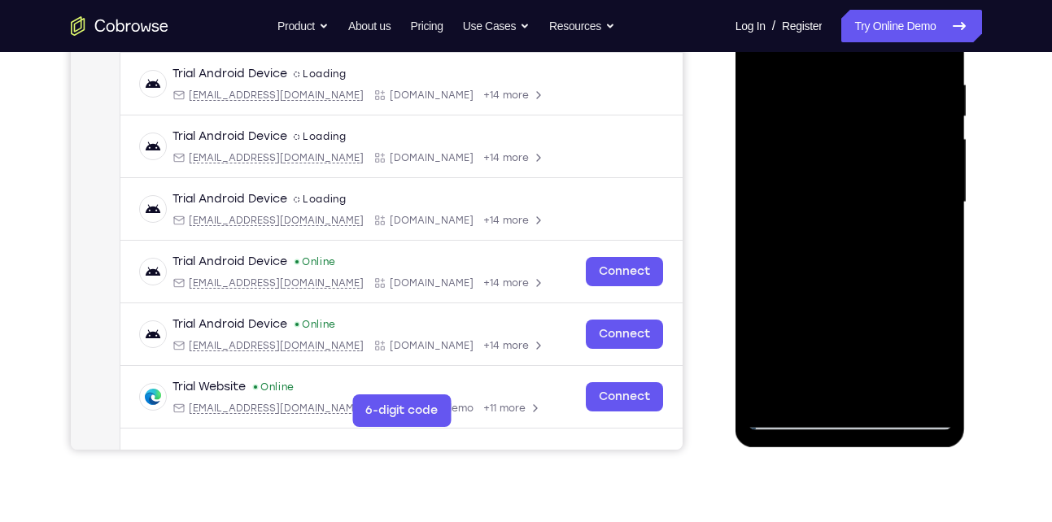
scroll to position [301, 0]
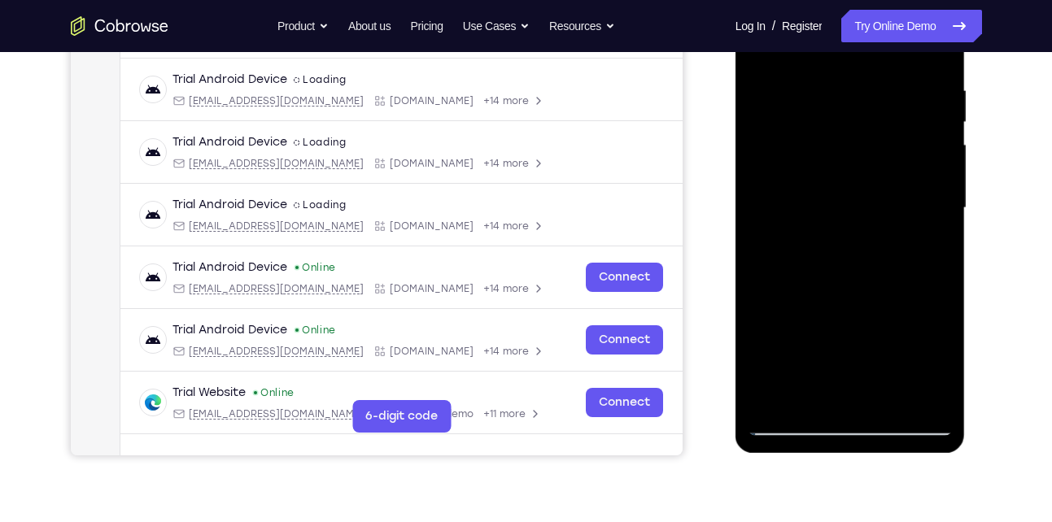
click at [840, 165] on div at bounding box center [850, 208] width 205 height 456
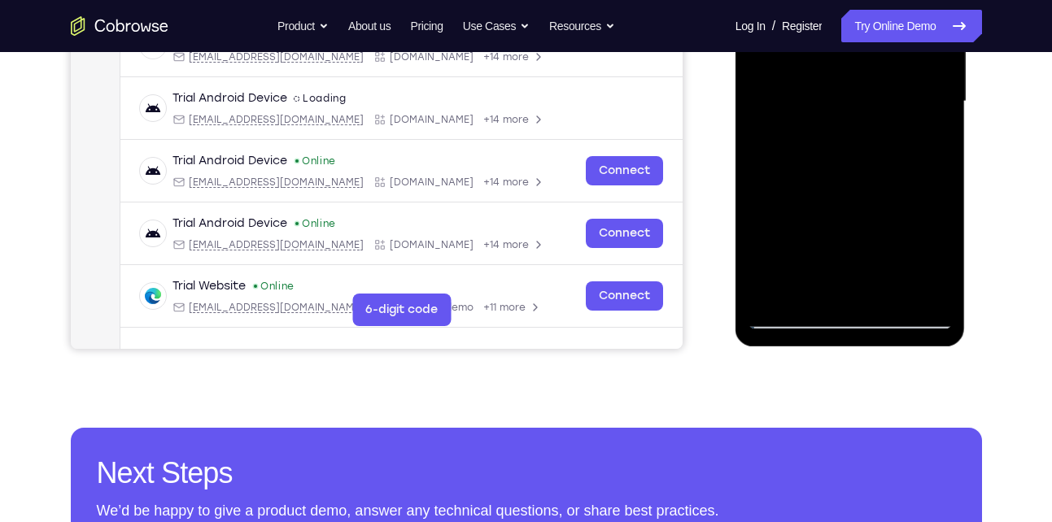
scroll to position [408, 0]
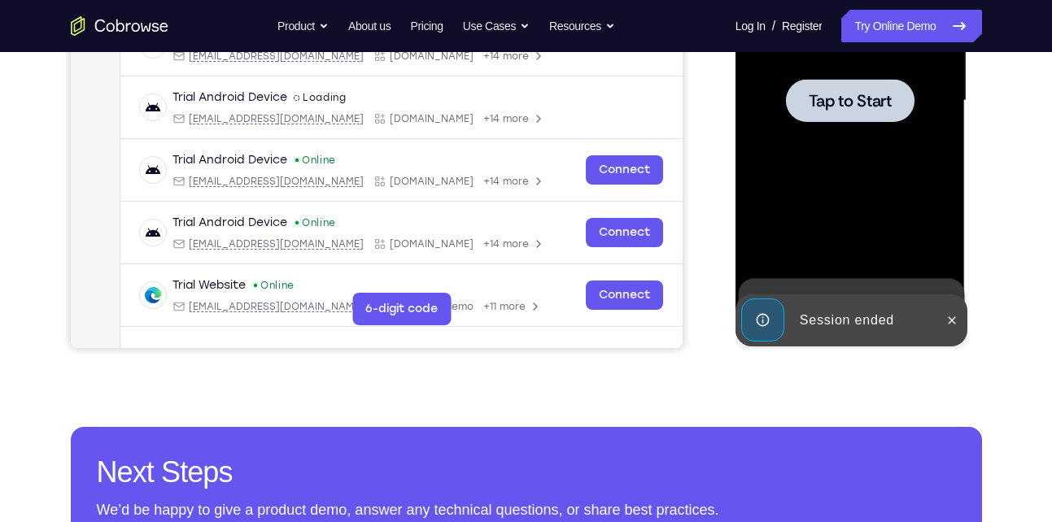
click at [837, 119] on div at bounding box center [850, 100] width 129 height 43
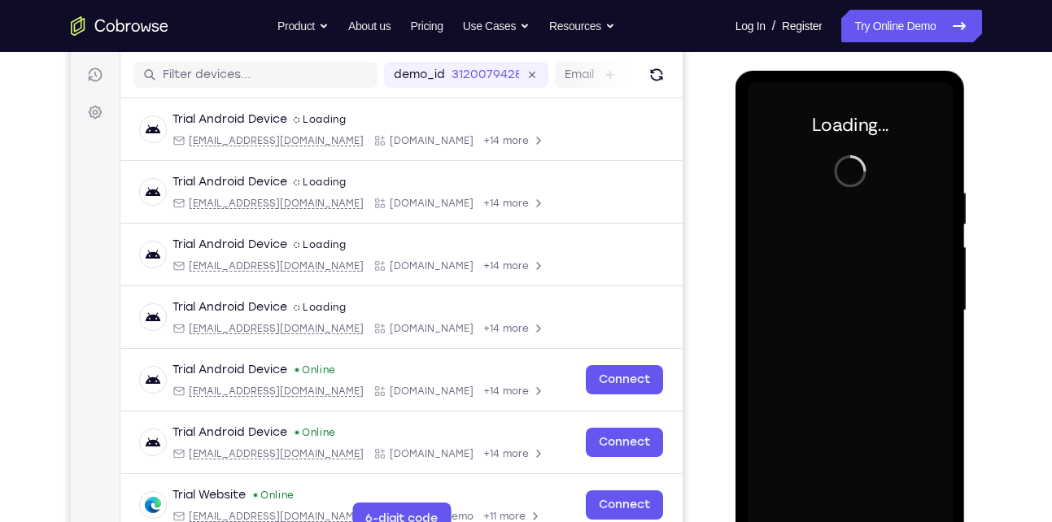
scroll to position [193, 0]
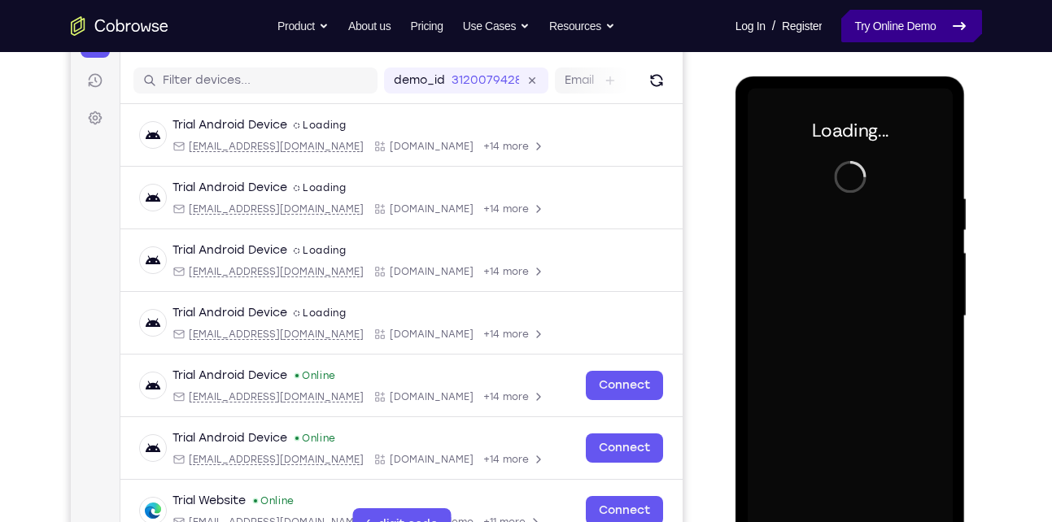
click at [893, 17] on link "Try Online Demo" at bounding box center [911, 26] width 140 height 33
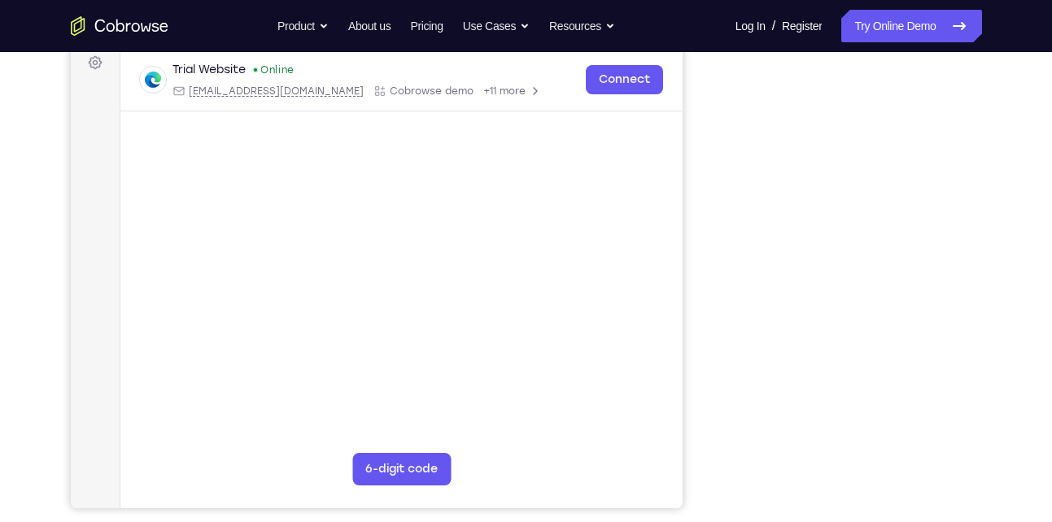
scroll to position [247, 0]
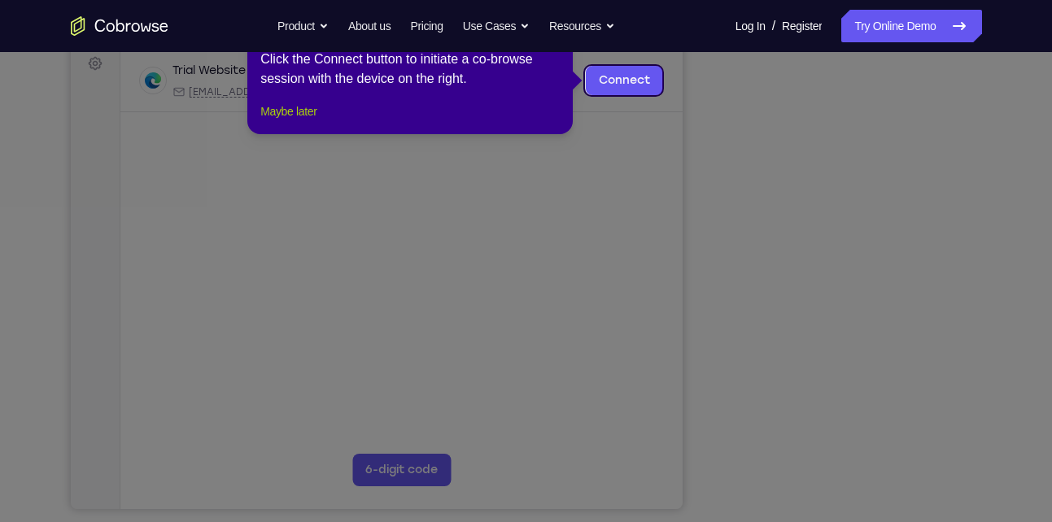
click at [308, 121] on button "Maybe later" at bounding box center [288, 112] width 56 height 20
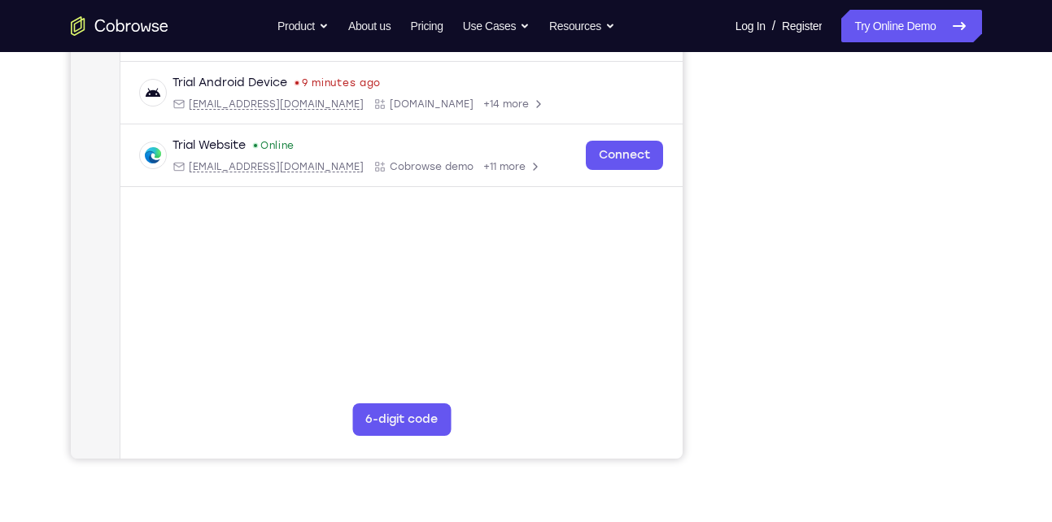
scroll to position [296, 0]
